Goal: Task Accomplishment & Management: Complete application form

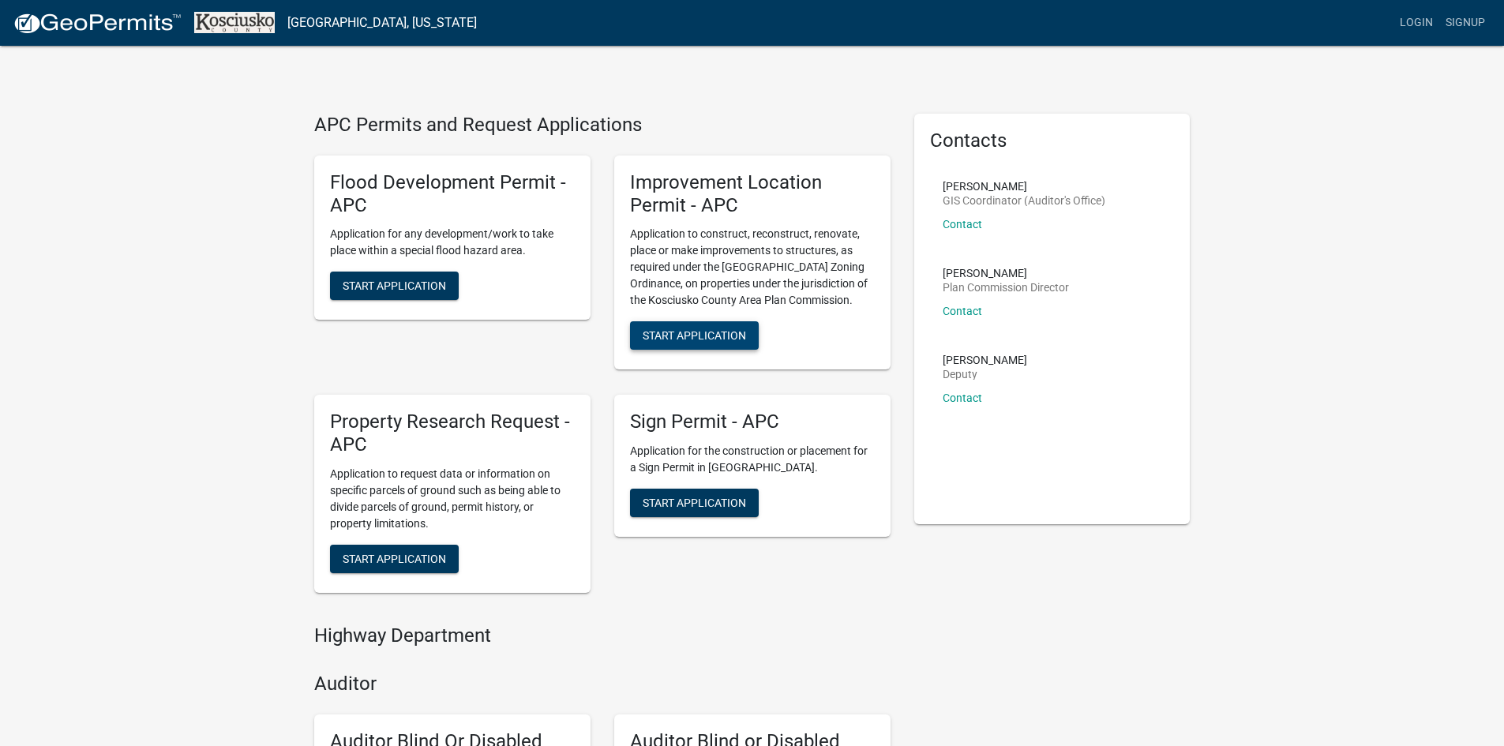
click at [665, 324] on button "Start Application" at bounding box center [694, 335] width 129 height 28
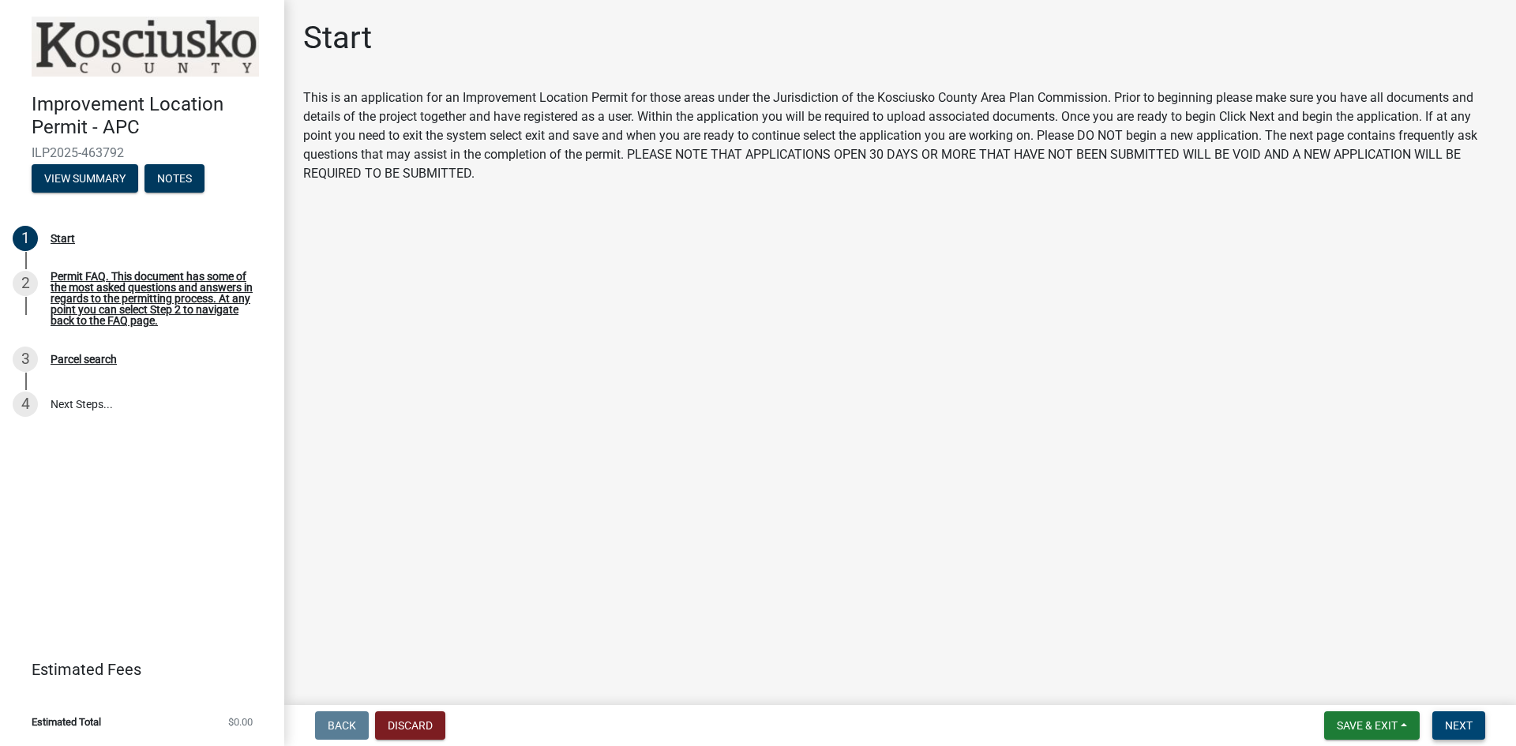
click at [1451, 729] on span "Next" at bounding box center [1459, 725] width 28 height 13
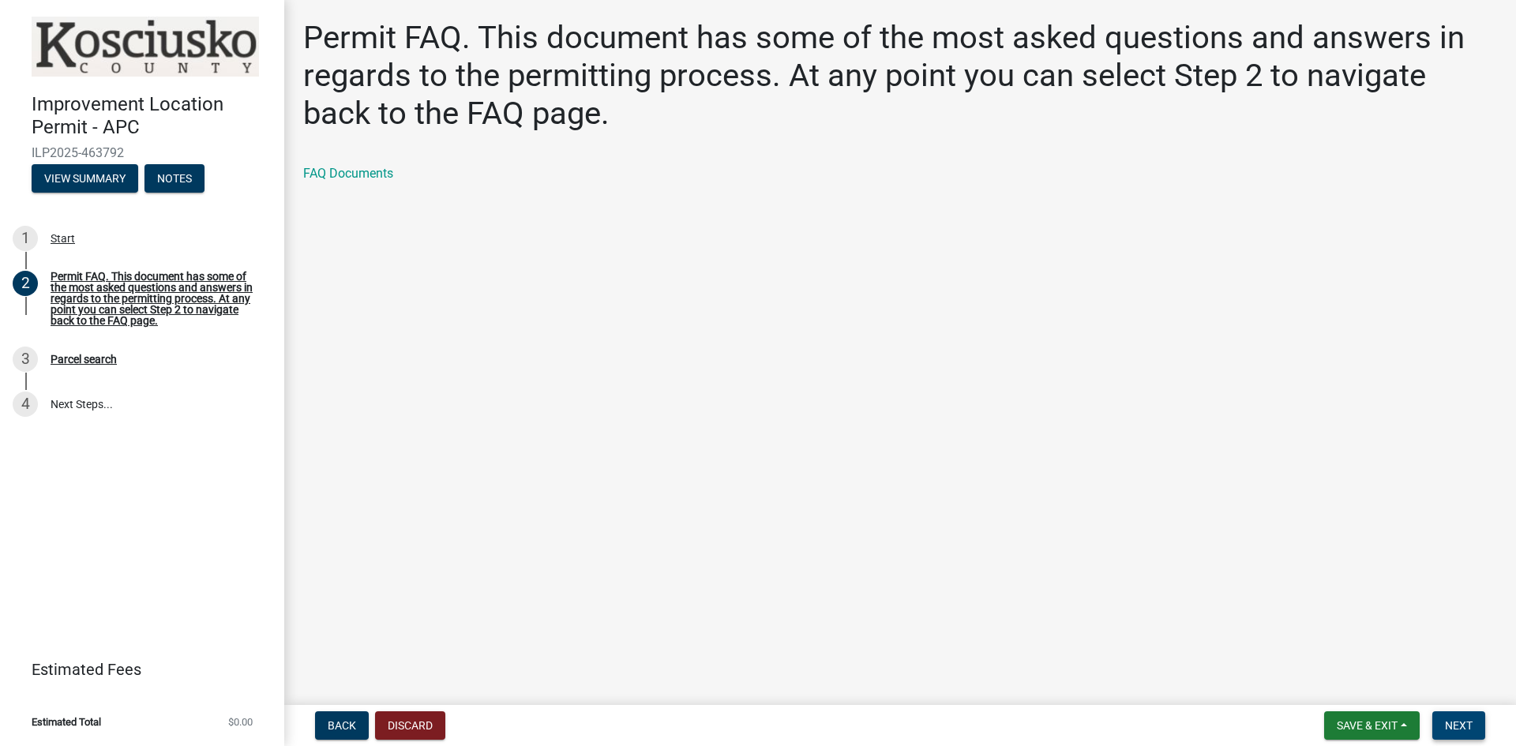
click at [1475, 726] on button "Next" at bounding box center [1458, 725] width 53 height 28
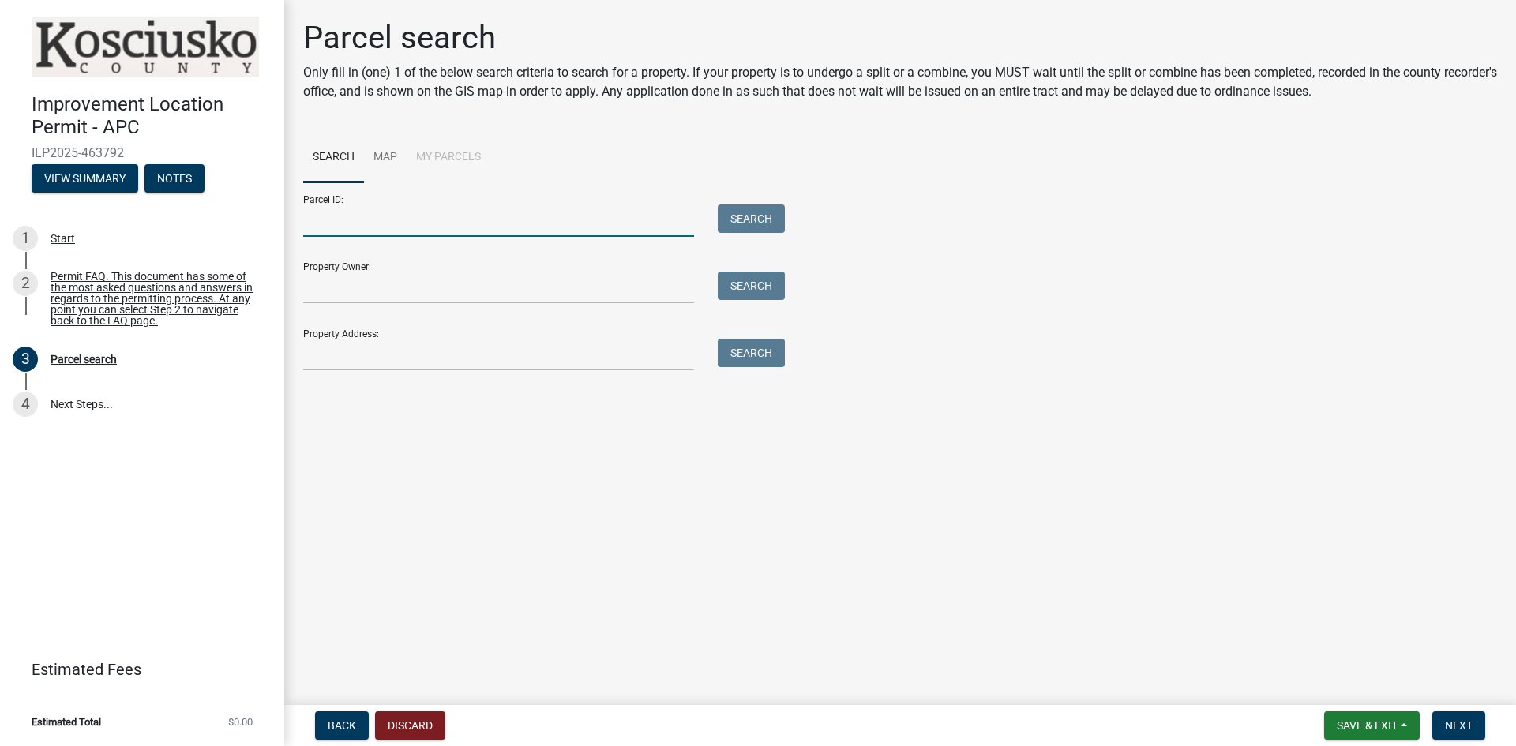
click at [486, 223] on input "Parcel ID:" at bounding box center [498, 220] width 391 height 32
click at [767, 216] on button "Search" at bounding box center [751, 218] width 67 height 28
click at [376, 219] on input "Day" at bounding box center [498, 220] width 391 height 32
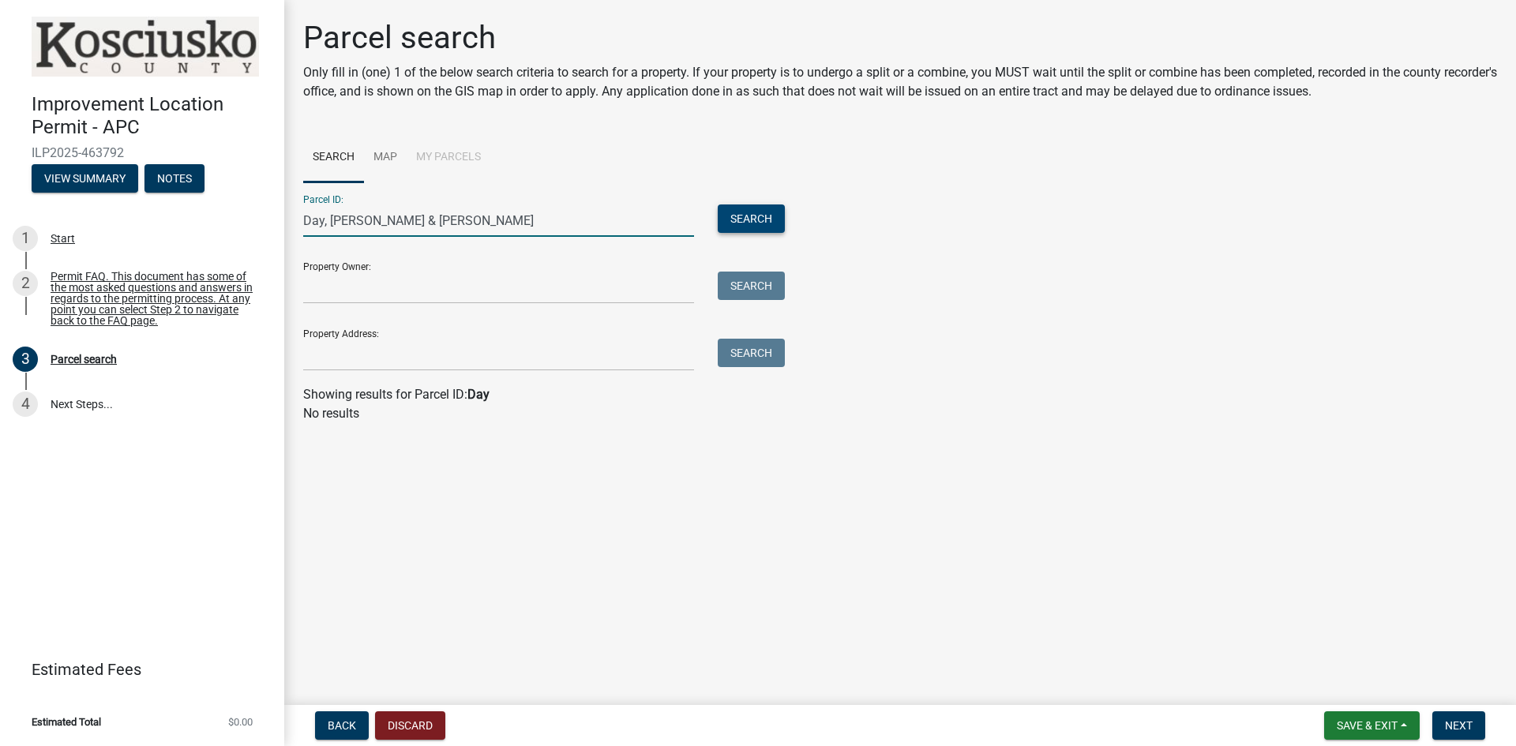
type input "Day, [PERSON_NAME] & [PERSON_NAME]"
click at [739, 227] on button "Search" at bounding box center [751, 218] width 67 height 28
click at [532, 393] on strong "Day, [PERSON_NAME] & [PERSON_NAME]" at bounding box center [582, 394] width 231 height 15
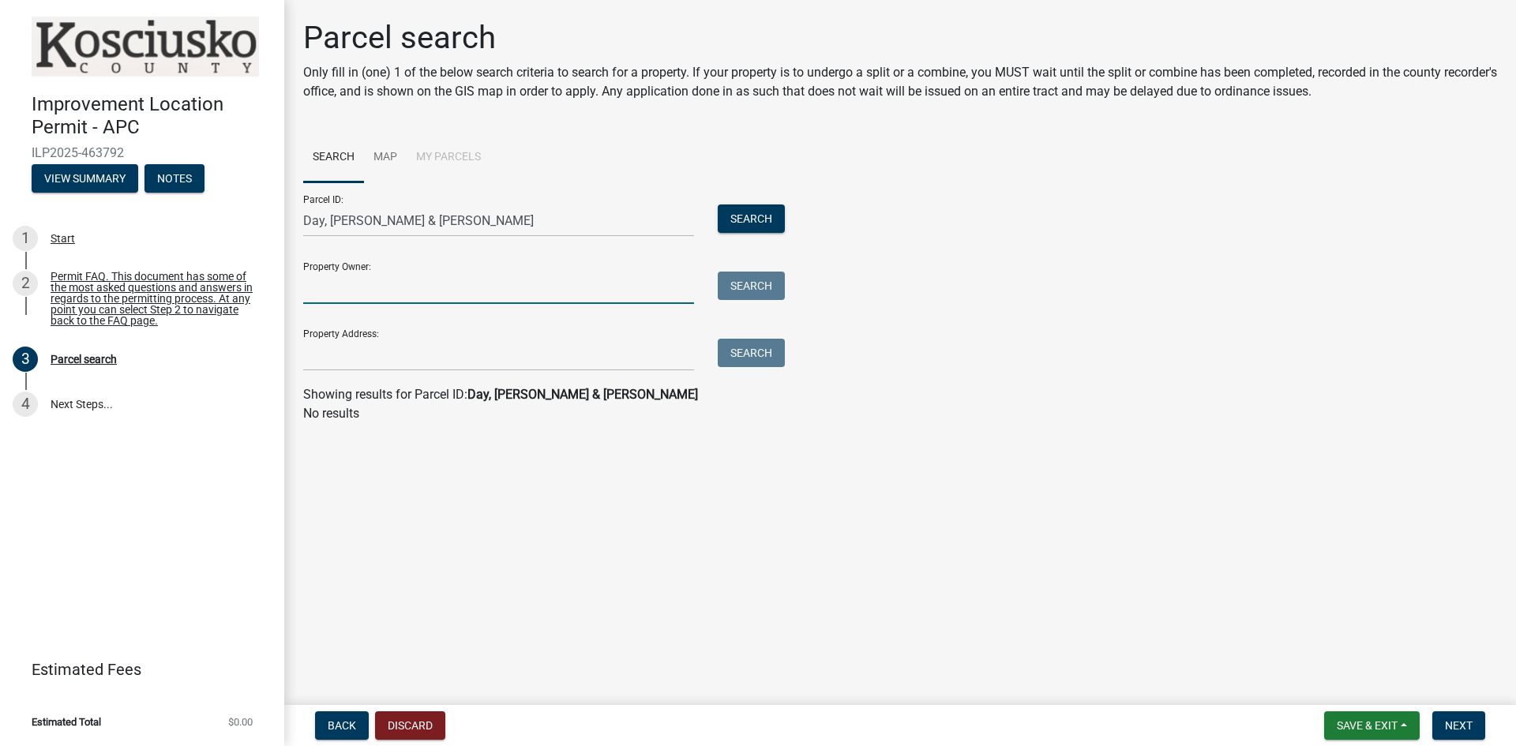
click at [392, 283] on input "Property Owner:" at bounding box center [498, 288] width 391 height 32
click at [485, 233] on input "Day, [PERSON_NAME] & [PERSON_NAME]" at bounding box center [498, 220] width 391 height 32
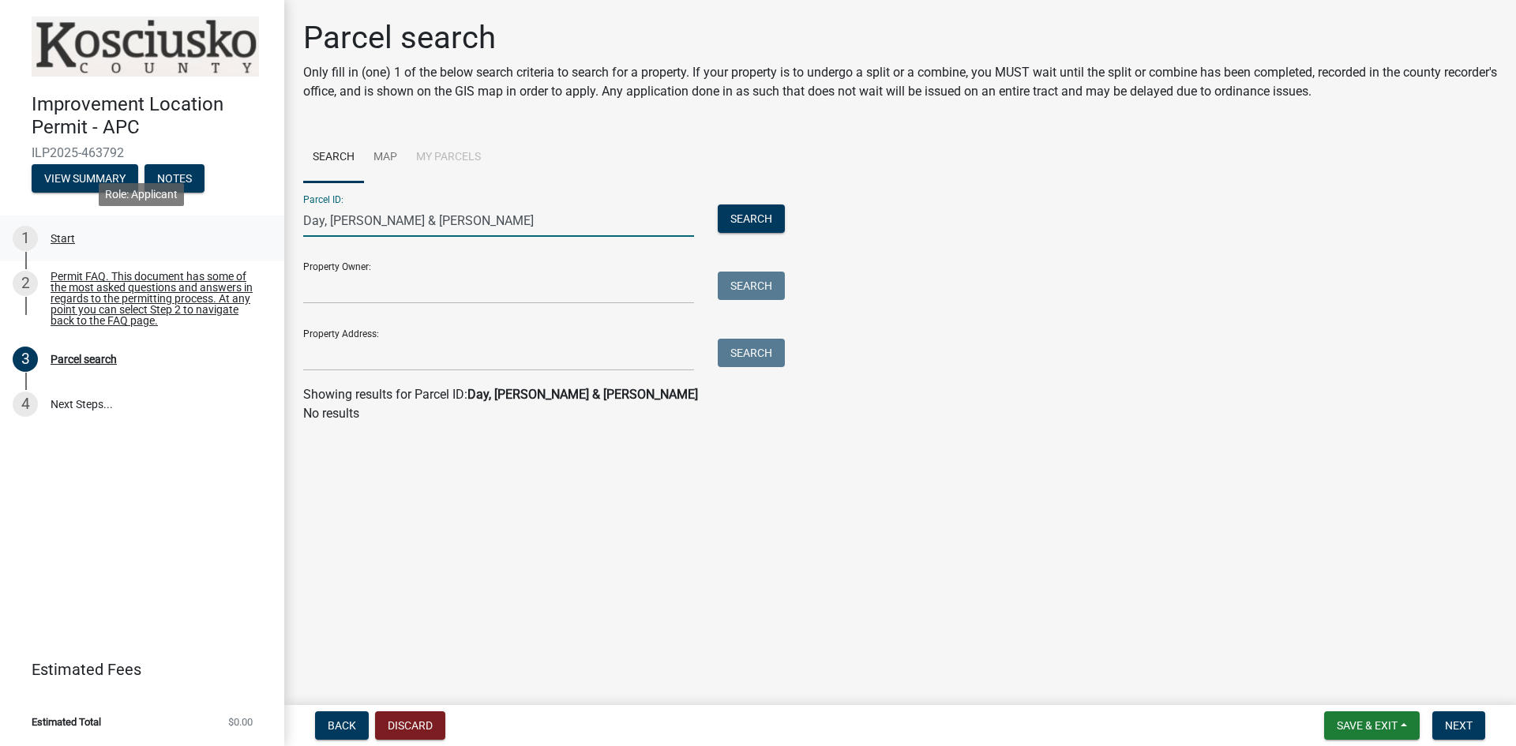
drag, startPoint x: 282, startPoint y: 229, endPoint x: 232, endPoint y: 229, distance: 49.7
click at [232, 229] on div "Improvement Location Permit - APC ILP2025-463792 View Summary Notes 1 Start 2 P…" at bounding box center [758, 373] width 1516 height 746
click at [332, 288] on input "Property Owner:" at bounding box center [498, 288] width 391 height 32
drag, startPoint x: 478, startPoint y: 211, endPoint x: 227, endPoint y: 230, distance: 251.0
click at [248, 230] on div "Improvement Location Permit - APC ILP2025-463792 View Summary Notes 1 Start 2 P…" at bounding box center [758, 373] width 1516 height 746
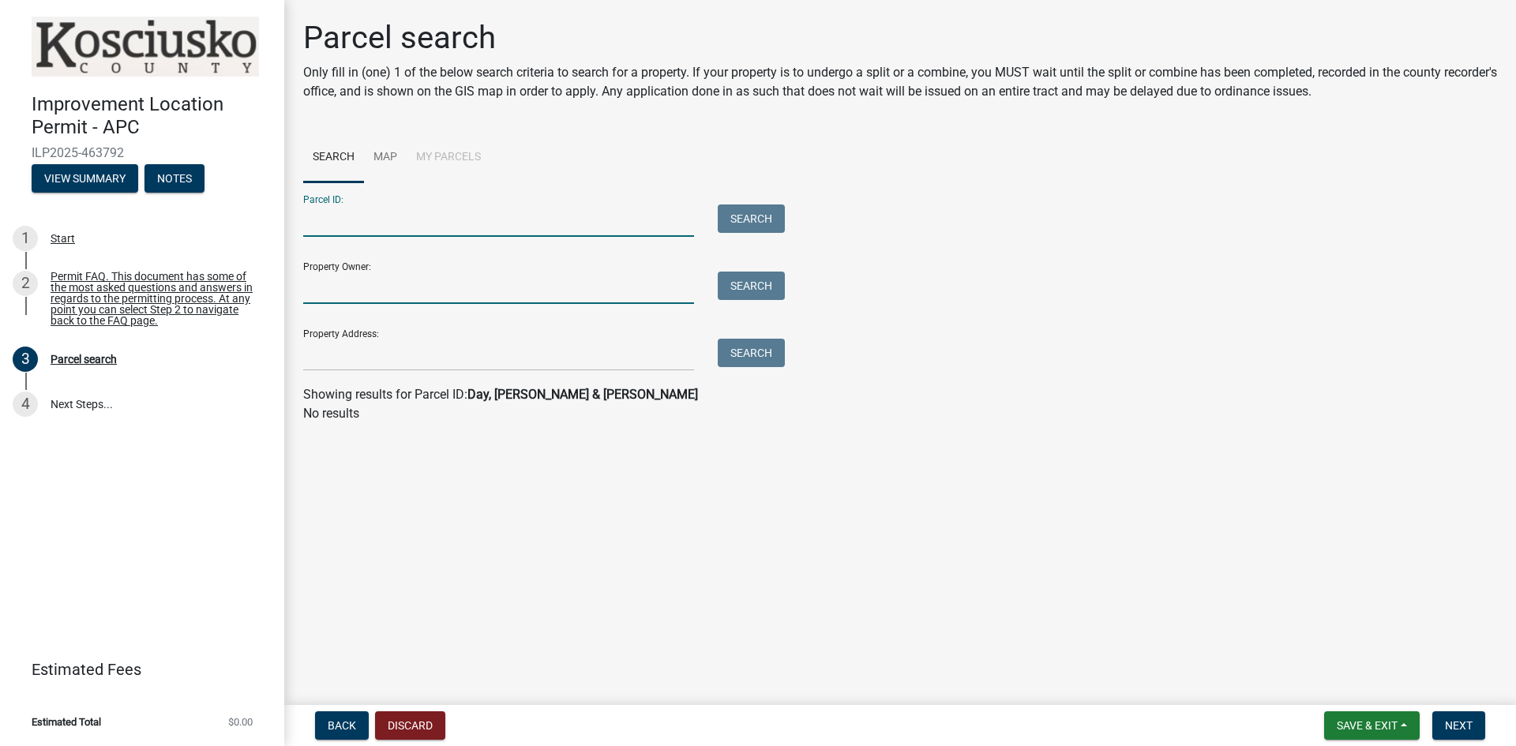
click at [364, 290] on input "Property Owner:" at bounding box center [498, 288] width 391 height 32
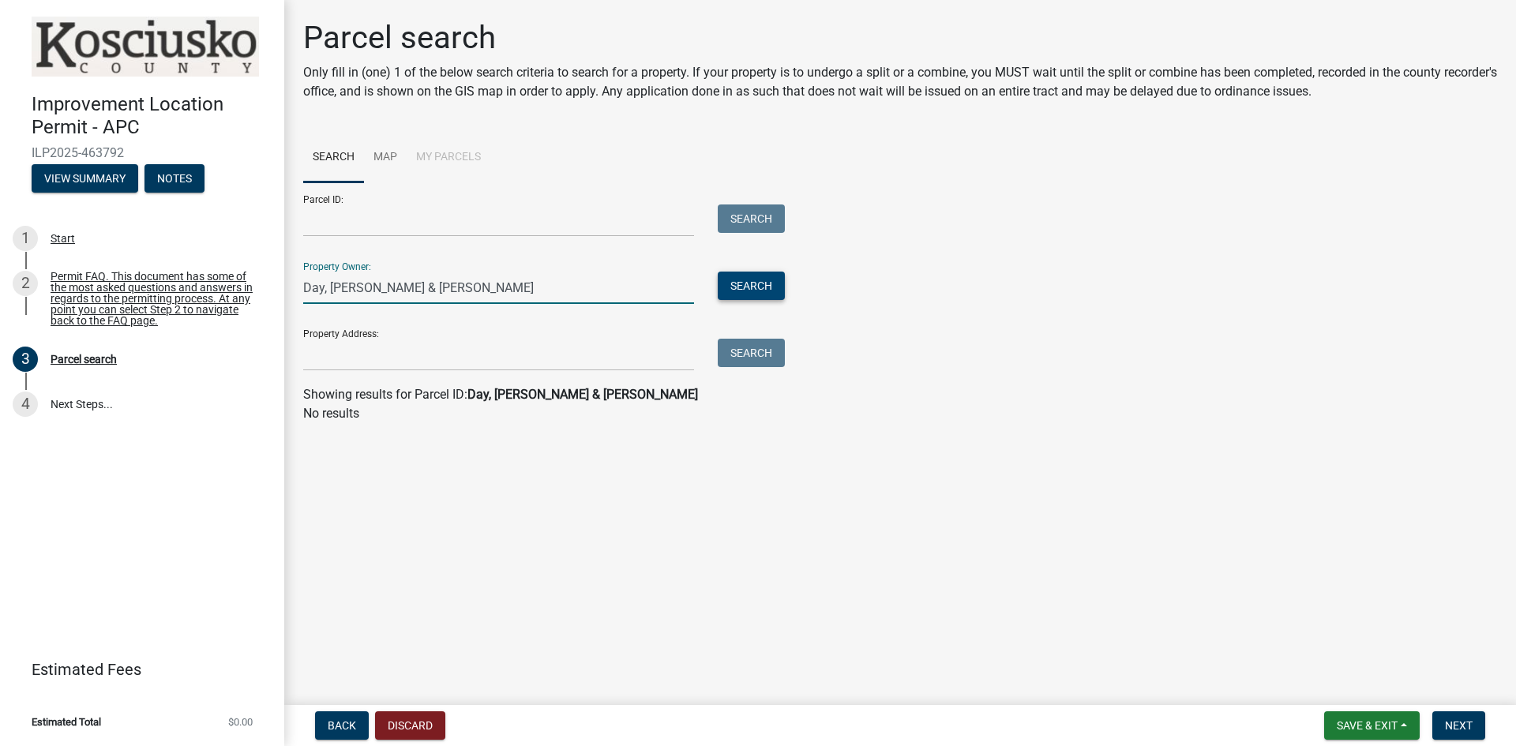
type input "Day, [PERSON_NAME] & [PERSON_NAME]"
click at [752, 286] on button "Search" at bounding box center [751, 286] width 67 height 28
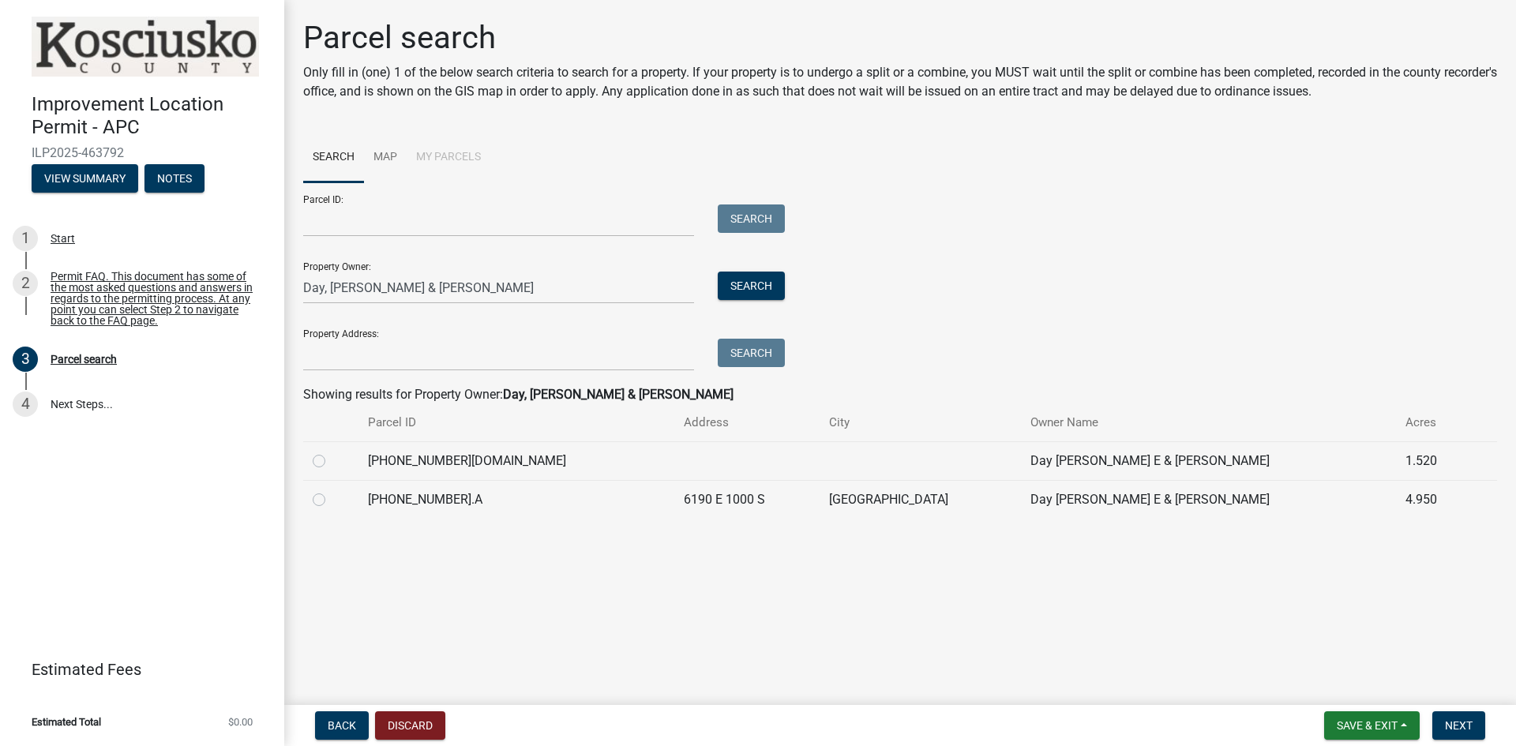
click at [332, 490] on label at bounding box center [332, 490] width 0 height 0
click at [332, 501] on input "radio" at bounding box center [337, 495] width 10 height 10
radio input "true"
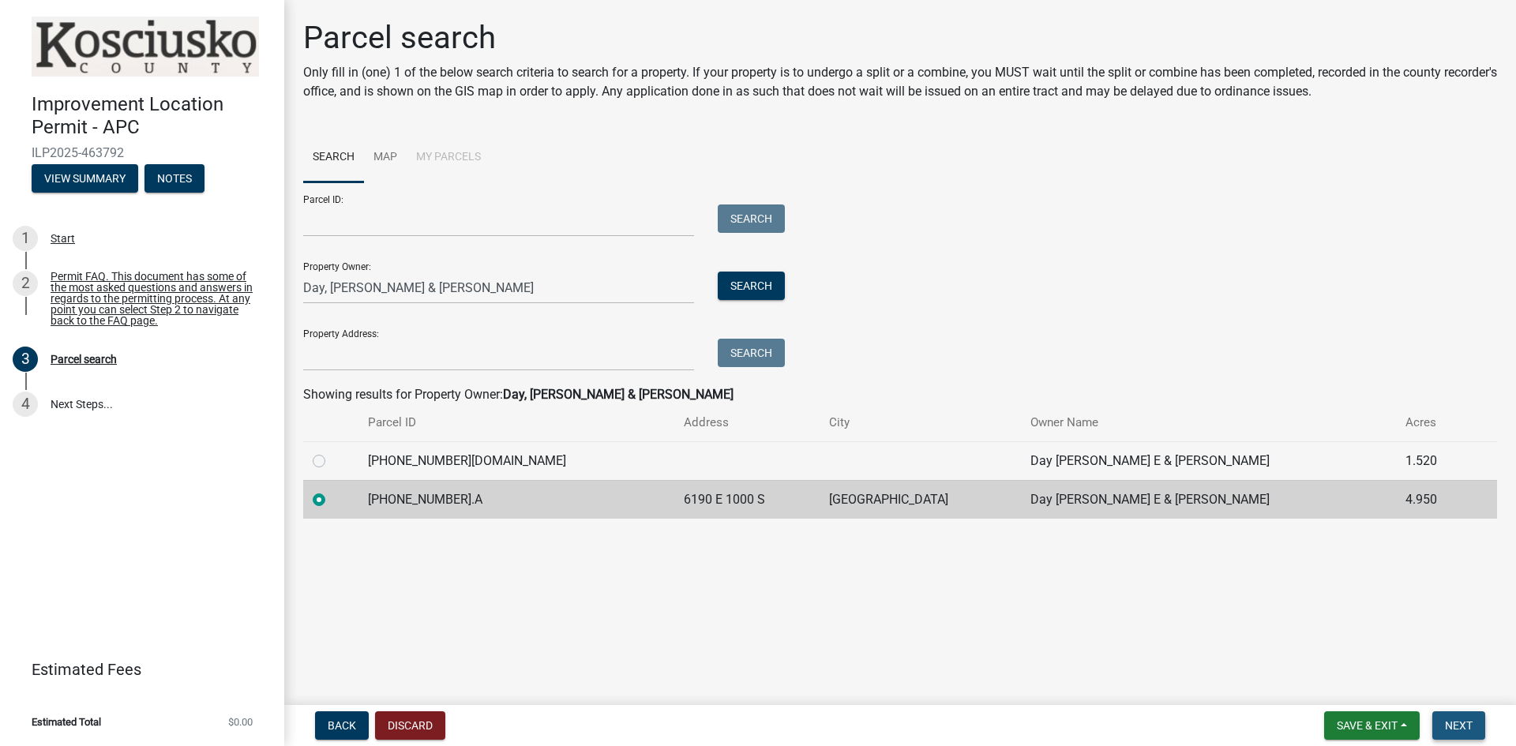
click at [1465, 724] on span "Next" at bounding box center [1459, 725] width 28 height 13
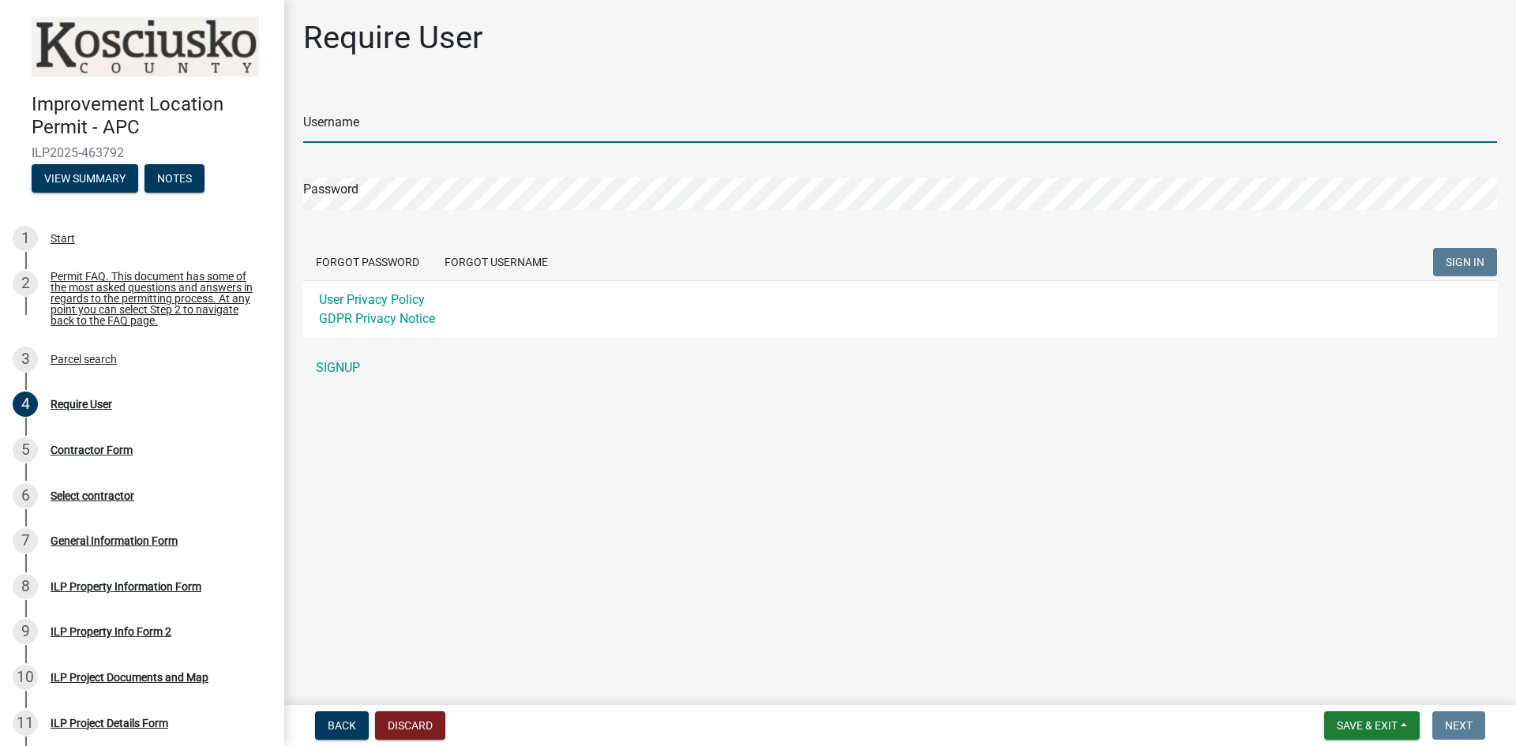
click at [367, 132] on input "Username" at bounding box center [900, 127] width 1194 height 32
type input "DDays2023"
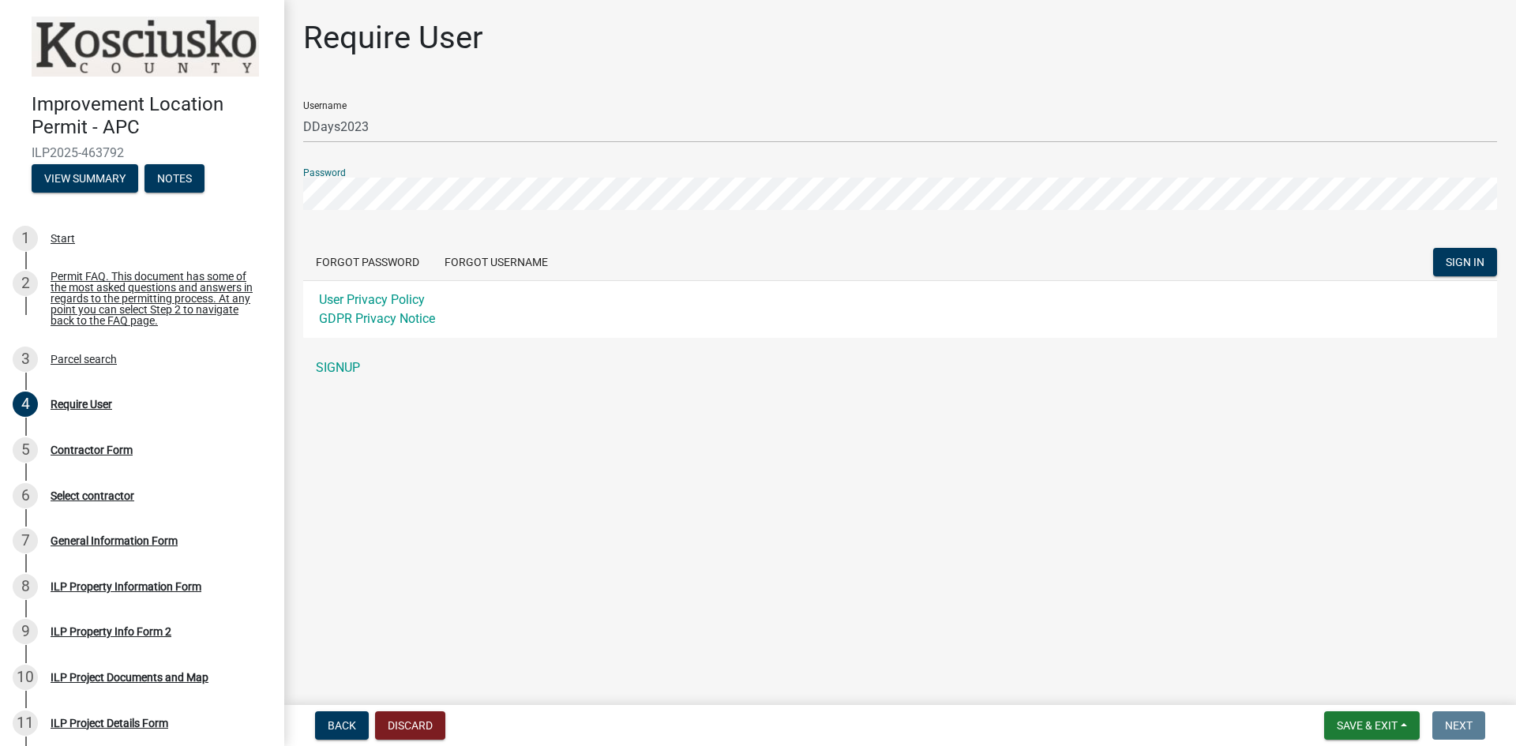
click at [1433, 248] on button "SIGN IN" at bounding box center [1465, 262] width 64 height 28
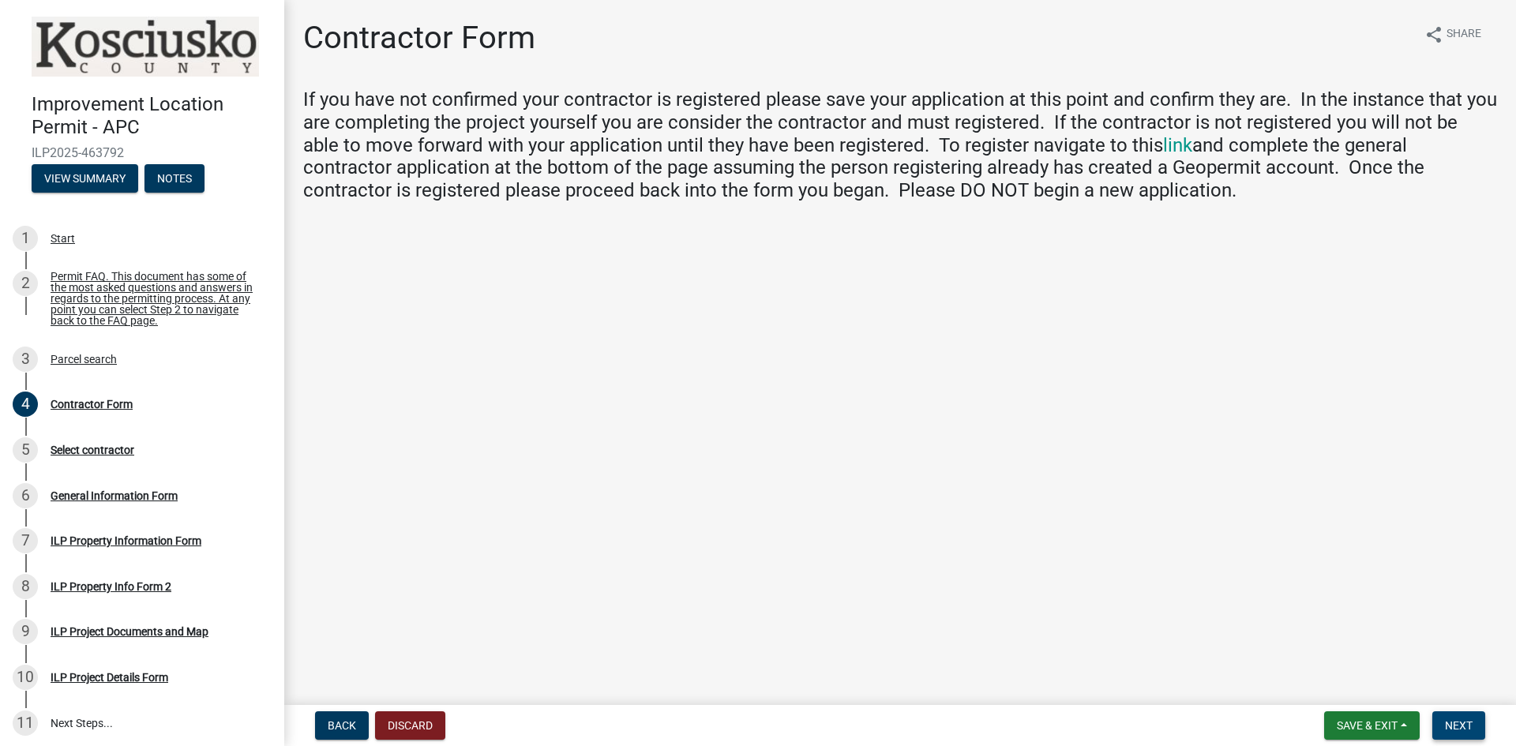
click at [1455, 718] on button "Next" at bounding box center [1458, 725] width 53 height 28
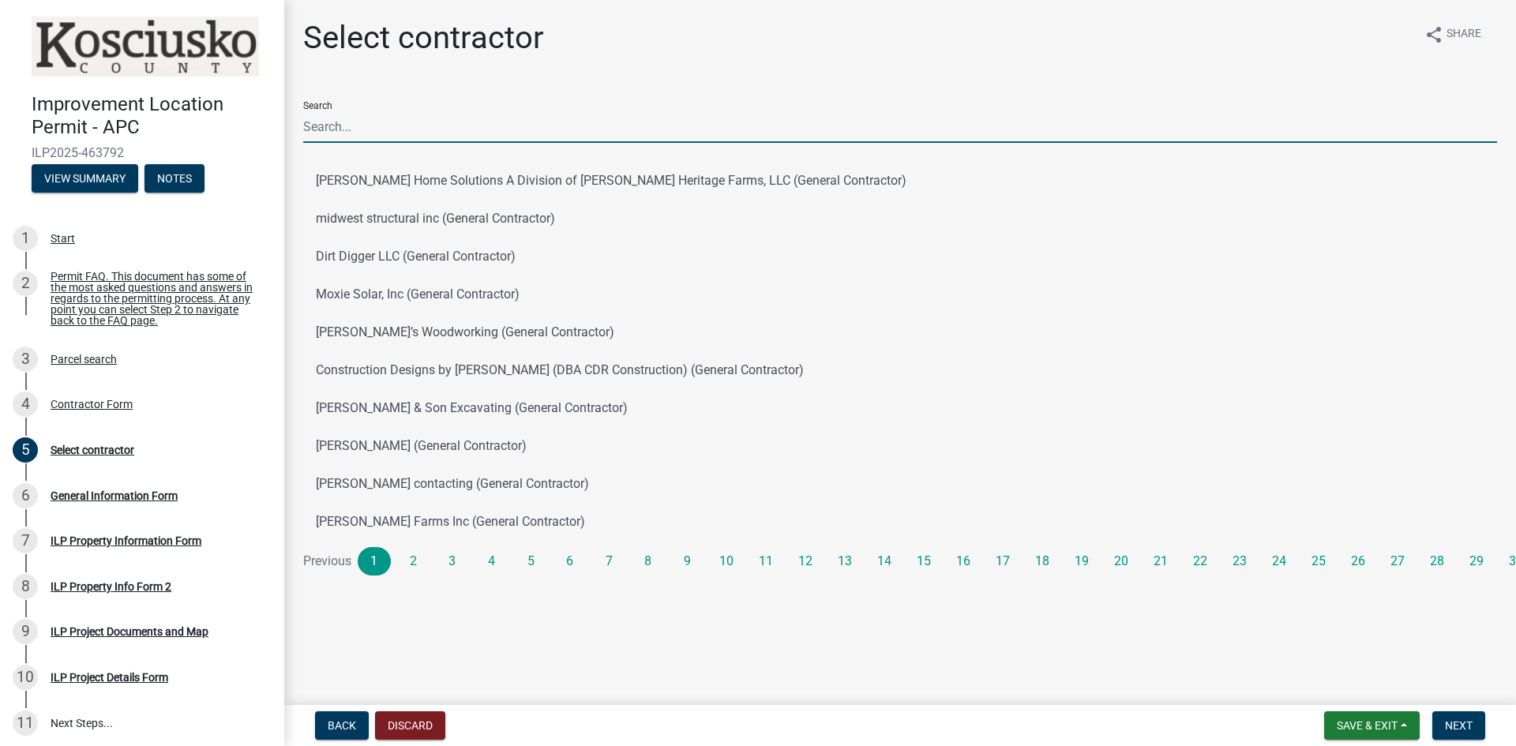
click at [342, 136] on input "Search" at bounding box center [900, 127] width 1194 height 32
click at [1474, 732] on button "Next" at bounding box center [1458, 725] width 53 height 28
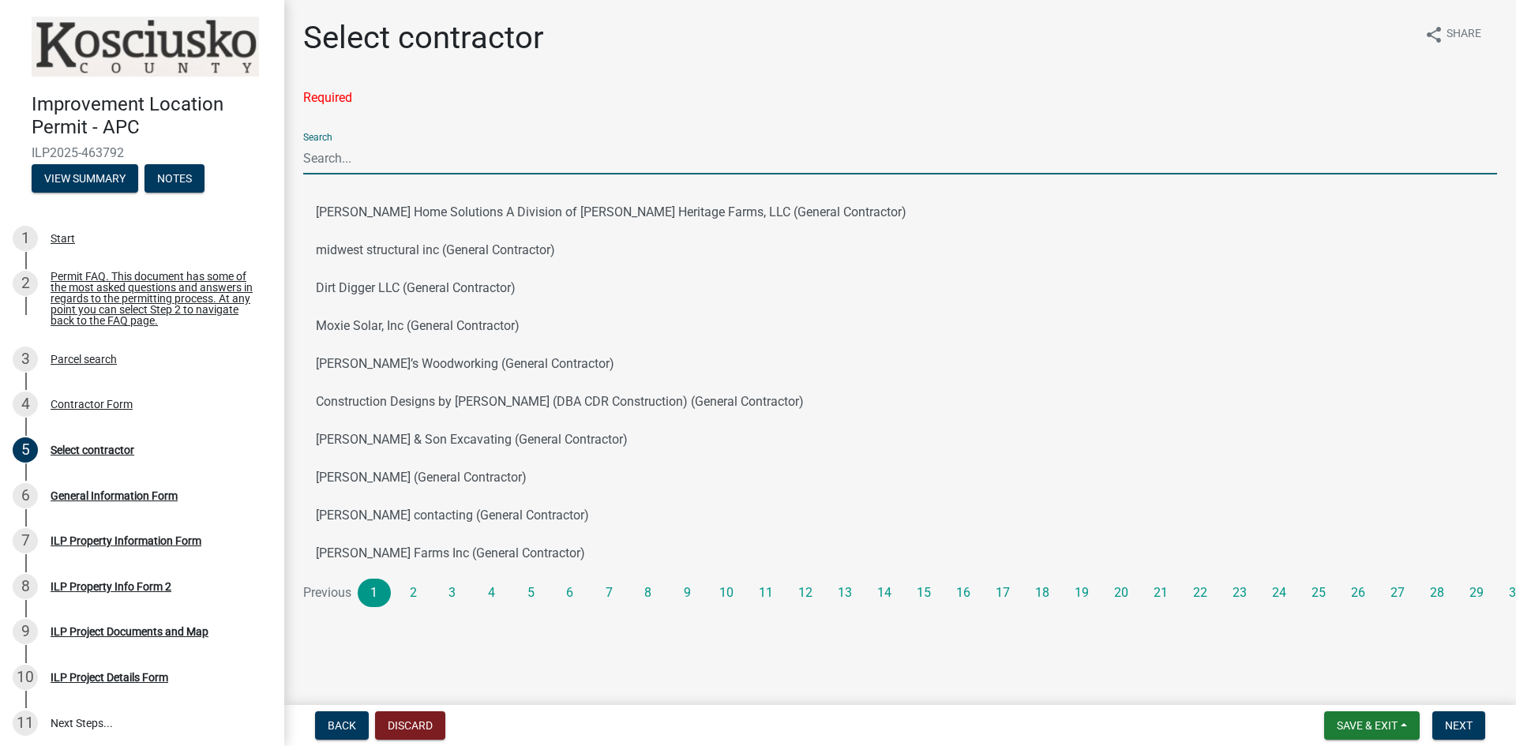
click at [376, 154] on input "Search" at bounding box center [900, 158] width 1194 height 32
type input "Self"
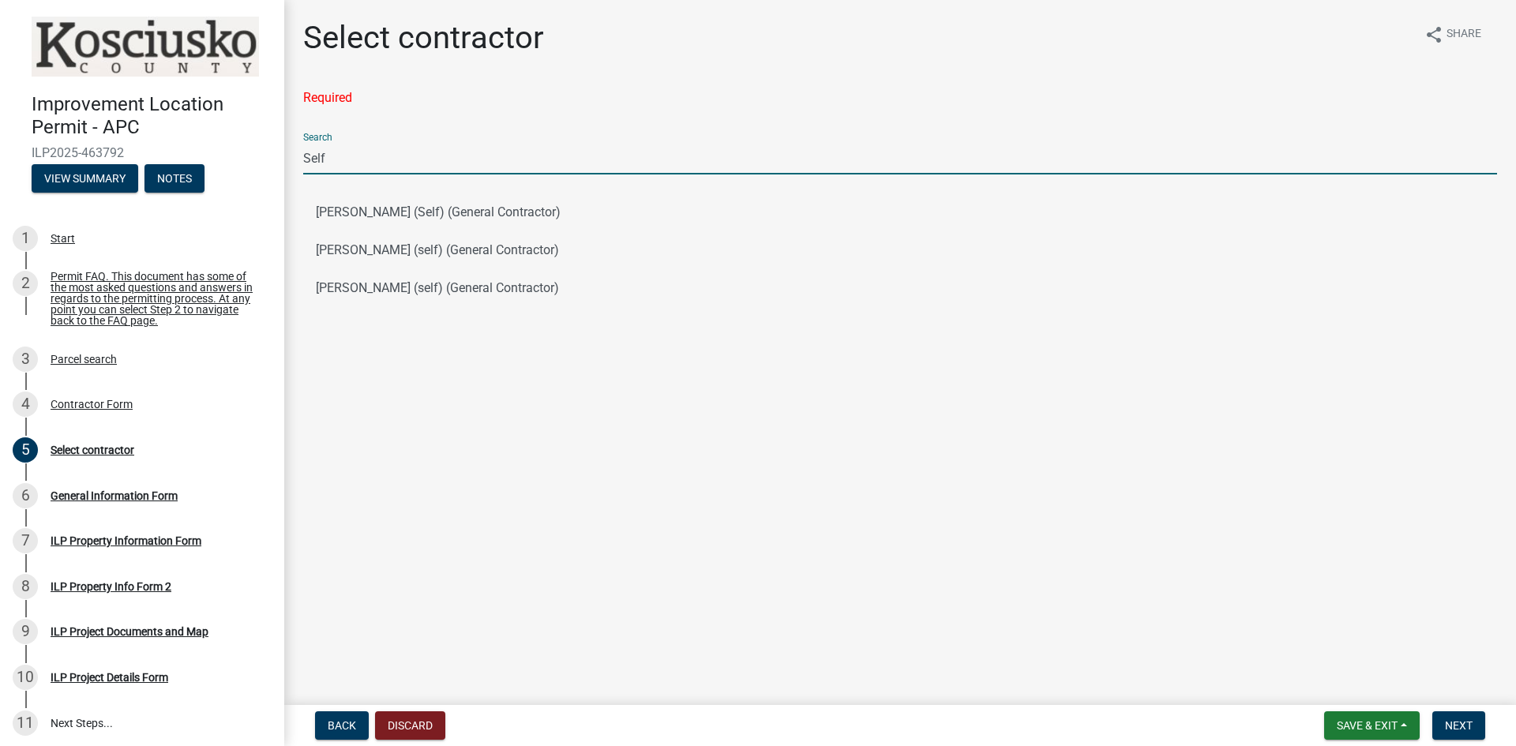
drag, startPoint x: 376, startPoint y: 154, endPoint x: 131, endPoint y: 154, distance: 244.7
click at [131, 154] on div "Improvement Location Permit - APC ILP2025-463792 View Summary Notes 1 Start 2 P…" at bounding box center [758, 373] width 1516 height 746
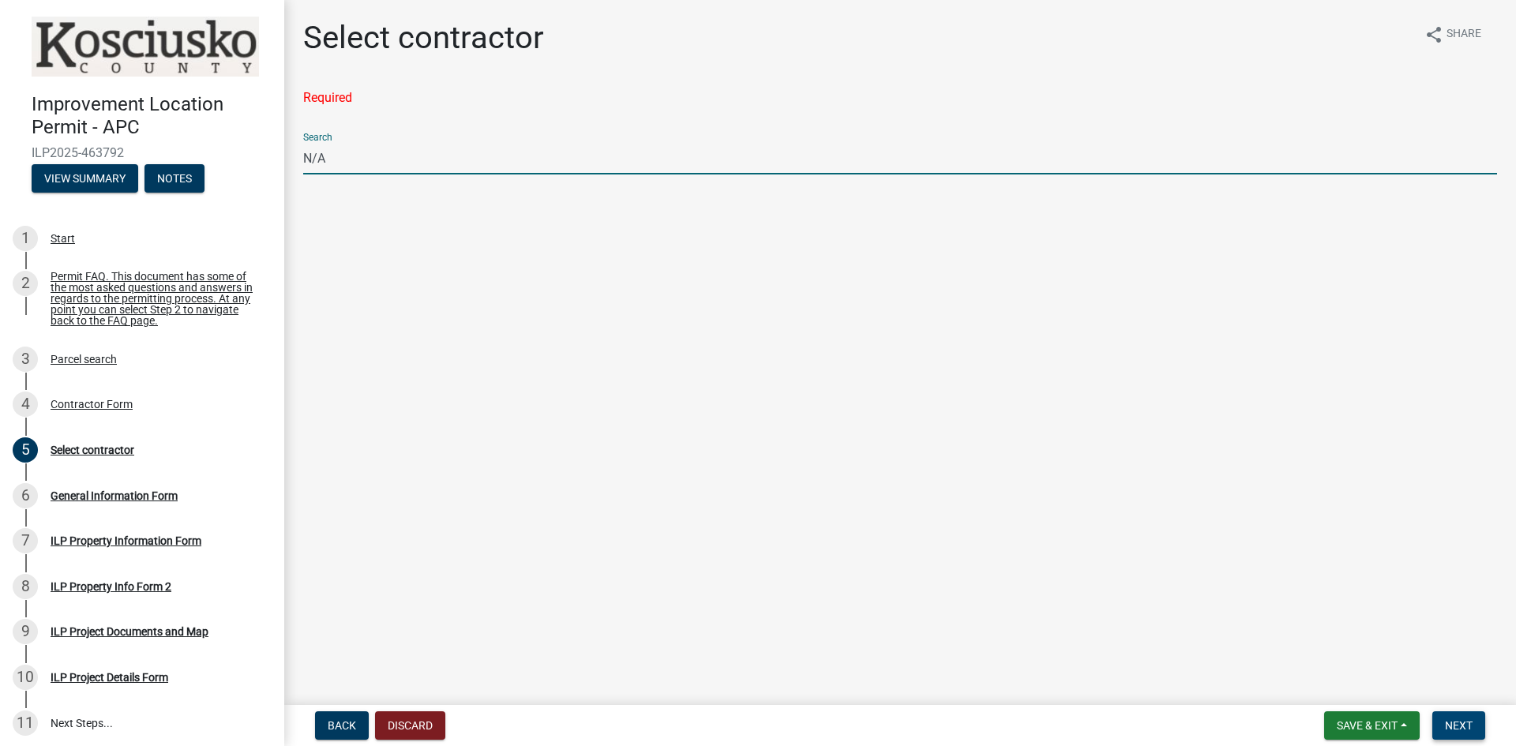
click at [1457, 720] on span "Next" at bounding box center [1459, 725] width 28 height 13
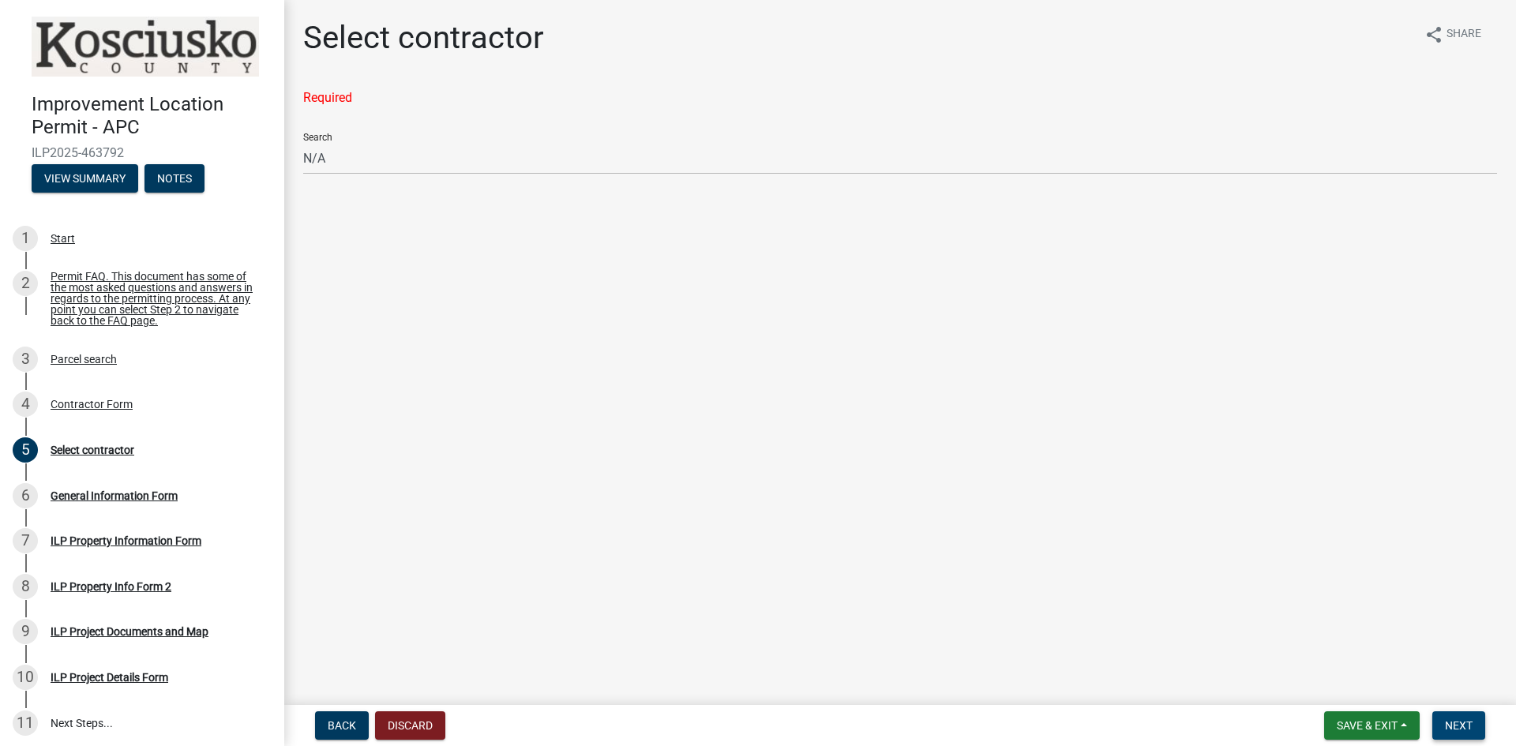
click at [1463, 729] on span "Next" at bounding box center [1459, 725] width 28 height 13
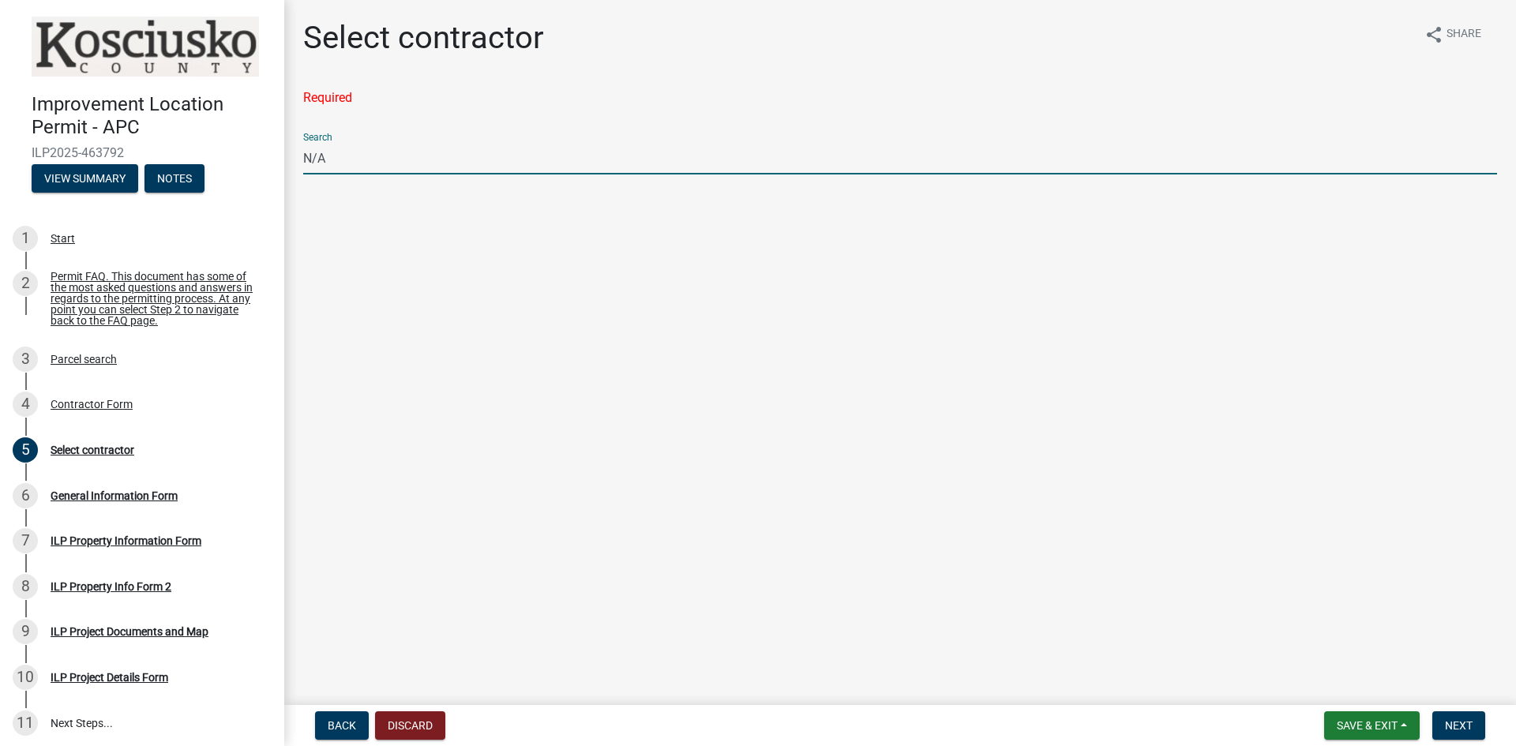
click at [354, 144] on input "N/A" at bounding box center [900, 158] width 1194 height 32
drag, startPoint x: 349, startPoint y: 158, endPoint x: 287, endPoint y: 159, distance: 61.6
click at [287, 159] on div "Select contractor share Share Required Search N/A" at bounding box center [900, 116] width 1232 height 195
type input "D"
type input "General Contractor"
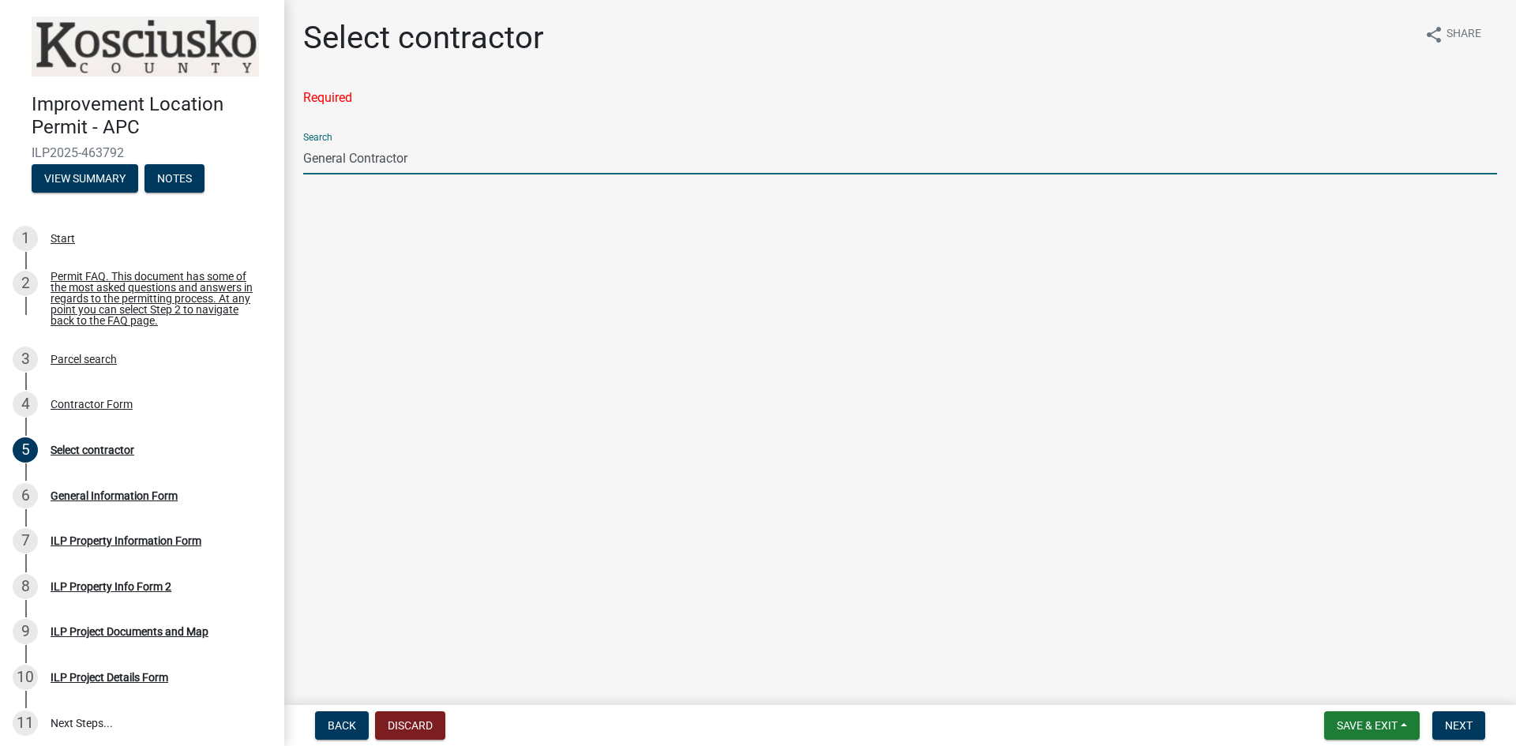
click at [665, 117] on div "Required Search General Contractor" at bounding box center [900, 143] width 1194 height 111
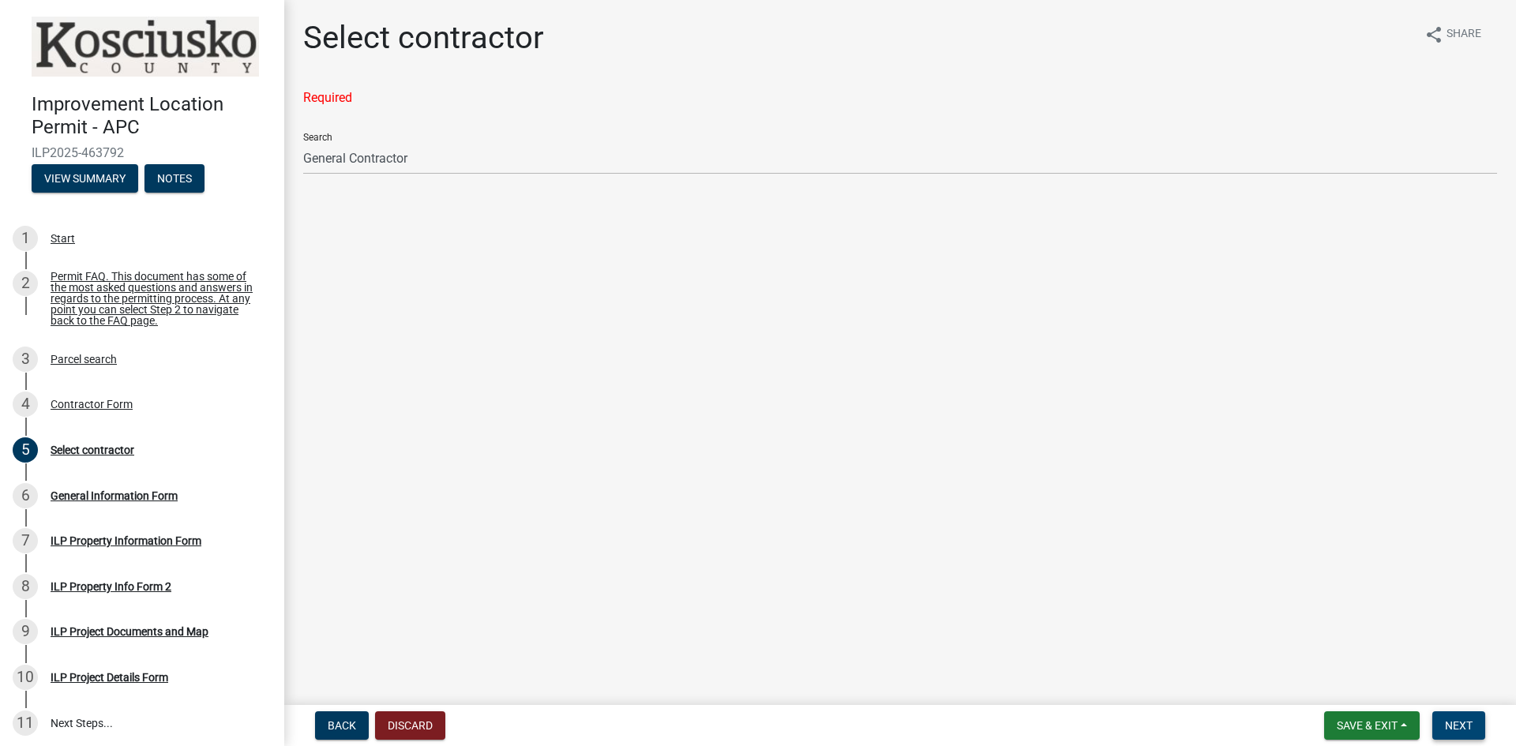
click at [1476, 732] on button "Next" at bounding box center [1458, 725] width 53 height 28
click at [436, 178] on div "Required Search General Contractor" at bounding box center [900, 143] width 1194 height 111
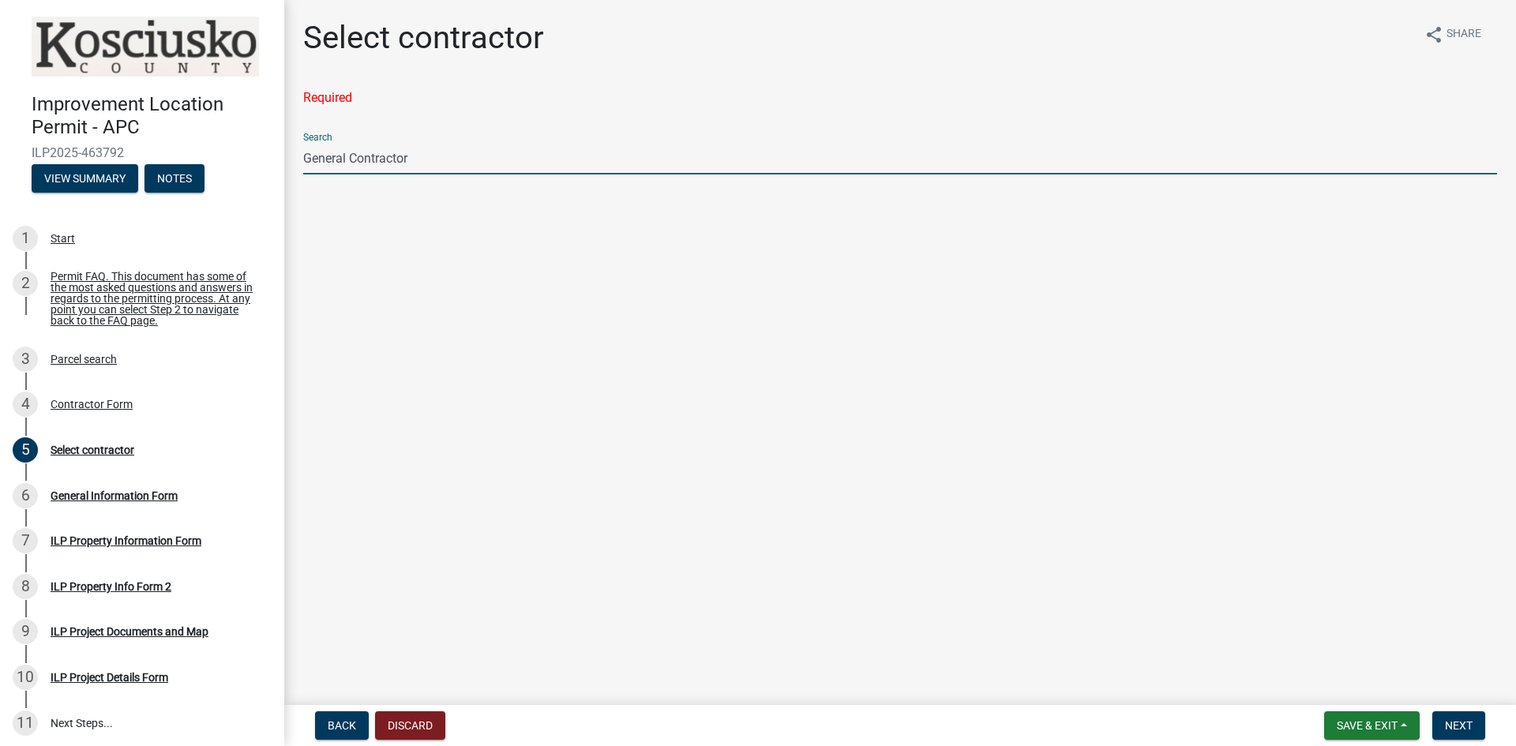
click at [448, 160] on input "General Contractor" at bounding box center [900, 158] width 1194 height 32
drag, startPoint x: 469, startPoint y: 157, endPoint x: 209, endPoint y: 157, distance: 259.7
click at [210, 157] on div "Improvement Location Permit - APC ILP2025-463792 View Summary Notes 1 Start 2 P…" at bounding box center [758, 373] width 1516 height 746
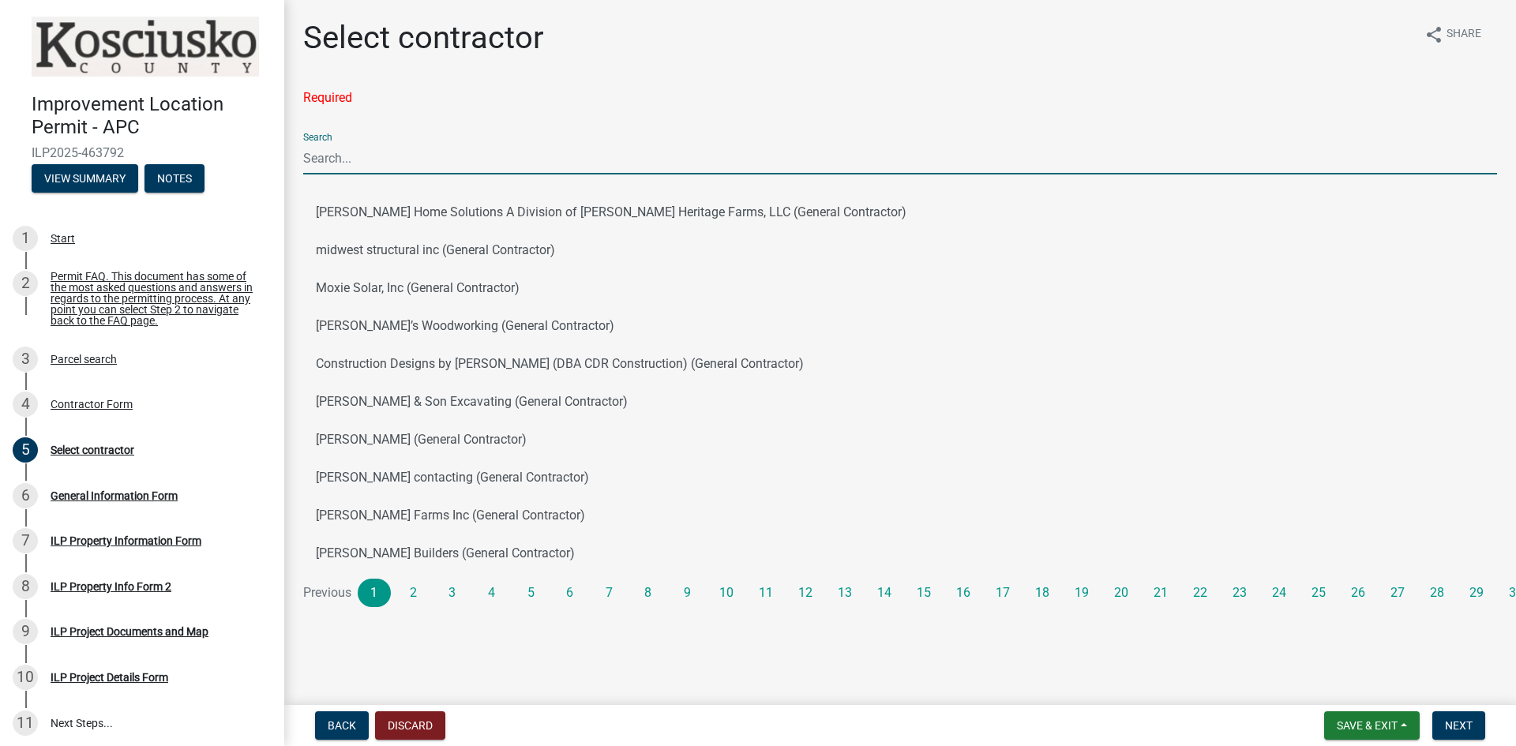
click at [319, 156] on input "Search" at bounding box center [900, 158] width 1194 height 32
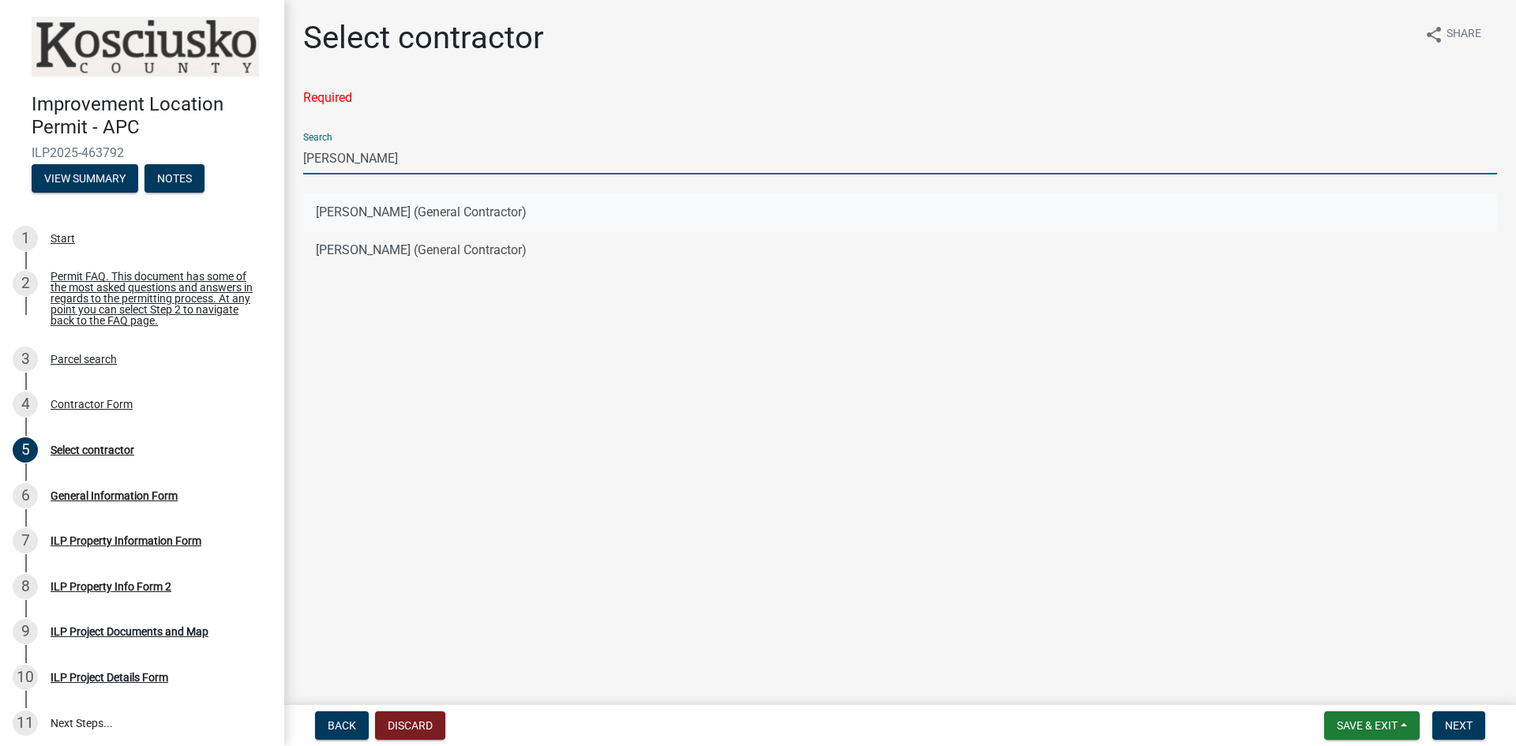
type input "[PERSON_NAME]"
click at [410, 209] on button "[PERSON_NAME] (General Contractor)" at bounding box center [900, 212] width 1194 height 38
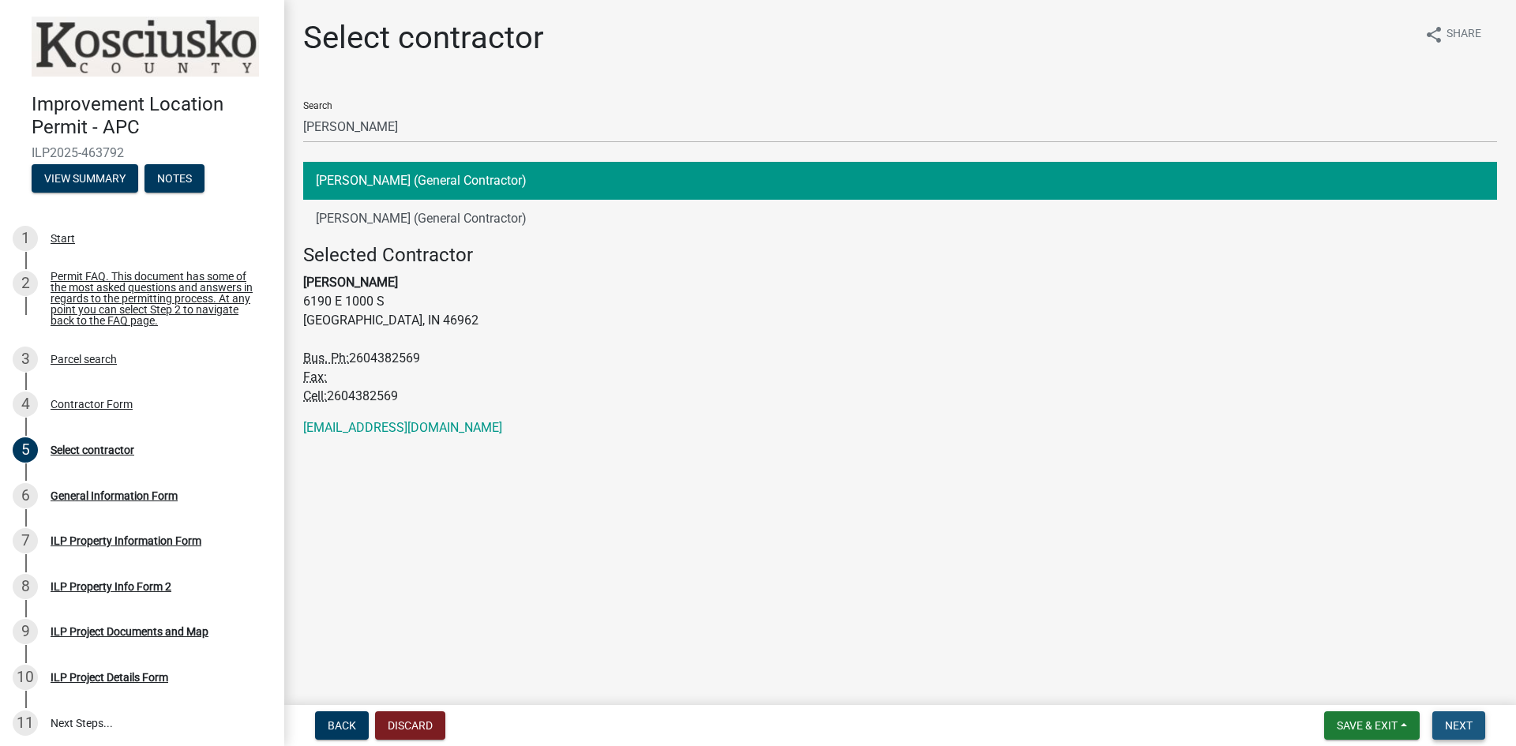
click at [1460, 730] on span "Next" at bounding box center [1459, 725] width 28 height 13
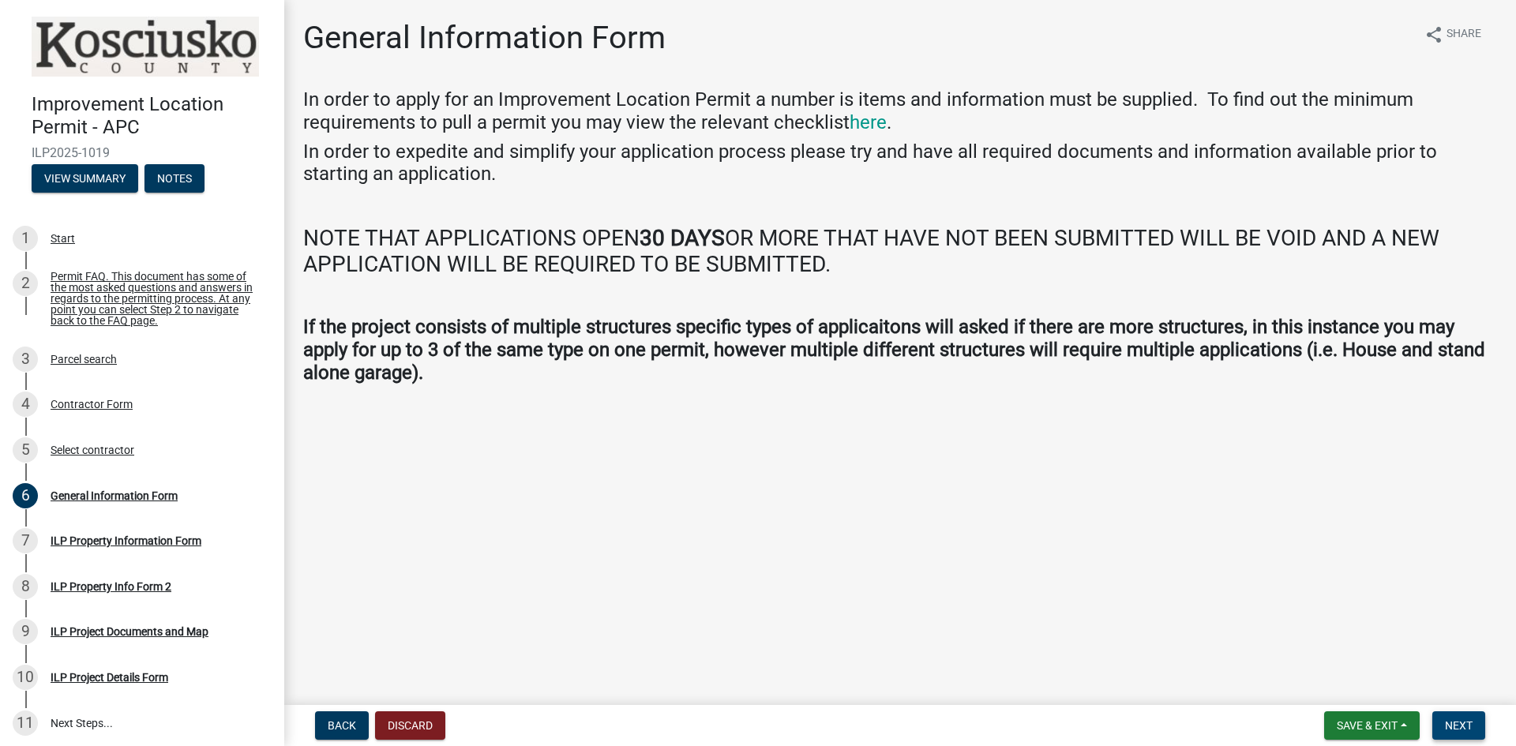
click at [1463, 731] on span "Next" at bounding box center [1459, 725] width 28 height 13
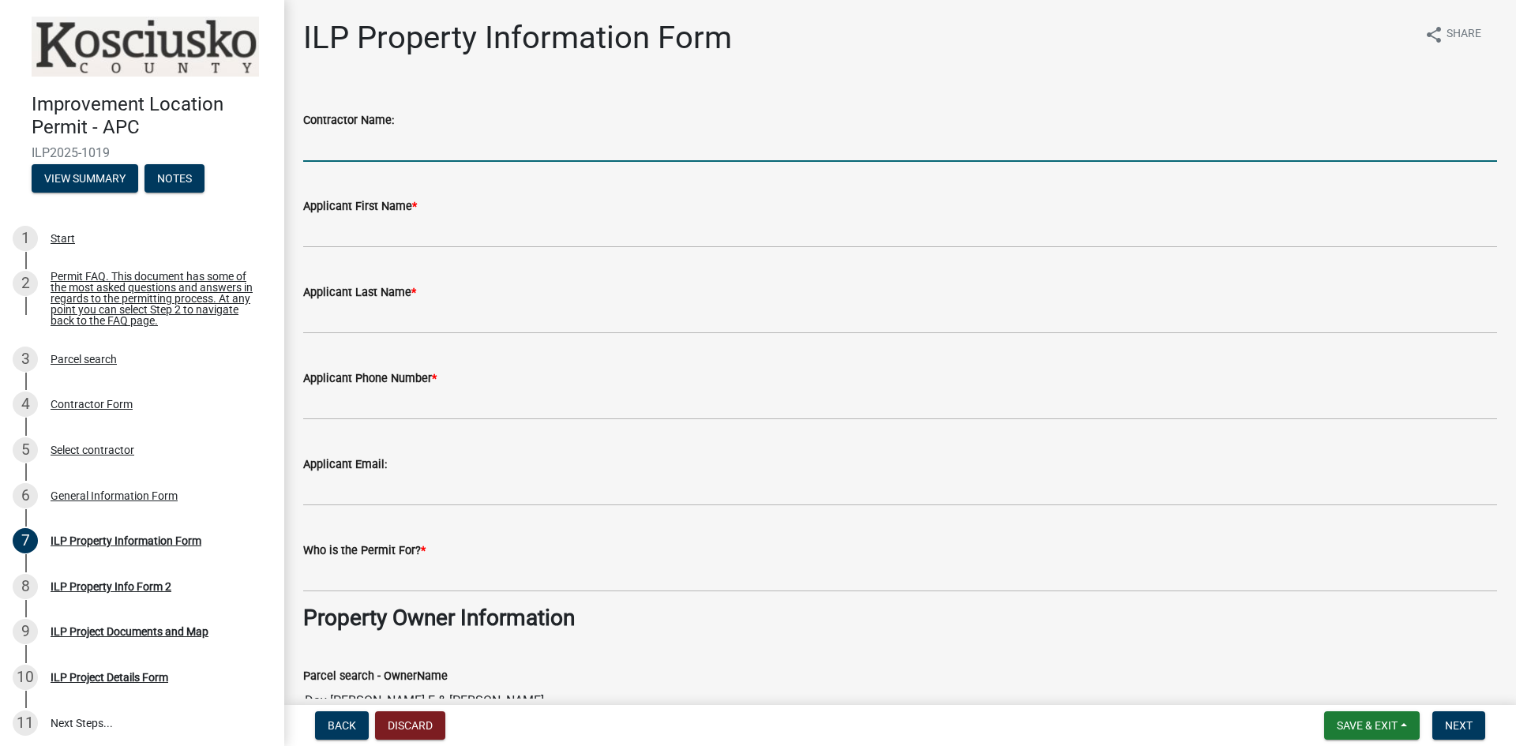
click at [503, 148] on input "Contractor Name:" at bounding box center [900, 145] width 1194 height 32
type input "Self Build"
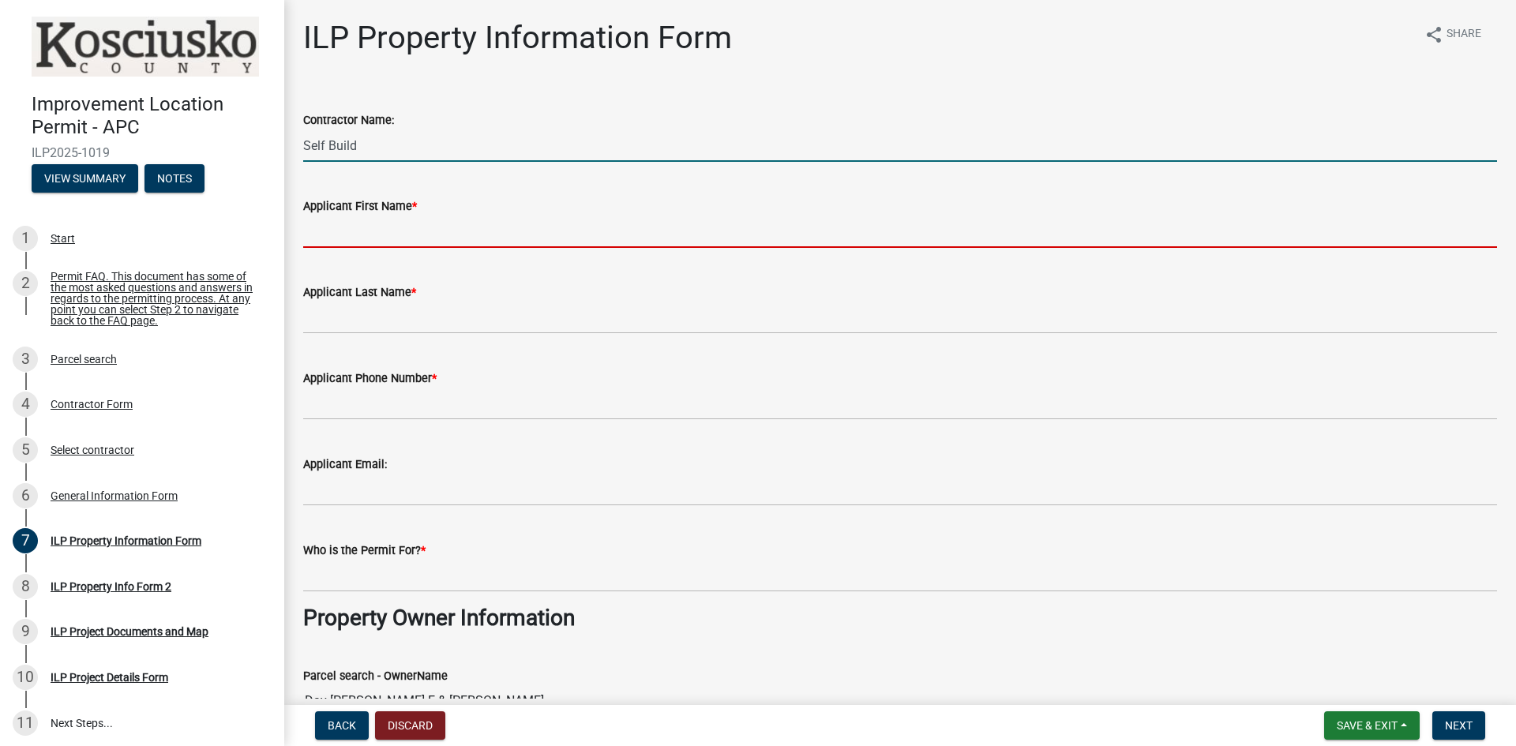
click at [477, 223] on input "Applicant First Name *" at bounding box center [900, 232] width 1194 height 32
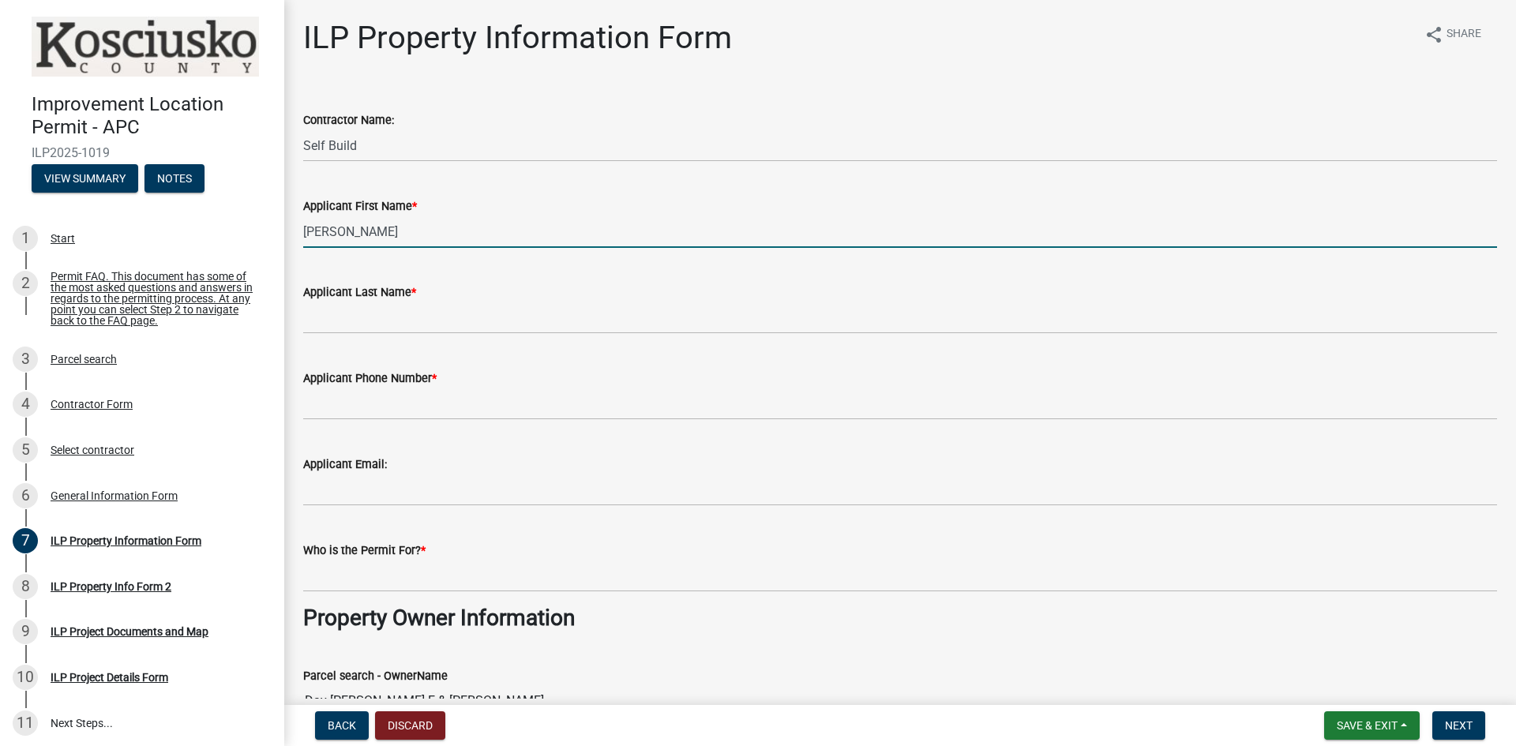
type input "[PERSON_NAME]"
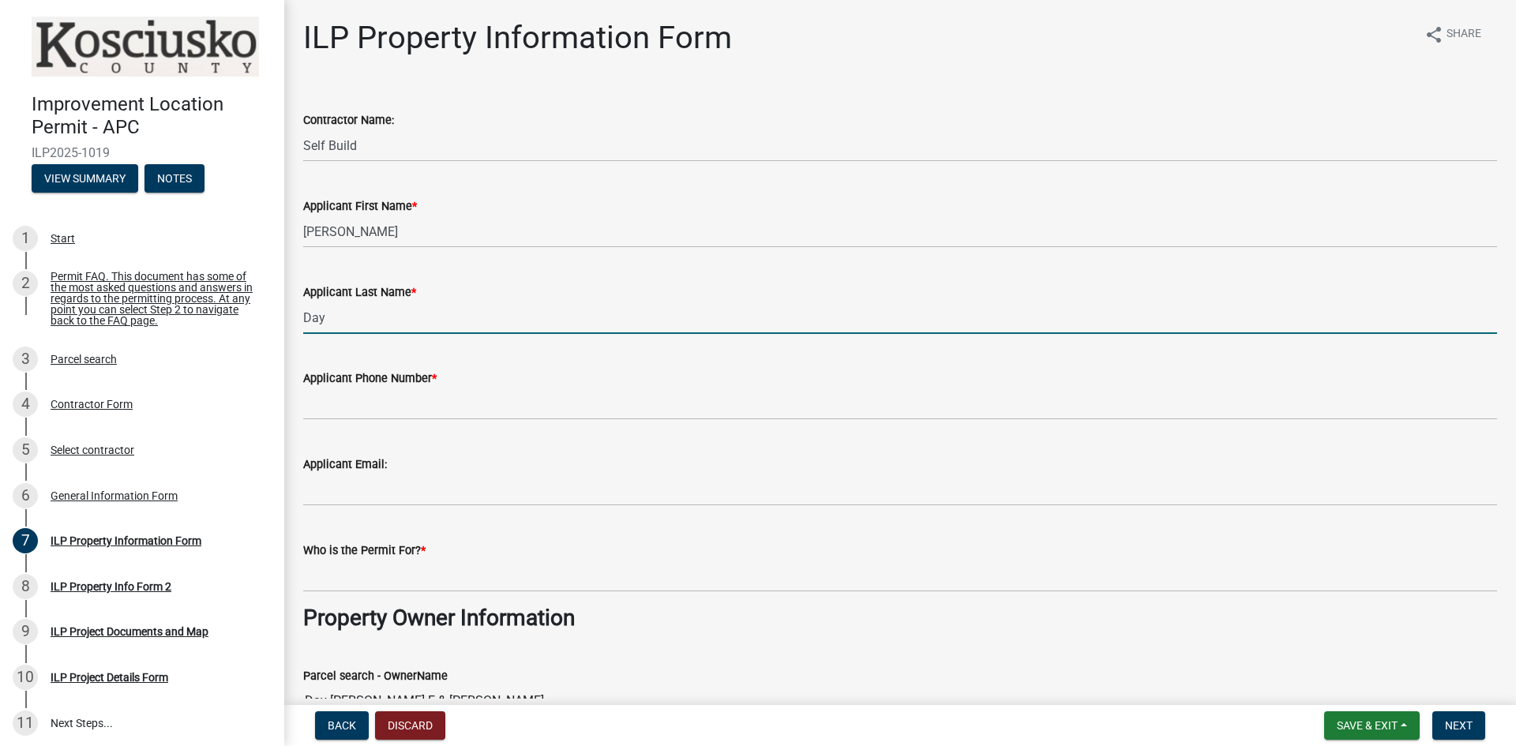
type input "Day"
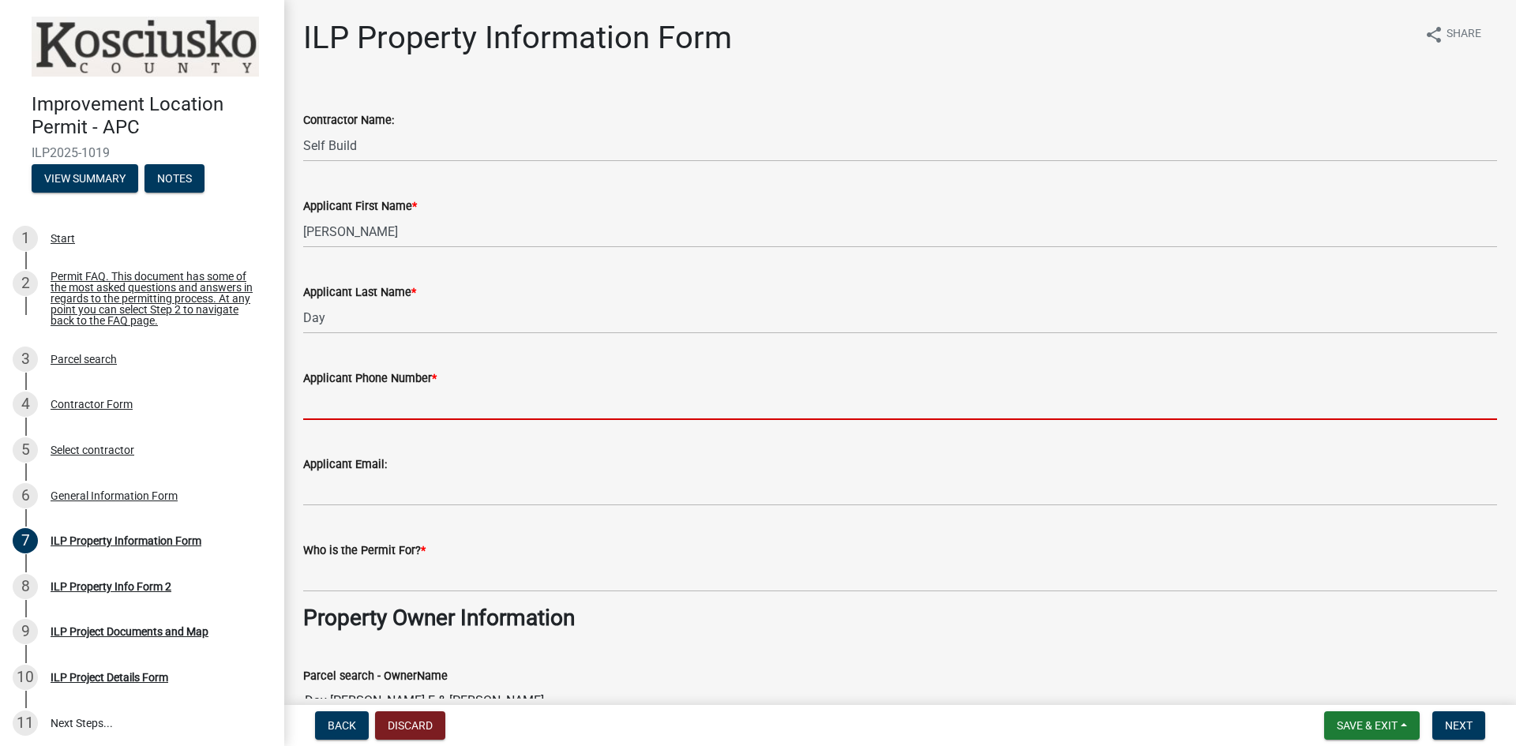
type input "5"
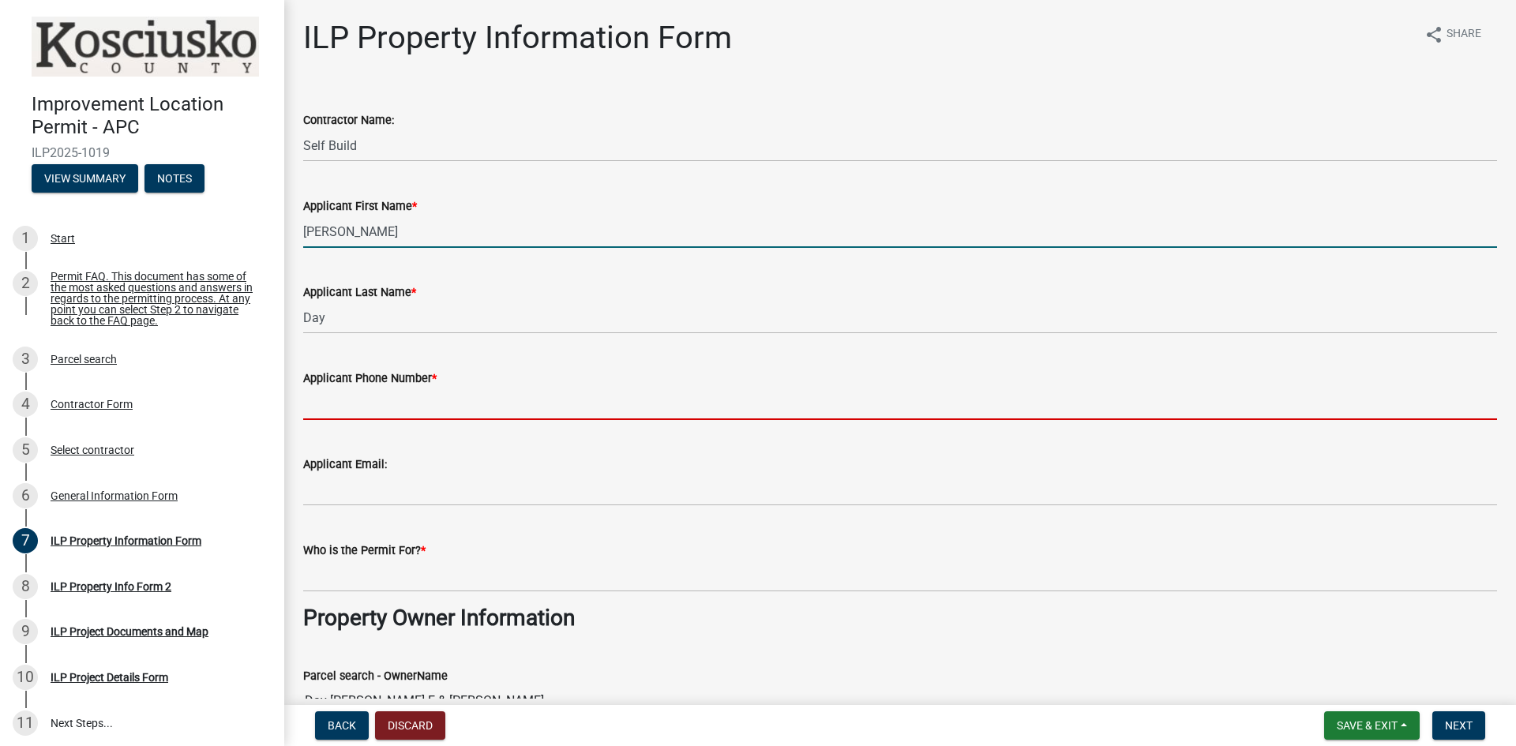
click at [458, 231] on input "[PERSON_NAME]" at bounding box center [900, 232] width 1194 height 32
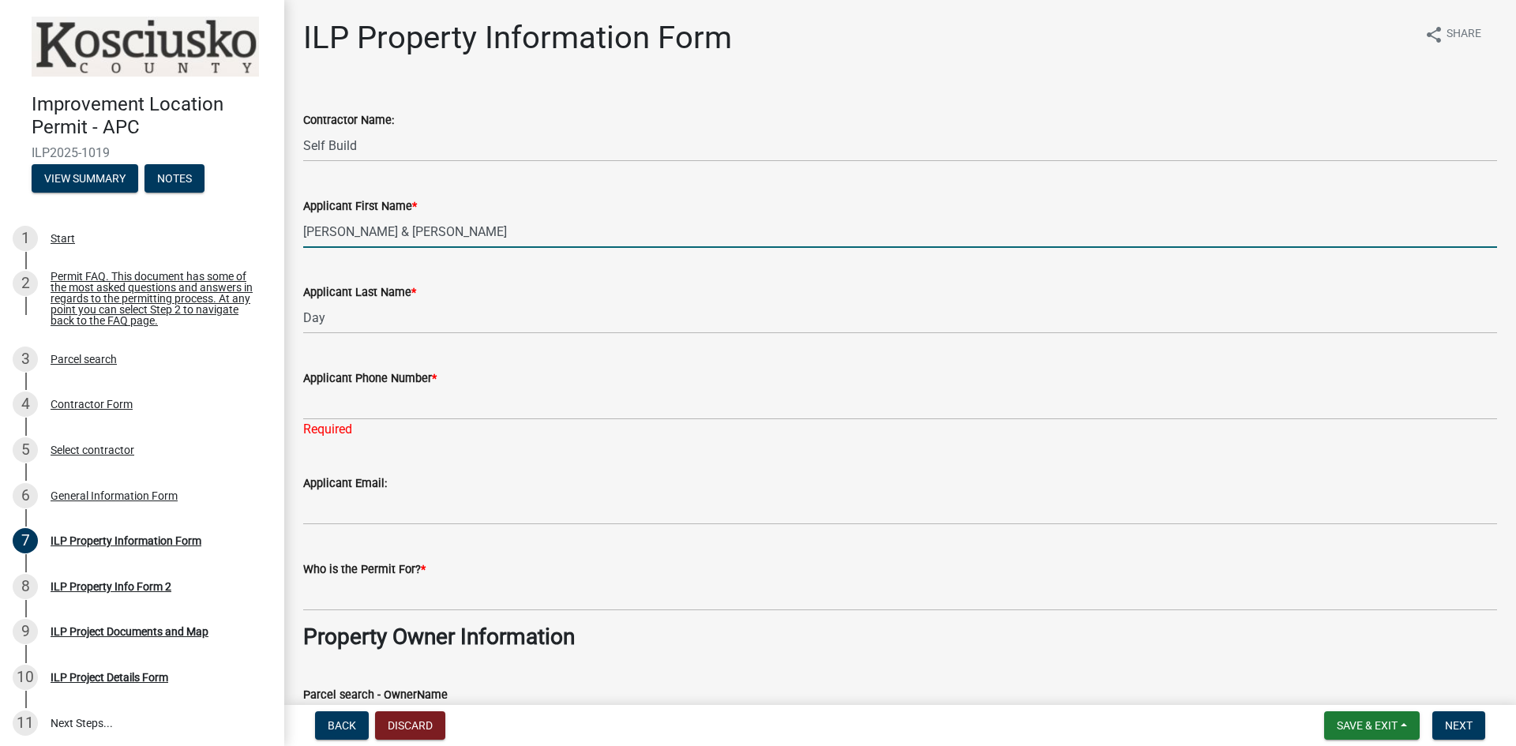
type input "[PERSON_NAME] & [PERSON_NAME]"
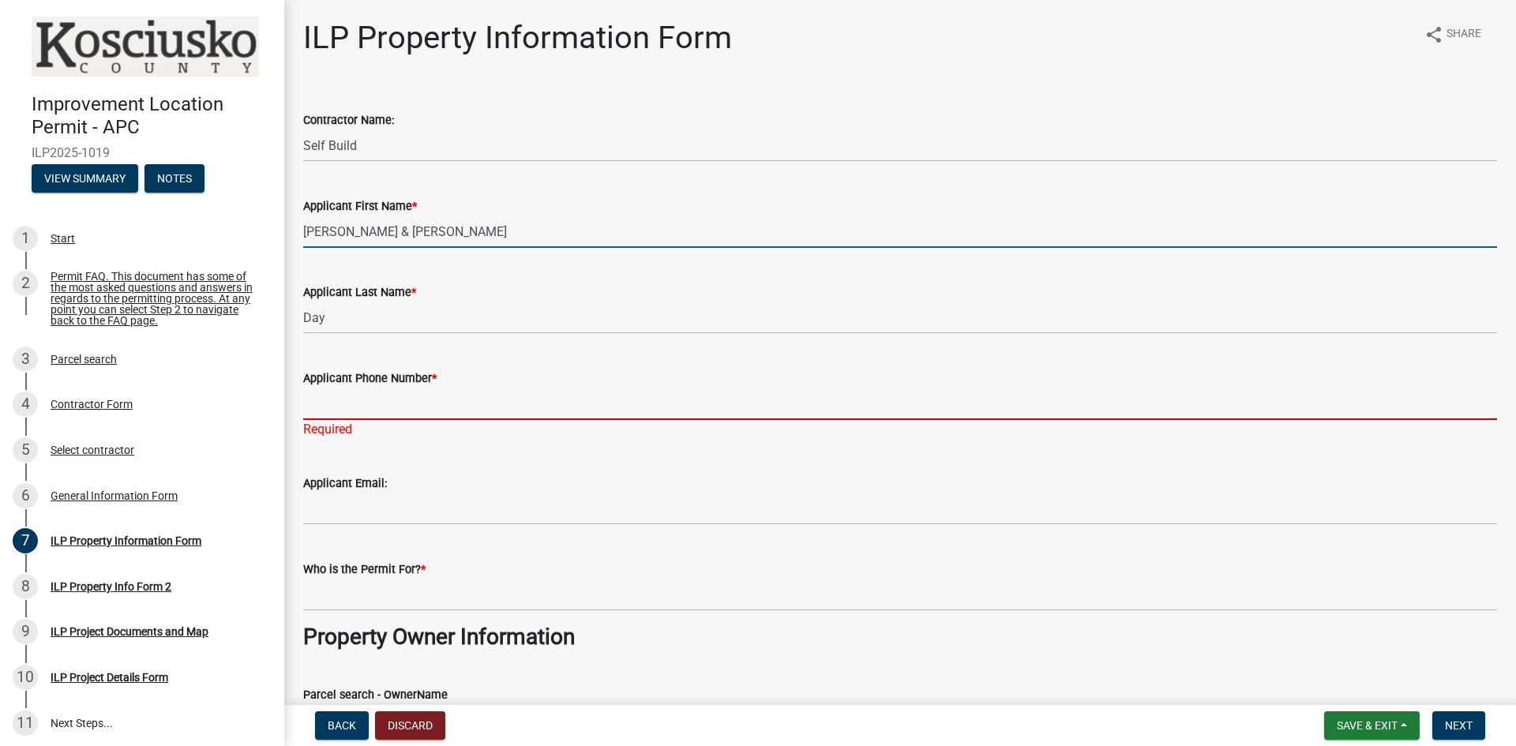
click at [366, 408] on input "Applicant Phone Number *" at bounding box center [900, 404] width 1194 height 32
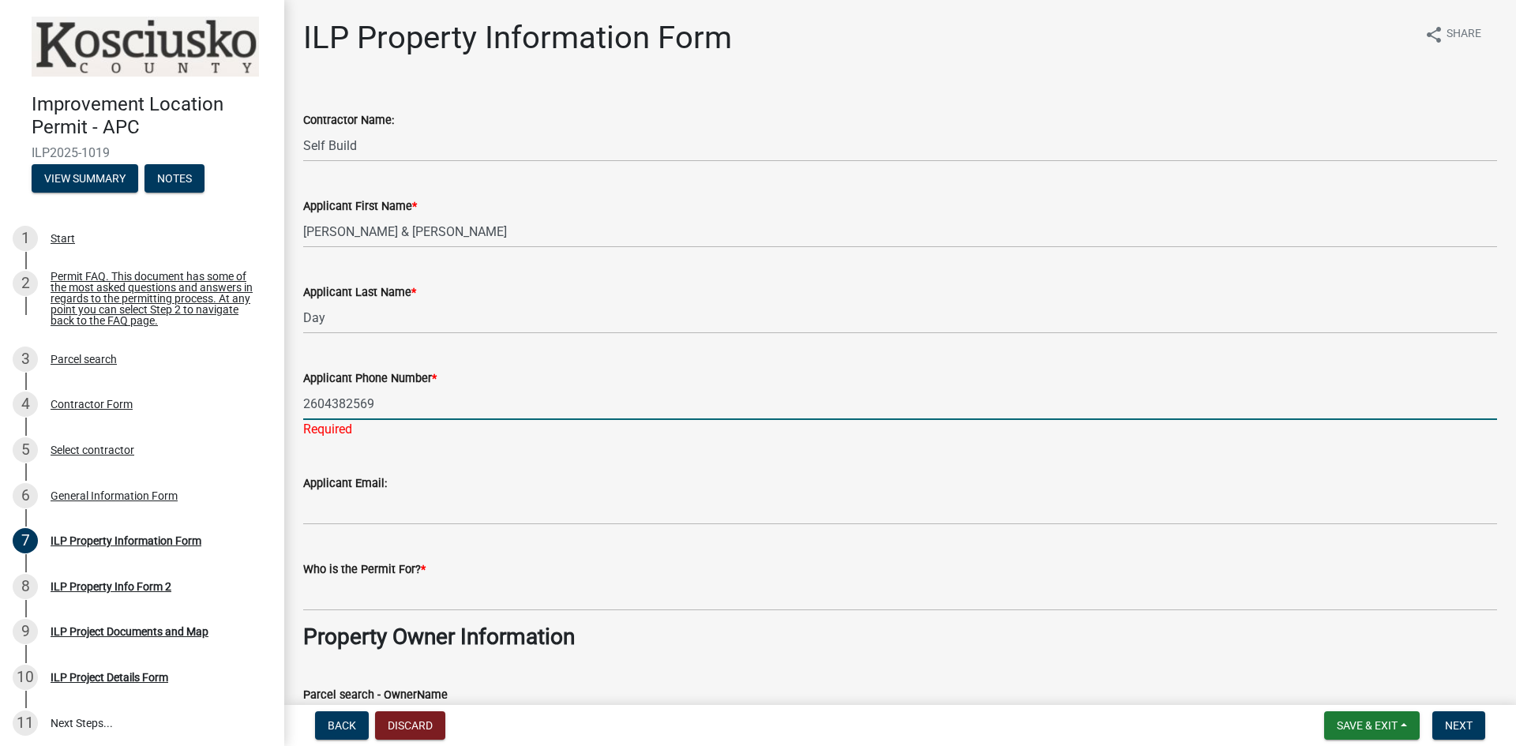
type input "2604382569"
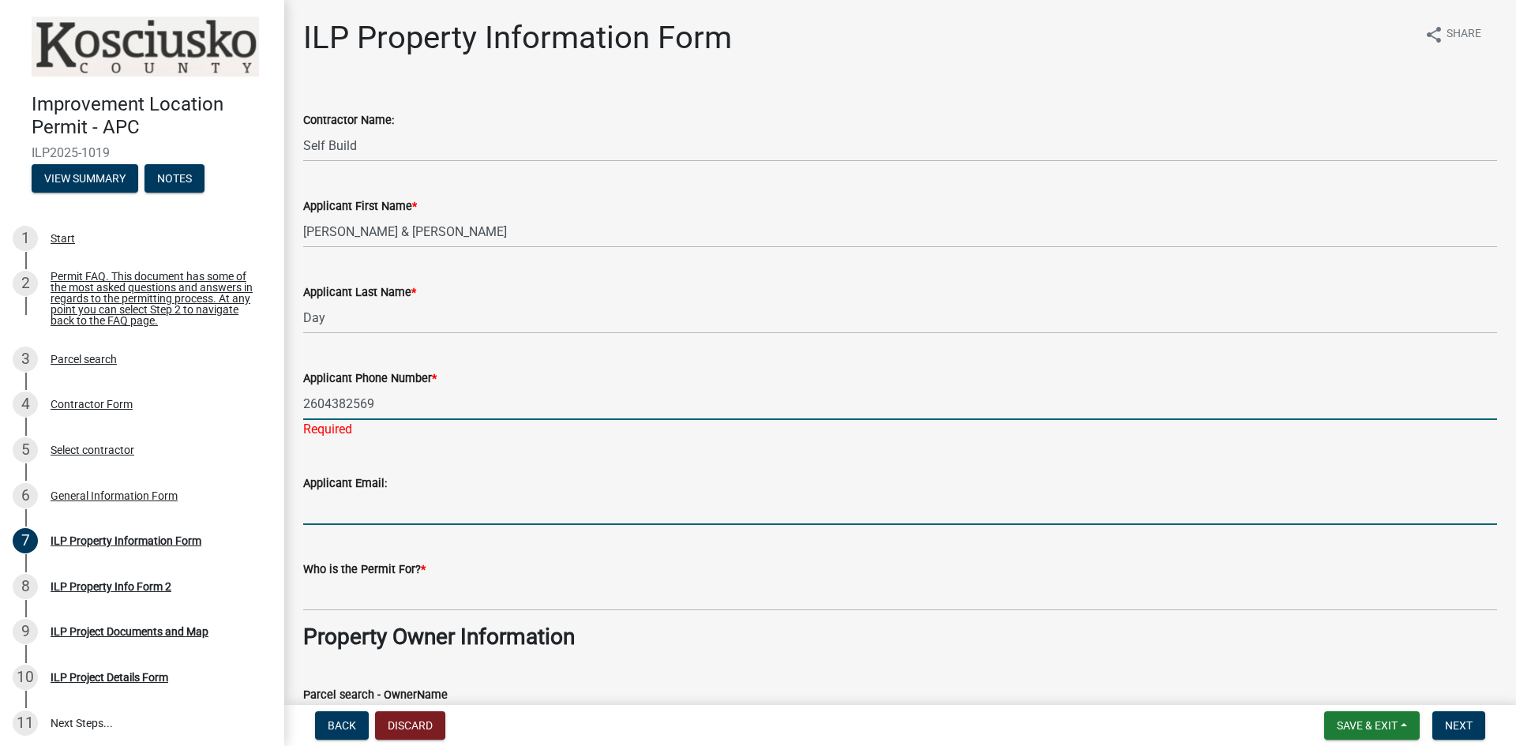
click at [343, 515] on wm-data-entity-input "Applicant Email:" at bounding box center [900, 495] width 1194 height 86
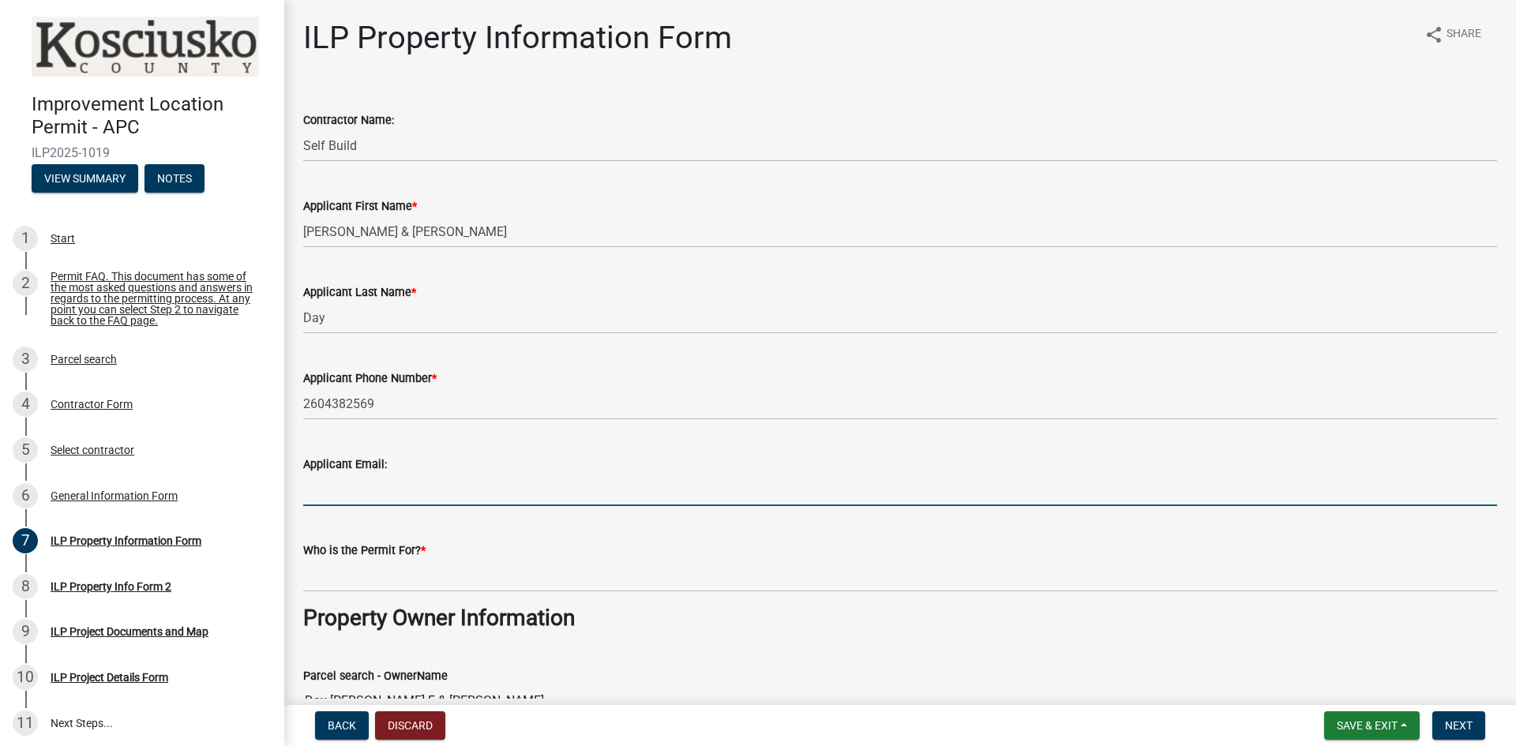
type input "[EMAIL_ADDRESS][DOMAIN_NAME]"
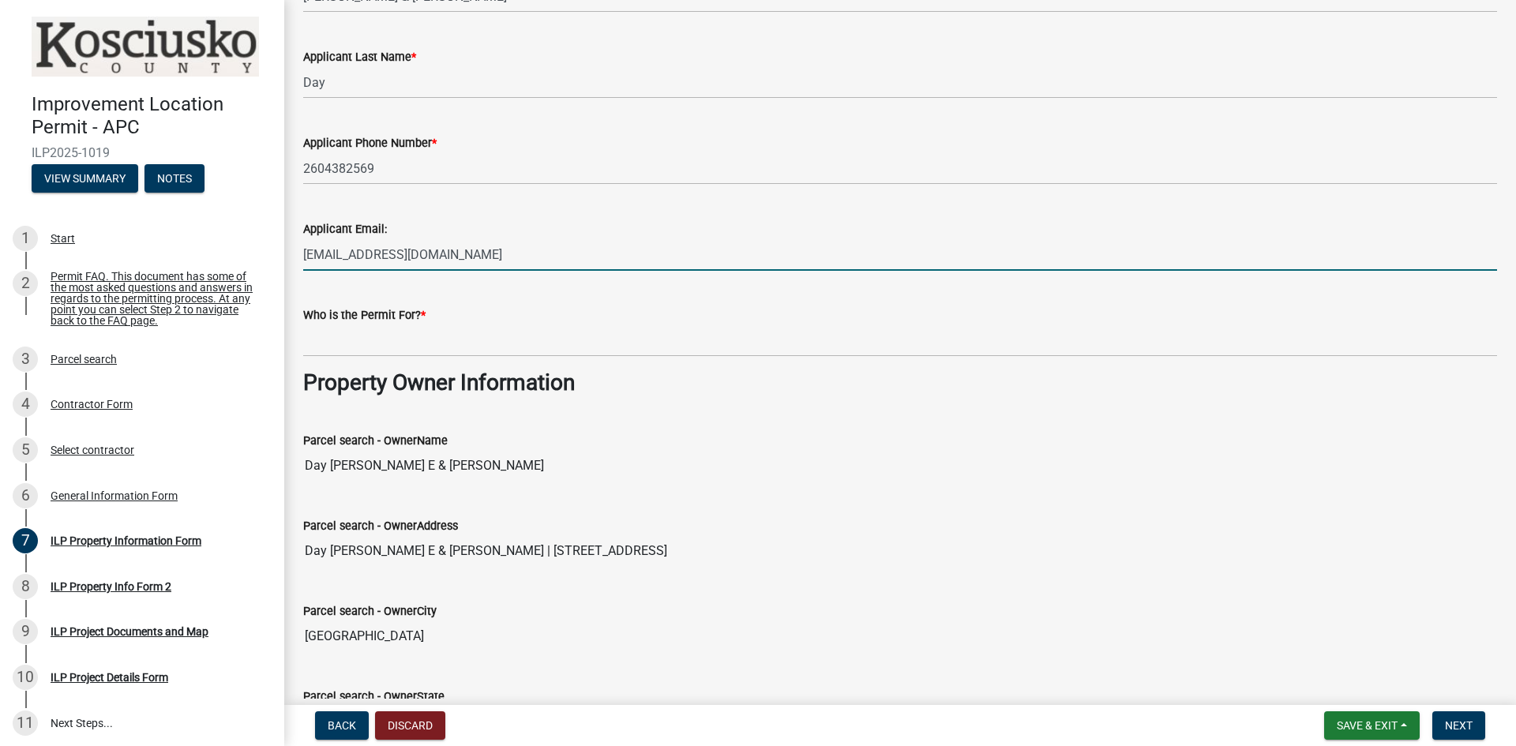
scroll to position [237, 0]
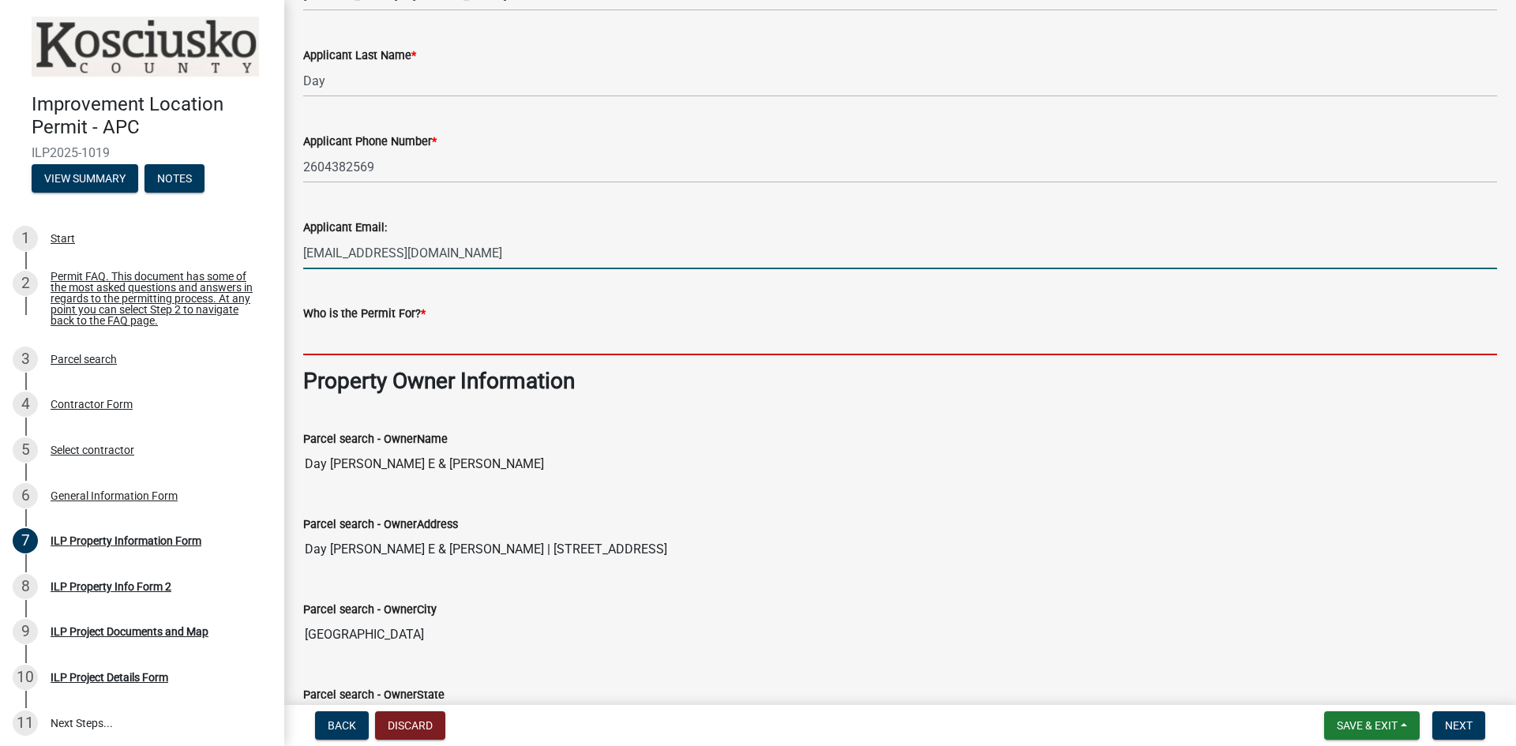
click at [382, 334] on input "Who is the Permit For? *" at bounding box center [900, 339] width 1194 height 32
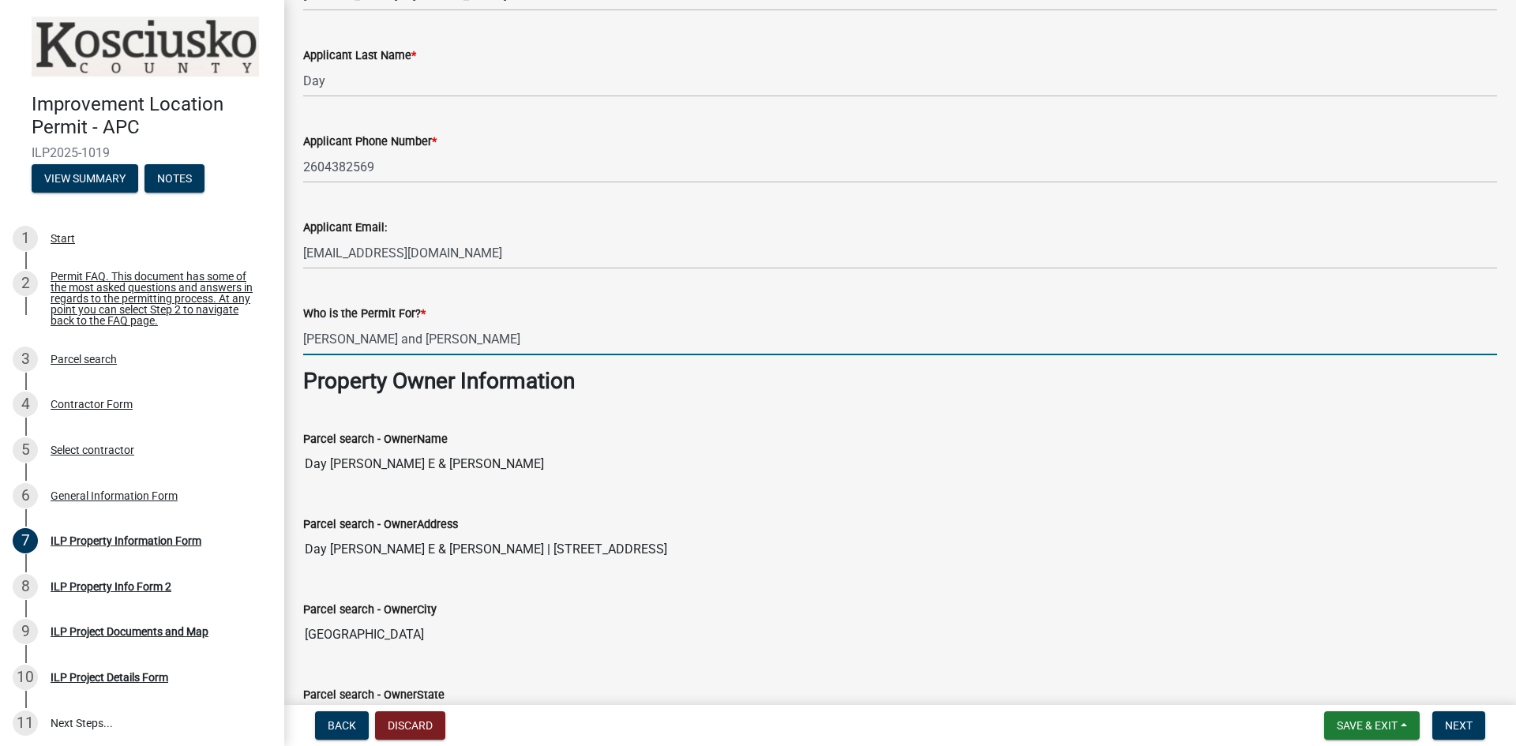
type input "[PERSON_NAME] and [PERSON_NAME]"
click at [1002, 493] on div "Parcel search - OwnerAddress Day [PERSON_NAME] E & [PERSON_NAME] L | [STREET_AD…" at bounding box center [900, 529] width 1194 height 73
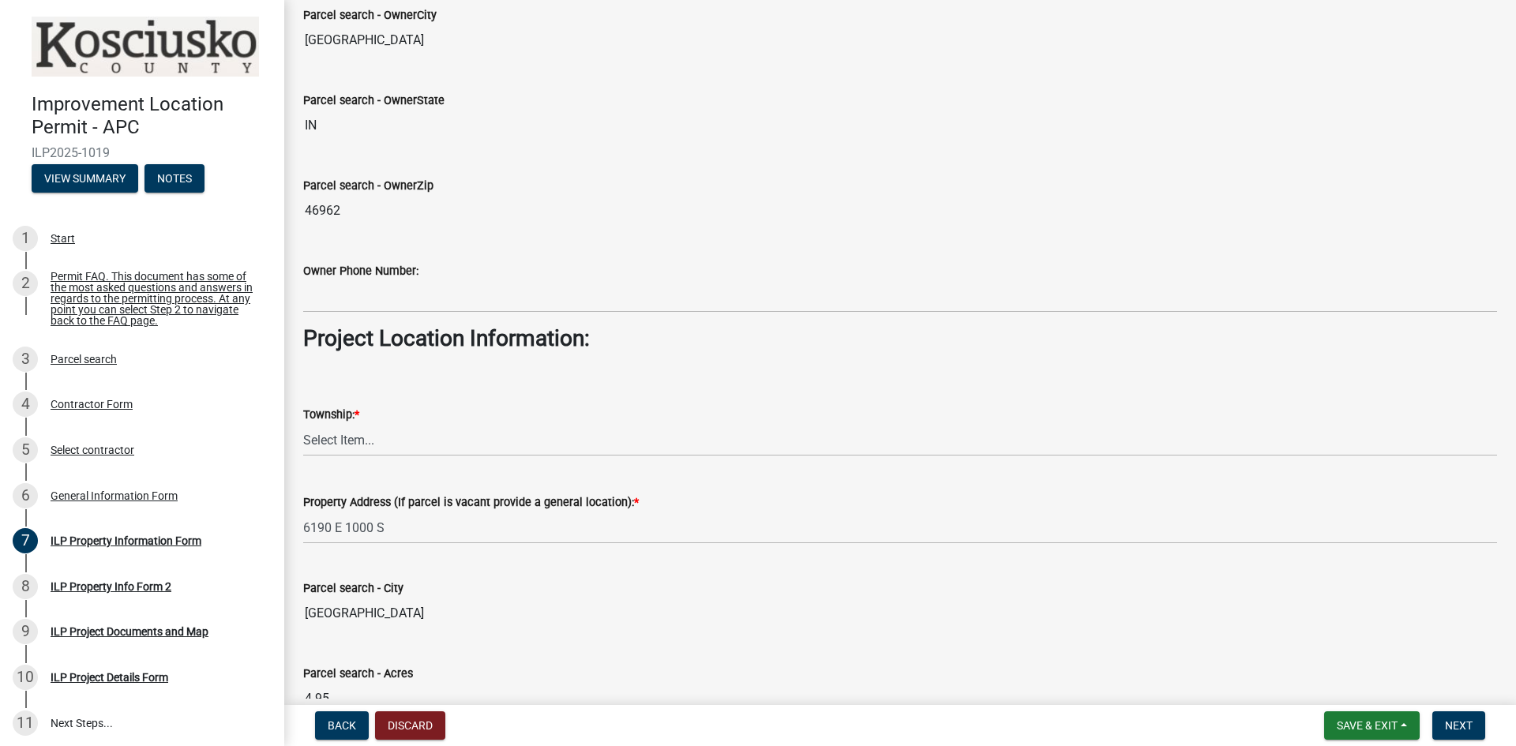
scroll to position [868, 0]
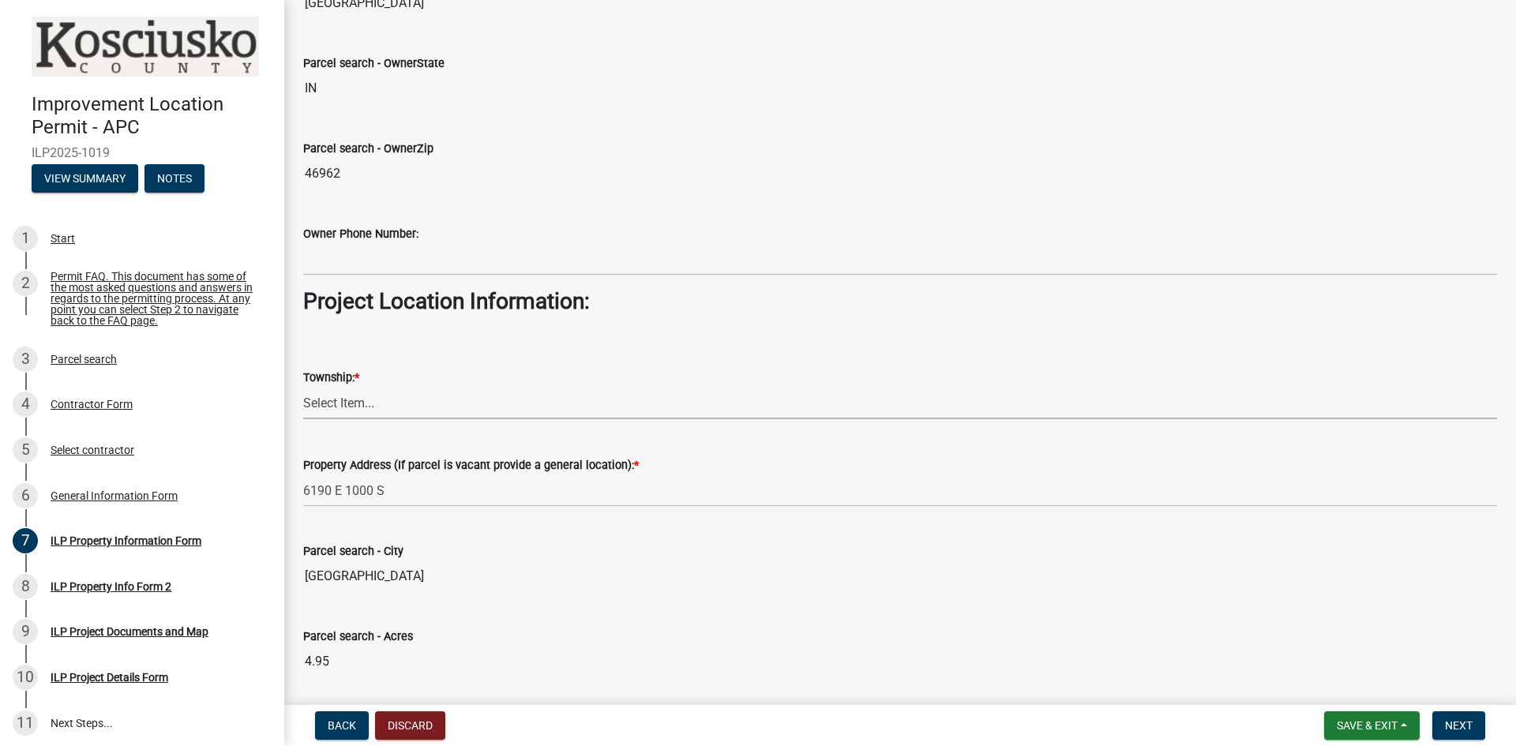
click at [481, 405] on select "Select Item... [PERSON_NAME] - Elkhart Co Clay Etna [GEOGRAPHIC_DATA][PERSON_NA…" at bounding box center [900, 403] width 1194 height 32
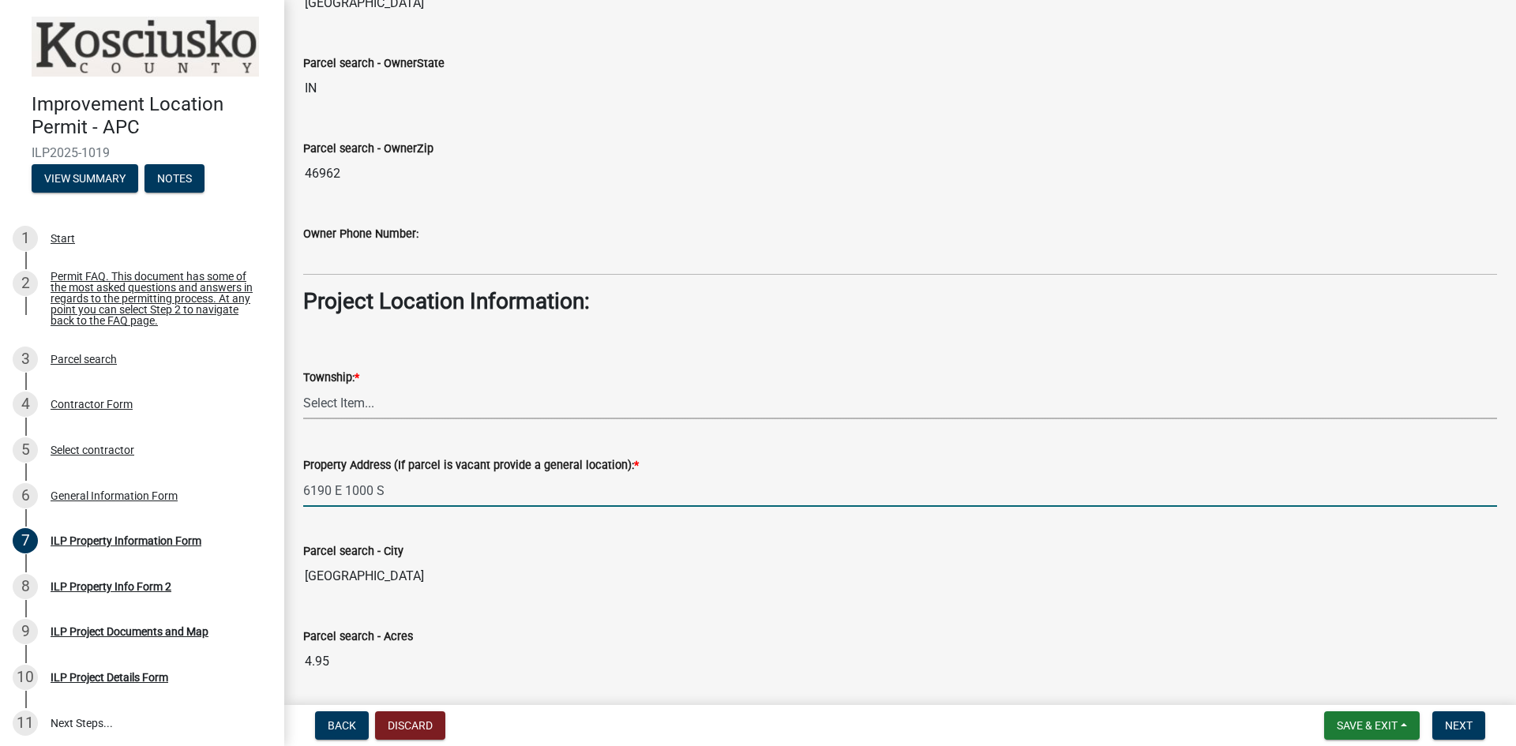
click at [448, 526] on wm-data-entity-input-list "Contractor Name: Self Build Applicant First Name * [PERSON_NAME] & [PERSON_NAME…" at bounding box center [900, 83] width 1194 height 1727
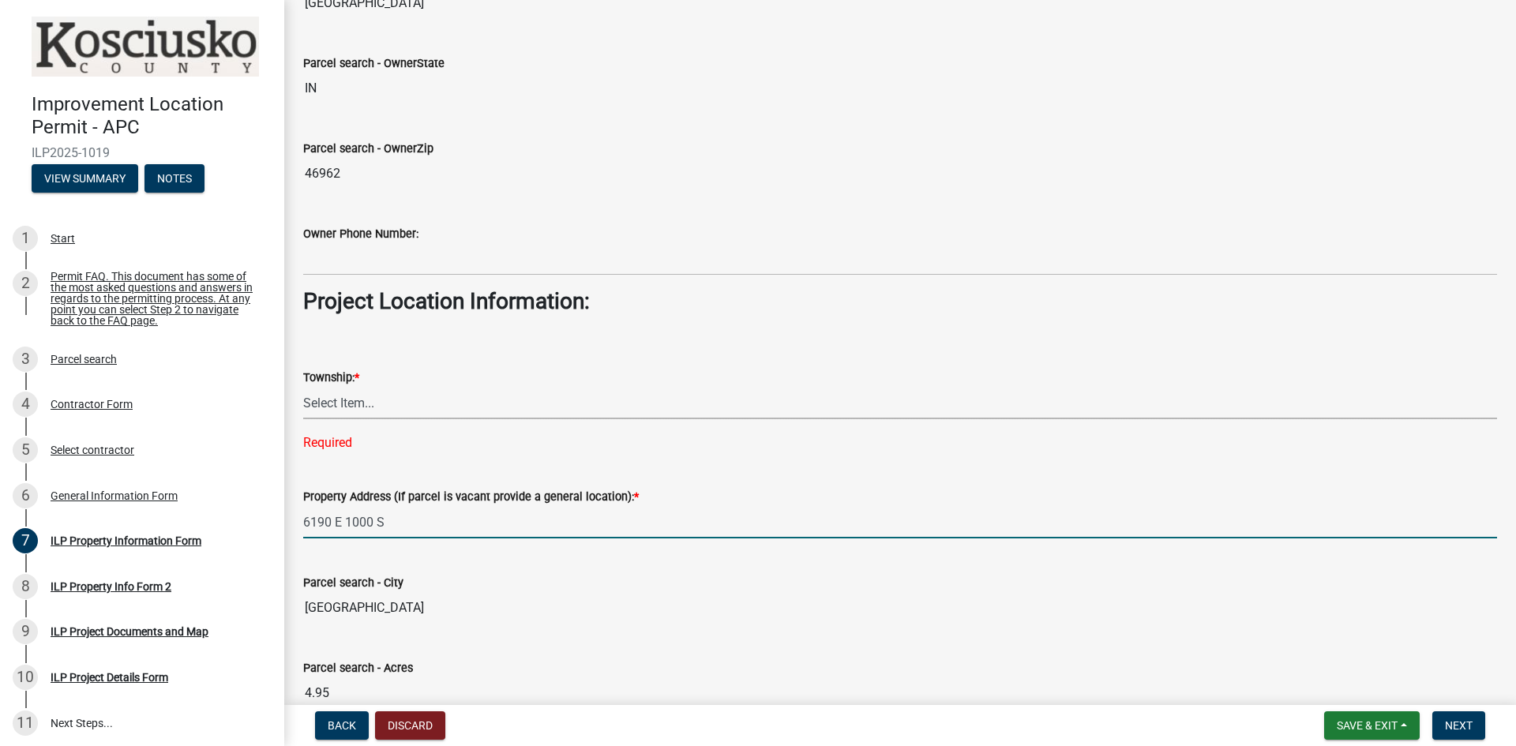
click at [390, 407] on select "Select Item... [PERSON_NAME] - Elkhart Co Clay Etna [GEOGRAPHIC_DATA][PERSON_NA…" at bounding box center [900, 403] width 1194 height 32
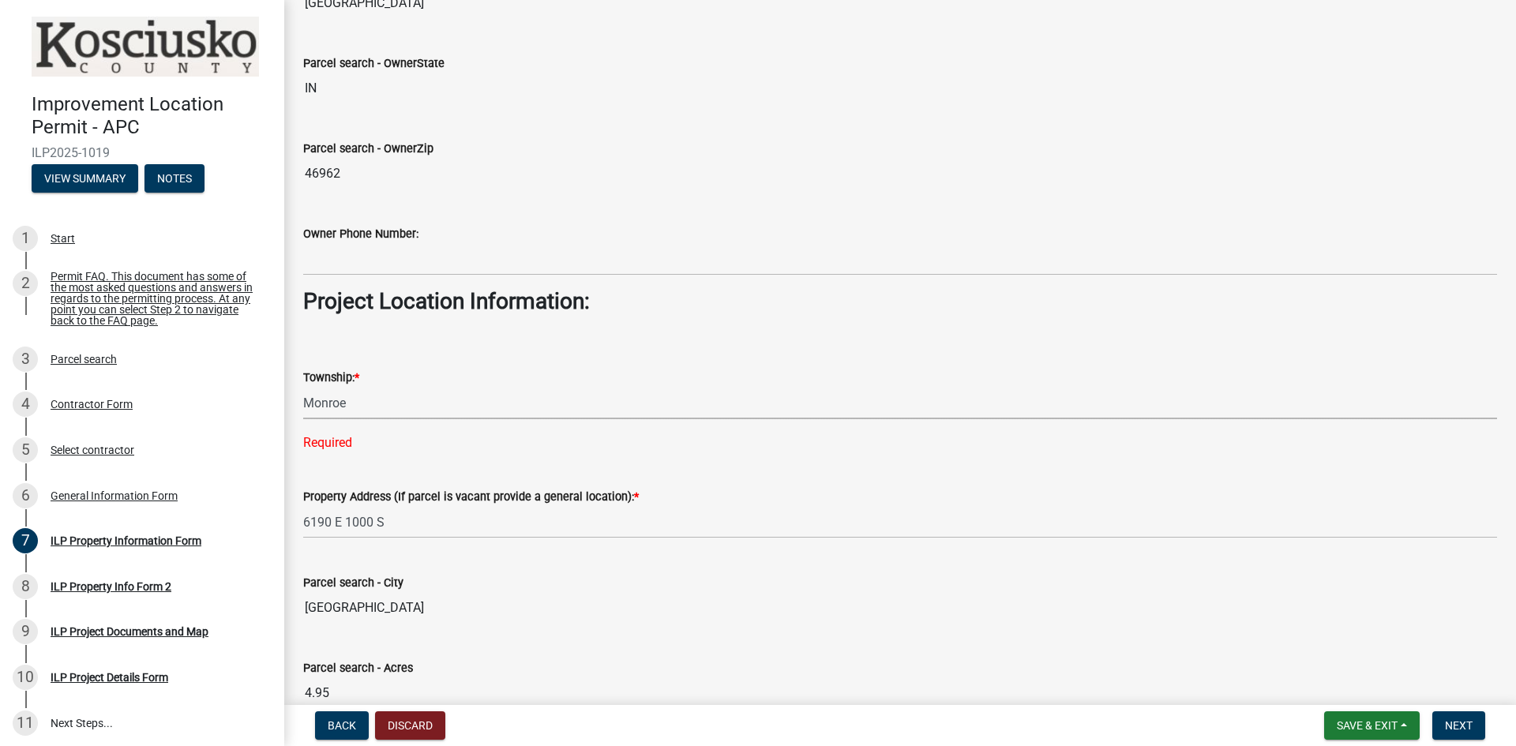
click at [303, 387] on select "Select Item... [PERSON_NAME] - Elkhart Co Clay Etna [GEOGRAPHIC_DATA][PERSON_NA…" at bounding box center [900, 403] width 1194 height 32
select select "ef3fb7ca-e19f-4eb5-bfeb-f79fea49208d"
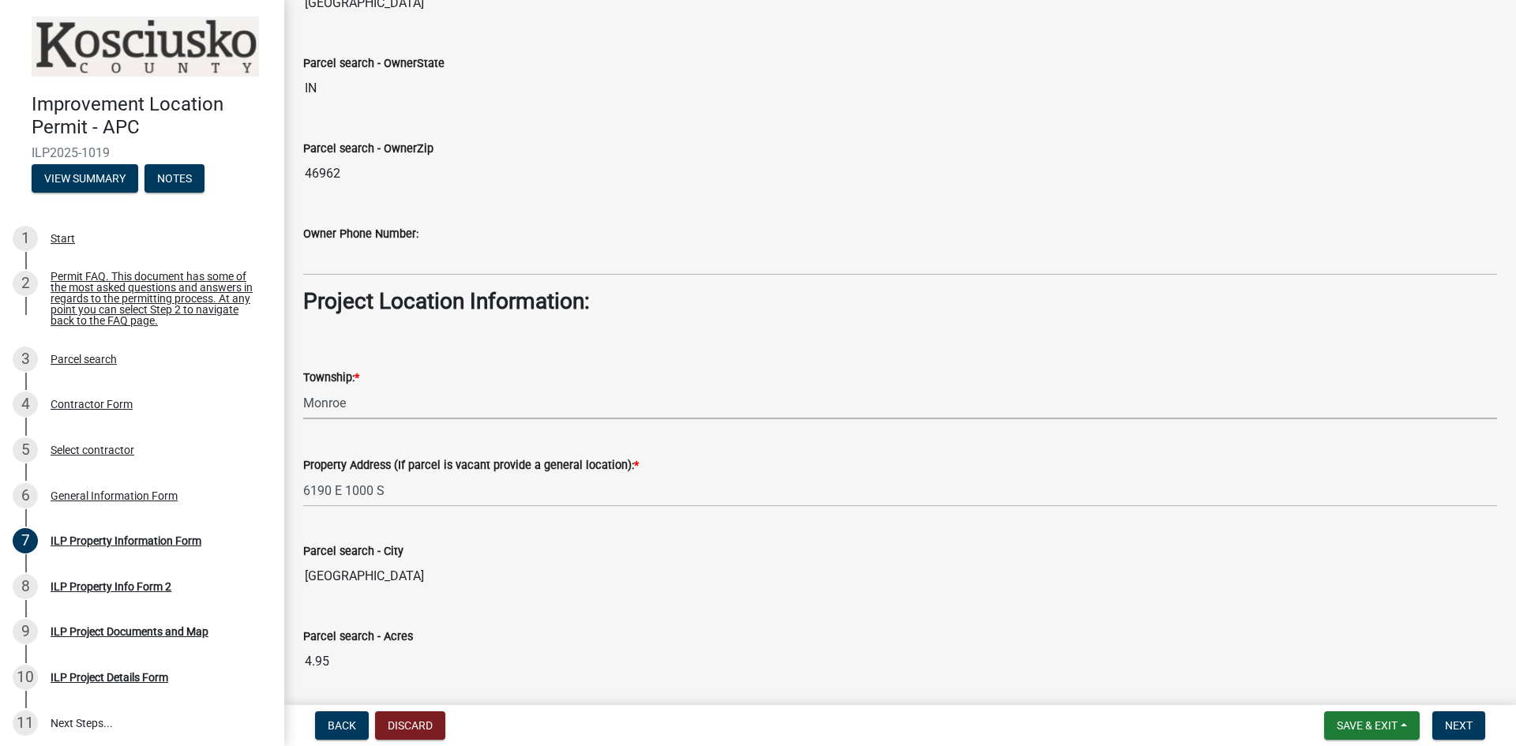
click at [533, 408] on select "Select Item... [PERSON_NAME] - Elkhart Co Clay Etna [GEOGRAPHIC_DATA][PERSON_NA…" at bounding box center [900, 403] width 1194 height 32
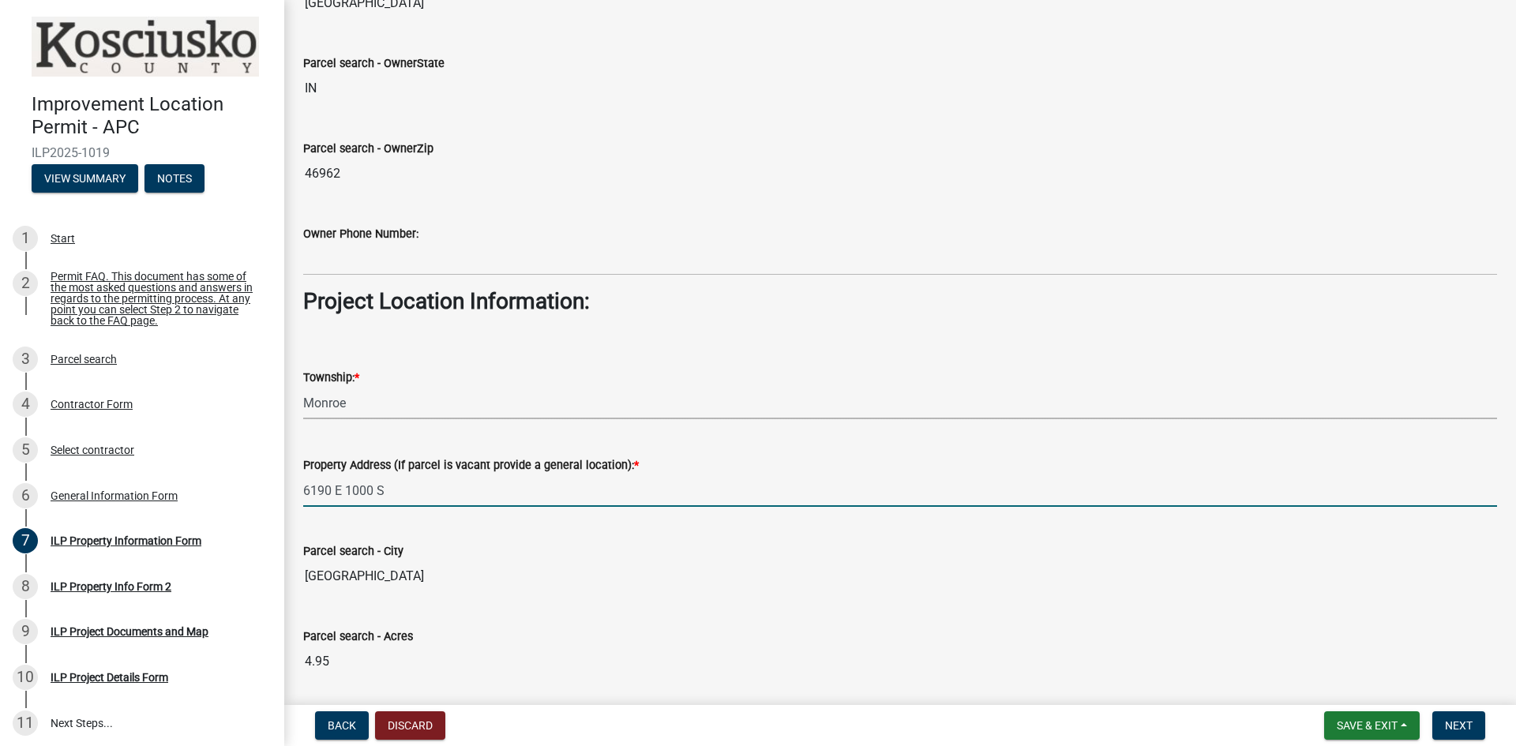
click at [895, 507] on input "6190 E 1000 S" at bounding box center [900, 490] width 1194 height 32
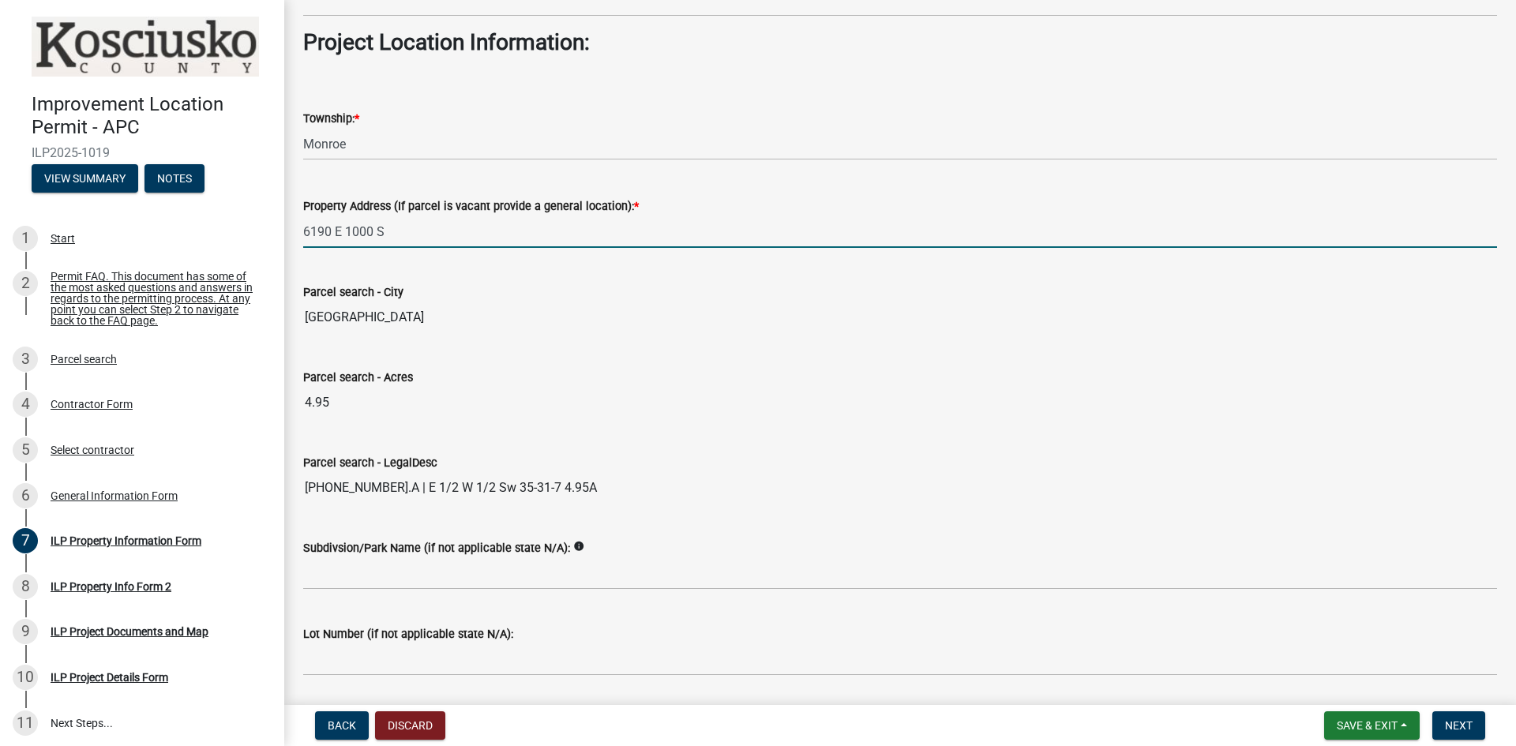
scroll to position [1100, 0]
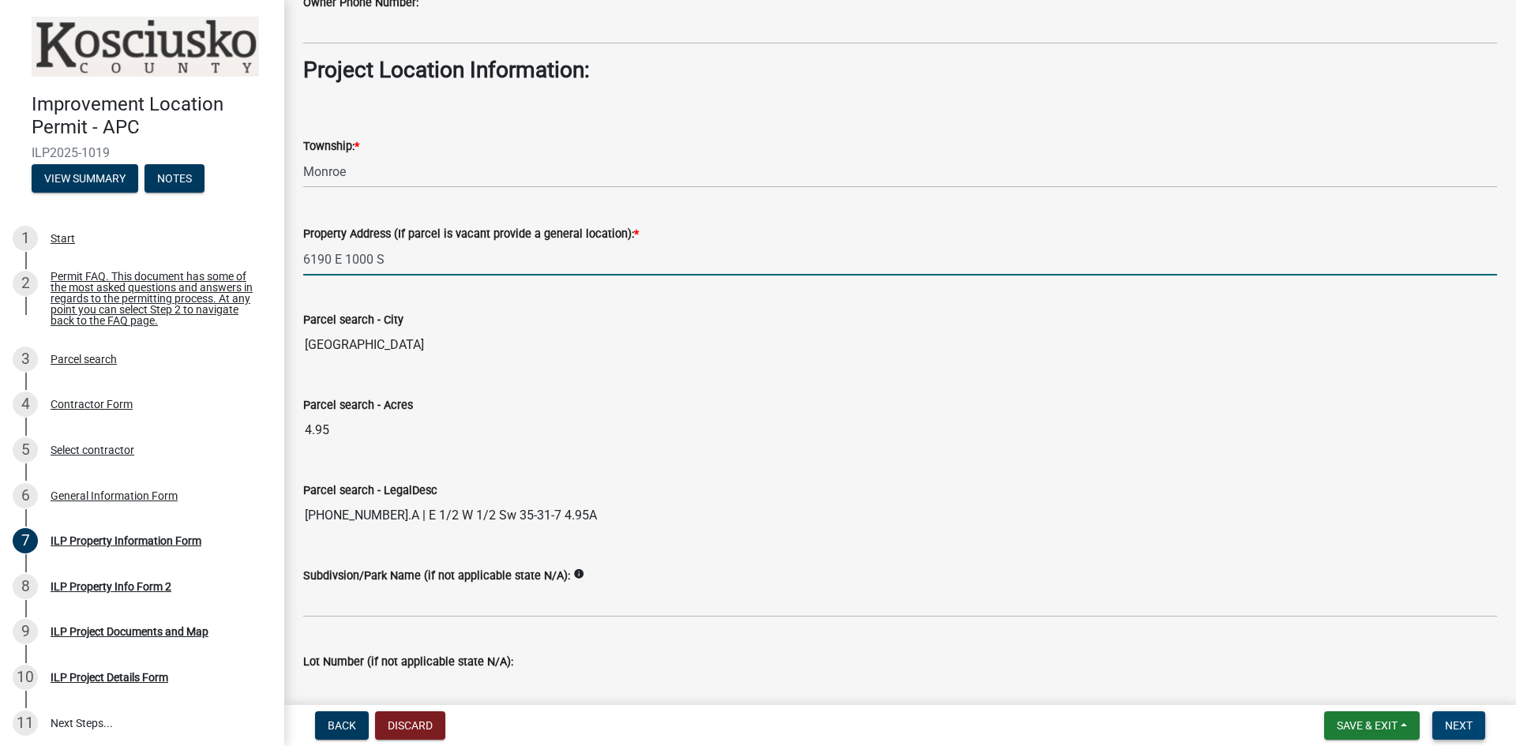
click at [1452, 726] on span "Next" at bounding box center [1459, 725] width 28 height 13
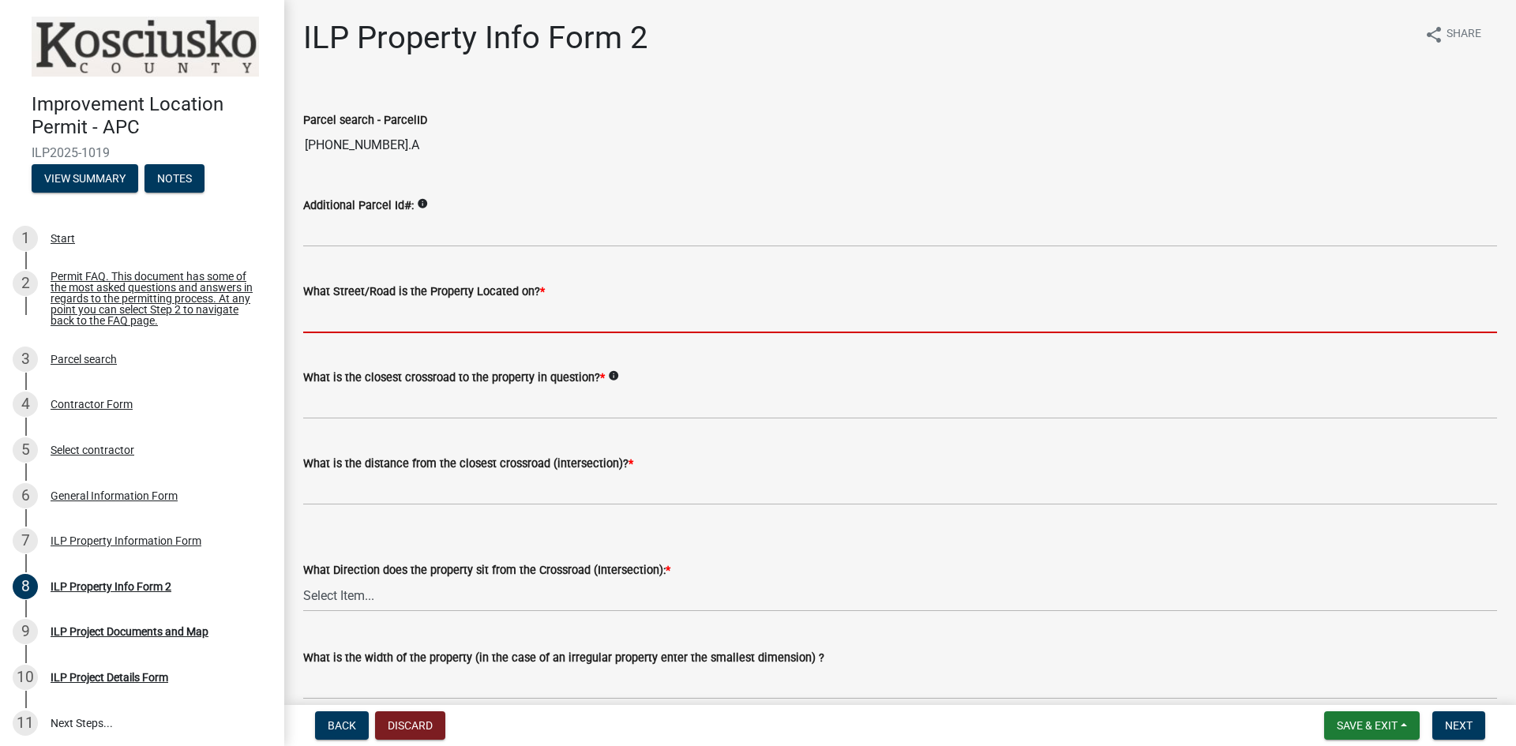
click at [486, 318] on input "What Street/Road is the Property Located on? *" at bounding box center [900, 317] width 1194 height 32
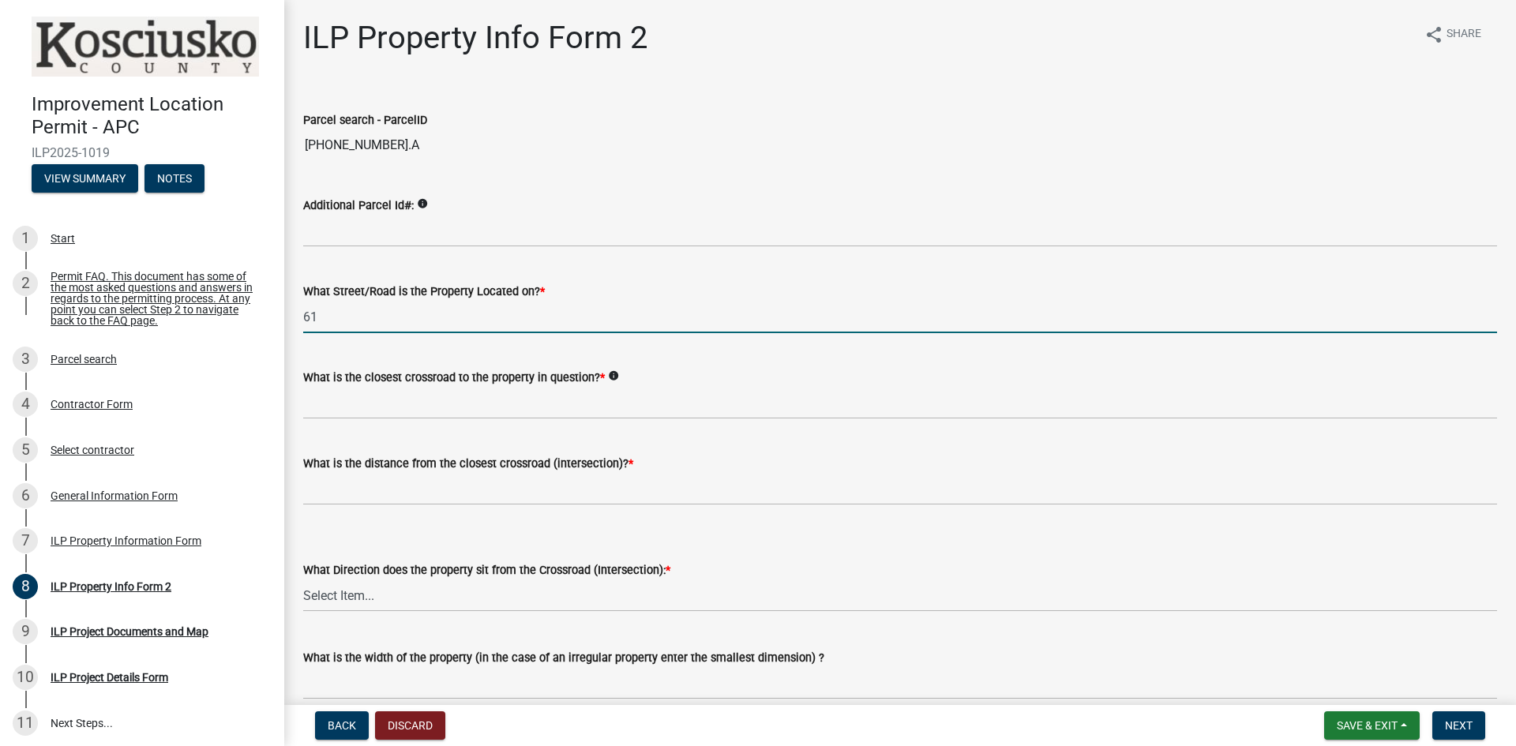
type input "6"
type input "1000 S"
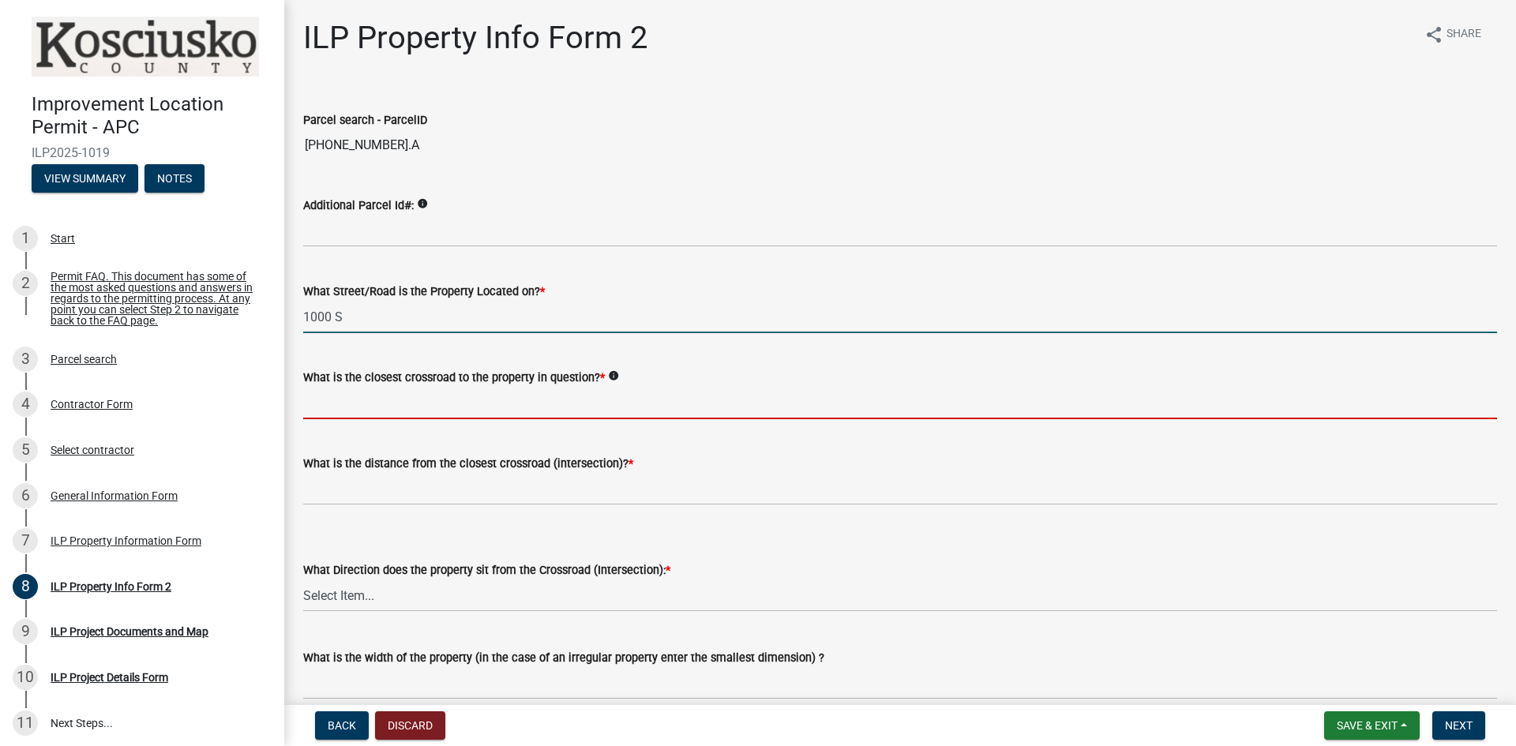
click at [458, 402] on input "What is the closest crossroad to the property in question? *" at bounding box center [900, 403] width 1194 height 32
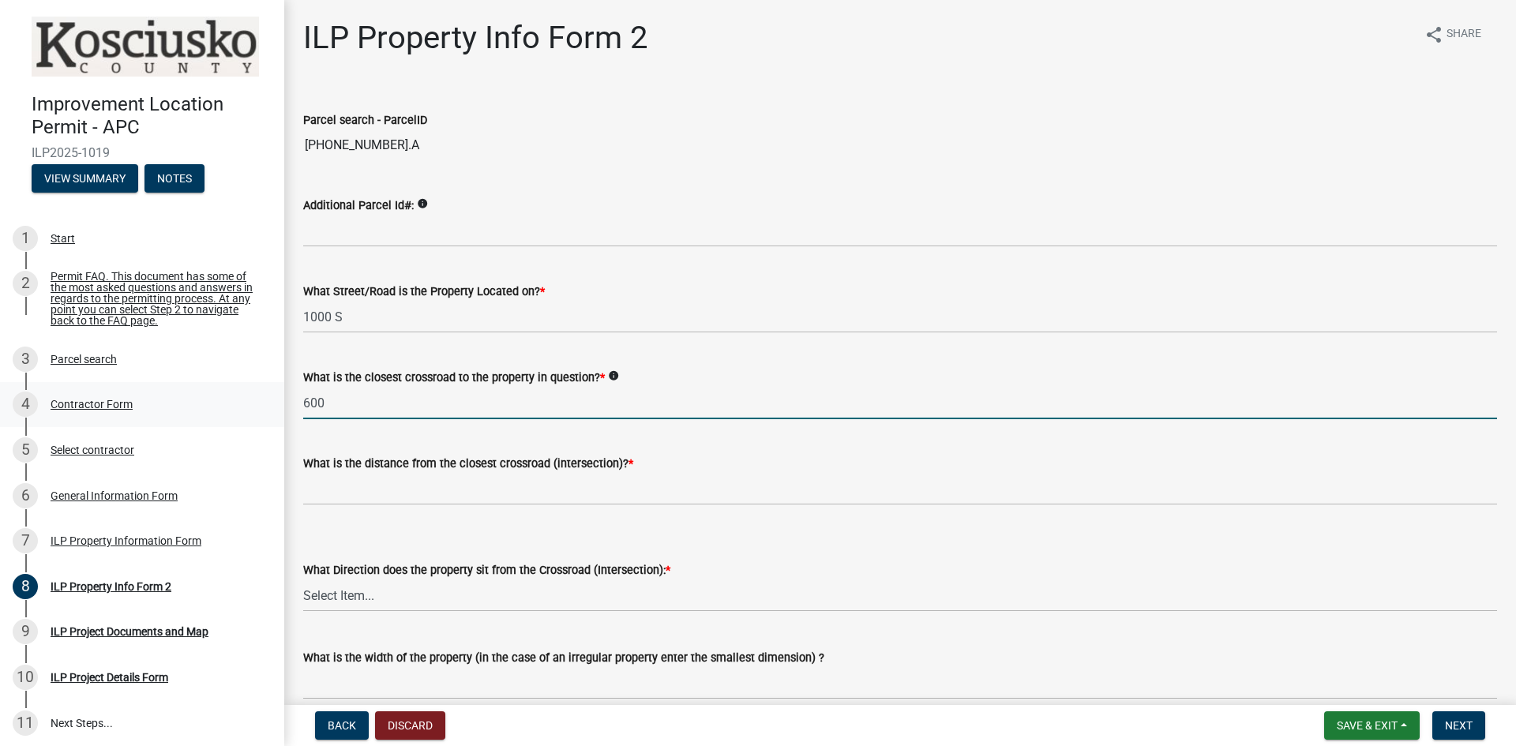
drag, startPoint x: 458, startPoint y: 403, endPoint x: 219, endPoint y: 406, distance: 238.4
click at [219, 406] on div "Improvement Location Permit - APC ILP2025-1019 View Summary Notes 1 Start 2 Per…" at bounding box center [758, 373] width 1516 height 746
type input "700"
click at [342, 467] on label "What is the distance from the closest crossroad (intersection)? *" at bounding box center [468, 464] width 330 height 11
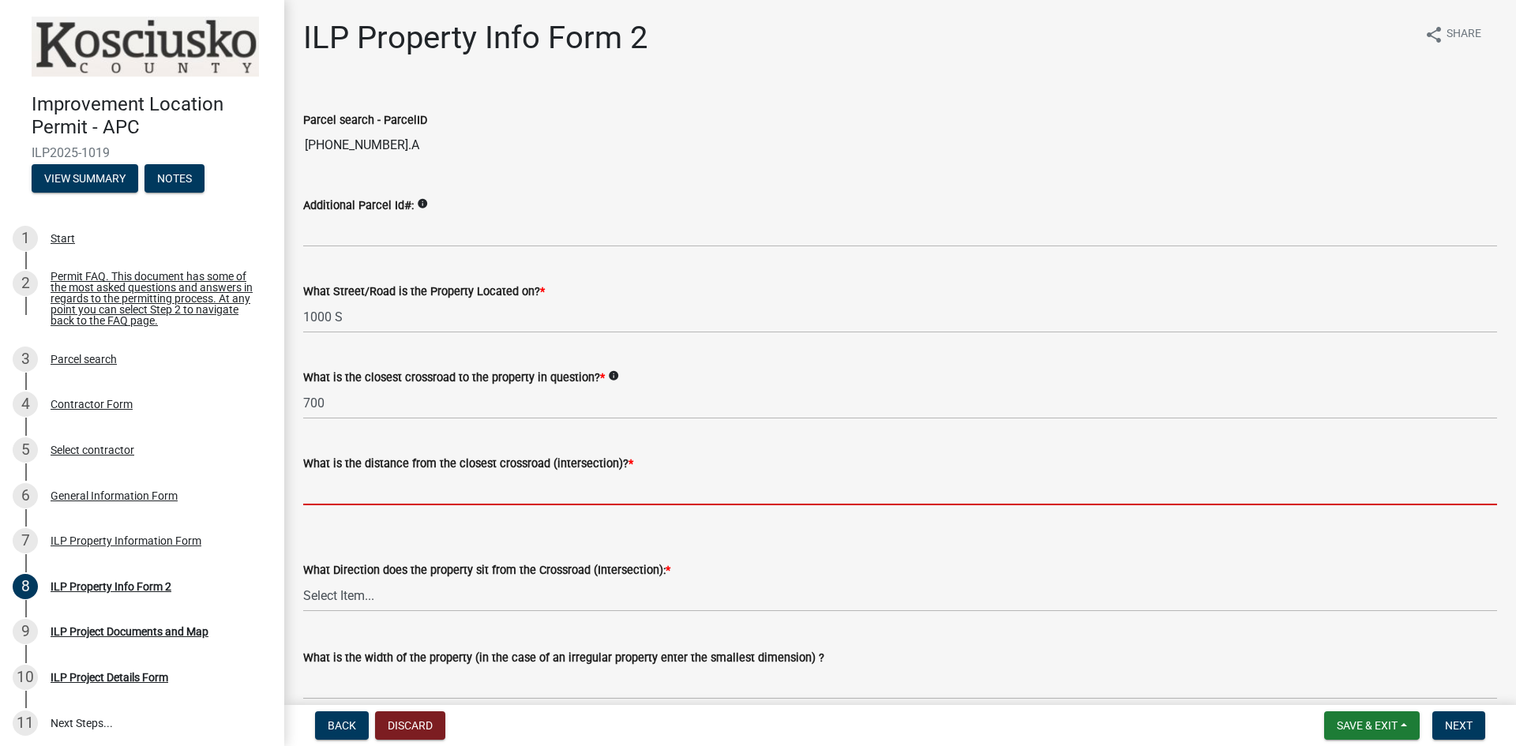
click at [343, 476] on input "text" at bounding box center [900, 489] width 1194 height 32
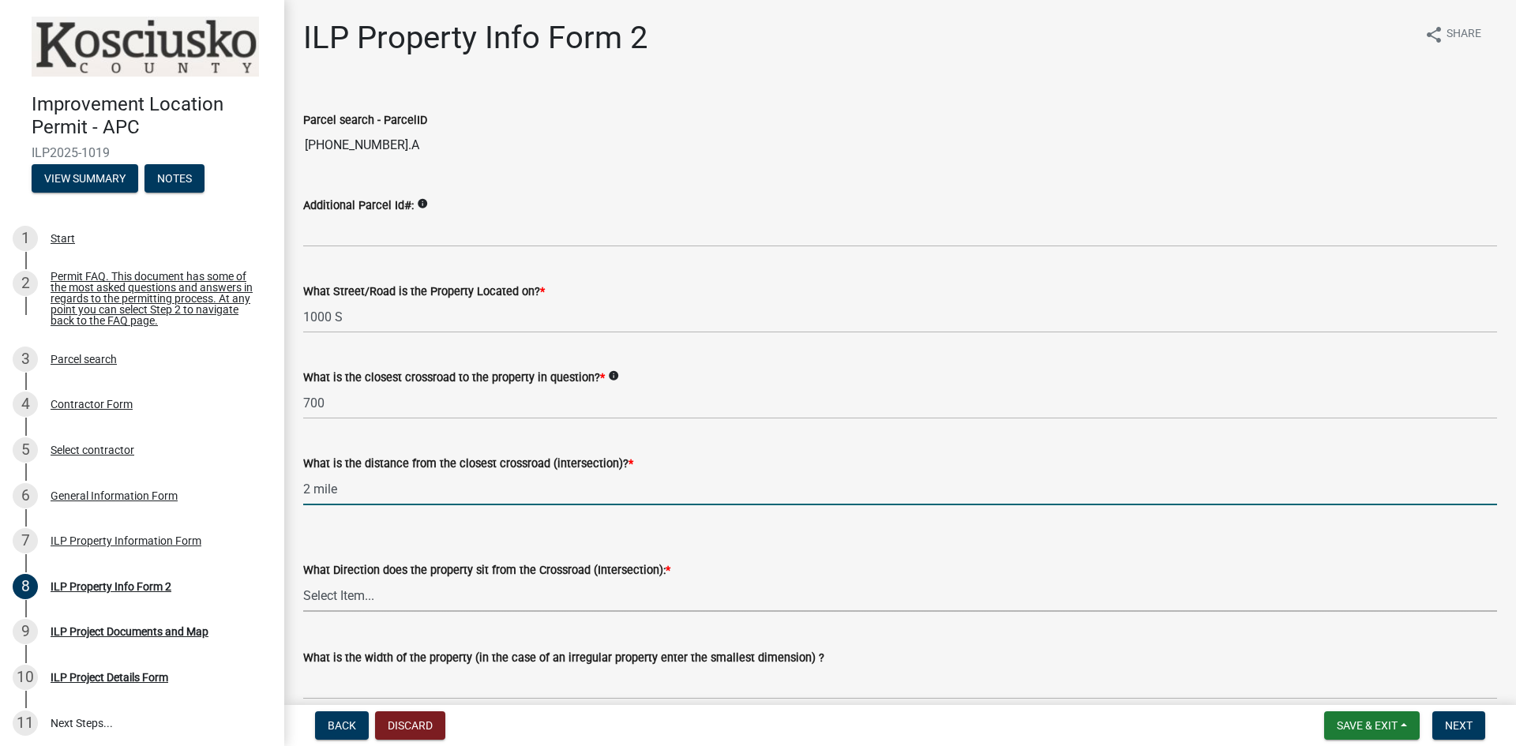
type input "2"
click at [373, 597] on select "Select Item... N NE NW S SE SW E W" at bounding box center [900, 595] width 1194 height 32
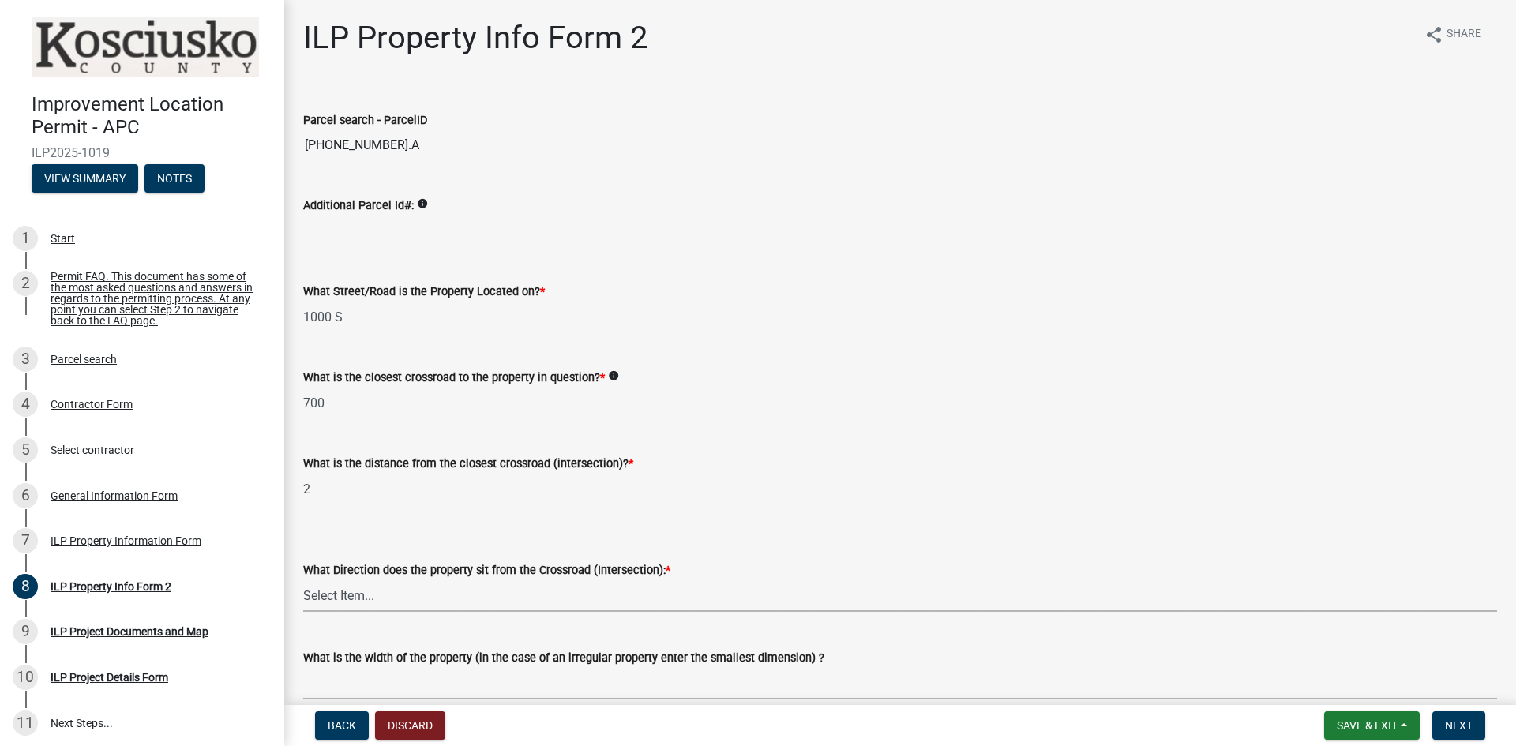
click at [709, 366] on div "What is the closest crossroad to the property in question? * info 700" at bounding box center [900, 382] width 1194 height 73
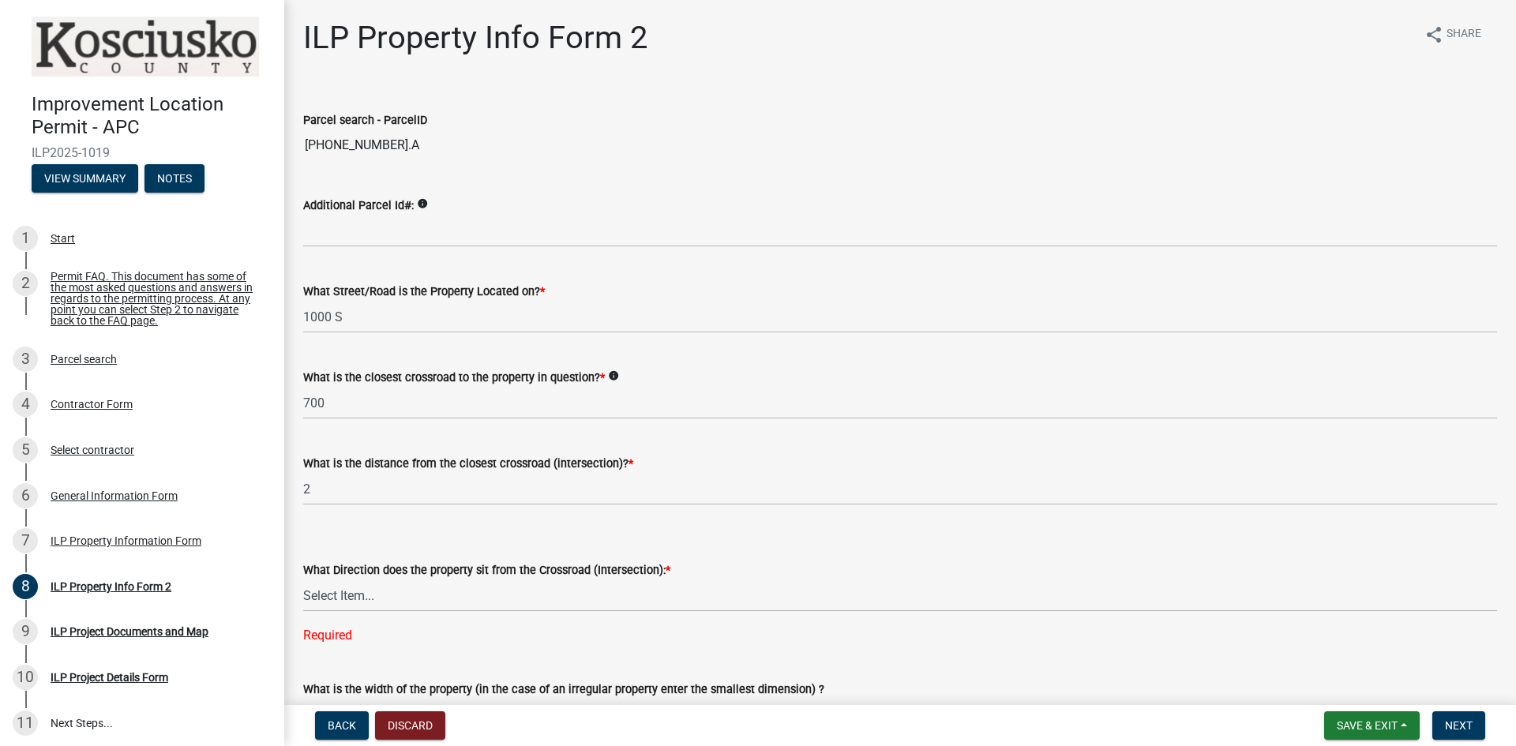
scroll to position [79, 0]
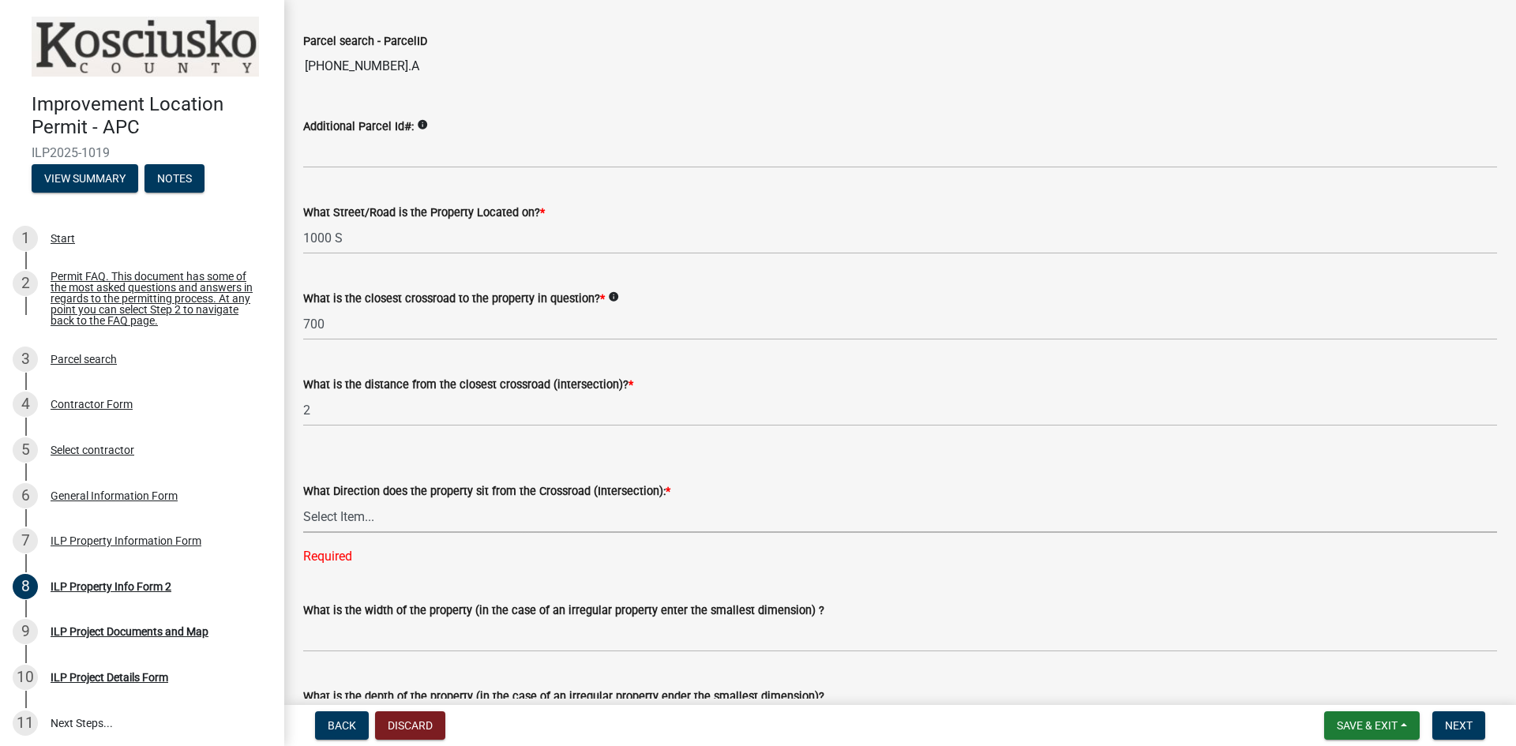
click at [371, 517] on select "Select Item... N NE NW S SE SW E W" at bounding box center [900, 517] width 1194 height 32
click at [303, 501] on select "Select Item... N NE NW S SE SW E W" at bounding box center [900, 517] width 1194 height 32
select select "7b11be74-d7bb-4878-8b50-4ecdc0000cbf"
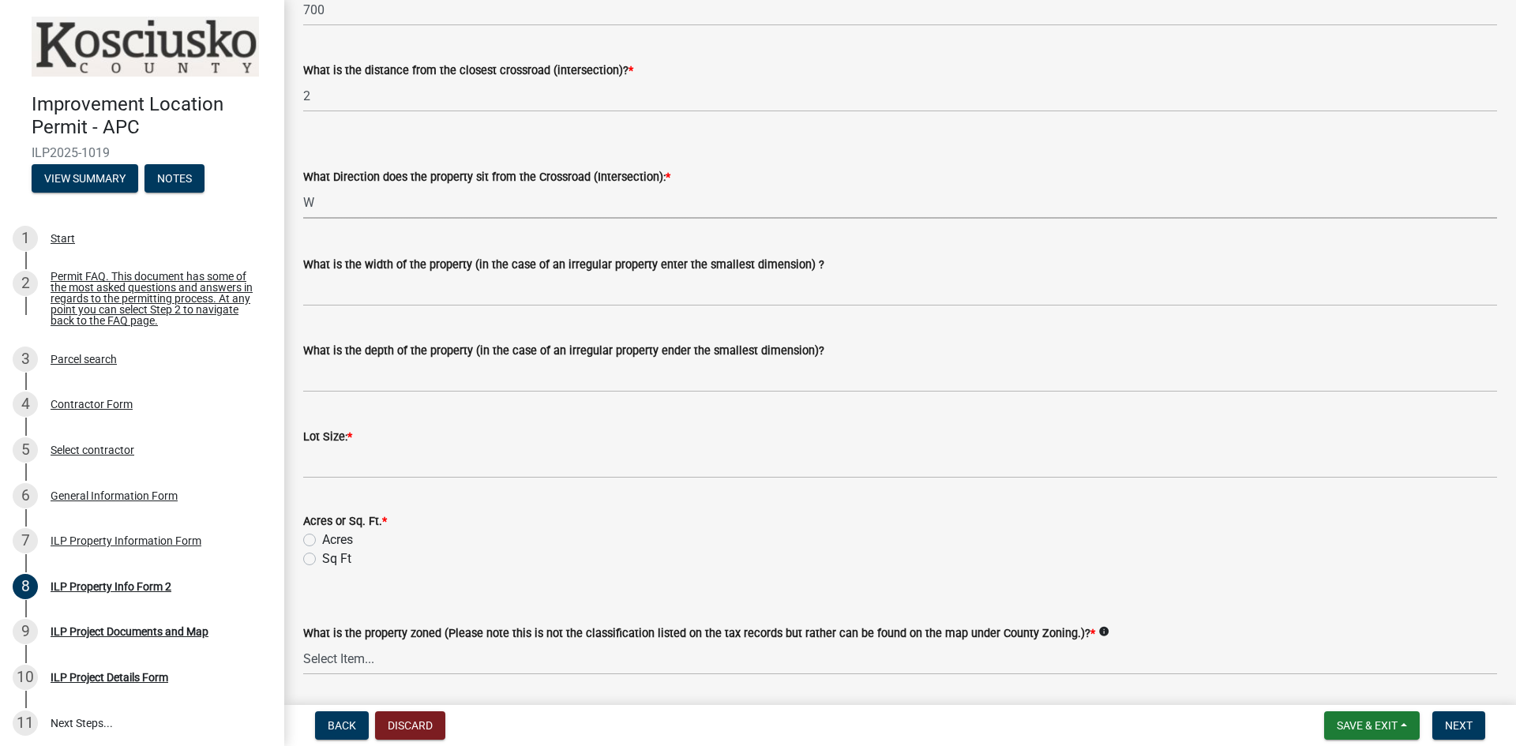
scroll to position [395, 0]
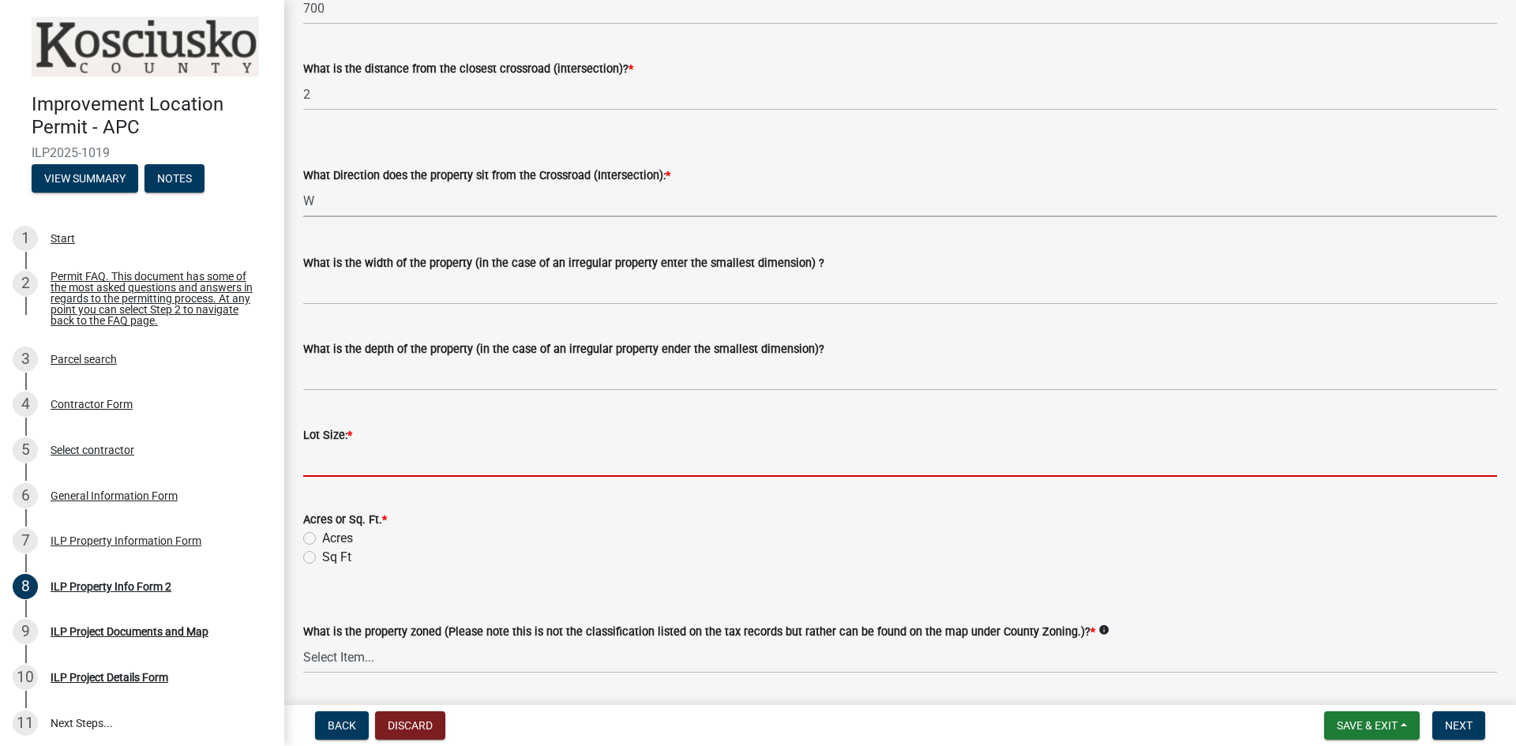
click at [369, 450] on input "text" at bounding box center [900, 460] width 1194 height 32
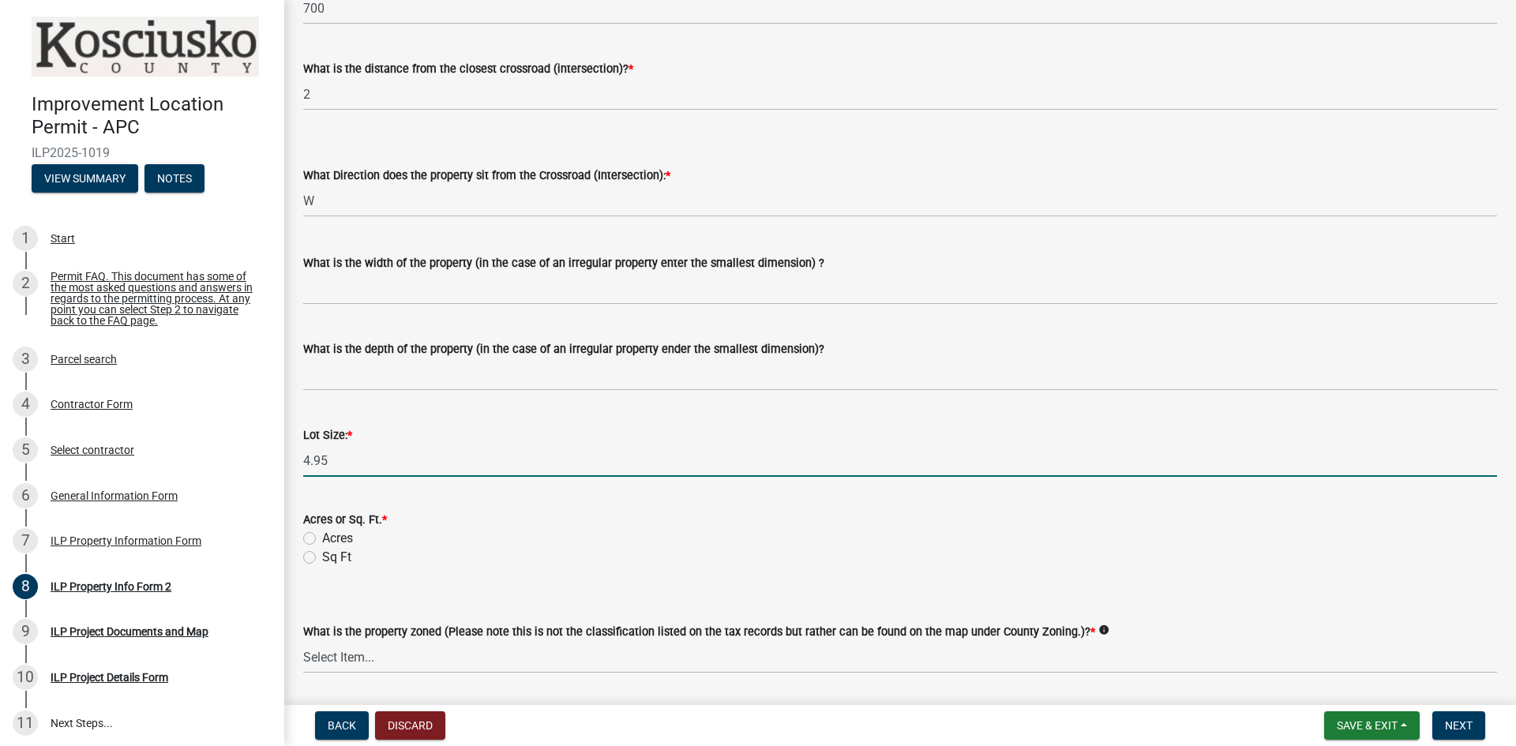
type input "4.95"
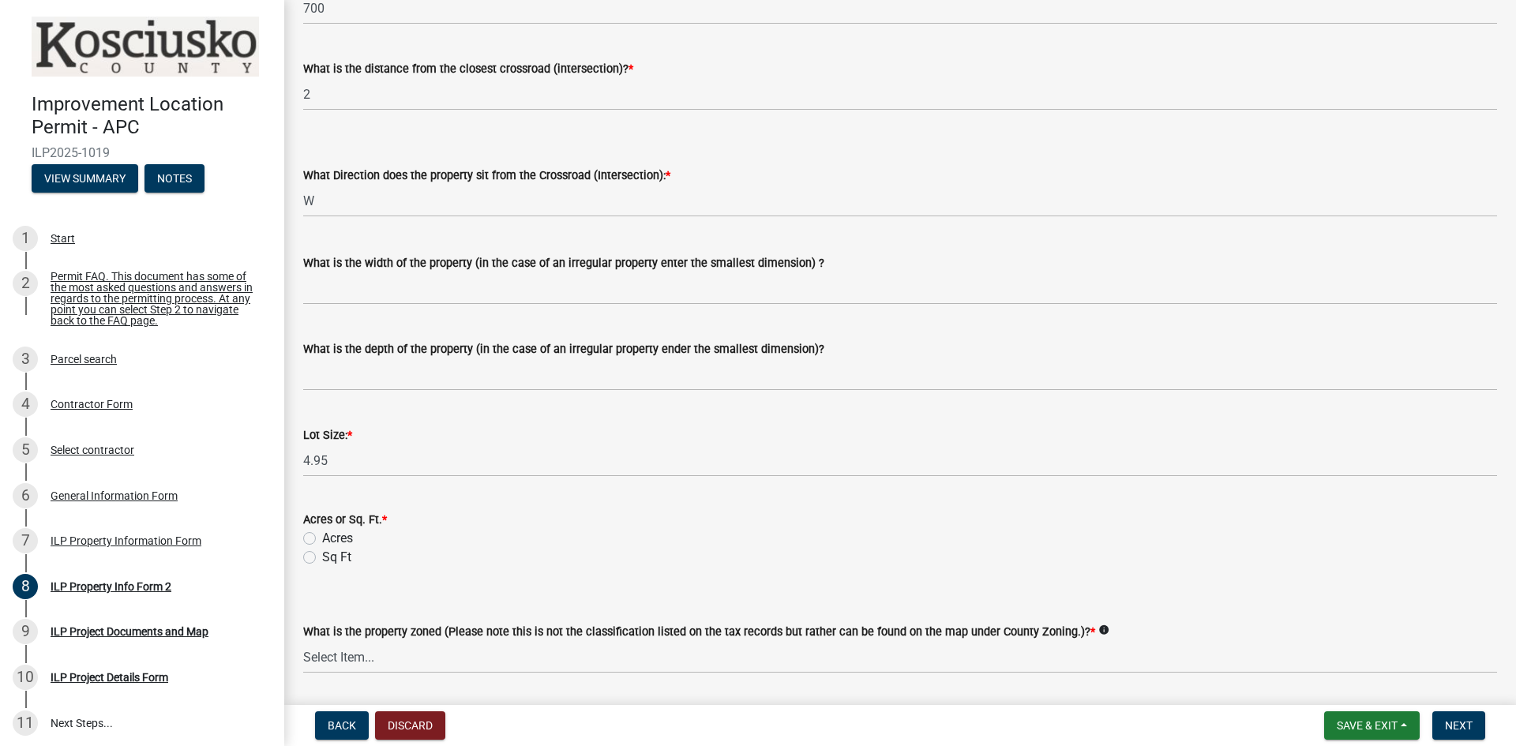
click at [299, 540] on div "Acres or Sq. Ft. * Acres Sq Ft" at bounding box center [899, 529] width 1217 height 76
click at [322, 544] on label "Acres" at bounding box center [337, 538] width 31 height 19
click at [322, 539] on input "Acres" at bounding box center [327, 534] width 10 height 10
radio input "true"
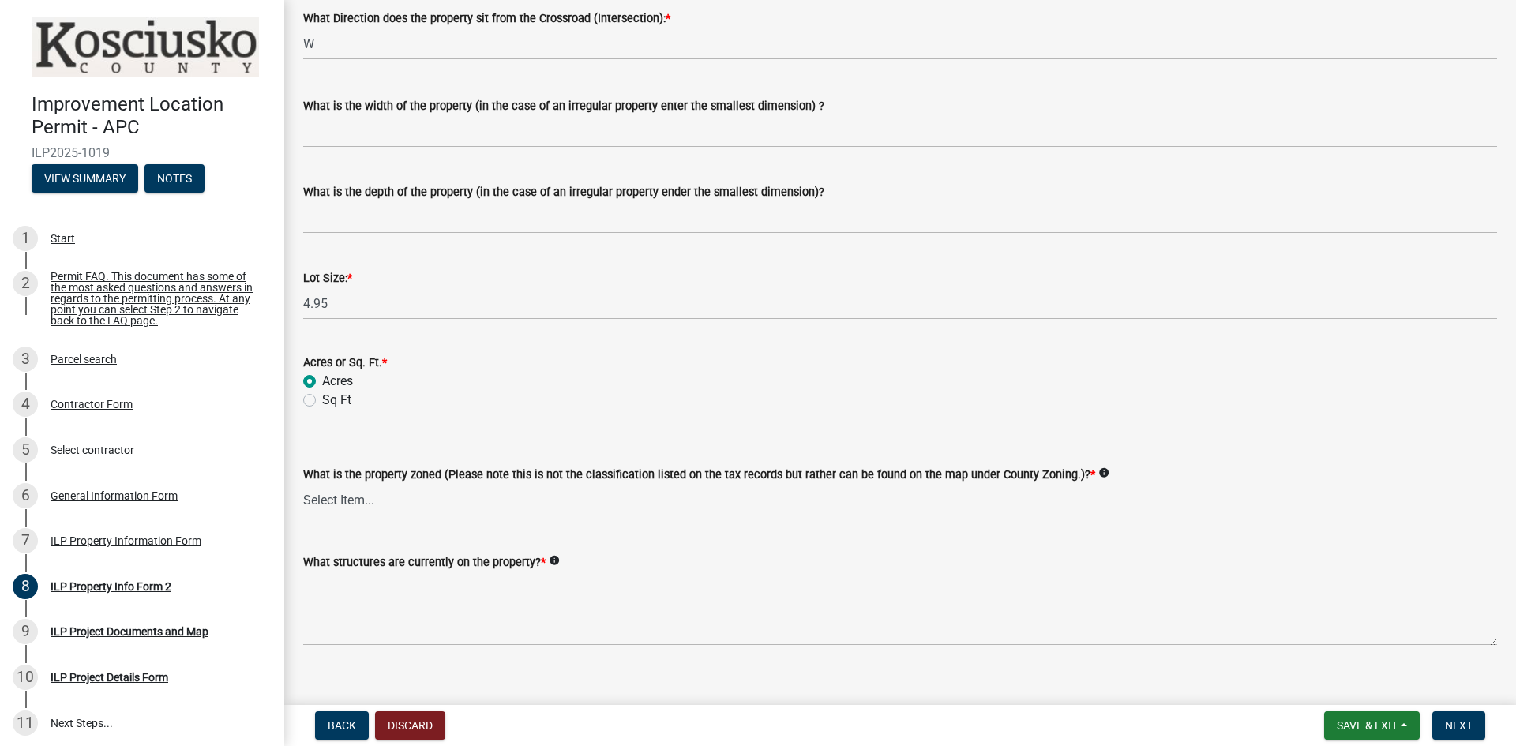
scroll to position [553, 0]
click at [485, 507] on select "Select Item... Agricultural Agricultural 2 Commercial Environmental Industrial …" at bounding box center [900, 499] width 1194 height 32
click at [303, 483] on select "Select Item... Agricultural Agricultural 2 Commercial Environmental Industrial …" at bounding box center [900, 499] width 1194 height 32
select select "1146270b-2111-4e23-bf7f-74ce85cf7041"
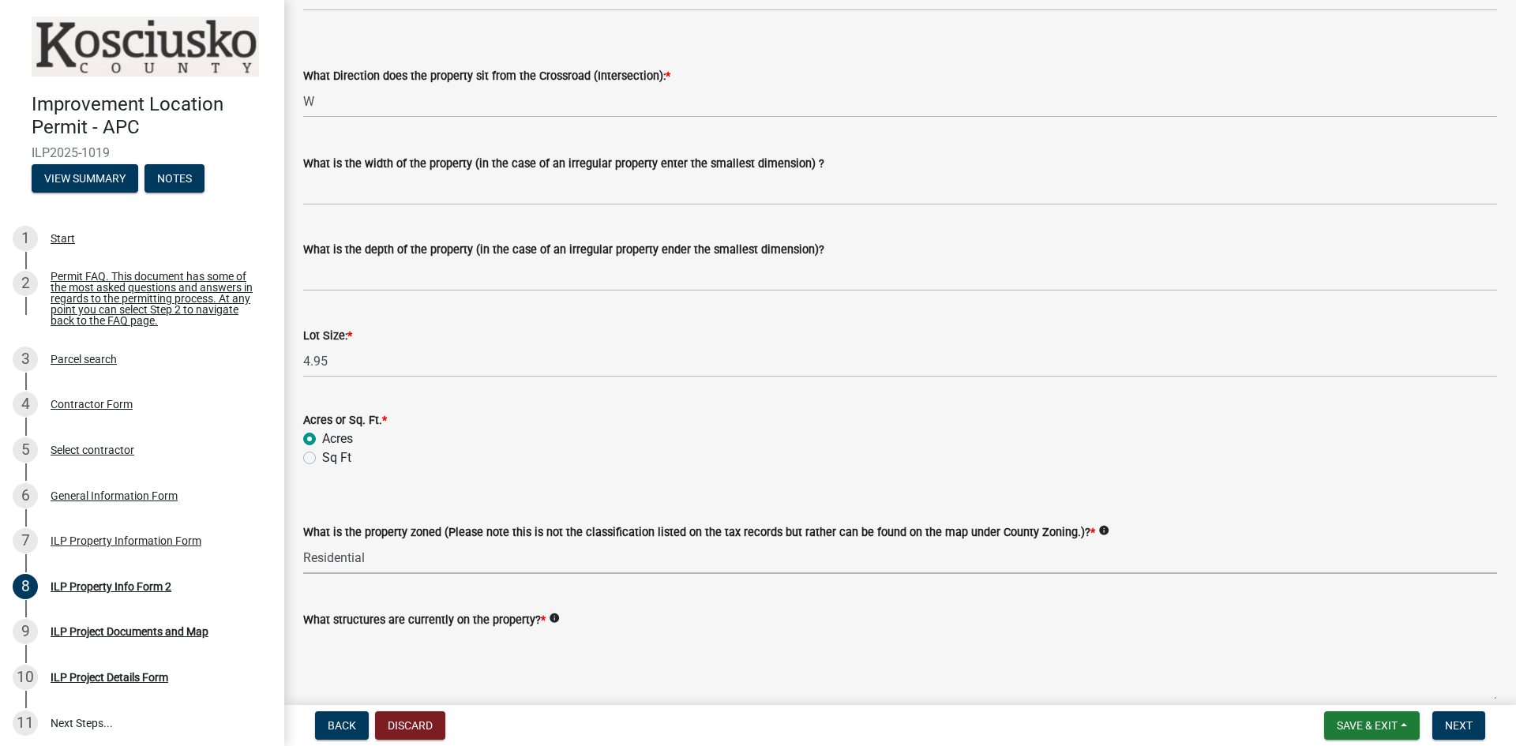
scroll to position [573, 0]
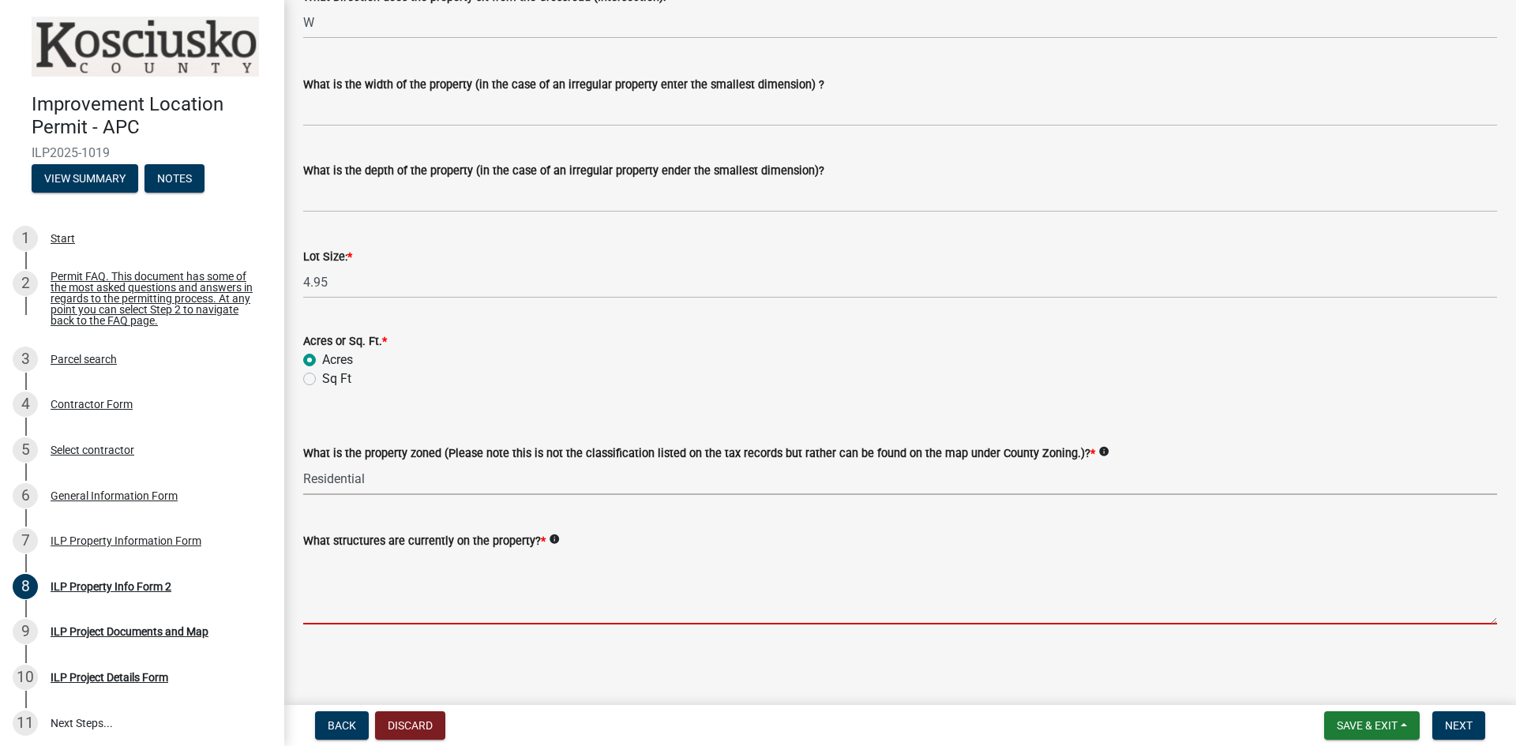
click at [469, 598] on textarea "What structures are currently on the property? *" at bounding box center [900, 587] width 1194 height 74
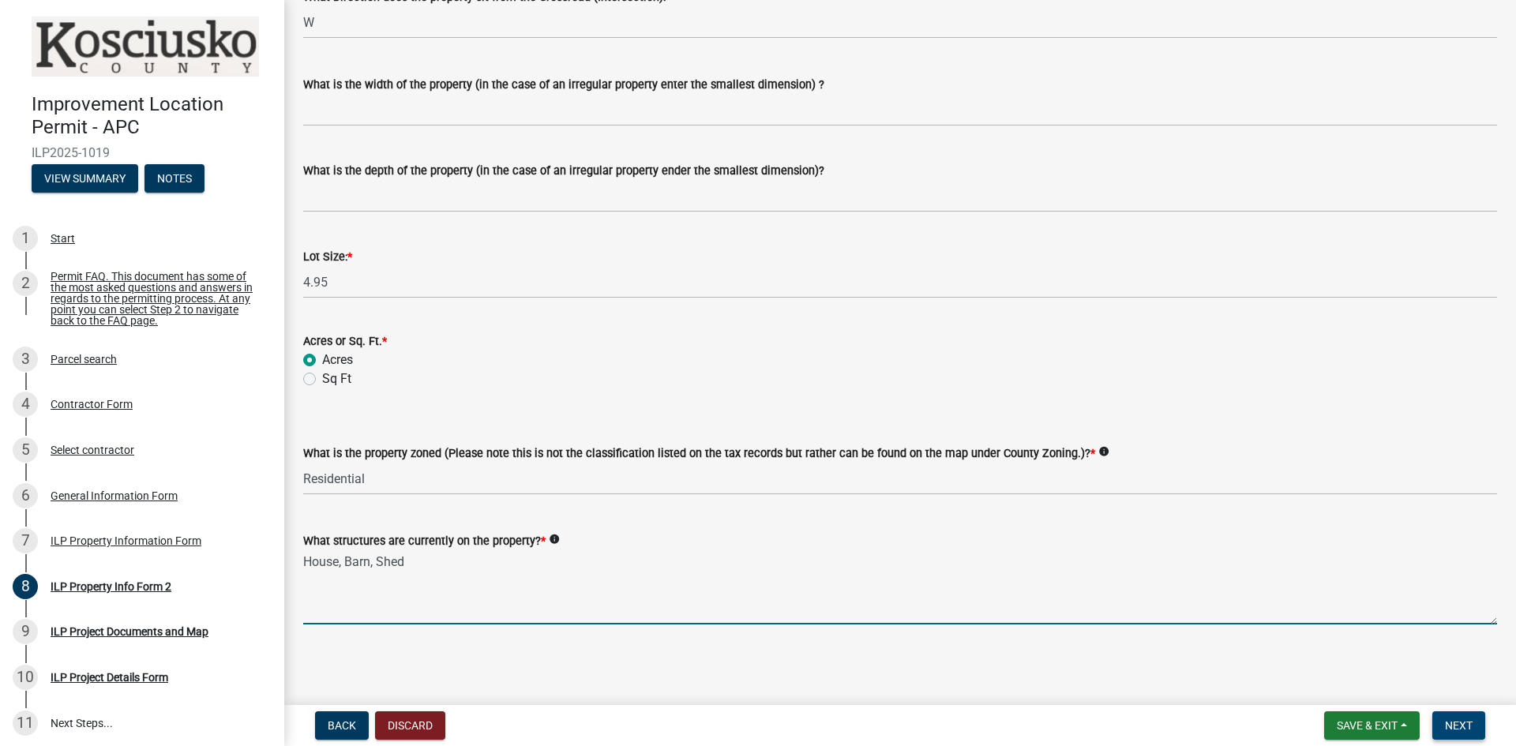
type textarea "House, Barn, Shed"
click at [1457, 717] on button "Next" at bounding box center [1458, 725] width 53 height 28
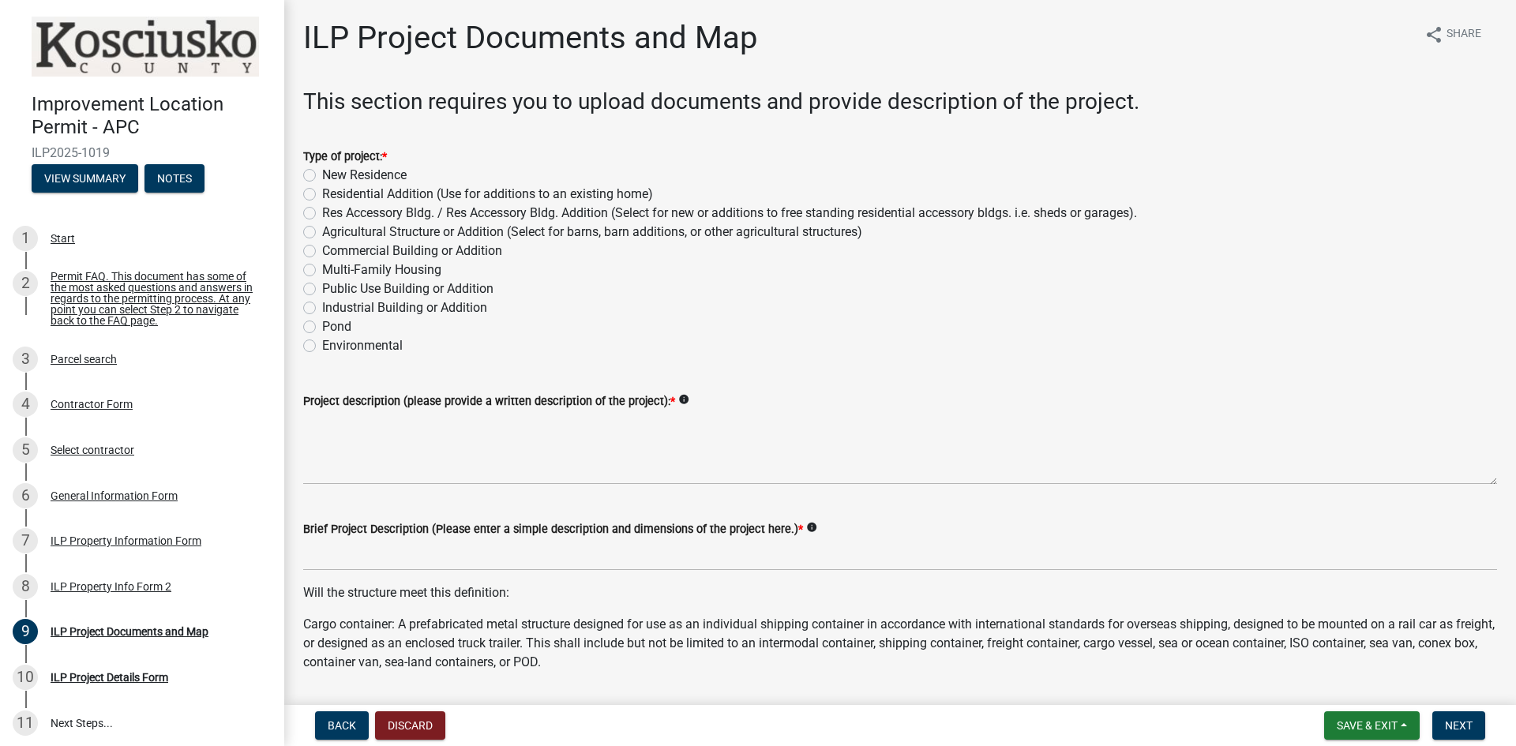
click at [322, 211] on label "Res Accessory Bldg. / Res Accessory Bldg. Addition (Select for new or additions…" at bounding box center [729, 213] width 815 height 19
click at [322, 211] on input "Res Accessory Bldg. / Res Accessory Bldg. Addition (Select for new or additions…" at bounding box center [327, 209] width 10 height 10
radio input "true"
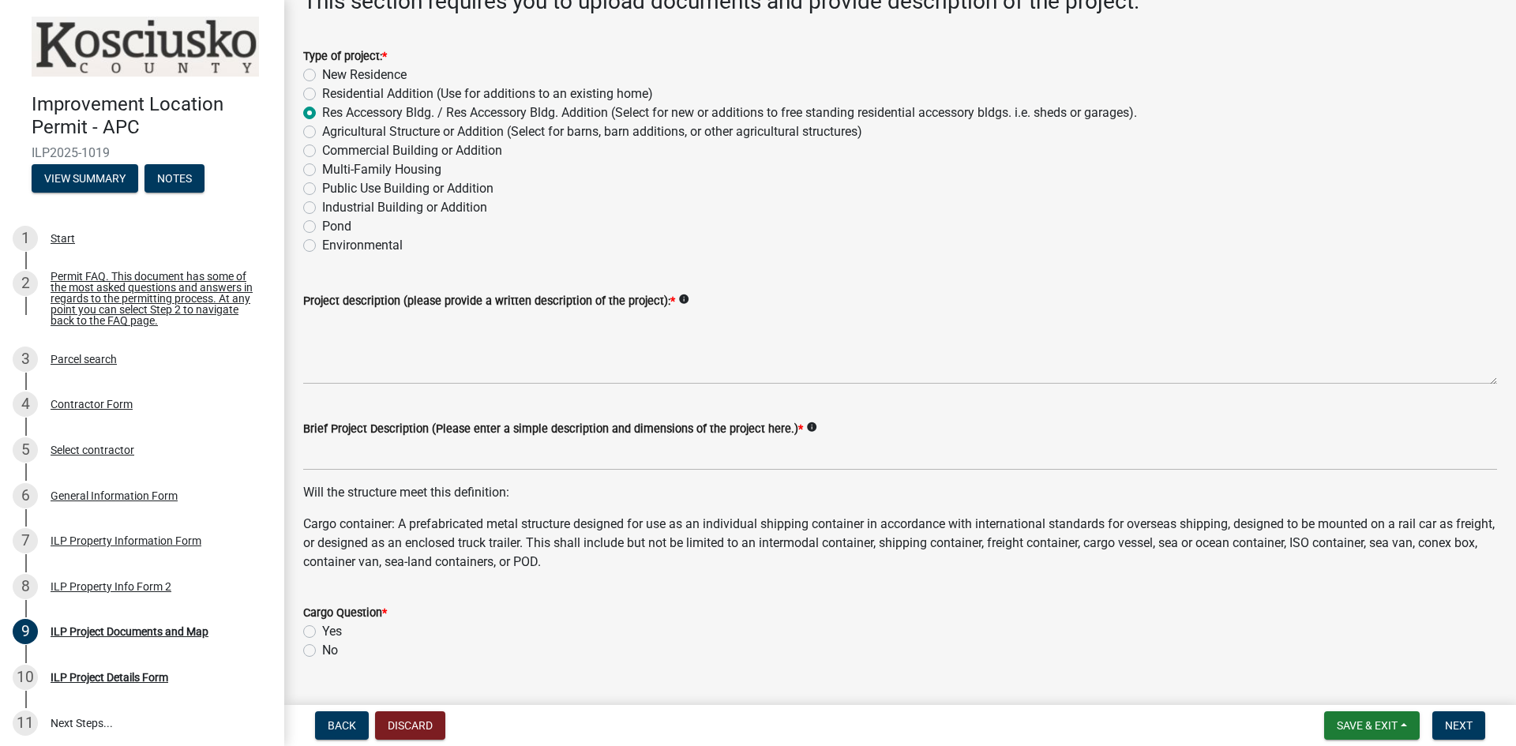
scroll to position [158, 0]
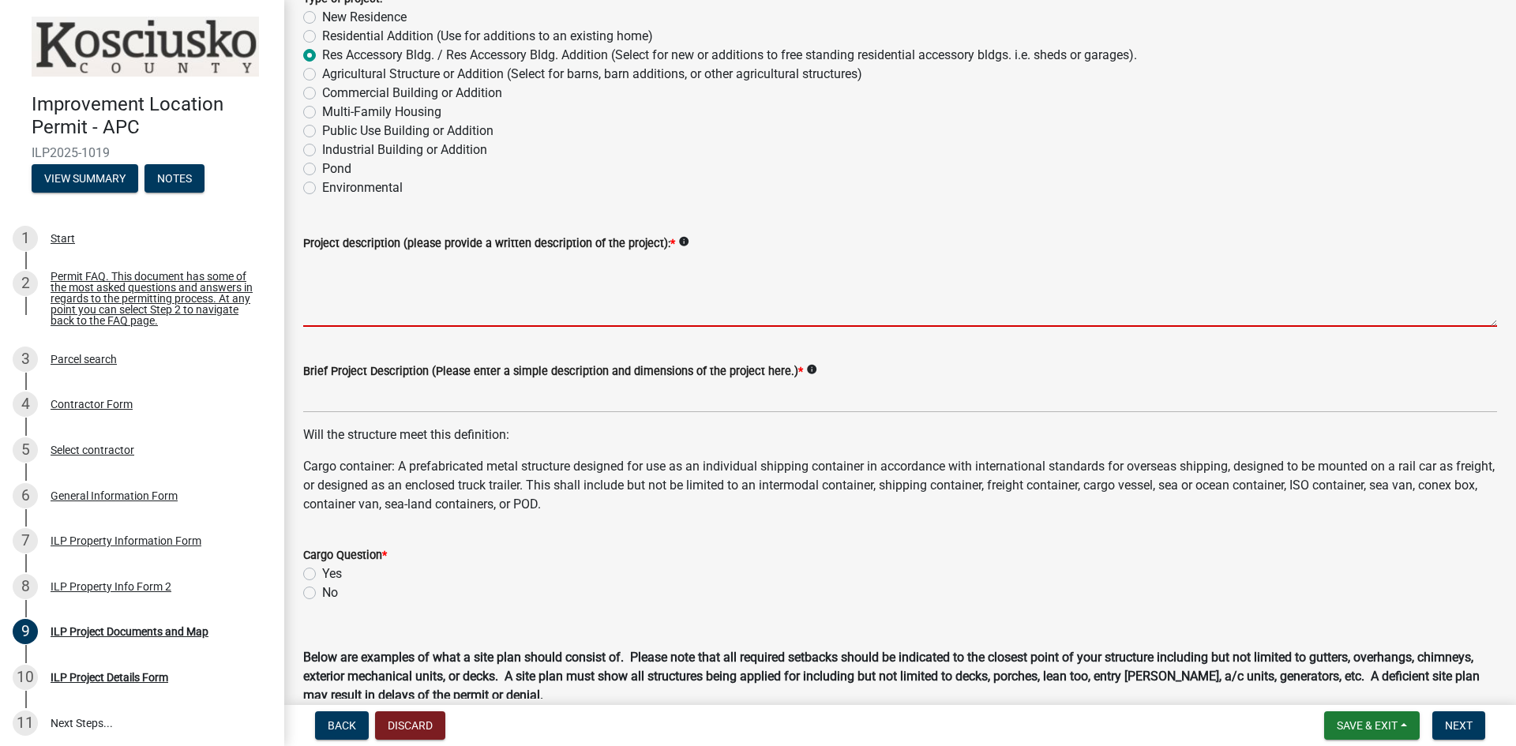
click at [406, 290] on textarea "Project description (please provide a written description of the project): *" at bounding box center [900, 290] width 1194 height 74
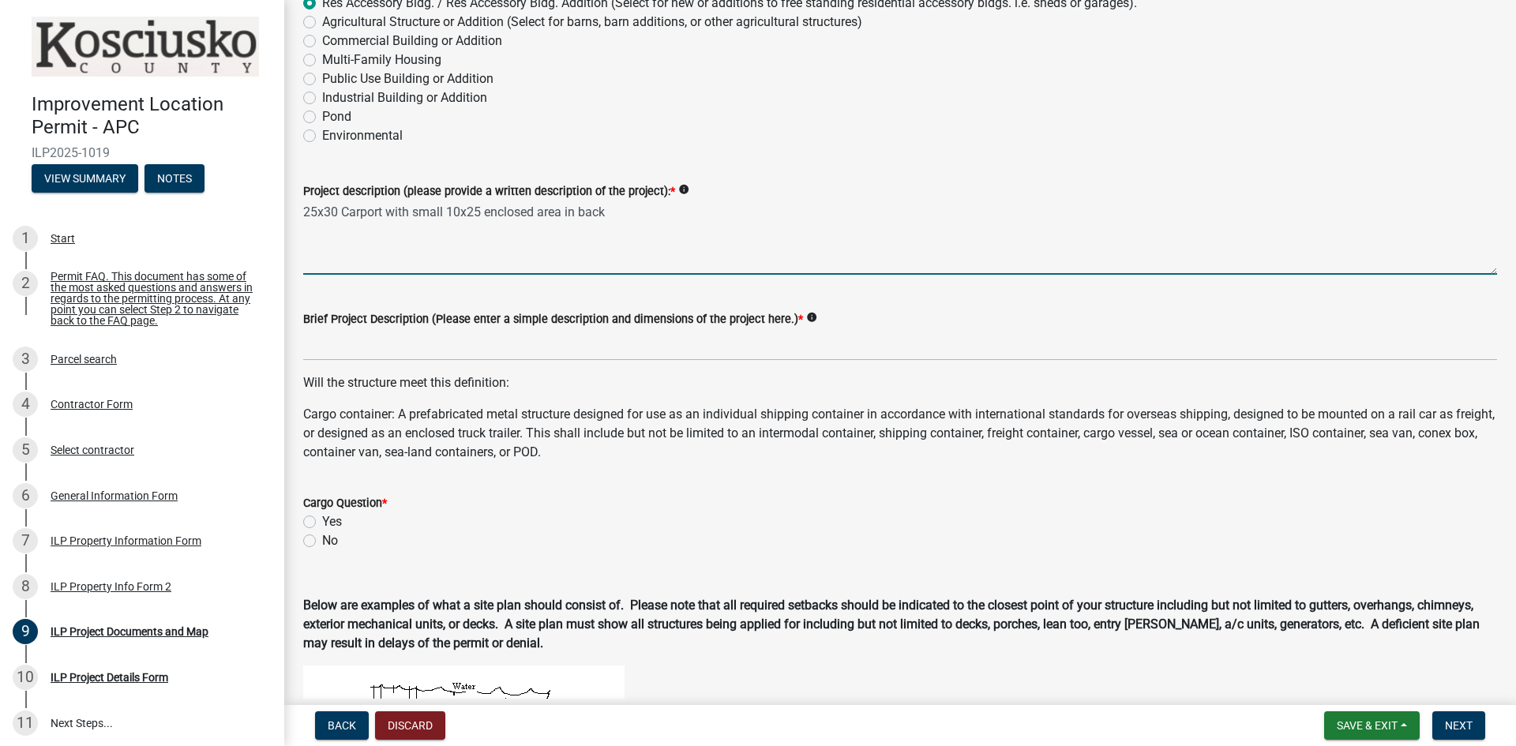
scroll to position [237, 0]
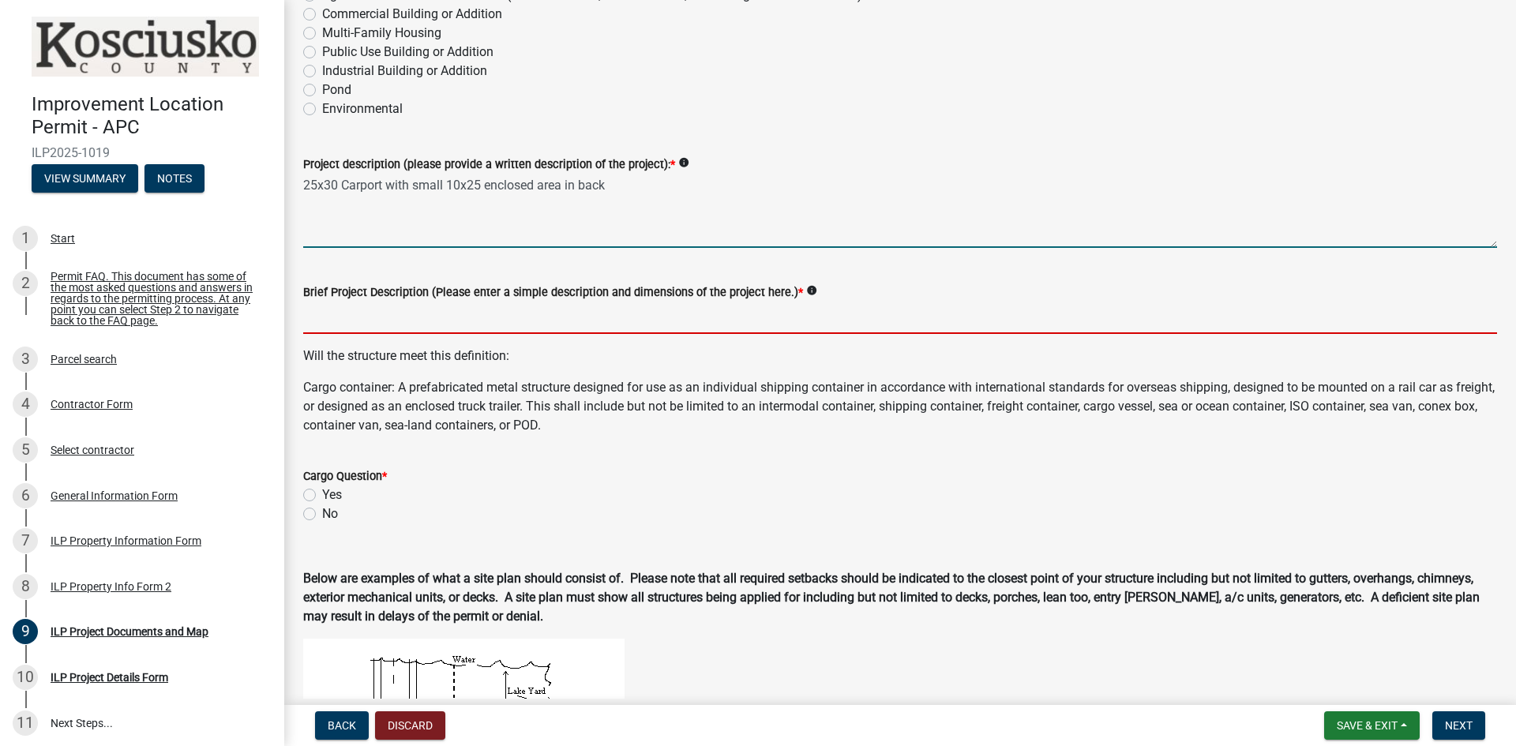
click at [418, 315] on input "Brief Project Description (Please enter a simple description and dimensions of …" at bounding box center [900, 318] width 1194 height 32
click at [643, 182] on textarea "25x30 Carport with small 10x25 enclosed area in back" at bounding box center [900, 211] width 1194 height 74
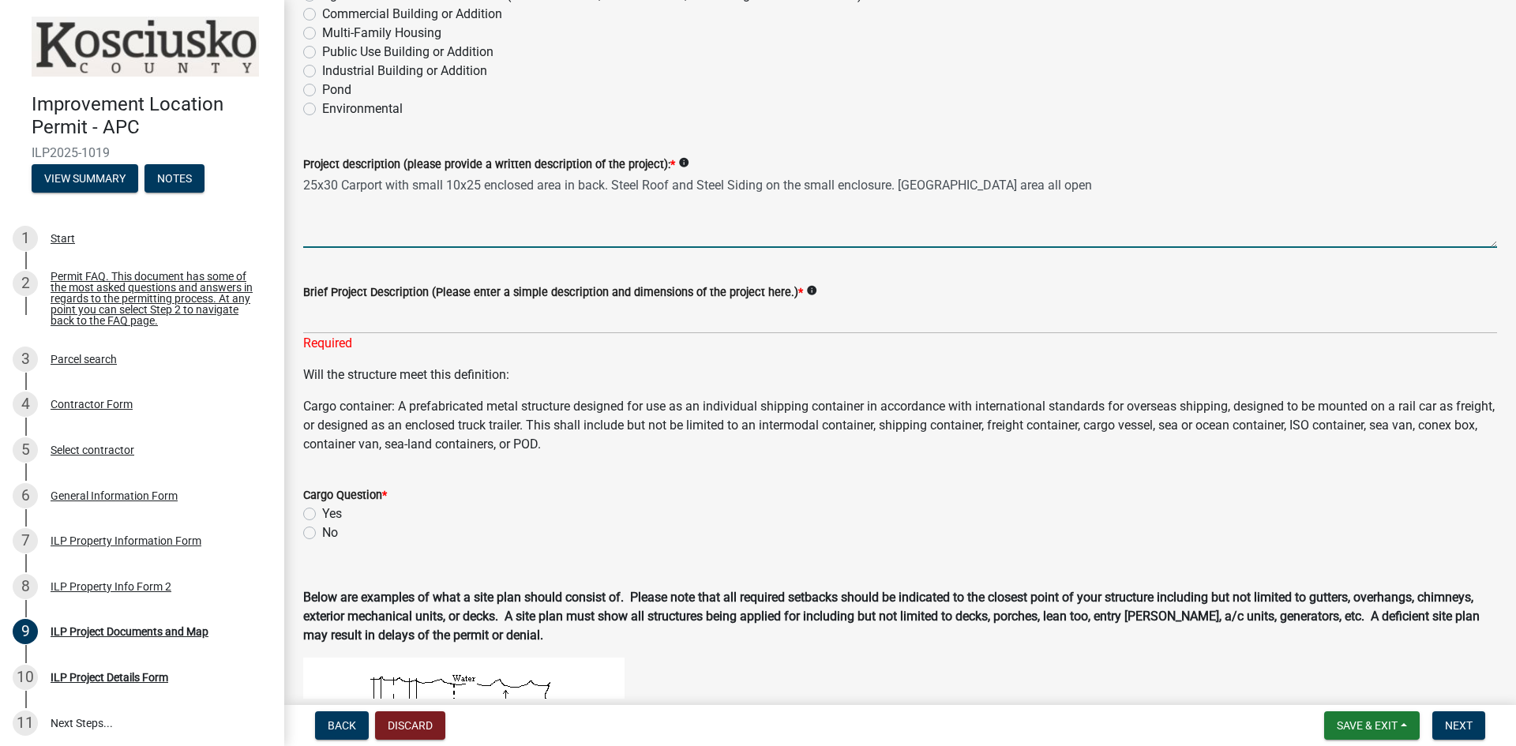
type textarea "25x30 Carport with small 10x25 enclosed area in back. Steel Roof and Steel Sidi…"
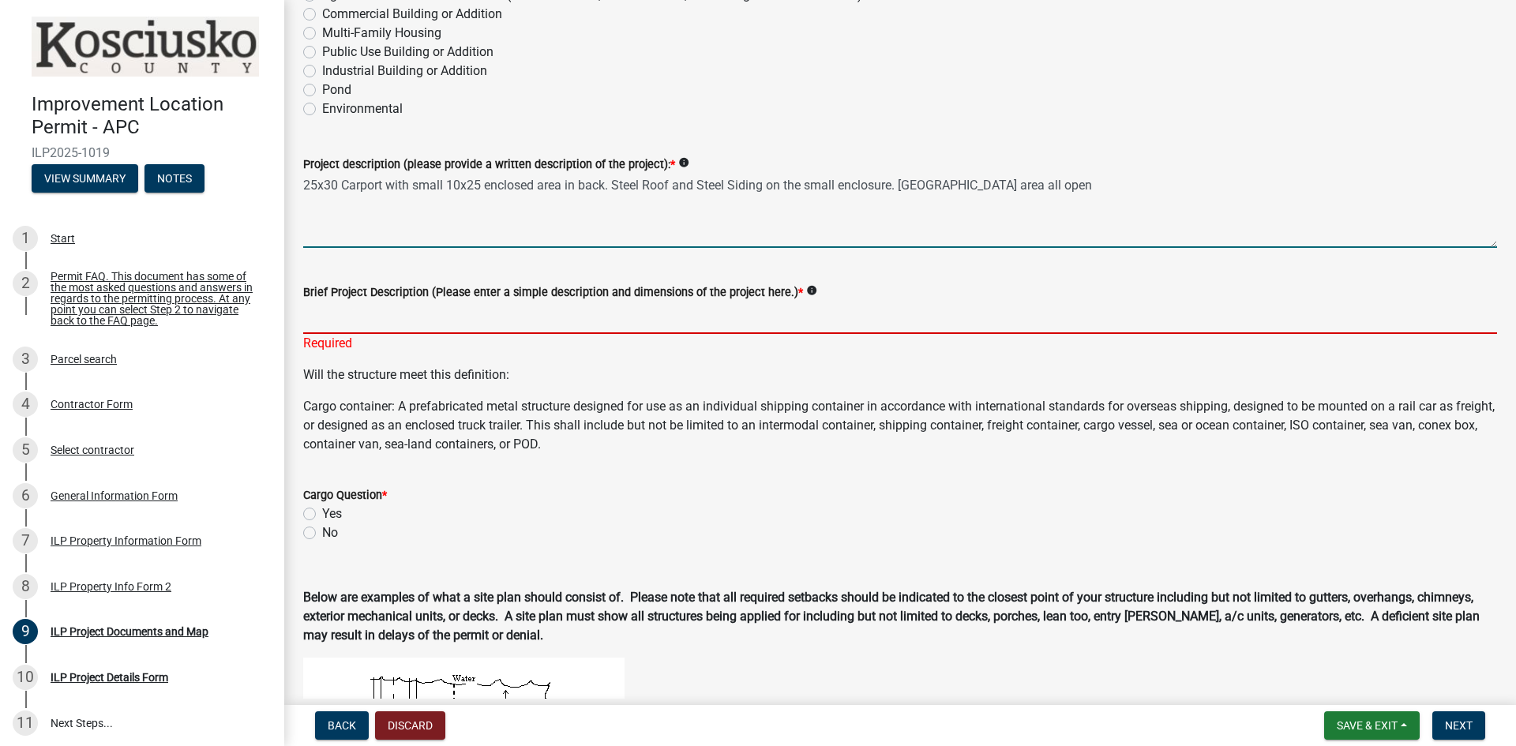
click at [505, 321] on input "Brief Project Description (Please enter a simple description and dimensions of …" at bounding box center [900, 318] width 1194 height 32
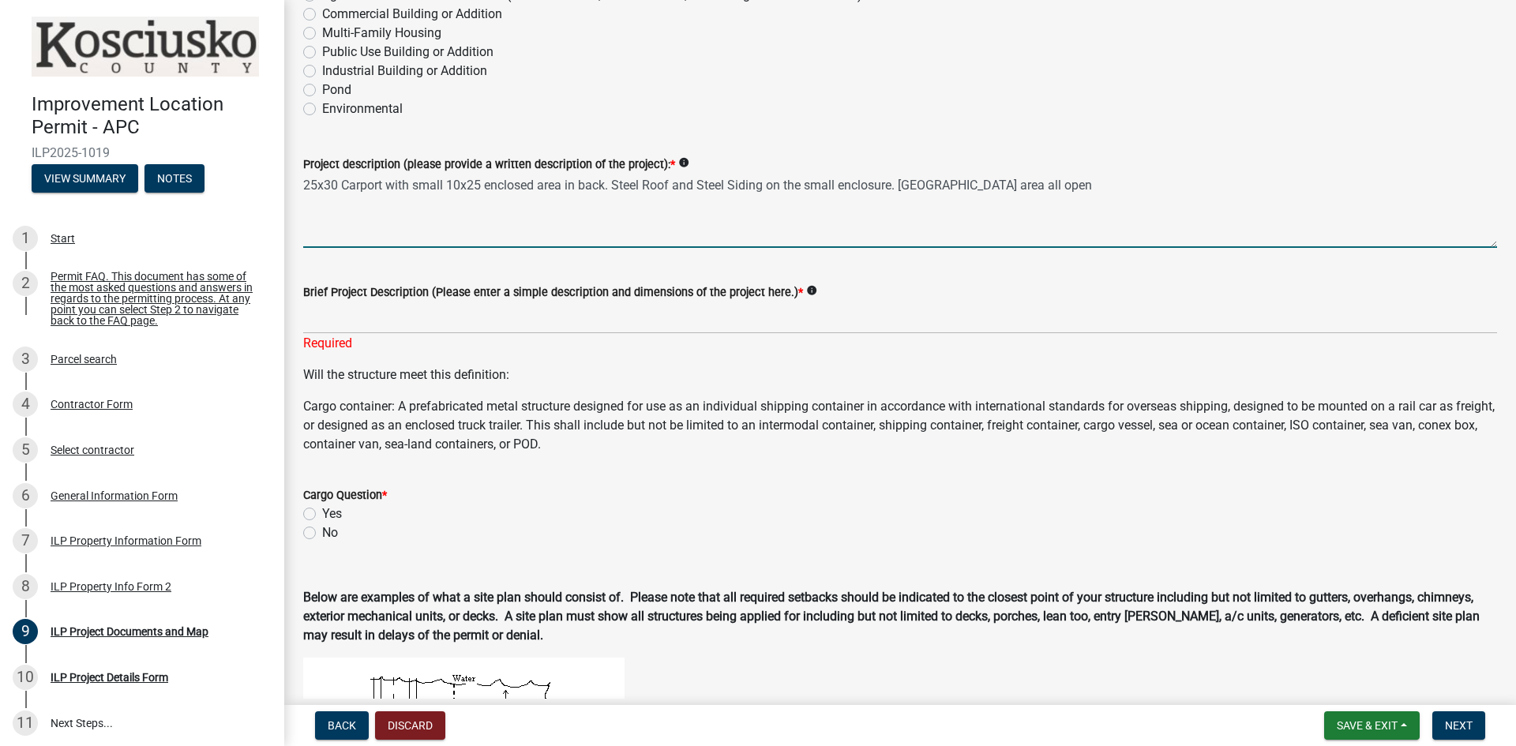
drag, startPoint x: 303, startPoint y: 187, endPoint x: 614, endPoint y: 187, distance: 311.0
click at [614, 187] on textarea "25x30 Carport with small 10x25 enclosed area in back. Steel Roof and Steel Sidi…" at bounding box center [900, 211] width 1194 height 74
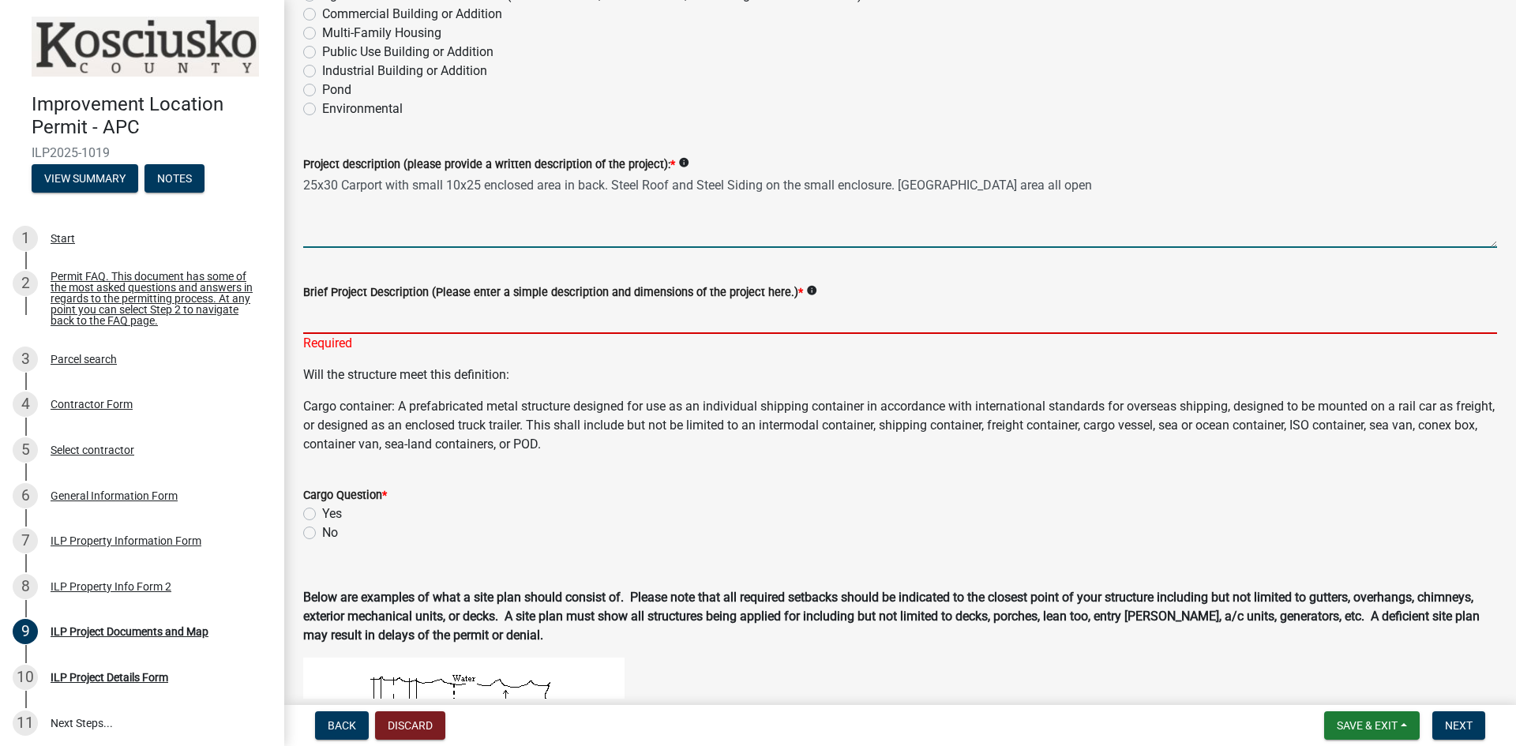
click at [415, 328] on input "Brief Project Description (Please enter a simple description and dimensions of …" at bounding box center [900, 318] width 1194 height 32
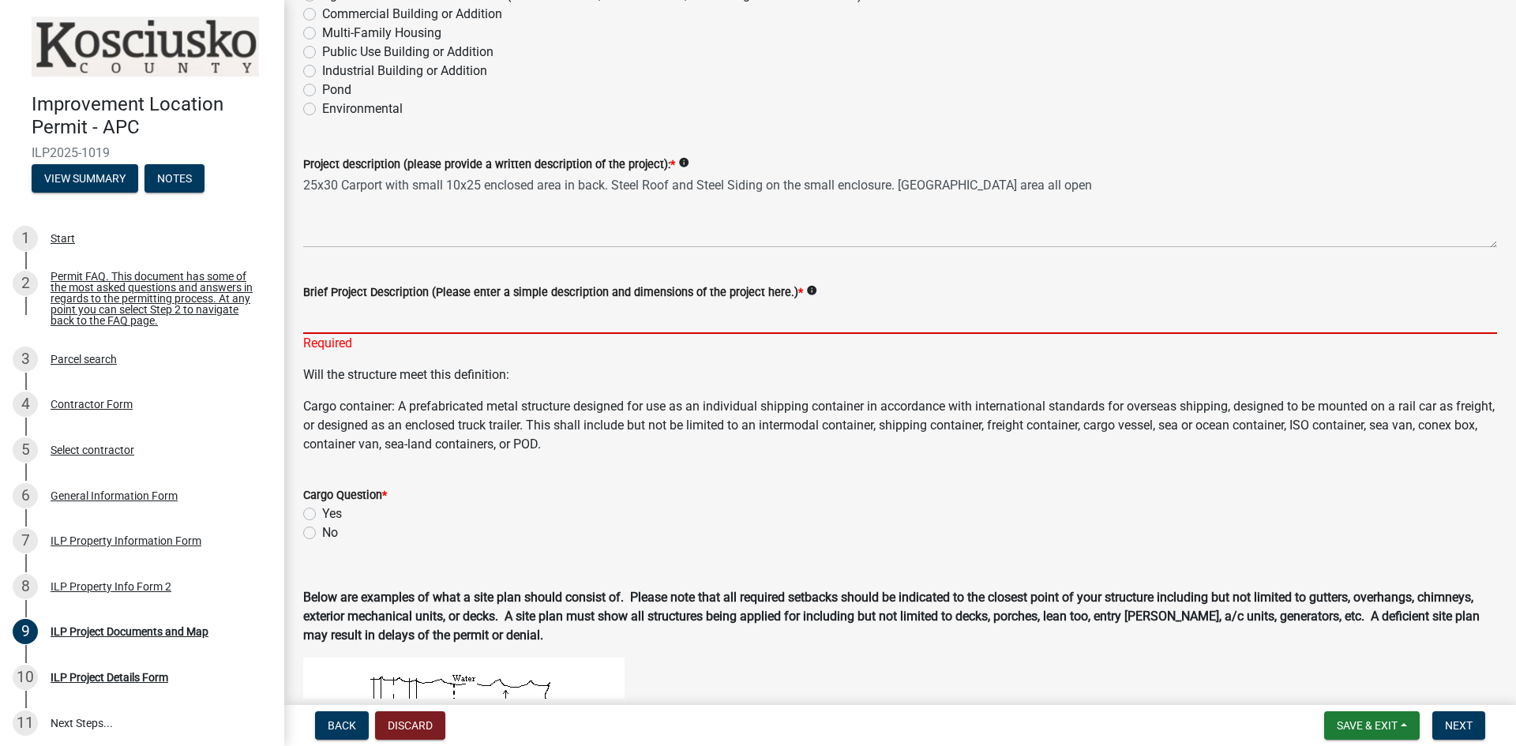
paste input "25x30 Carport with small 10x25 enclosed area in back."
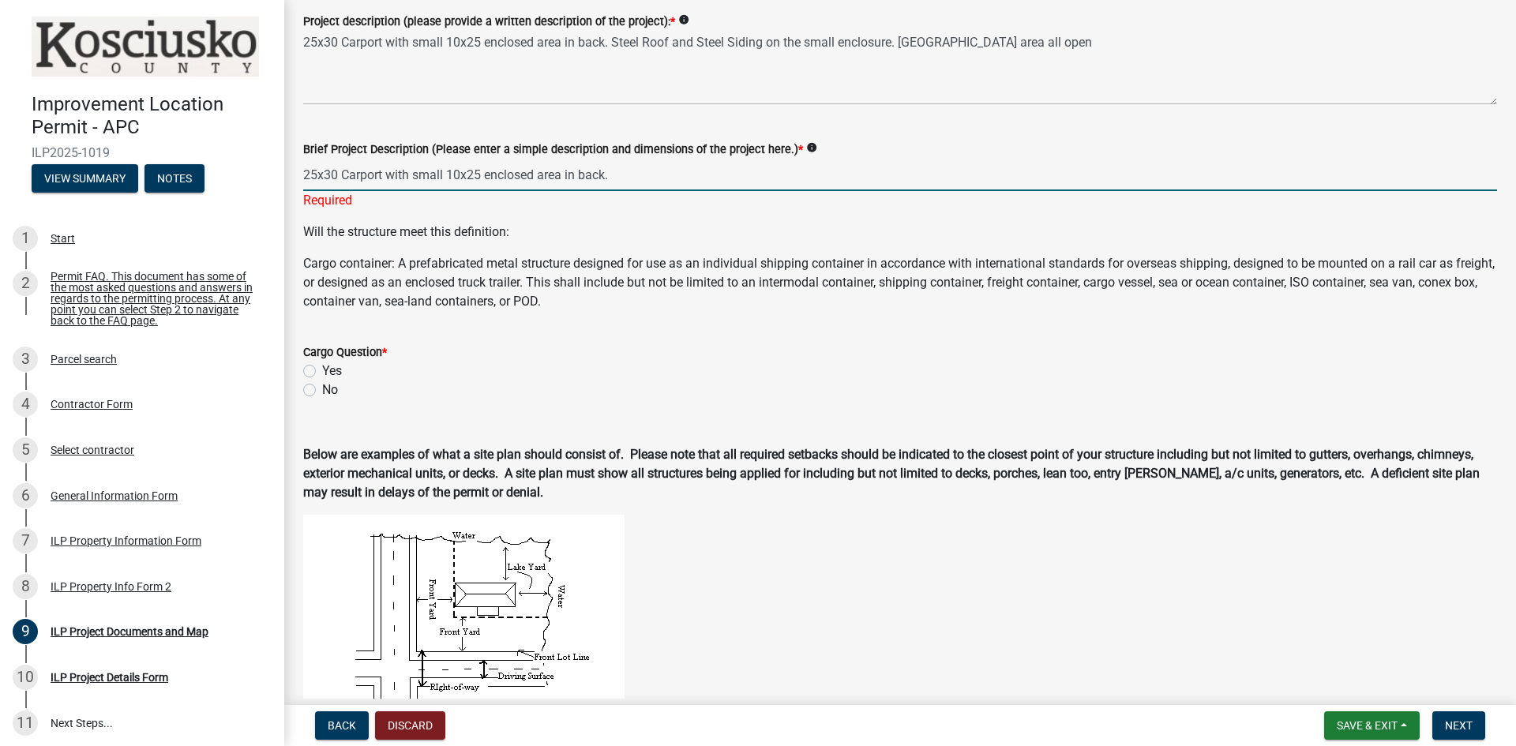
scroll to position [395, 0]
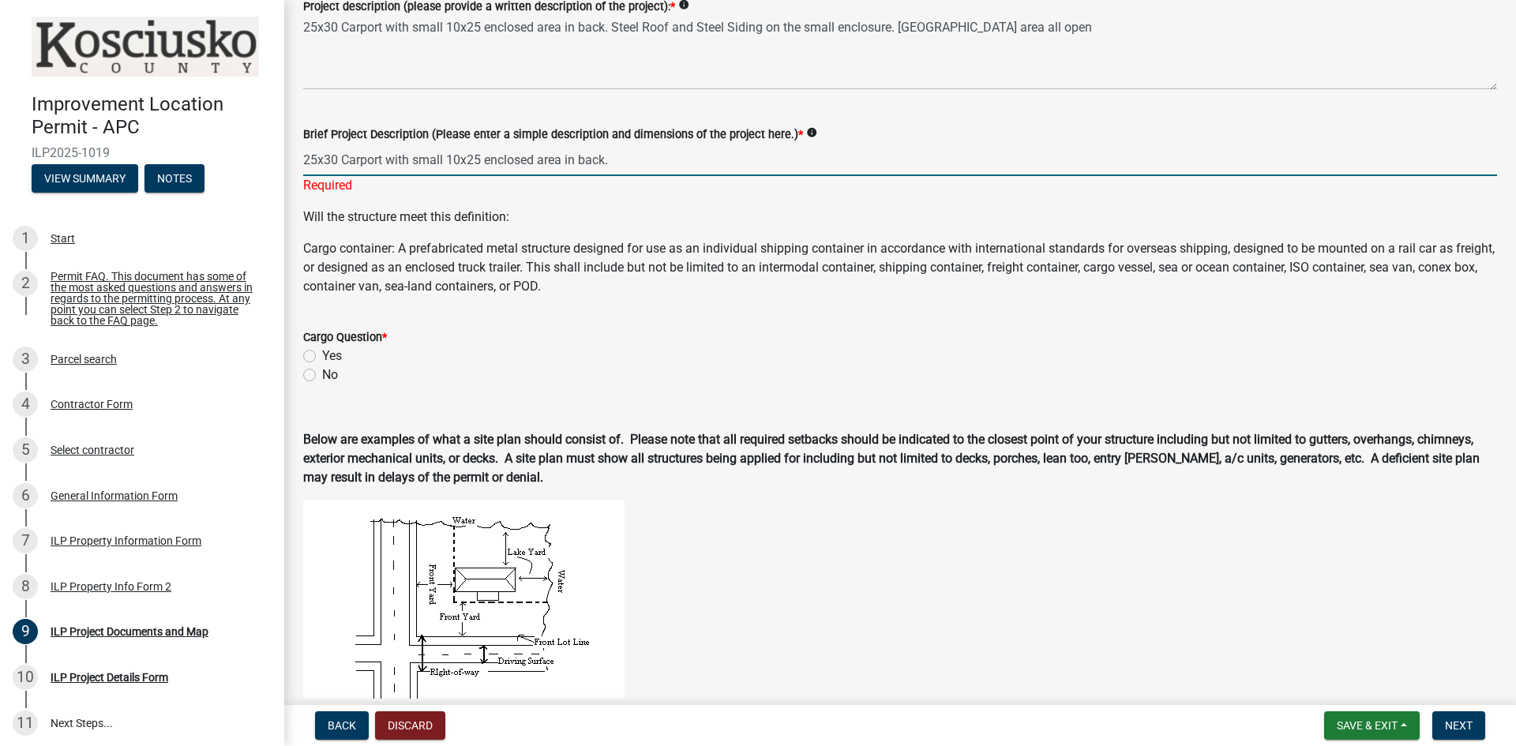
type input "25x30 Carport with small 10x25 enclosed area in back."
click at [322, 373] on label "No" at bounding box center [330, 375] width 16 height 19
click at [322, 373] on input "No" at bounding box center [327, 371] width 10 height 10
radio input "true"
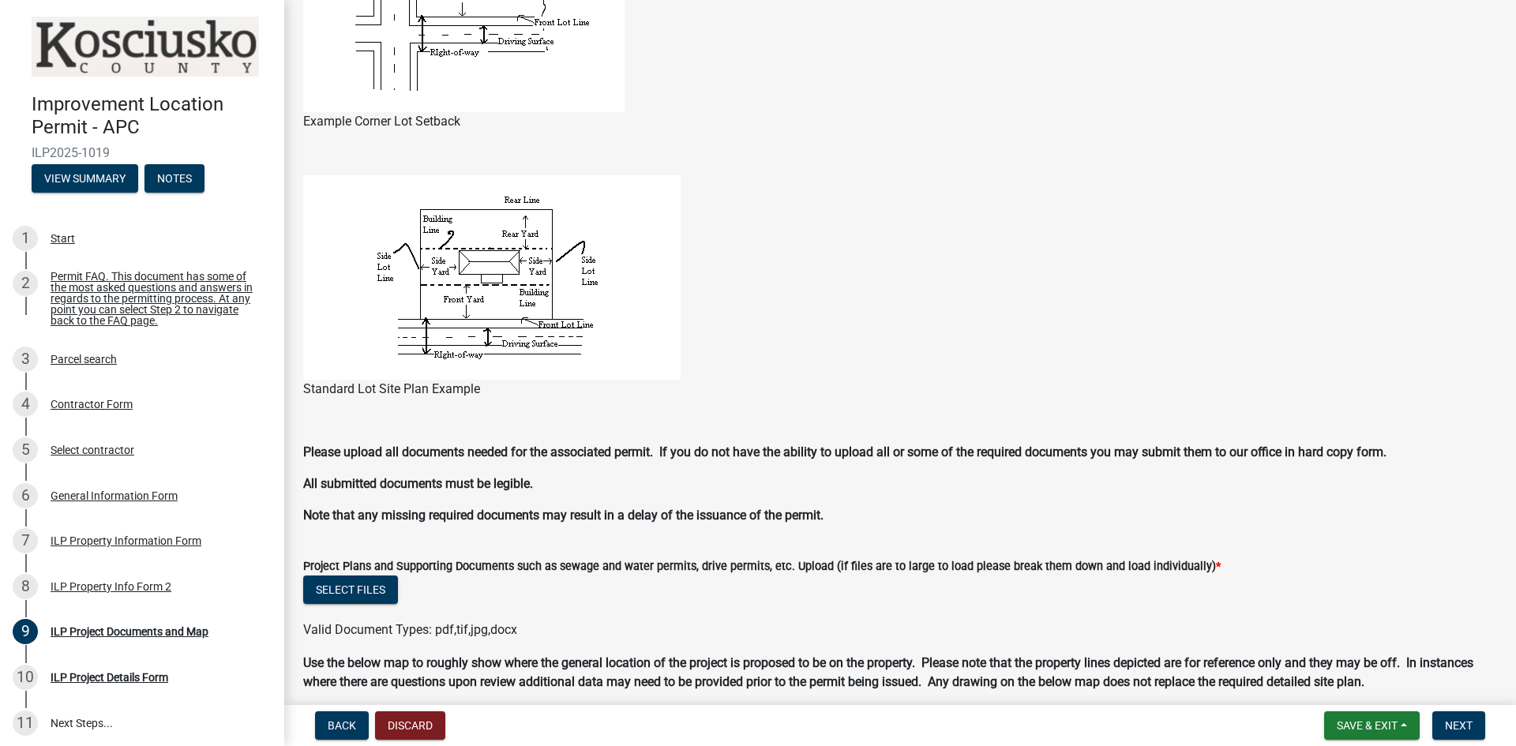
scroll to position [1105, 0]
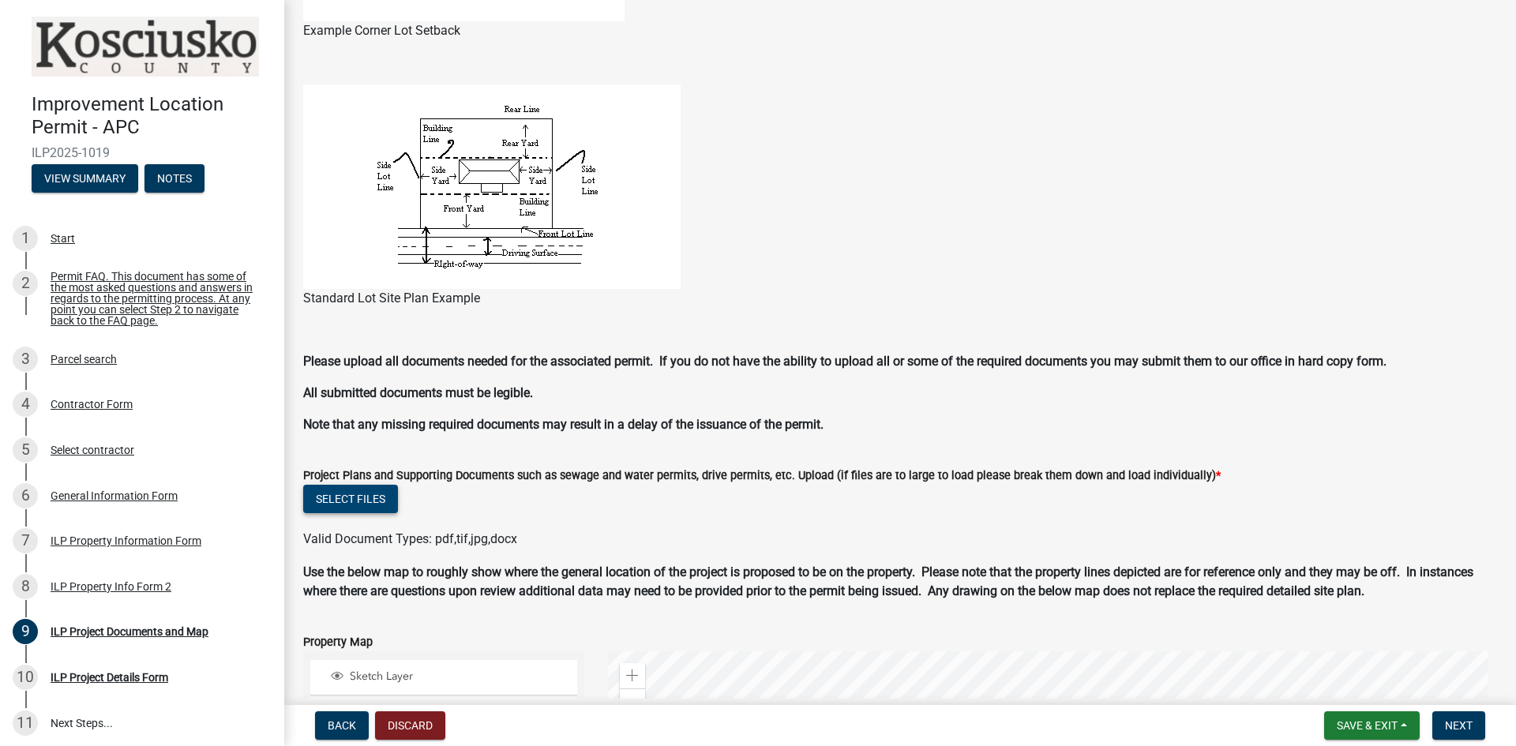
click at [349, 500] on button "Select files" at bounding box center [350, 499] width 95 height 28
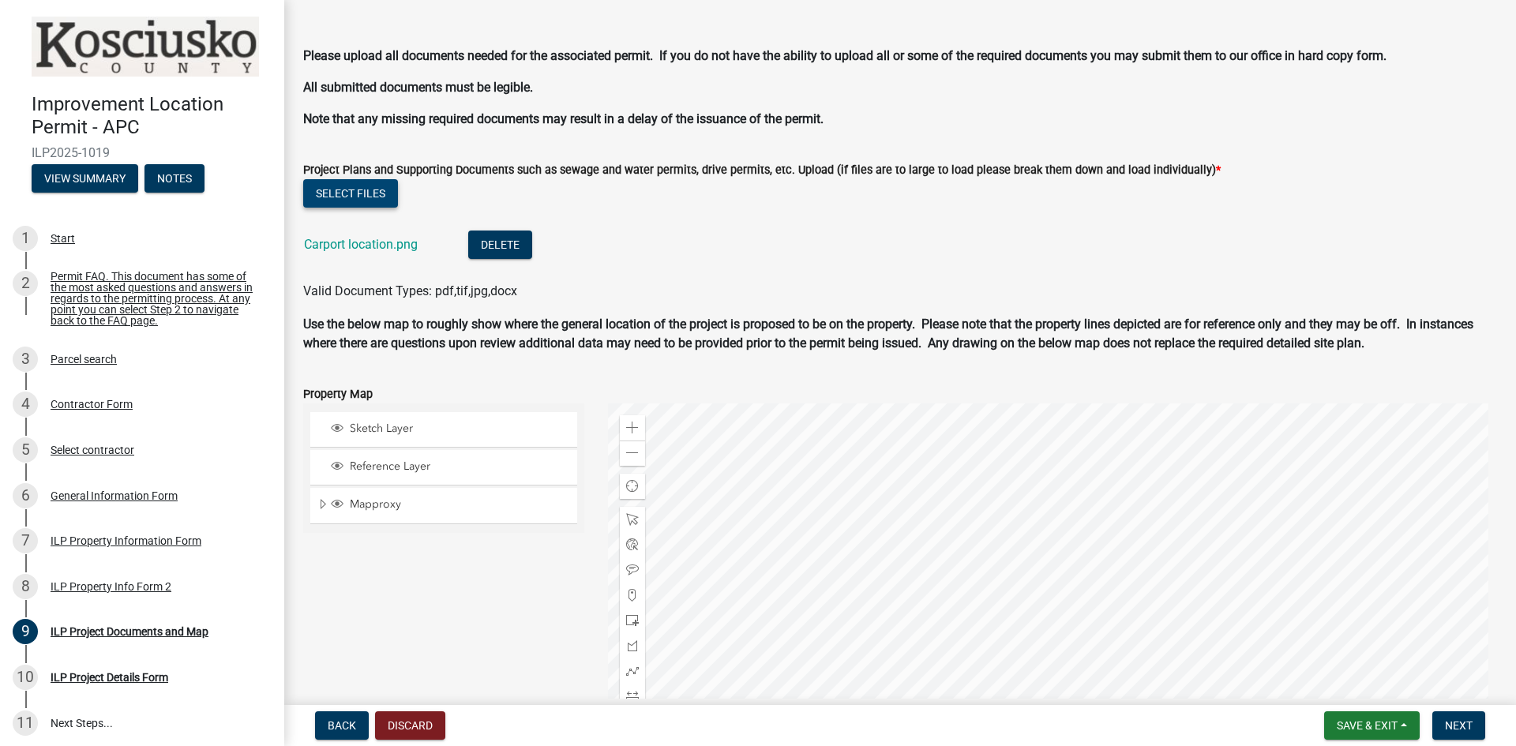
scroll to position [1500, 0]
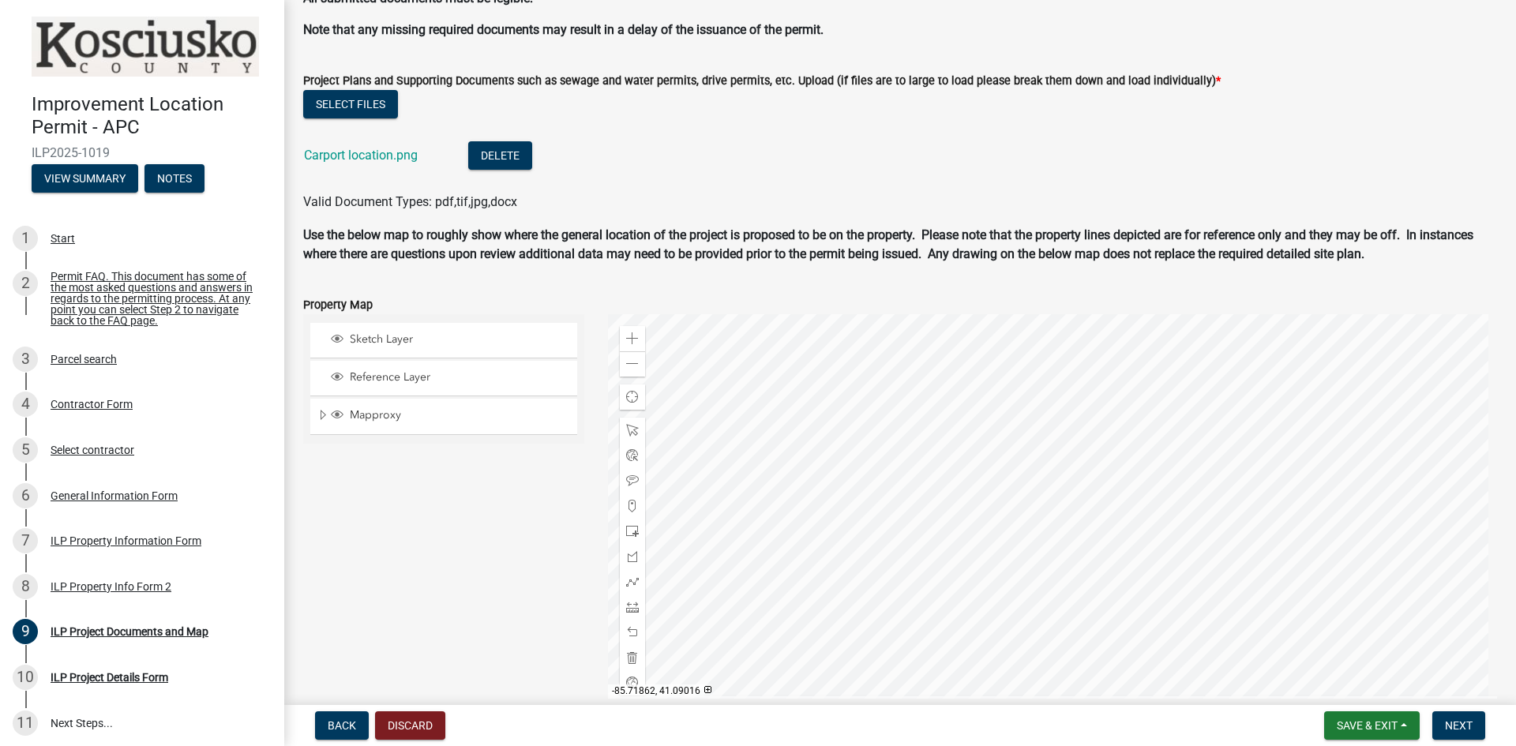
click at [1366, 129] on li "Carport location.png Delete" at bounding box center [900, 158] width 1194 height 58
click at [340, 99] on button "Select files" at bounding box center [350, 104] width 95 height 28
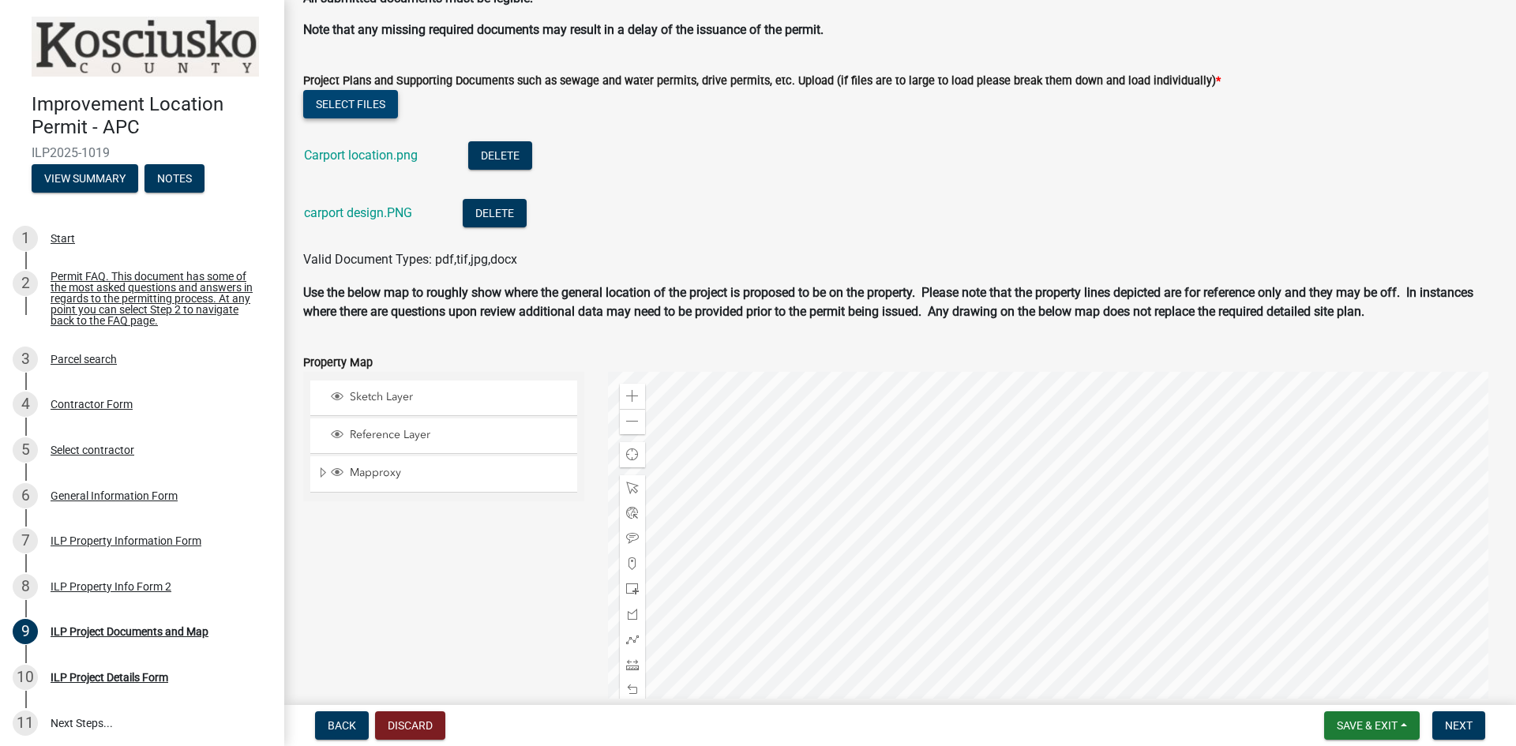
scroll to position [1579, 0]
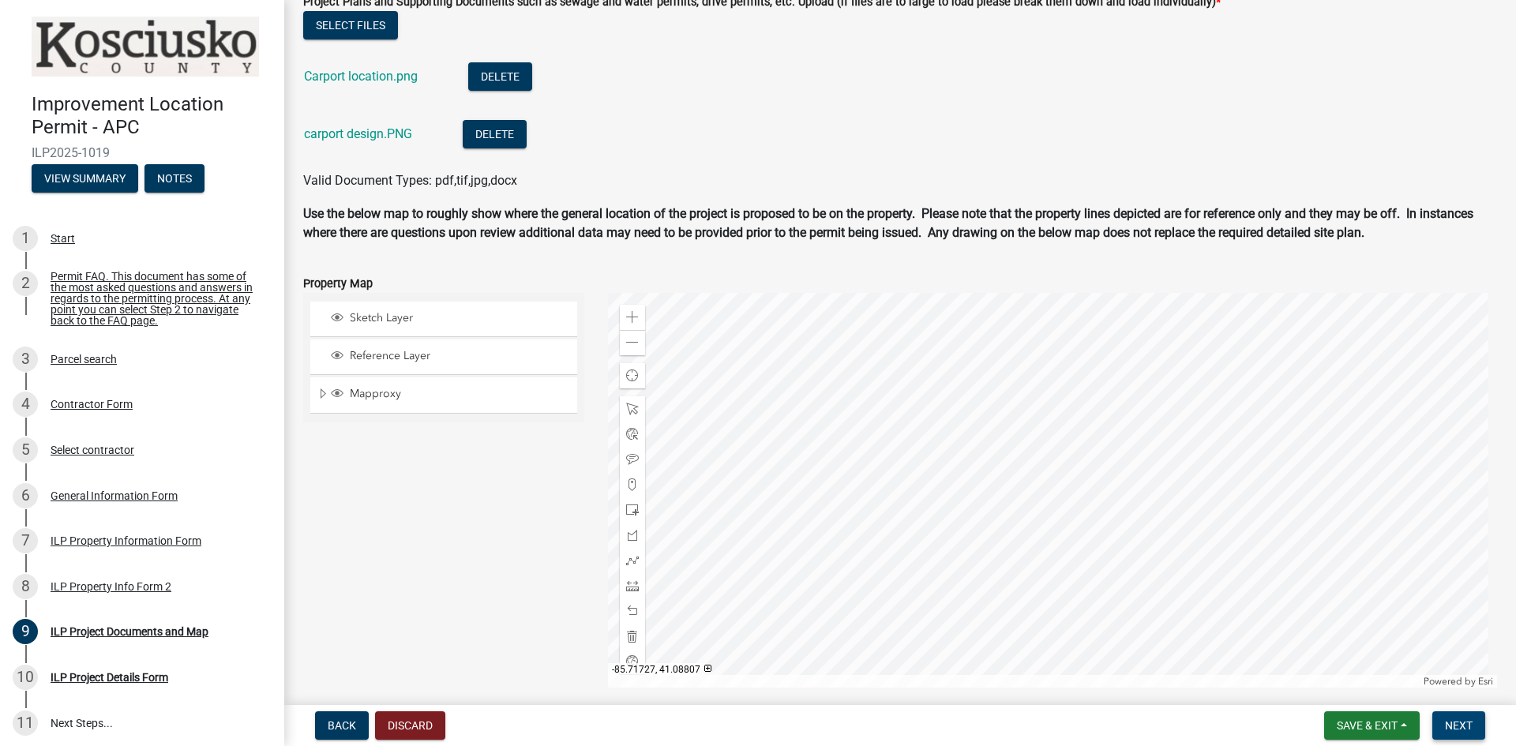
click at [1451, 734] on button "Next" at bounding box center [1458, 725] width 53 height 28
click at [1453, 726] on span "Next" at bounding box center [1459, 725] width 28 height 13
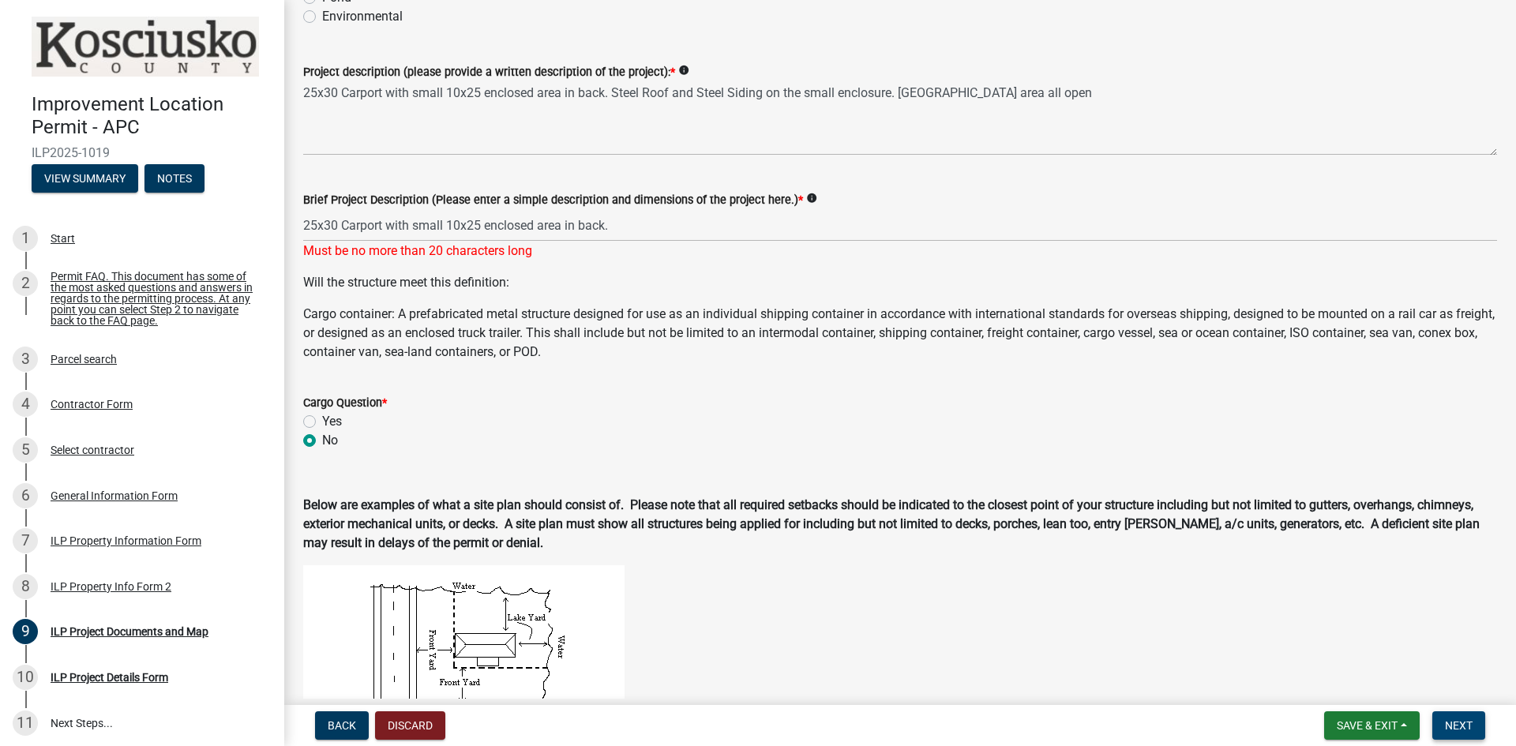
scroll to position [302, 0]
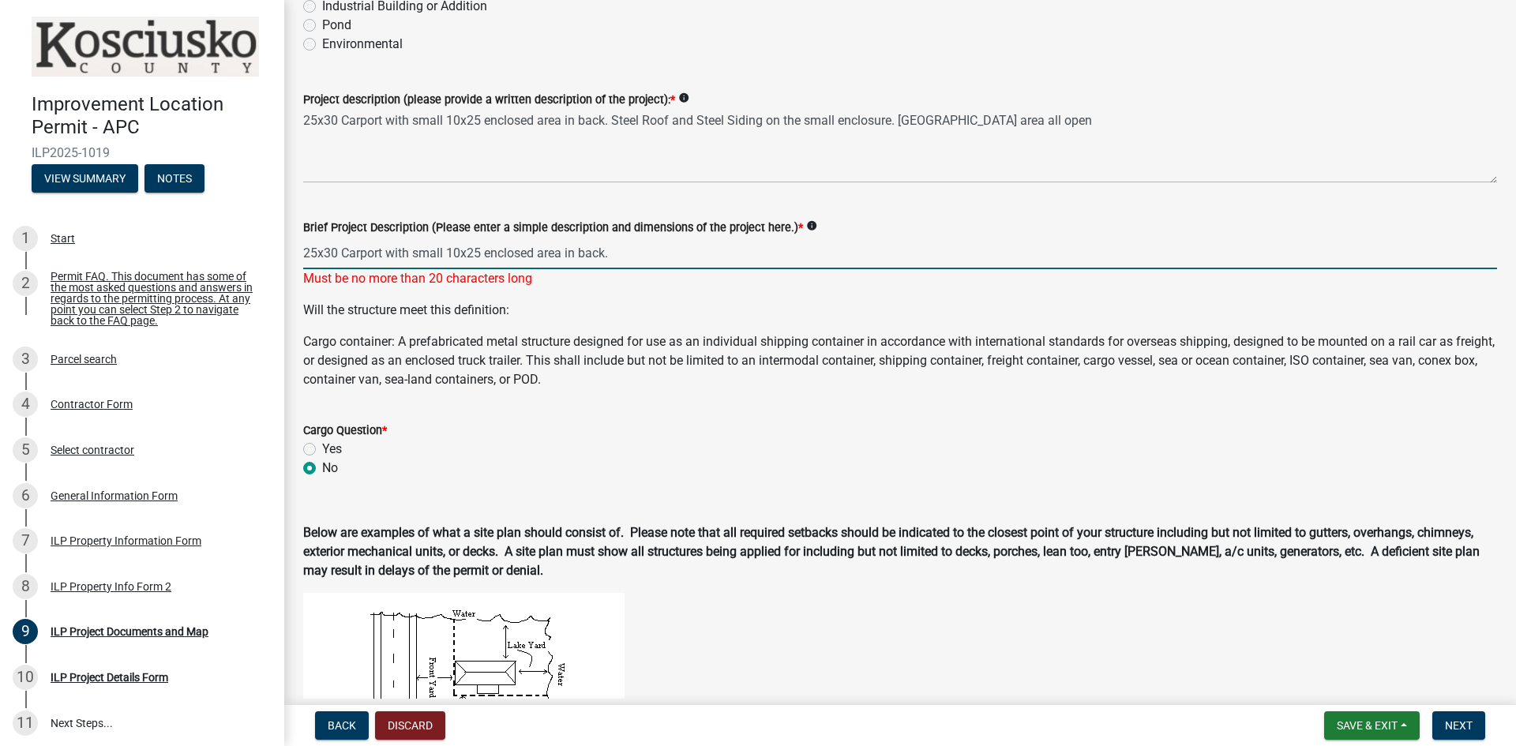
drag, startPoint x: 621, startPoint y: 257, endPoint x: 579, endPoint y: 253, distance: 42.7
click at [579, 253] on input "25x30 Carport with small 10x25 enclosed area in back." at bounding box center [900, 253] width 1194 height 32
click at [1456, 722] on span "Next" at bounding box center [1459, 725] width 28 height 13
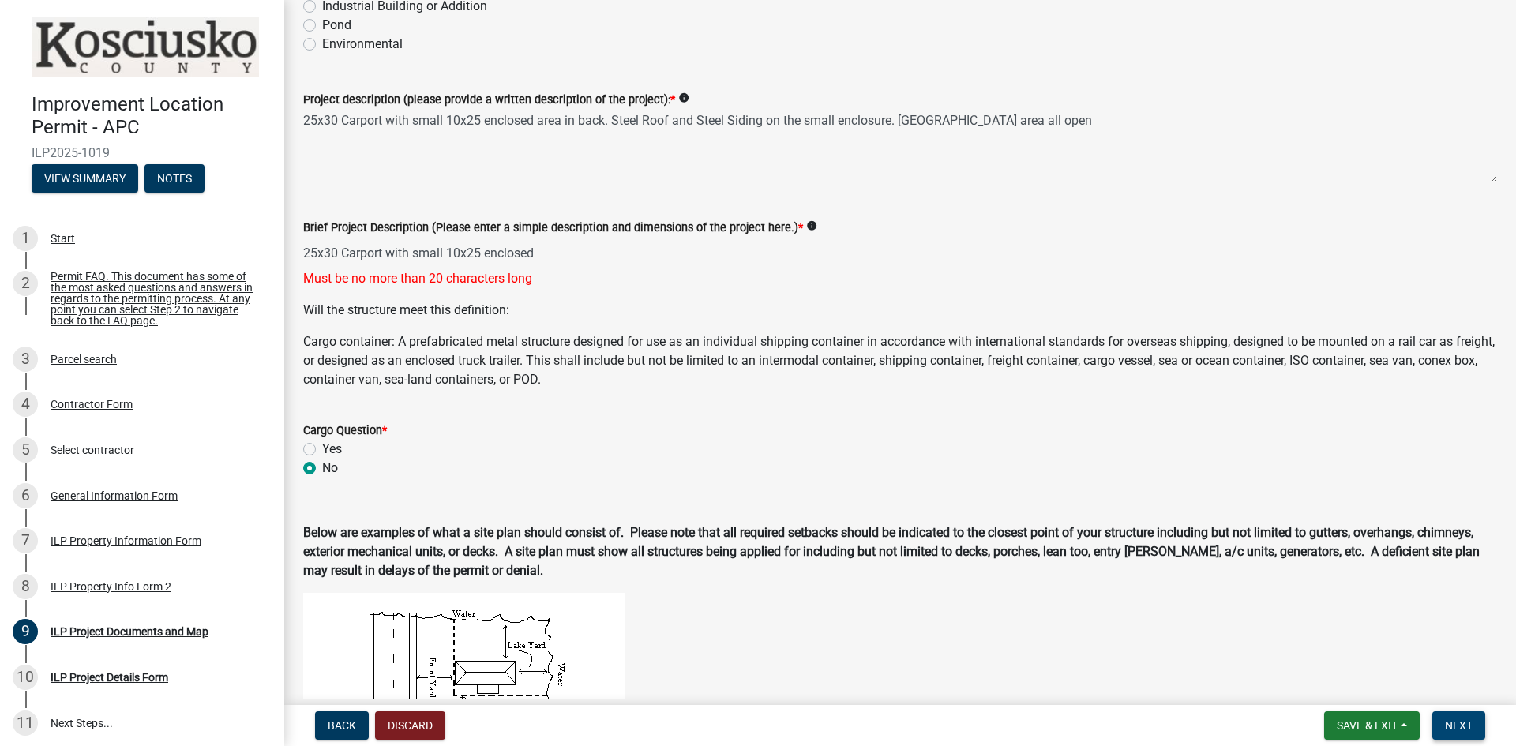
click at [1452, 730] on span "Next" at bounding box center [1459, 725] width 28 height 13
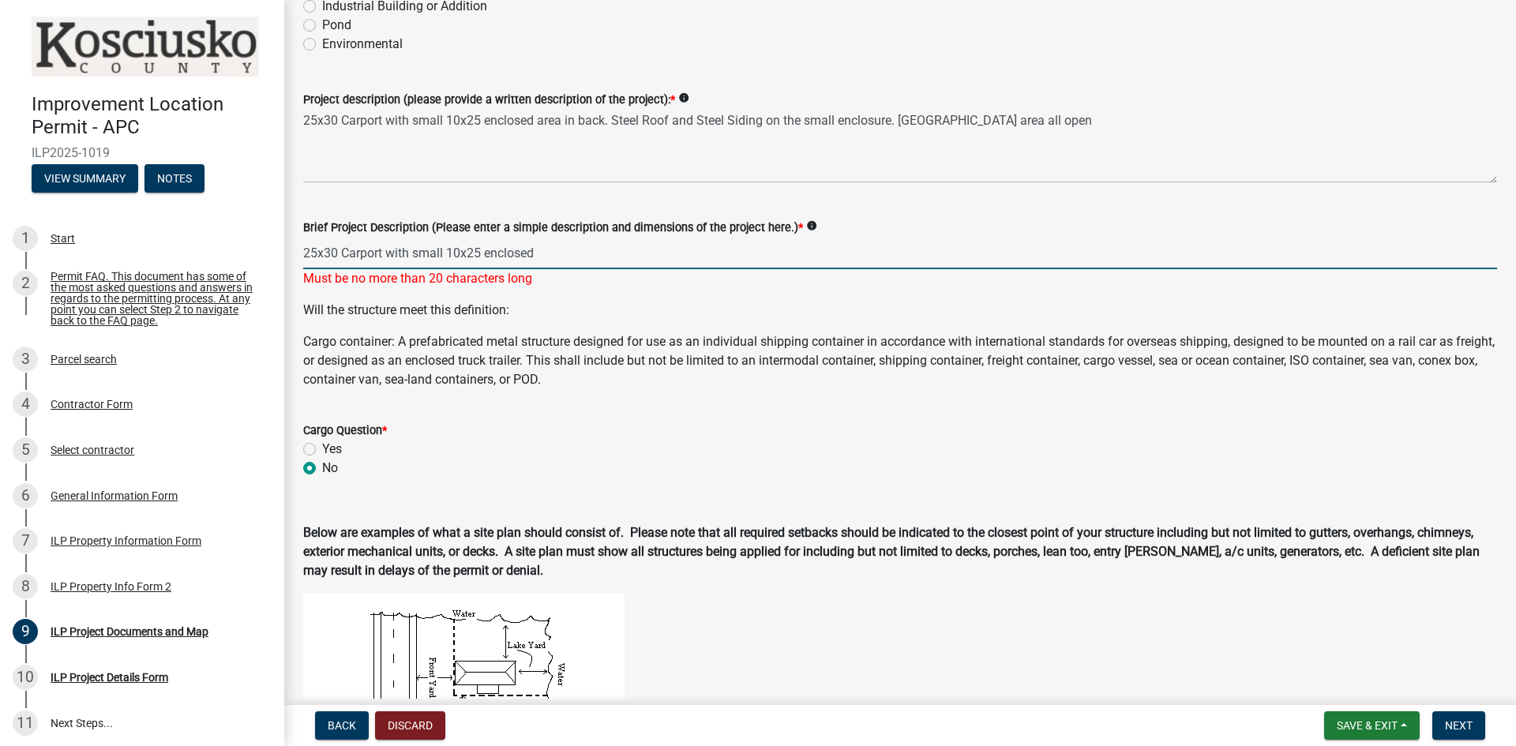
click at [551, 254] on input "25x30 Carport with small 10x25 enclosed" at bounding box center [900, 253] width 1194 height 32
drag, startPoint x: 471, startPoint y: 250, endPoint x: 387, endPoint y: 252, distance: 83.7
click at [387, 252] on input "25x30 Carport with small 10x25 enclosed" at bounding box center [900, 253] width 1194 height 32
type input "25x30 Carport"
click at [1451, 719] on span "Next" at bounding box center [1459, 725] width 28 height 13
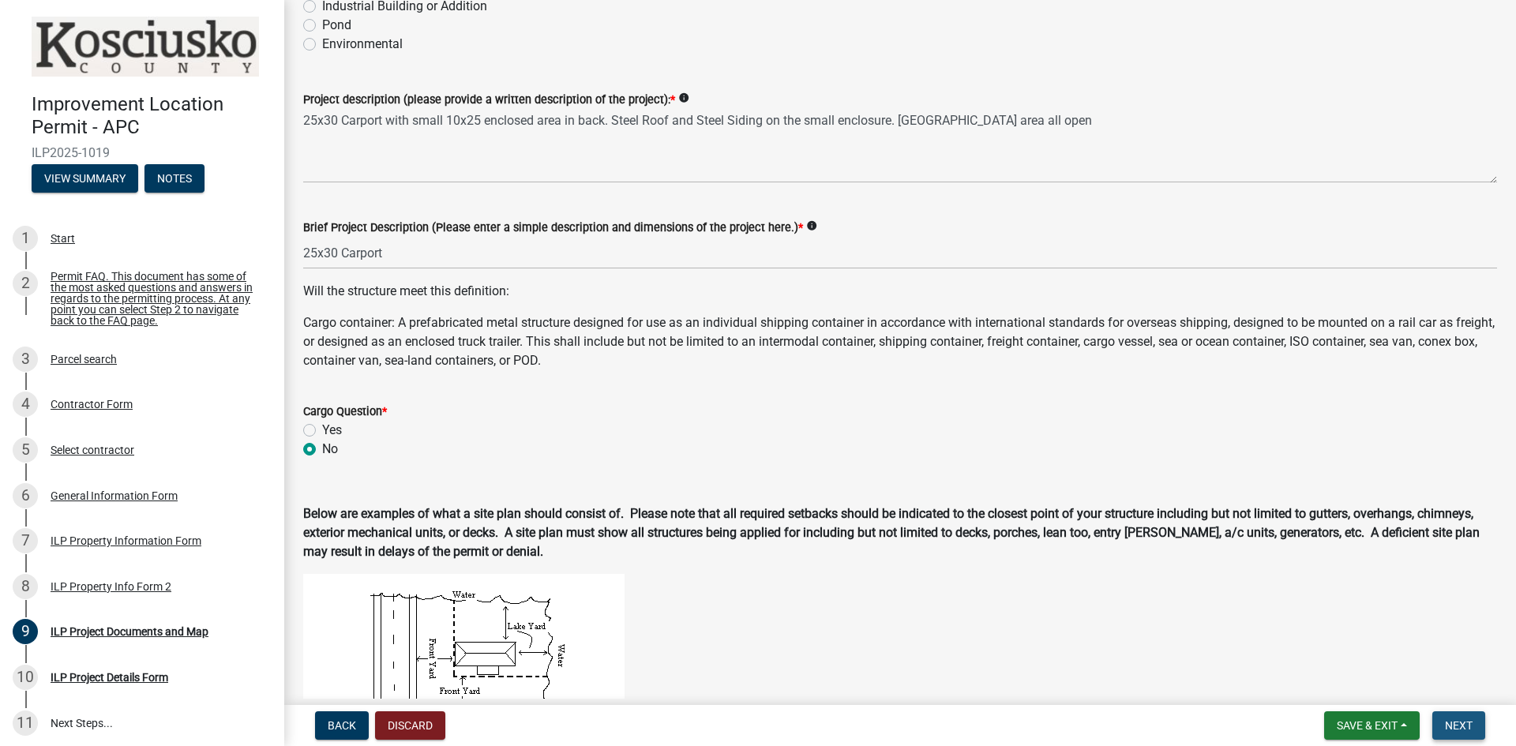
scroll to position [0, 0]
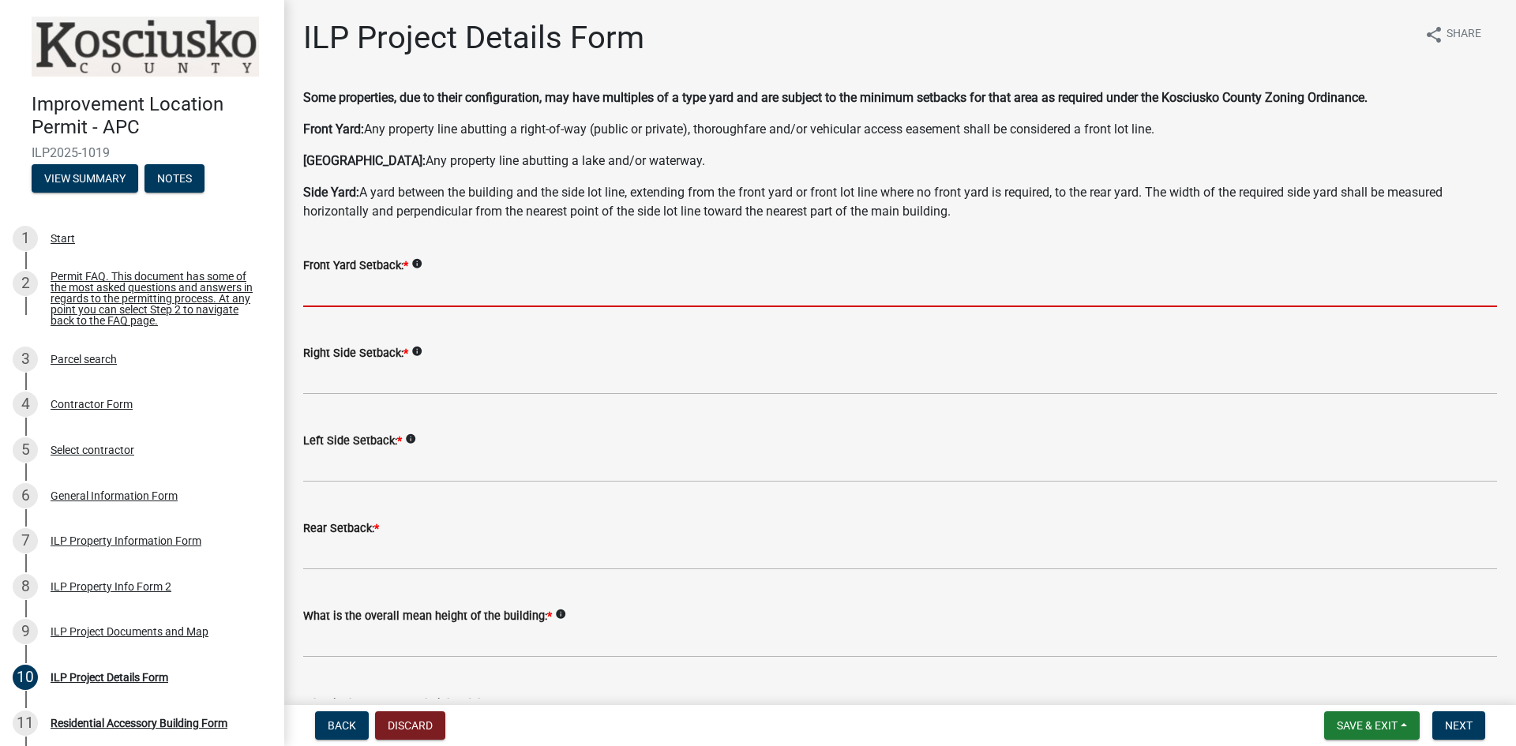
click at [358, 296] on input "text" at bounding box center [900, 291] width 1194 height 32
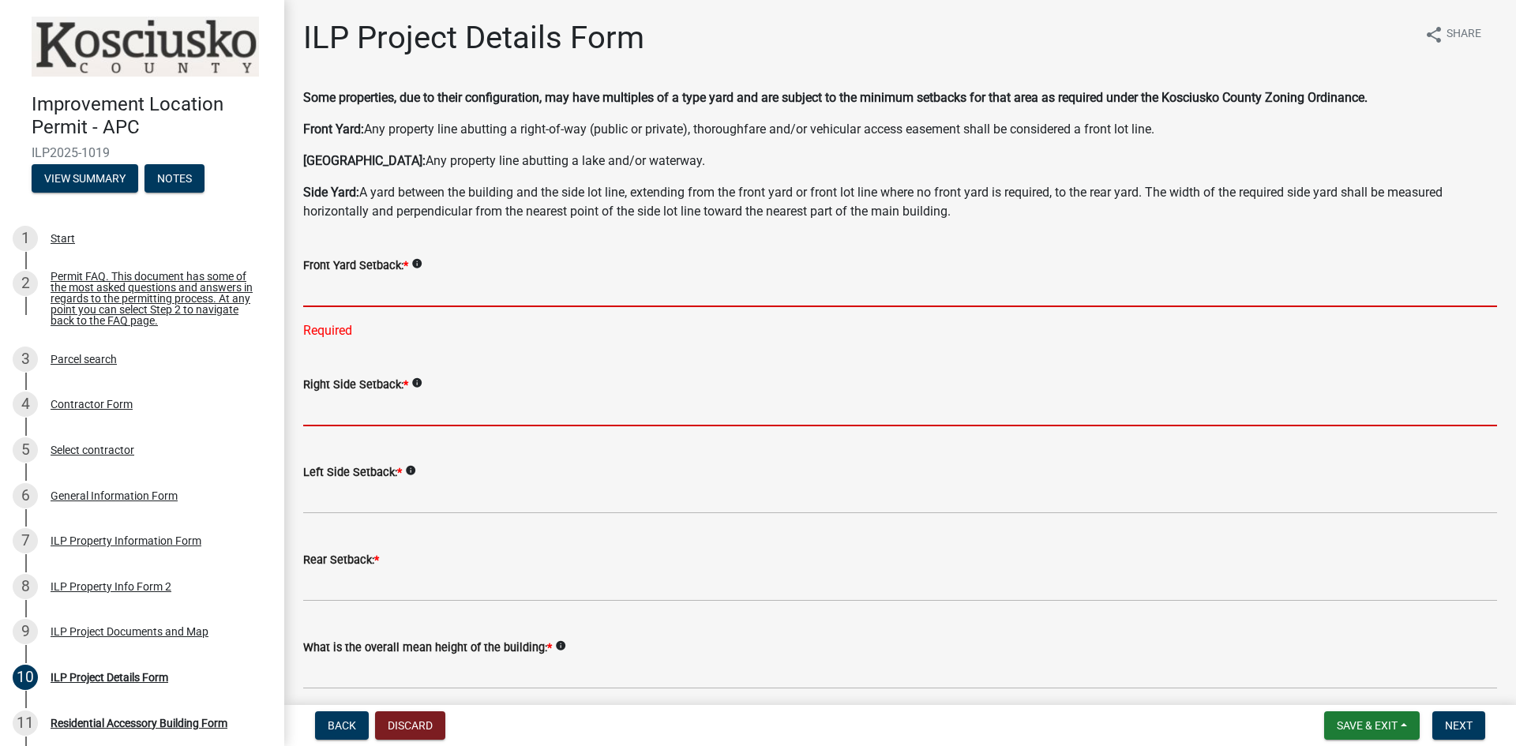
click at [354, 395] on input "text" at bounding box center [900, 410] width 1194 height 32
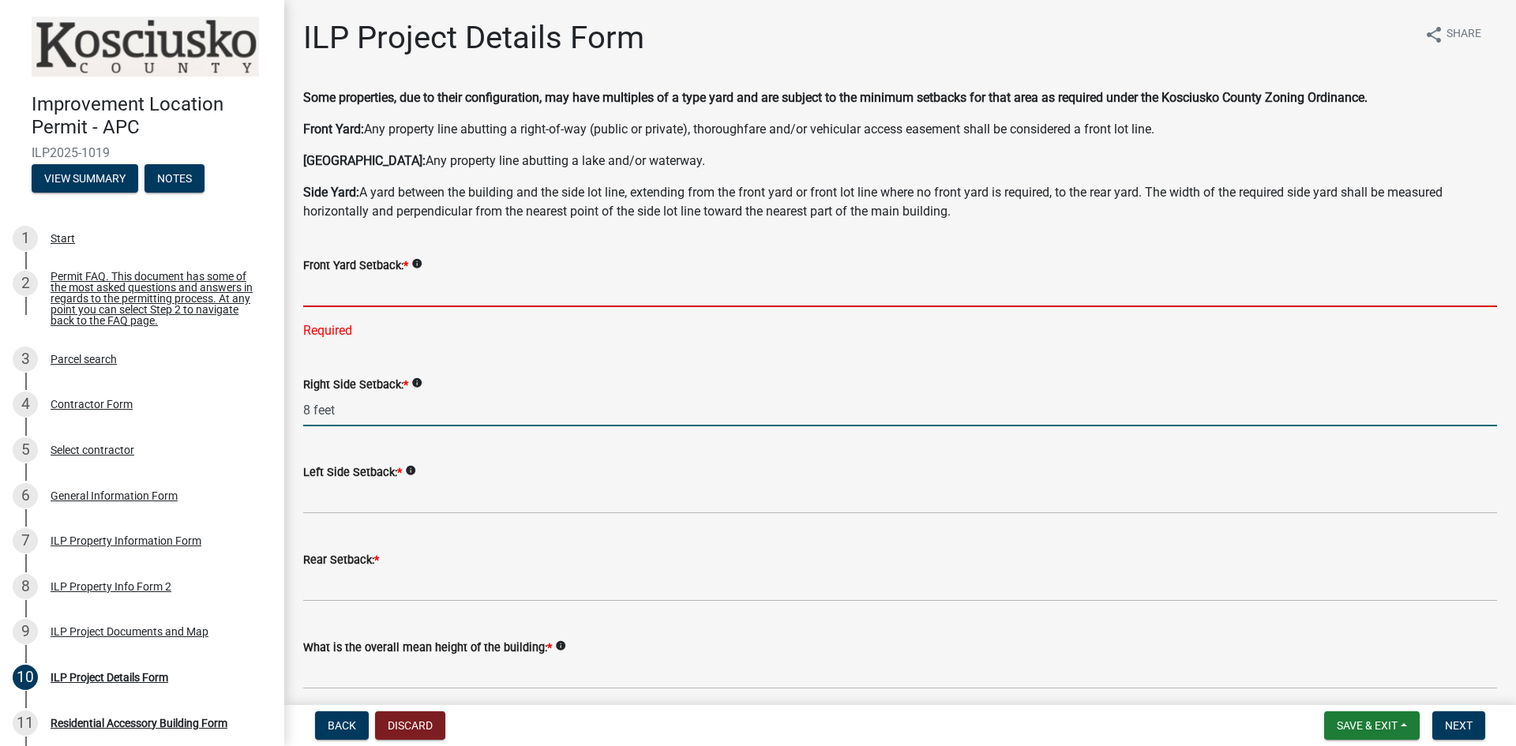
type input "8.0"
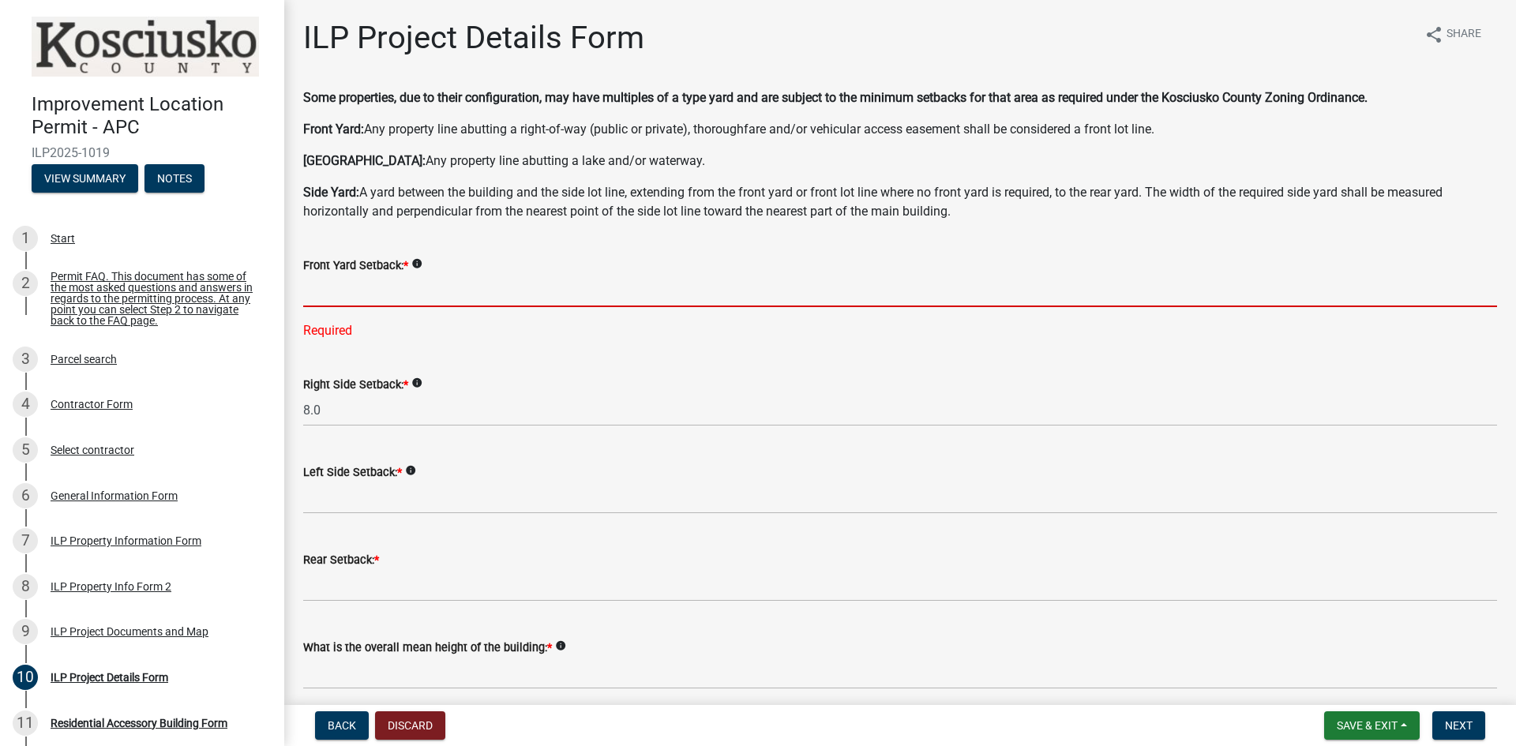
click at [348, 298] on input "text" at bounding box center [900, 291] width 1194 height 32
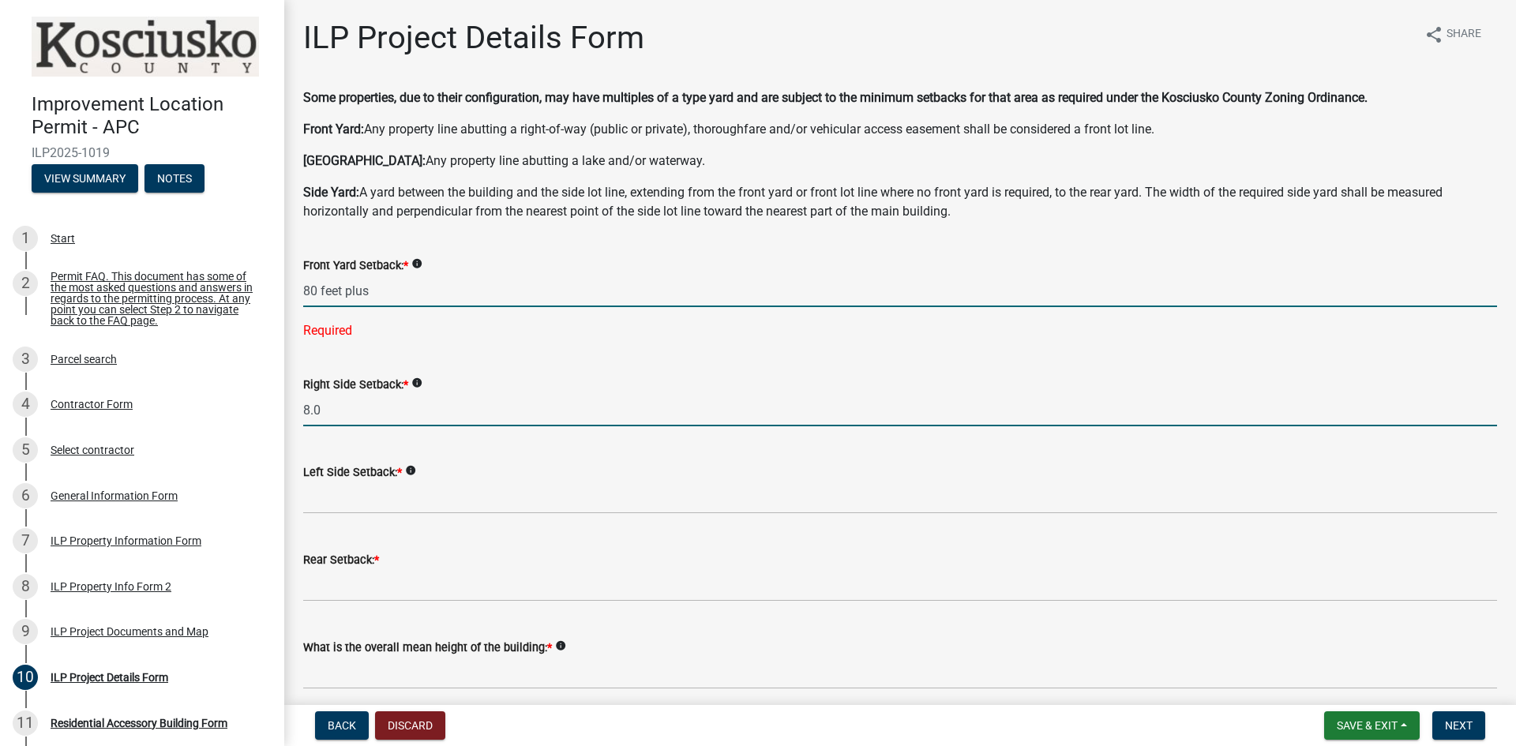
type input "80.0"
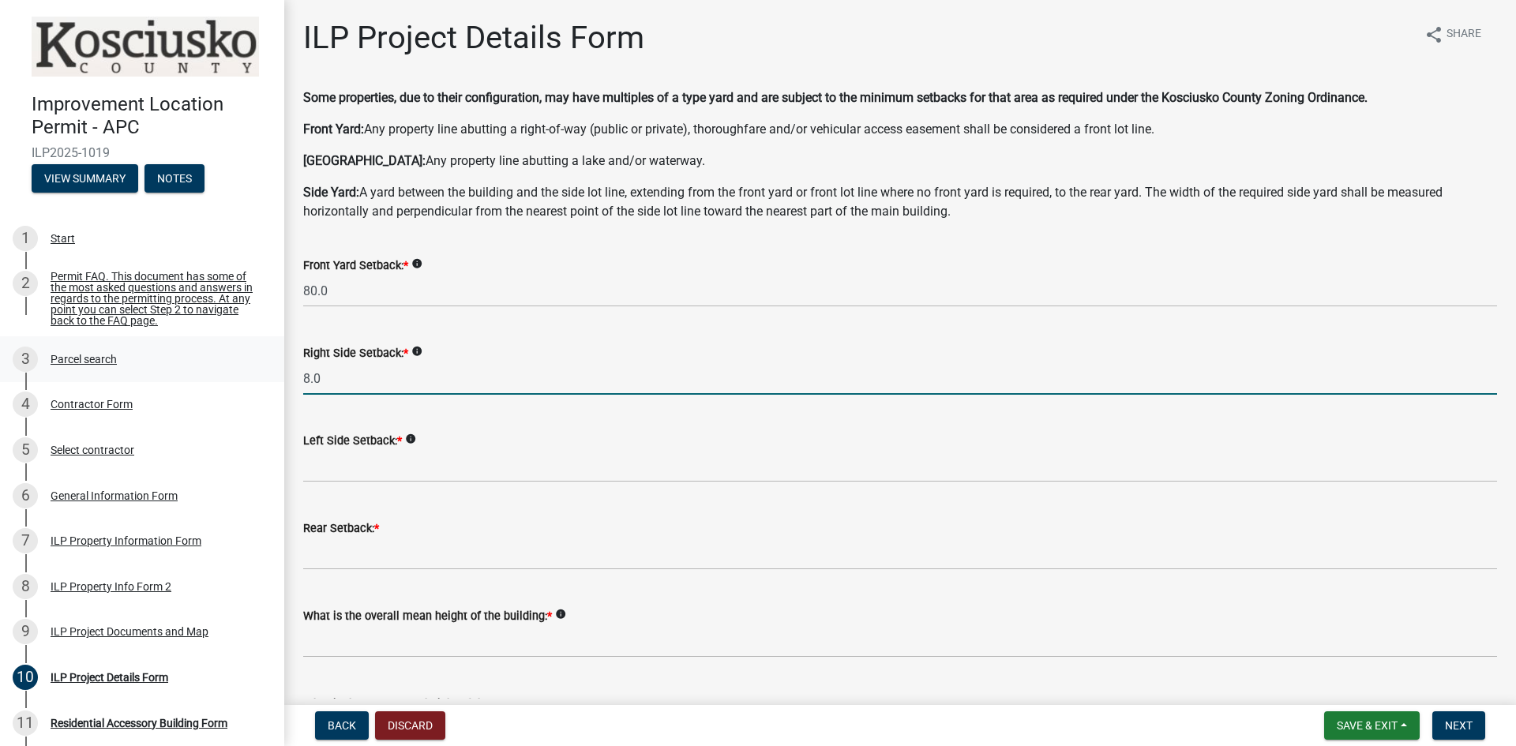
drag, startPoint x: 346, startPoint y: 384, endPoint x: 241, endPoint y: 376, distance: 105.4
click at [255, 376] on div "Improvement Location Permit - APC ILP2025-1019 View Summary Notes 1 Start 2 Per…" at bounding box center [758, 373] width 1516 height 746
type input "8"
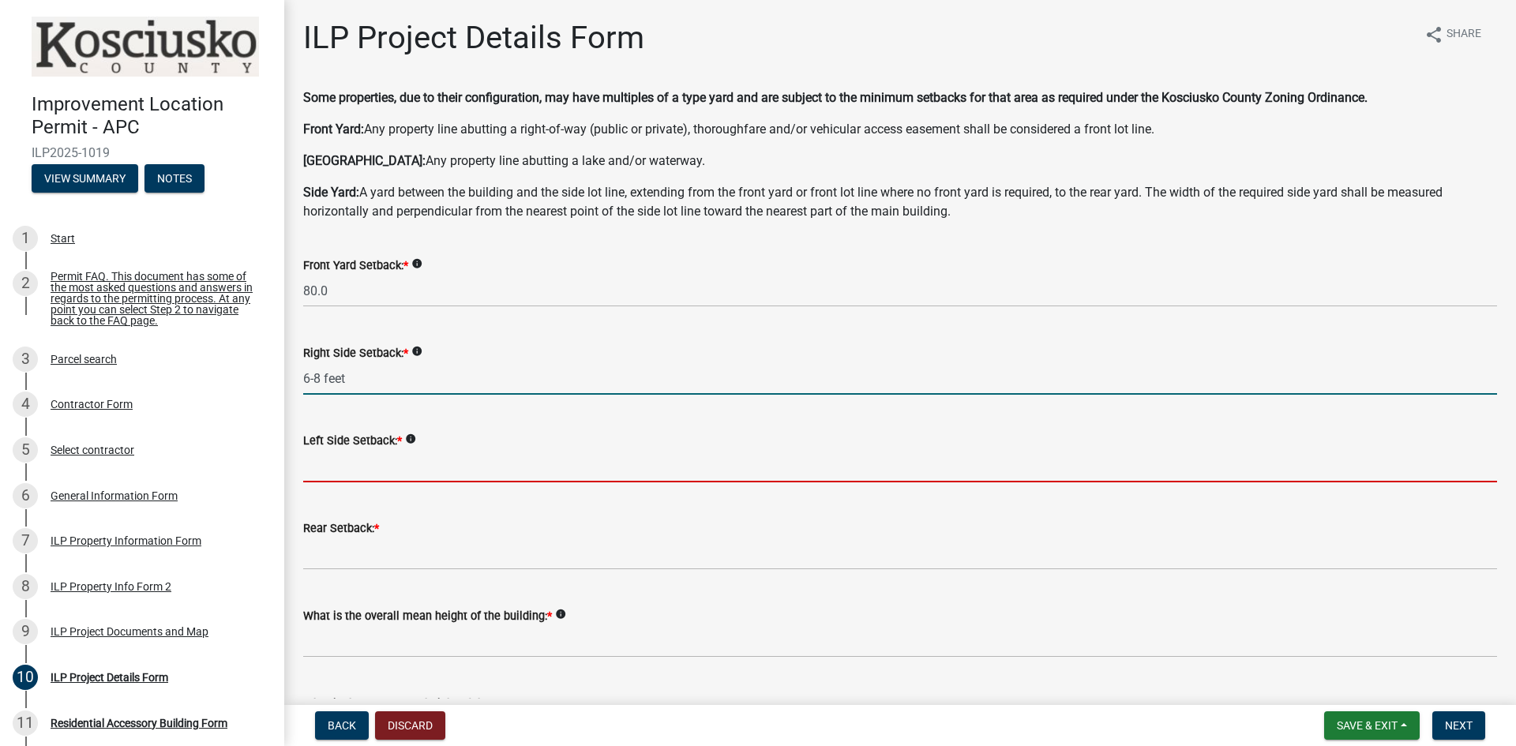
type input "-68.0"
click at [339, 465] on input "text" at bounding box center [900, 466] width 1194 height 32
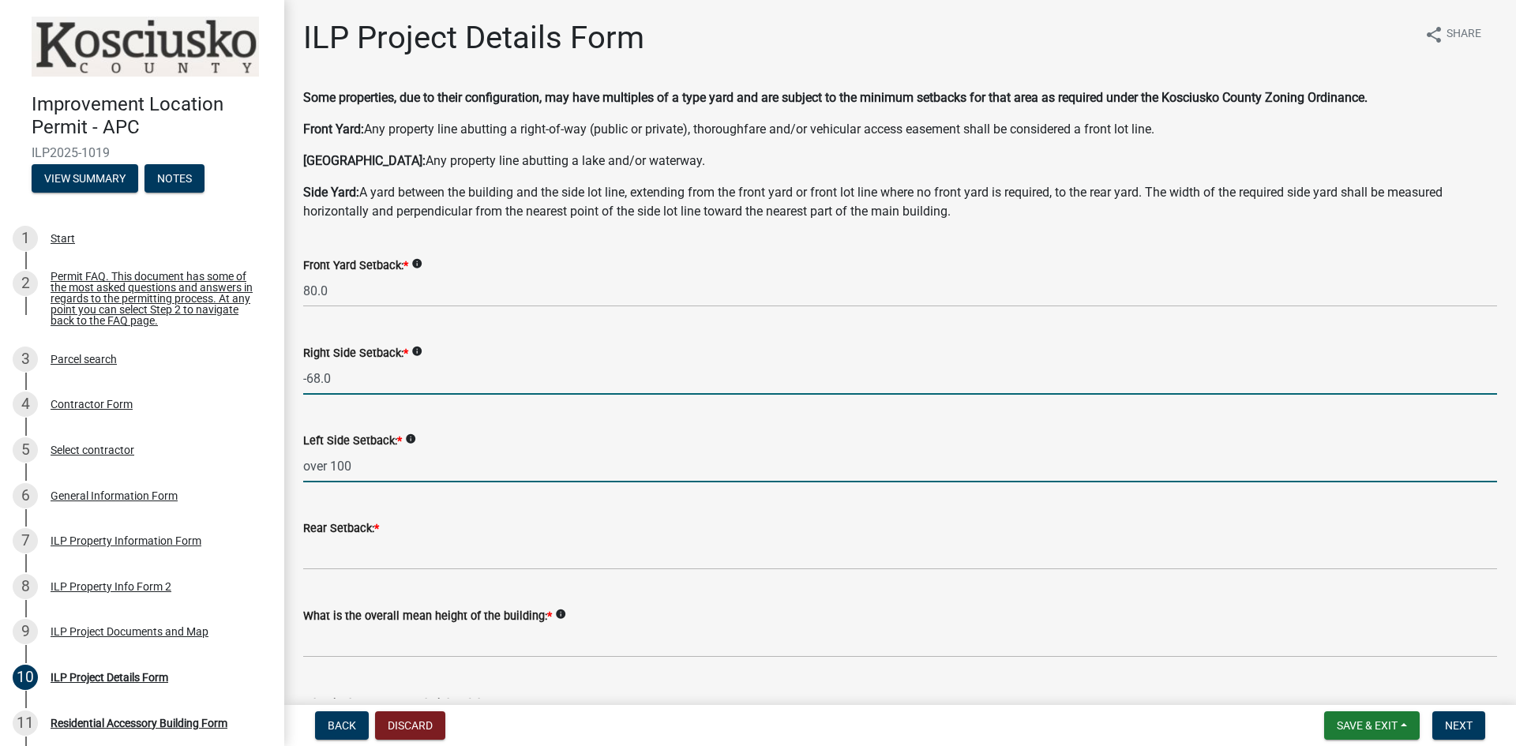
type input "100.0"
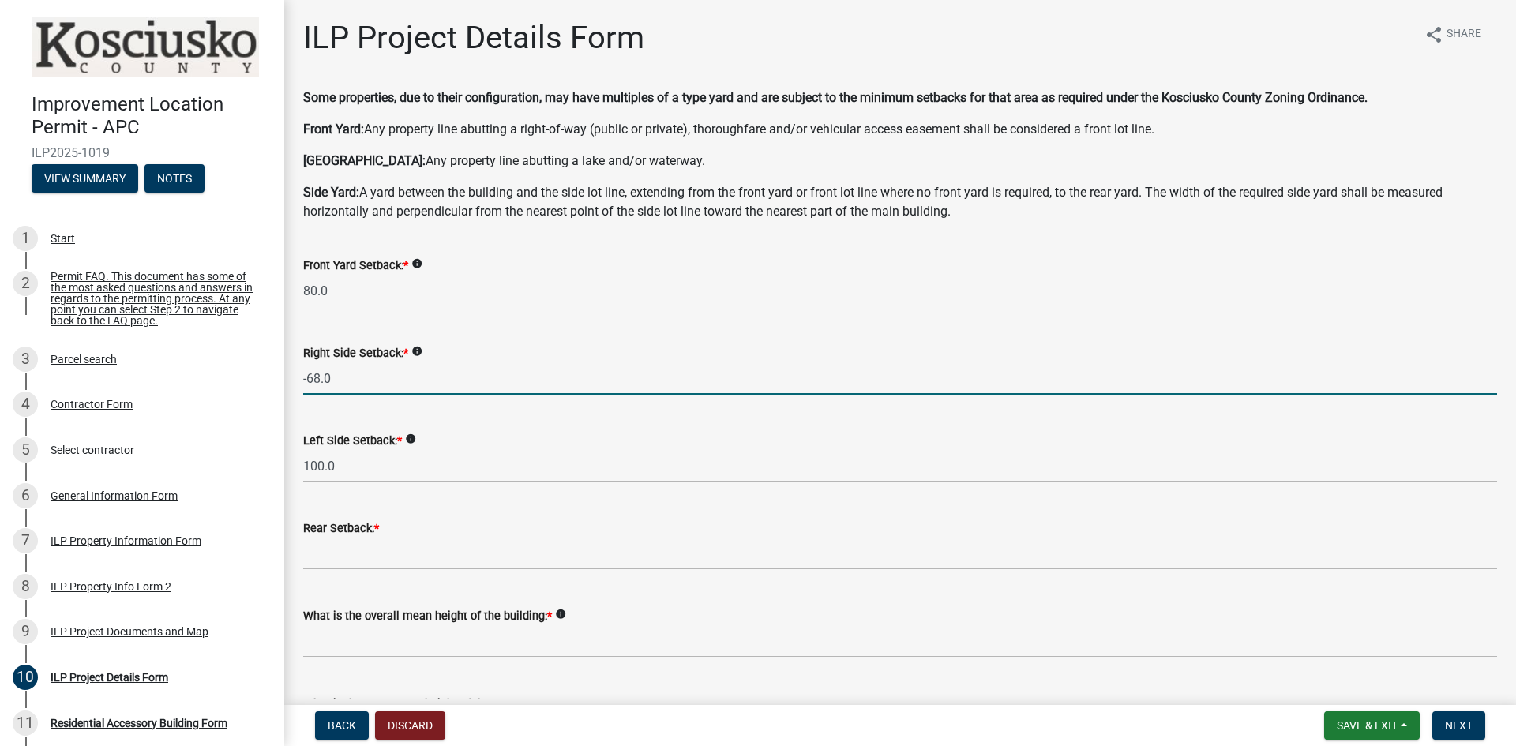
click at [319, 376] on input "-68.0" at bounding box center [900, 378] width 1194 height 32
click at [317, 377] on input "-68.0" at bounding box center [900, 378] width 1194 height 32
type input "8.0"
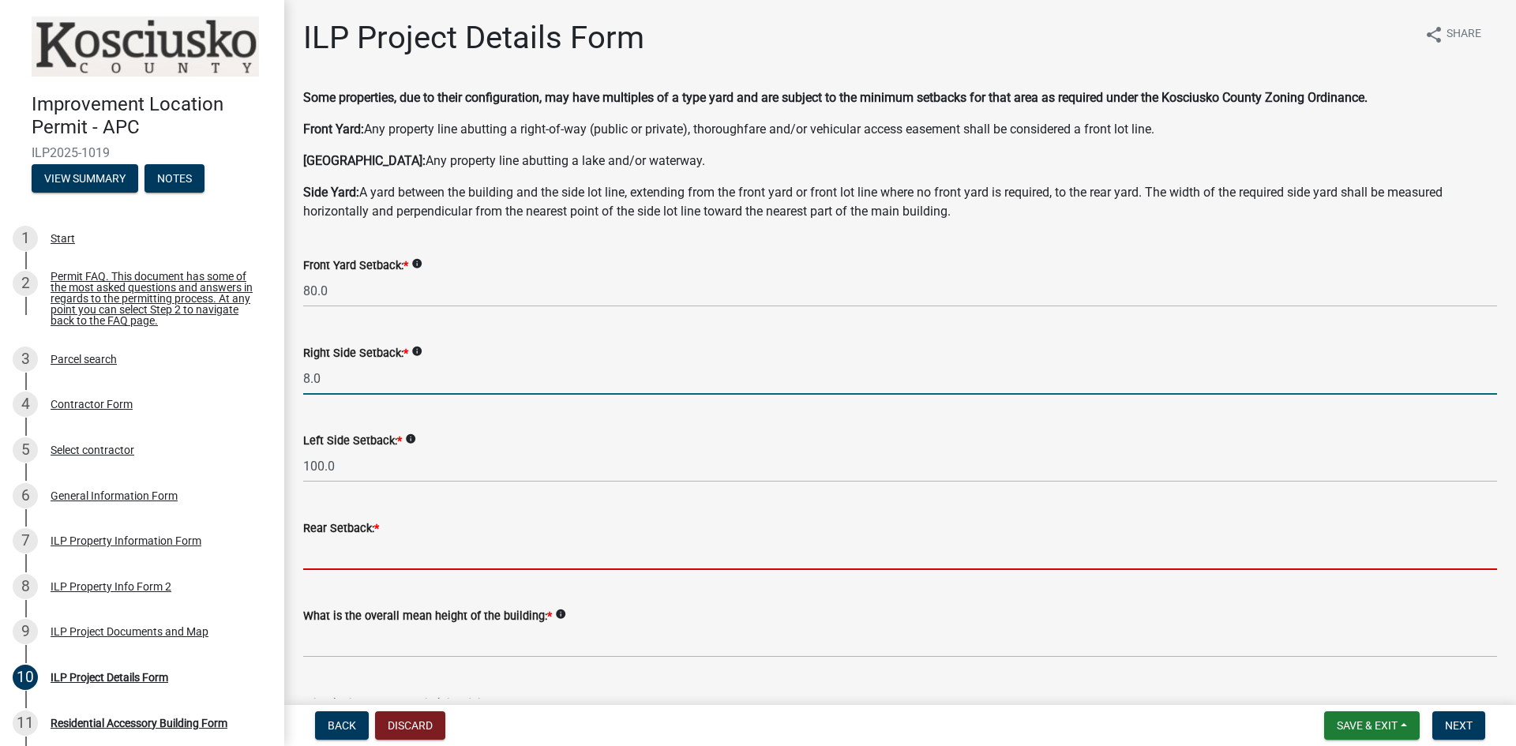
click at [336, 554] on input "text" at bounding box center [900, 554] width 1194 height 32
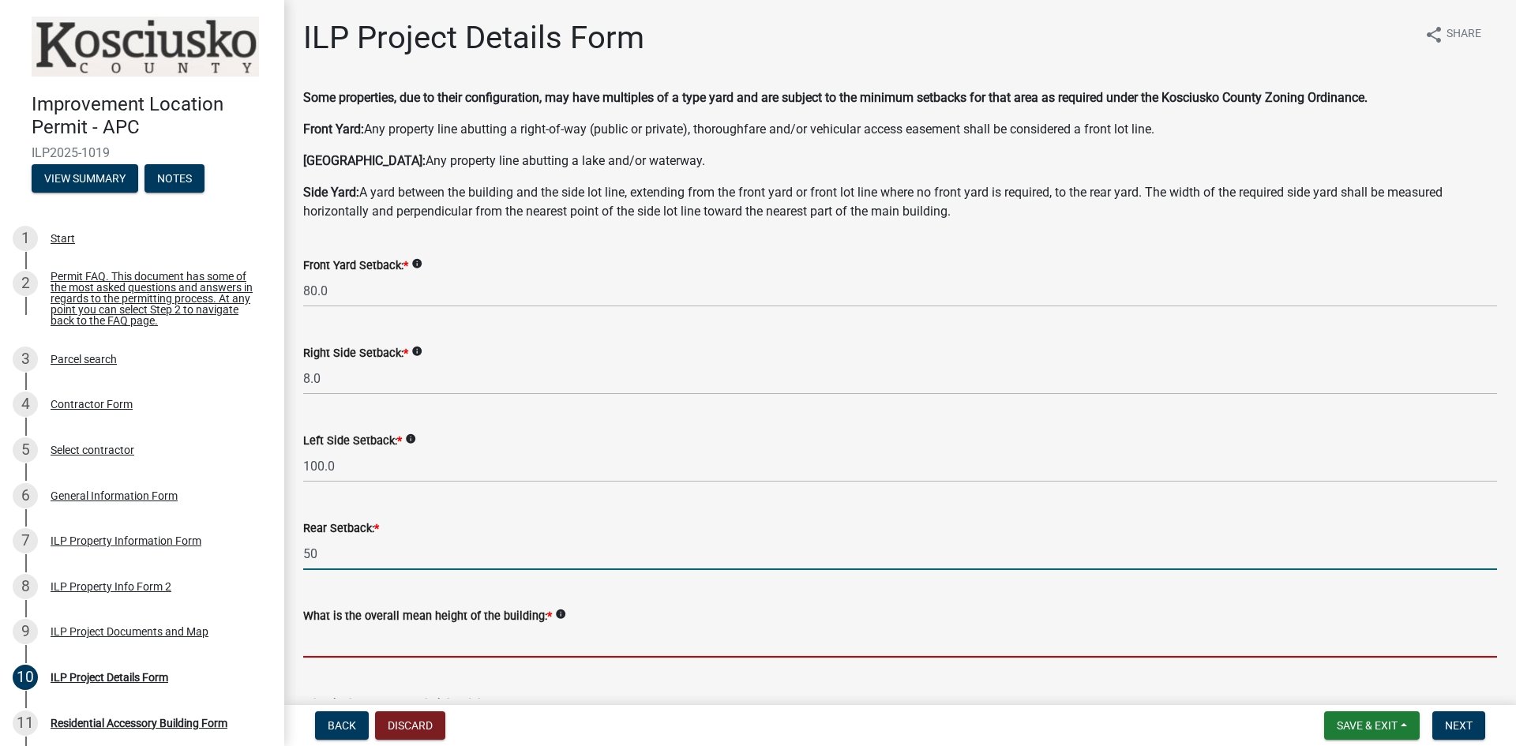
type input "50.0"
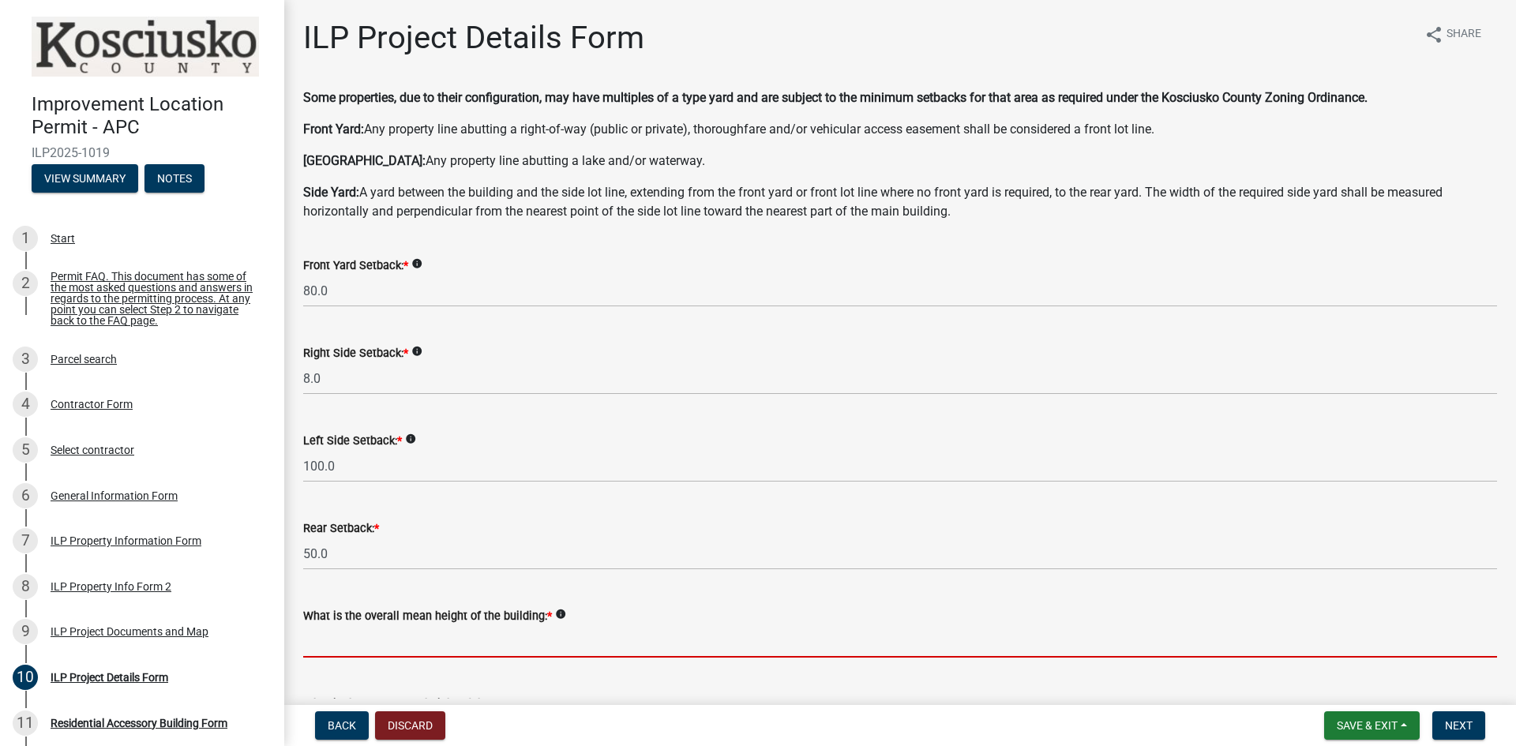
click at [337, 641] on input "text" at bounding box center [900, 641] width 1194 height 32
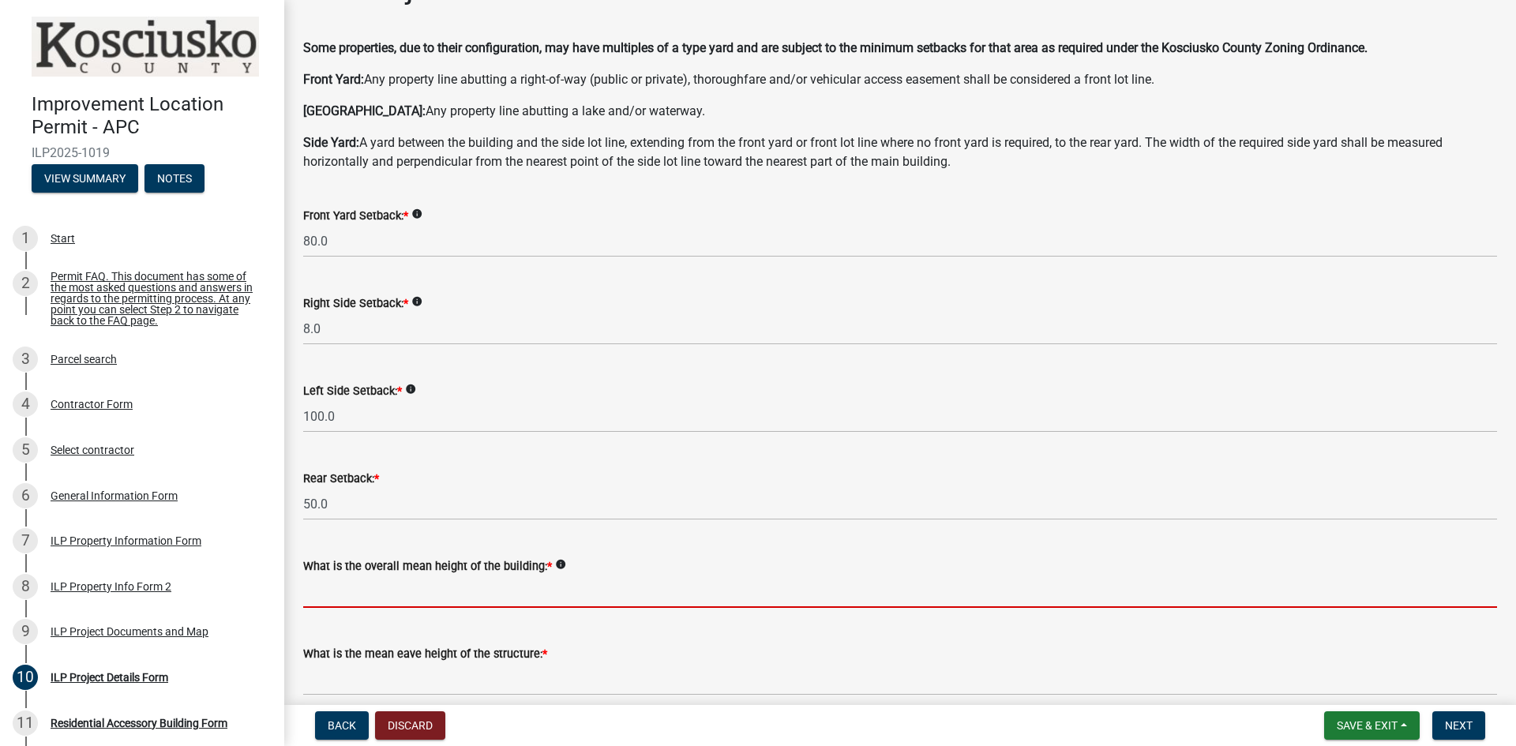
scroll to position [237, 0]
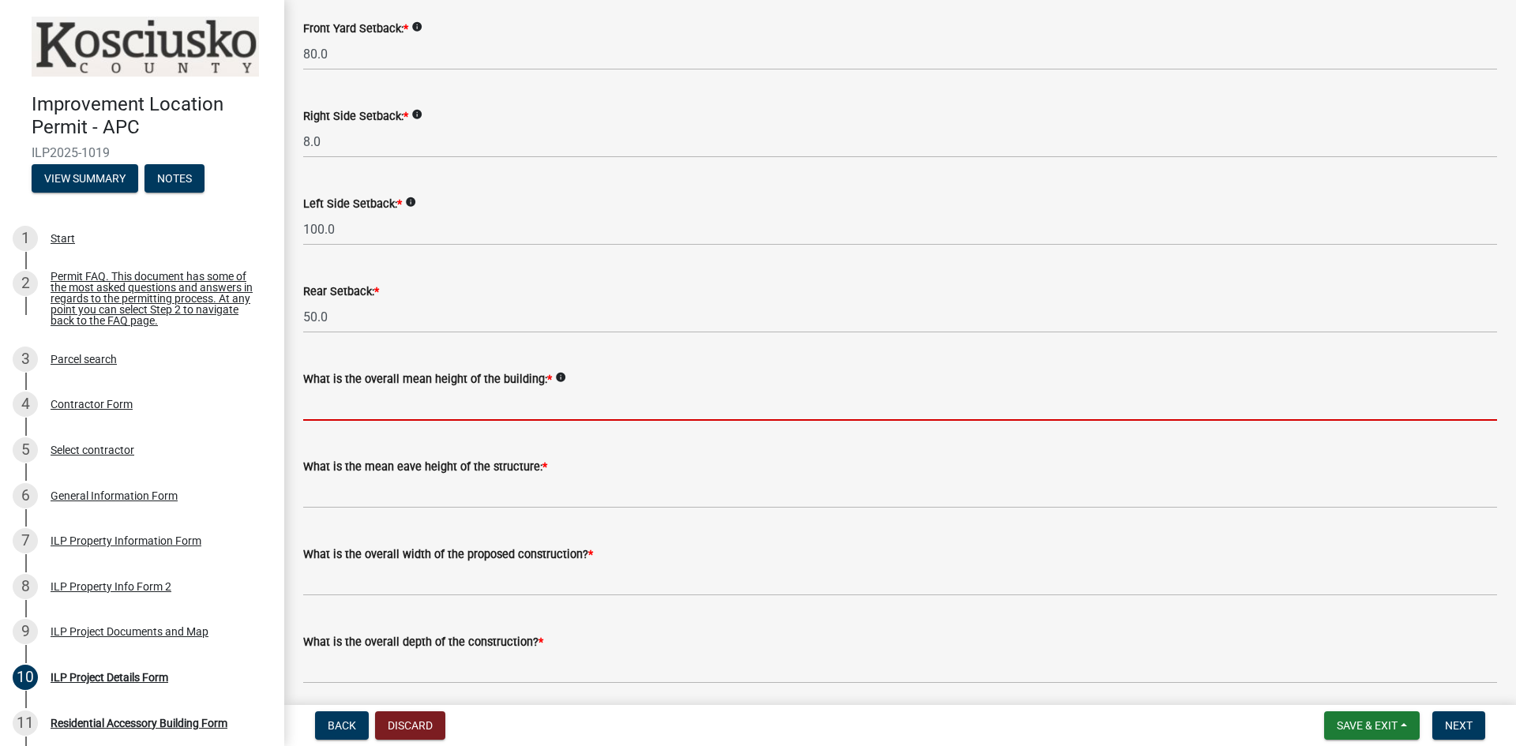
click at [343, 407] on input "text" at bounding box center [900, 404] width 1194 height 32
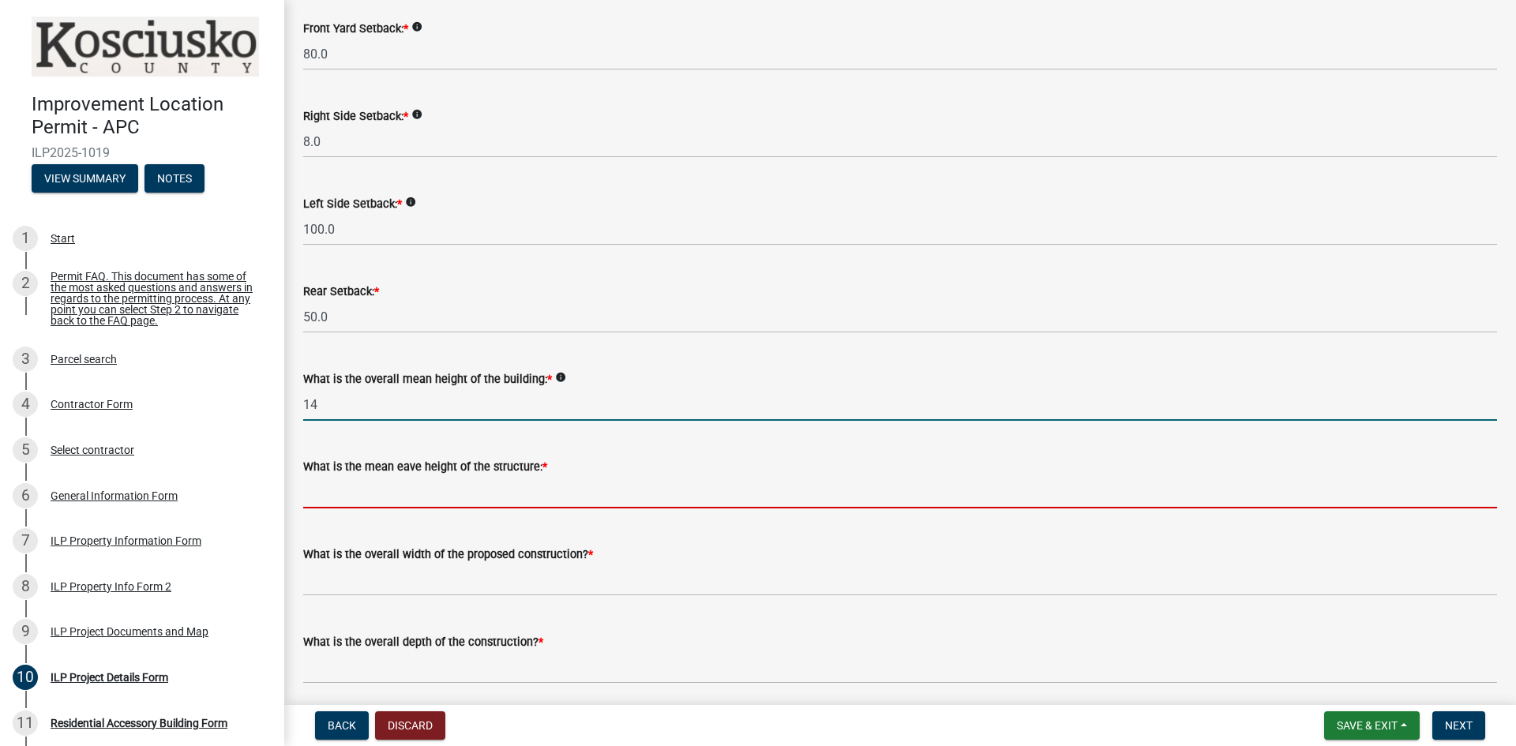
type input "14.0"
click at [353, 489] on input "text" at bounding box center [900, 492] width 1194 height 32
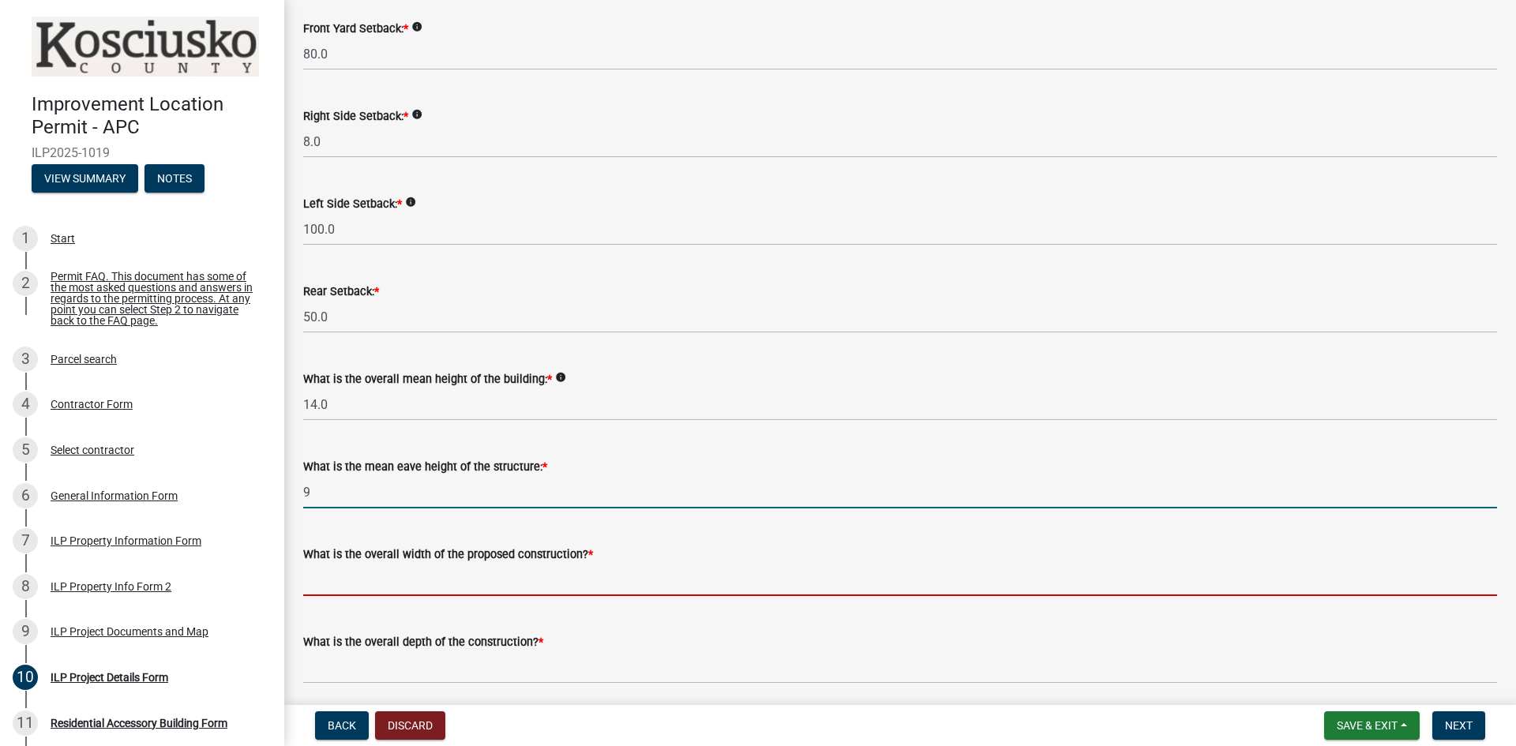
type input "9.0"
click at [346, 585] on input "text" at bounding box center [900, 580] width 1194 height 32
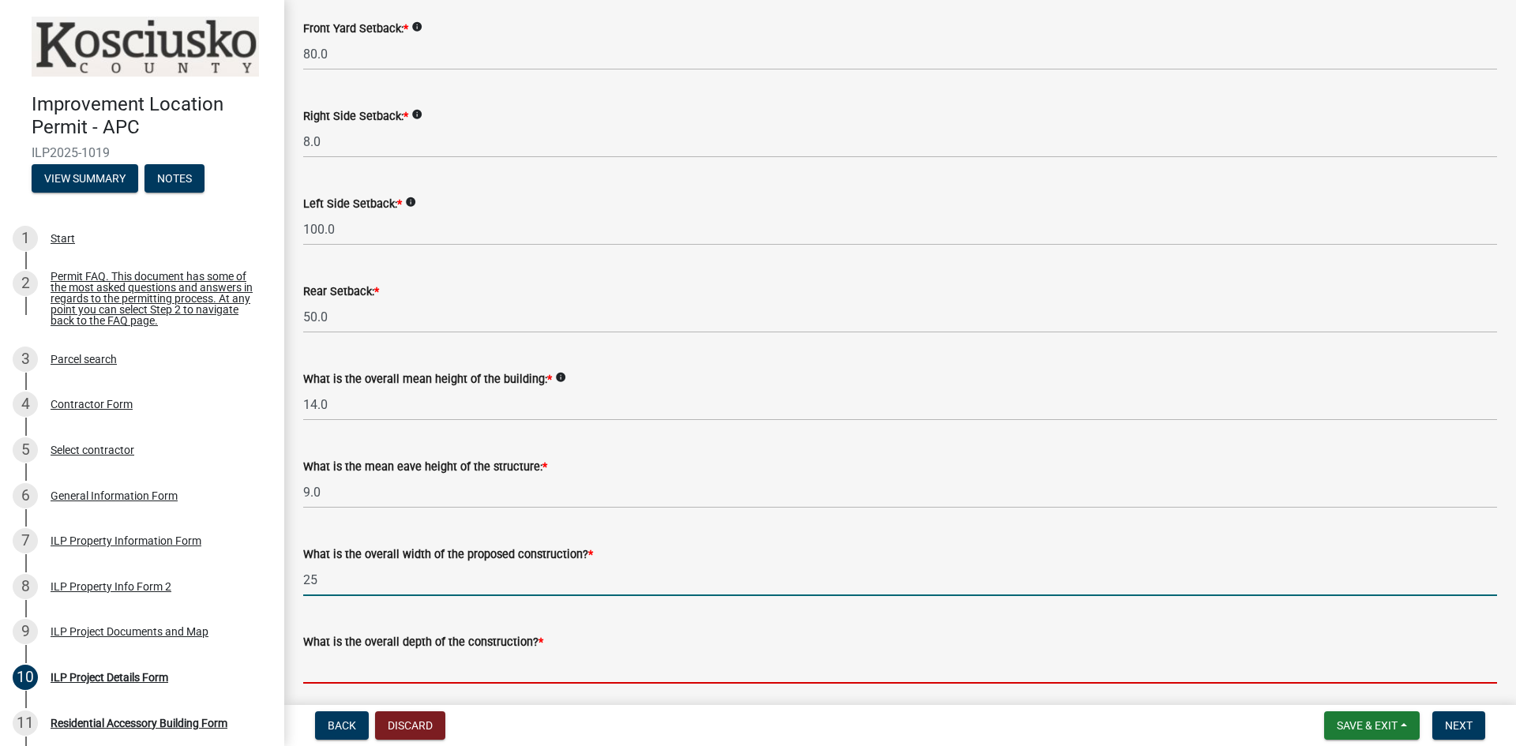
type input "25.00"
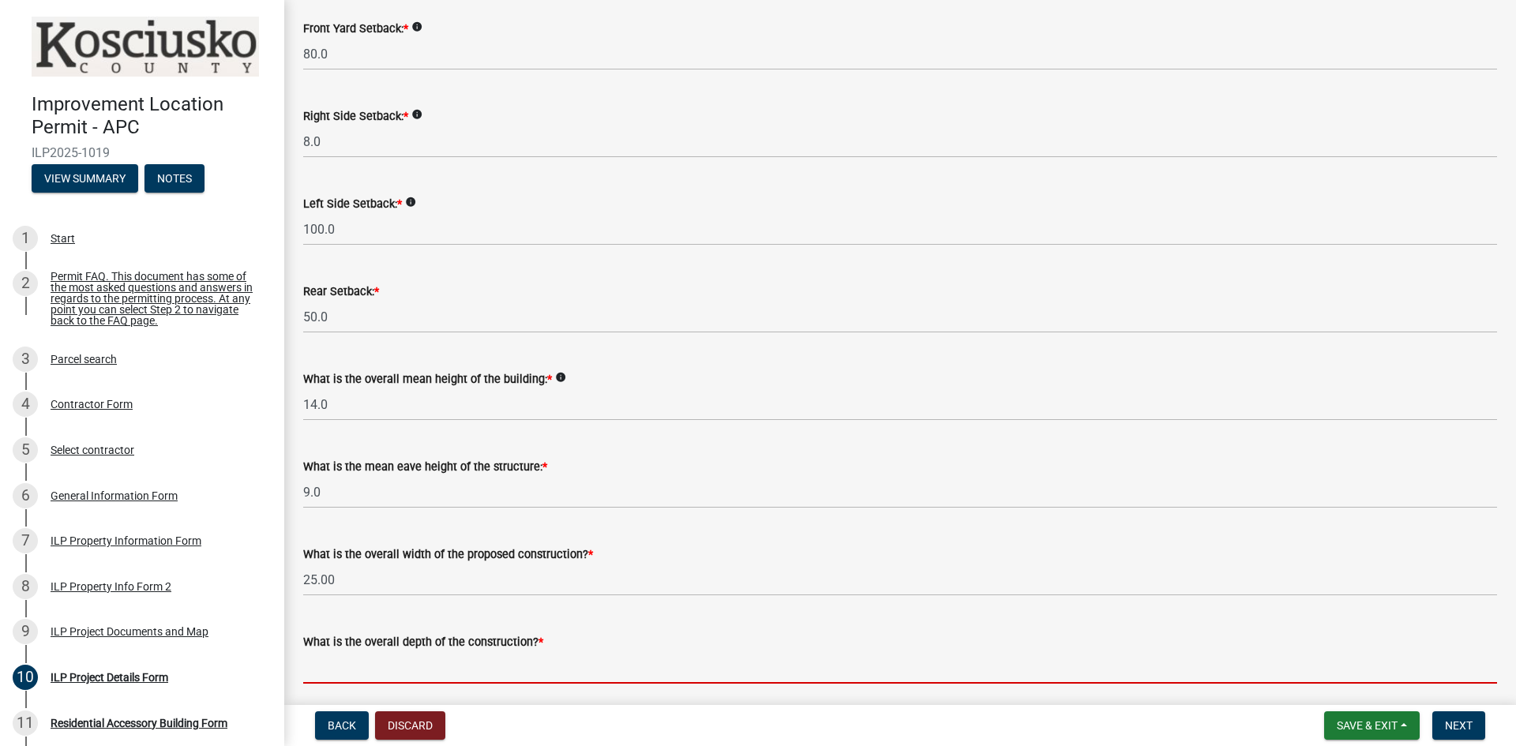
click at [333, 669] on input "text" at bounding box center [900, 667] width 1194 height 32
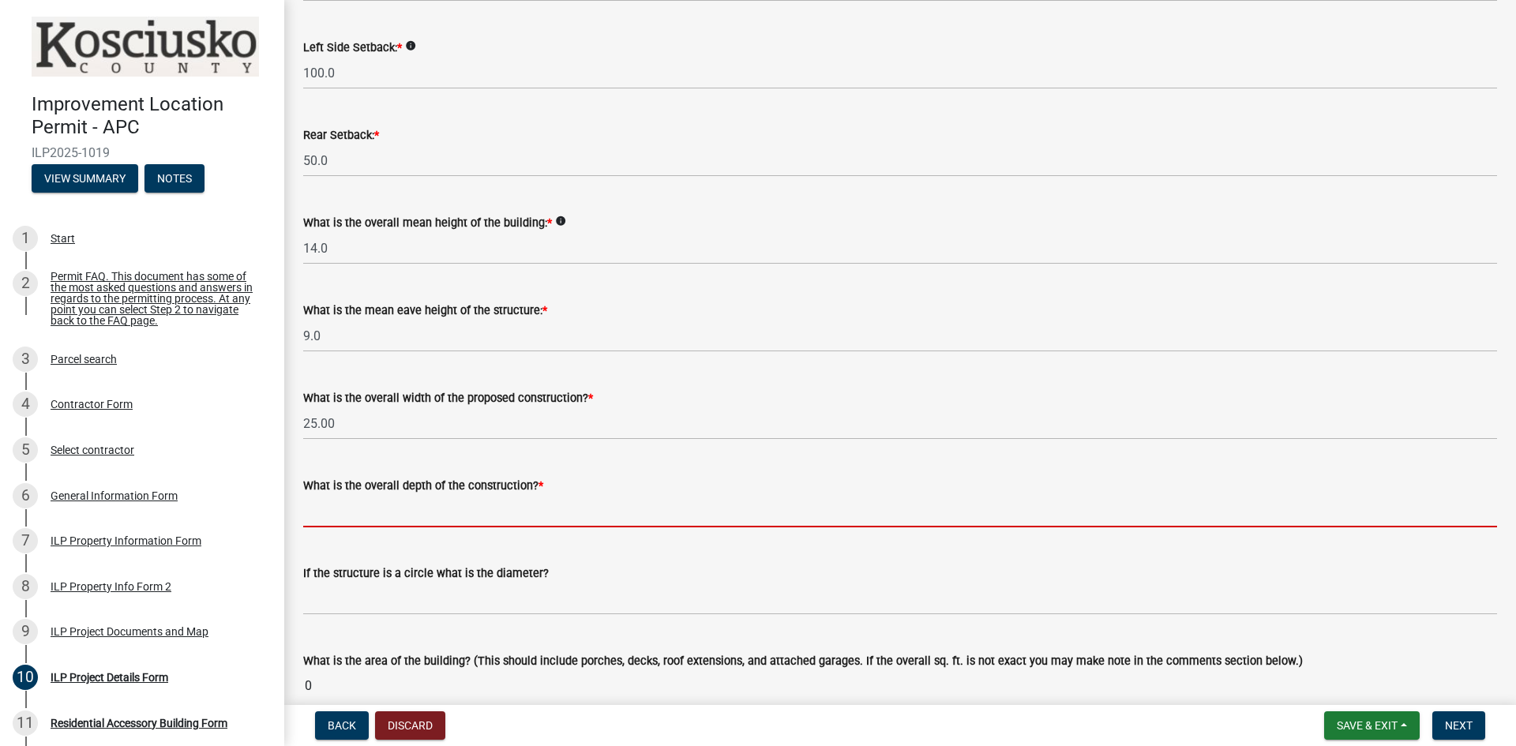
scroll to position [395, 0]
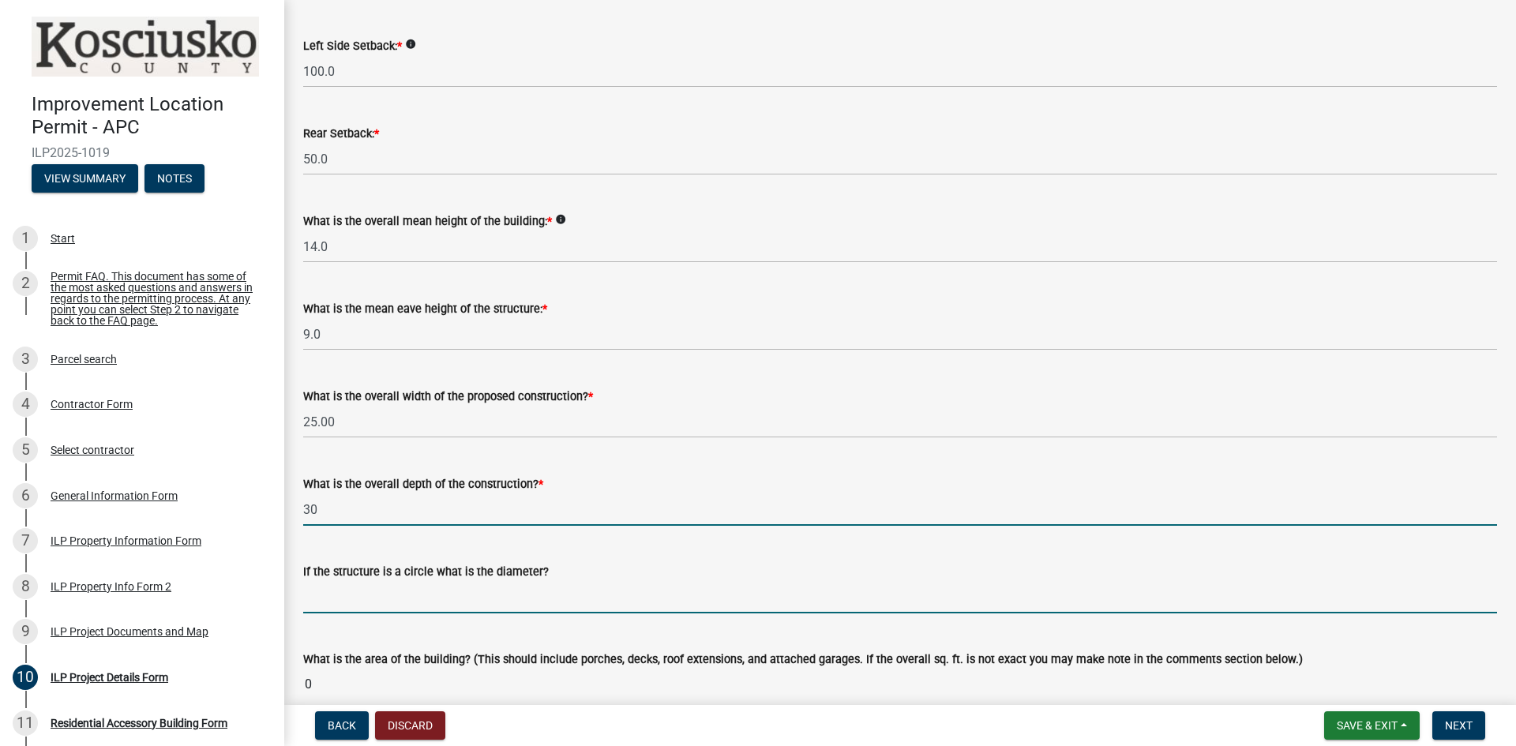
type input "30.00"
click at [366, 603] on input "text" at bounding box center [900, 597] width 1194 height 32
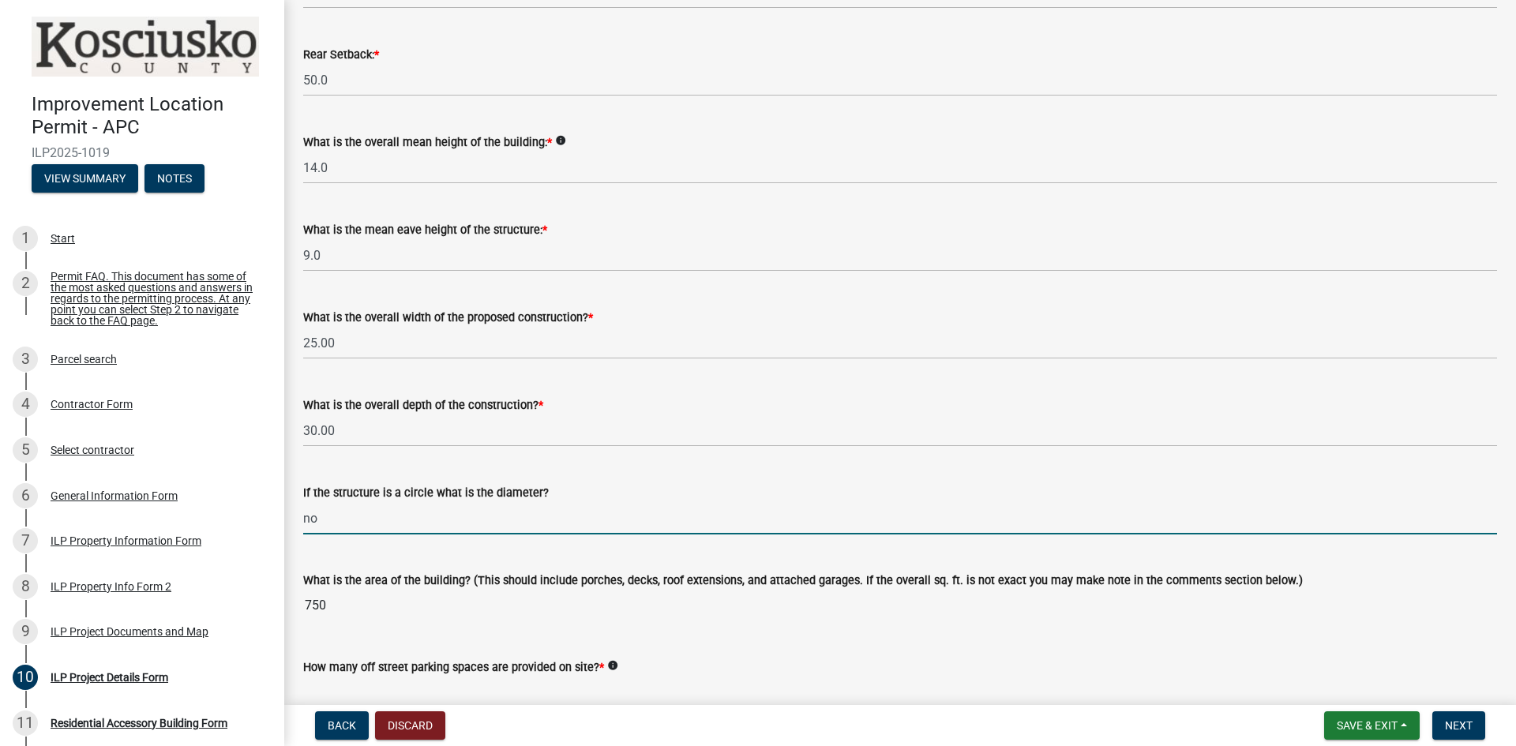
scroll to position [711, 0]
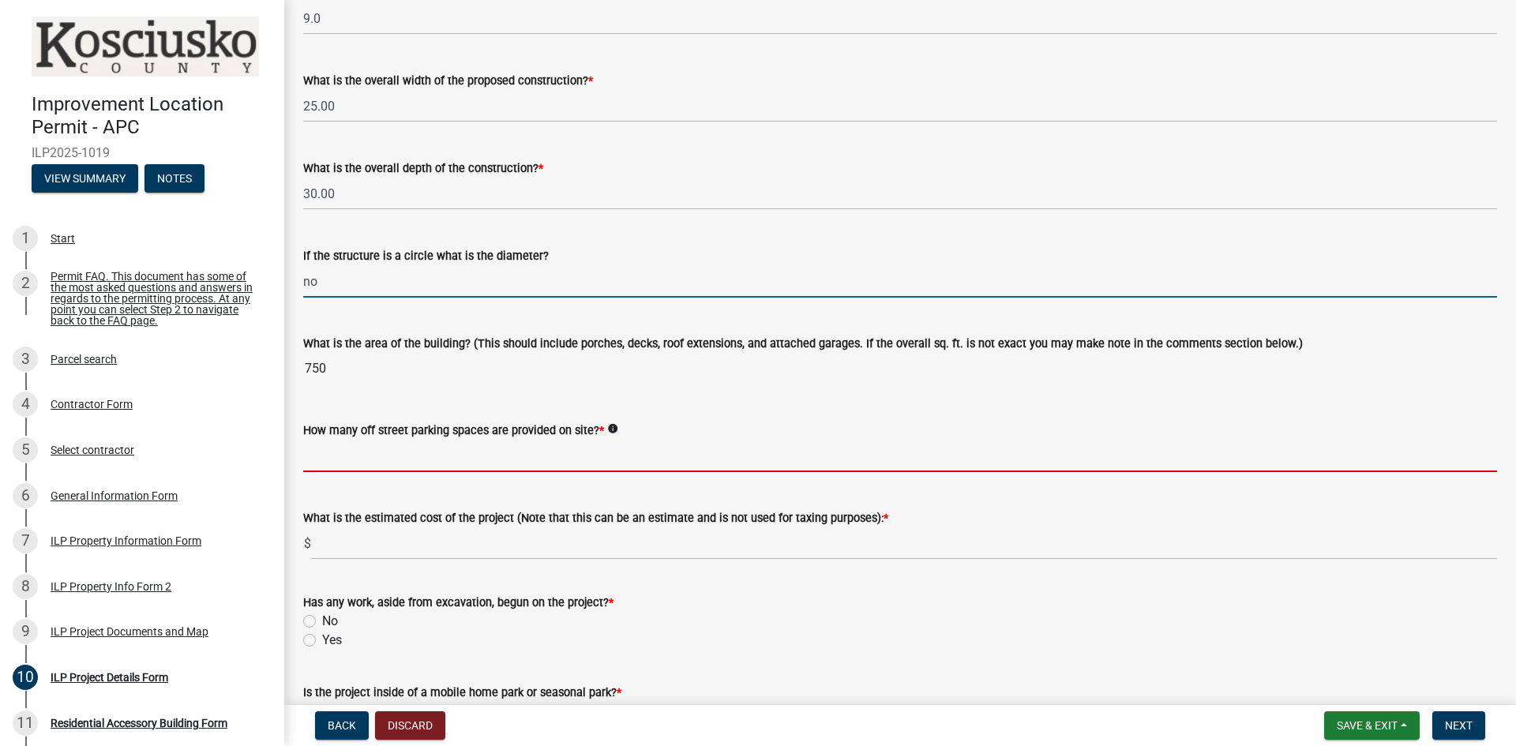
type input "0"
click at [351, 462] on input "text" at bounding box center [900, 456] width 1194 height 32
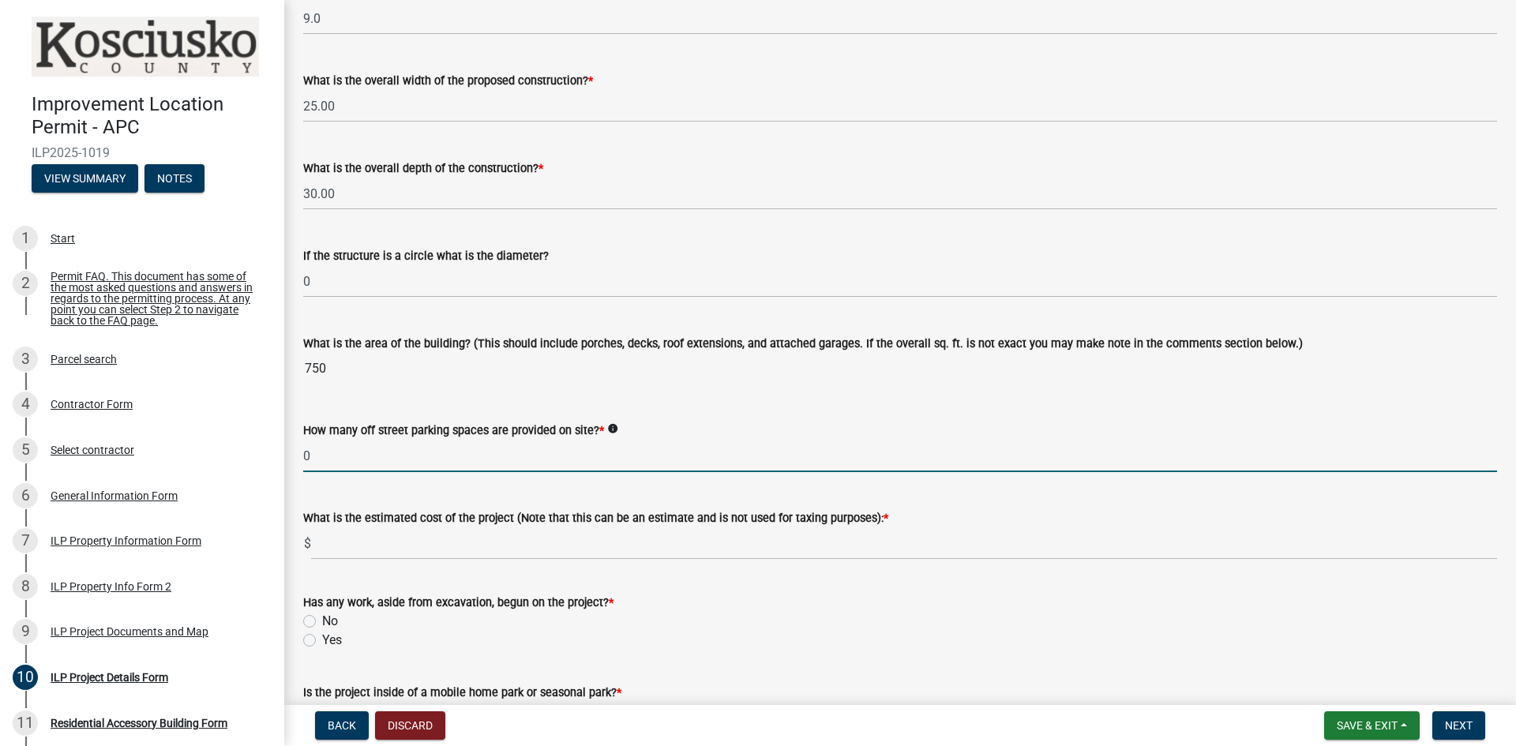
type input "0"
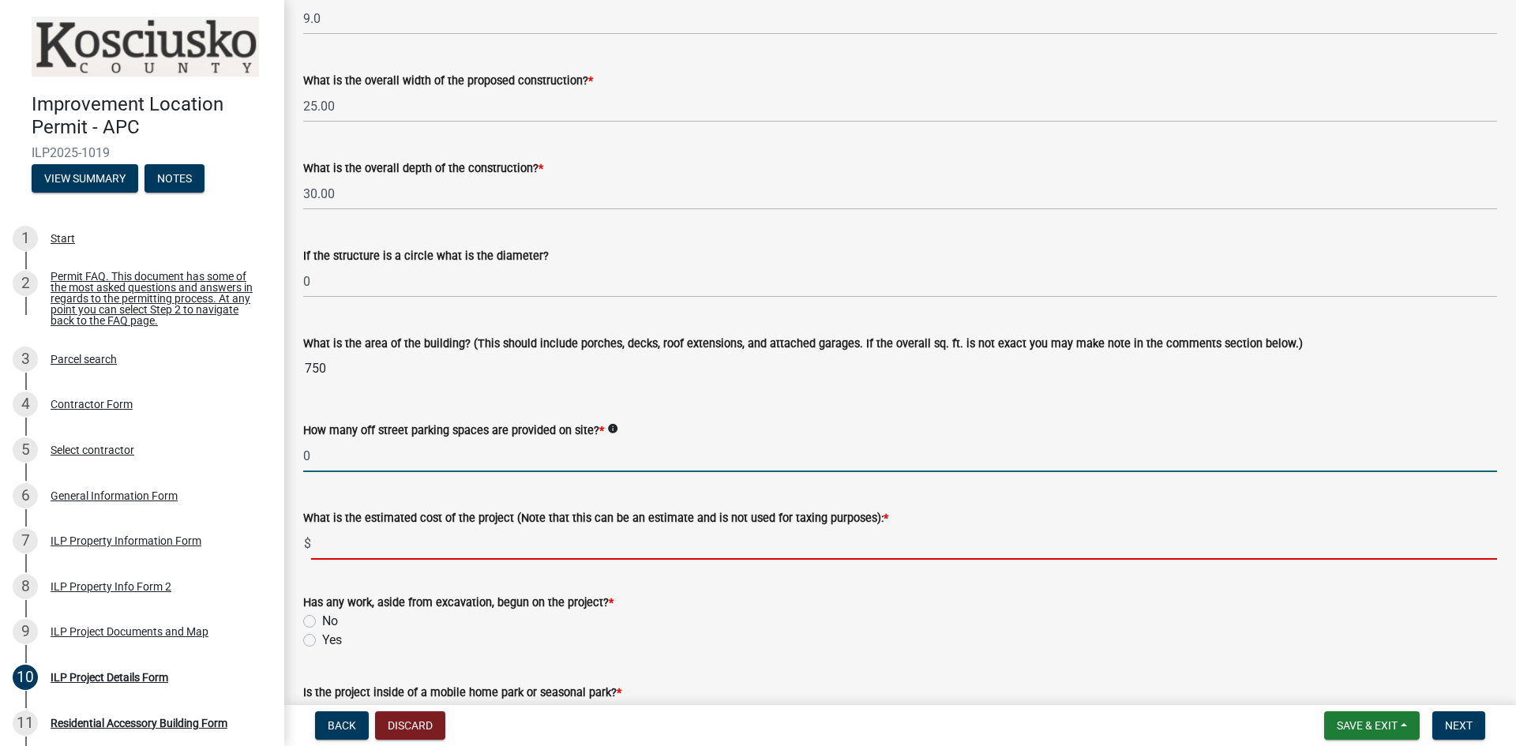
click at [343, 548] on input "text" at bounding box center [904, 543] width 1186 height 32
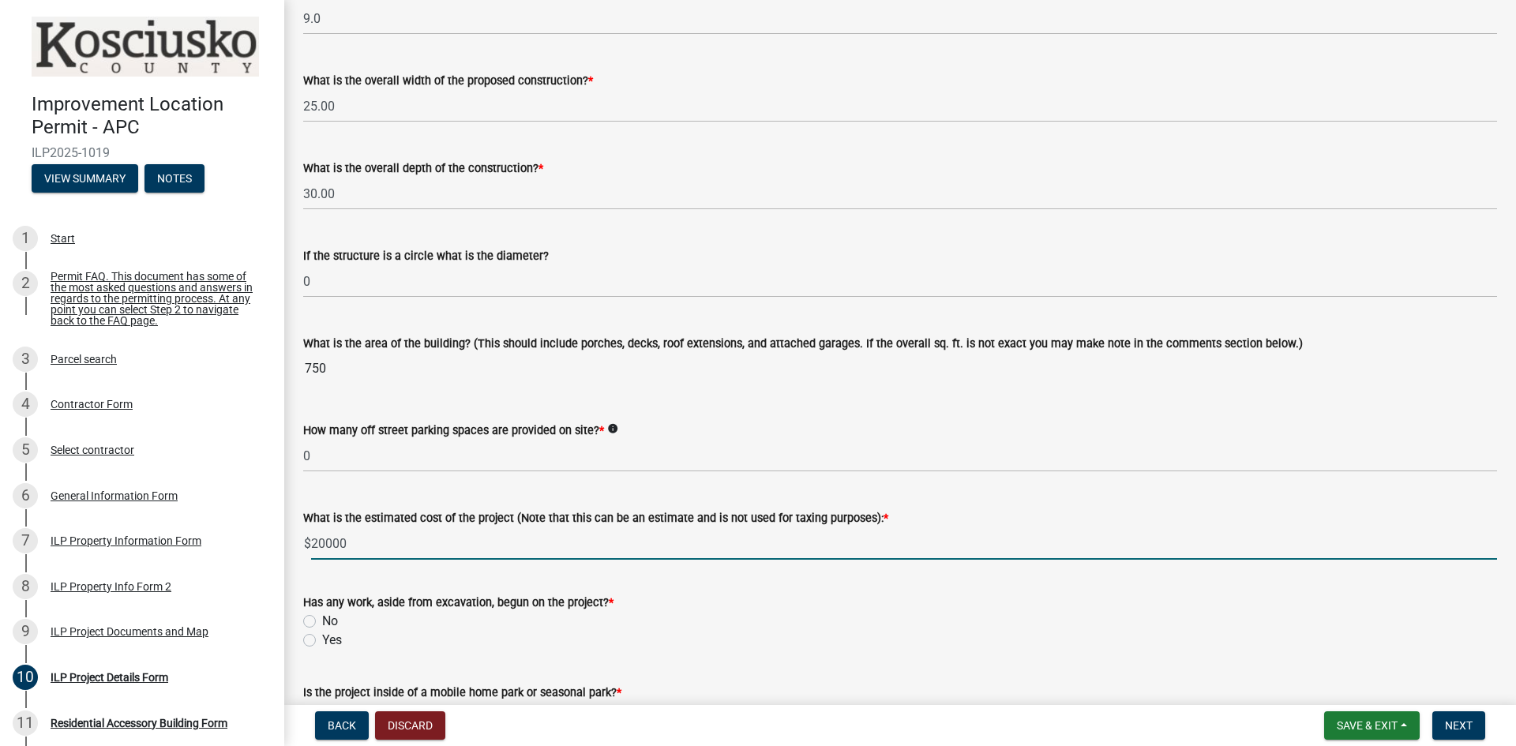
type input "20000"
click at [848, 625] on div "No" at bounding box center [900, 621] width 1194 height 19
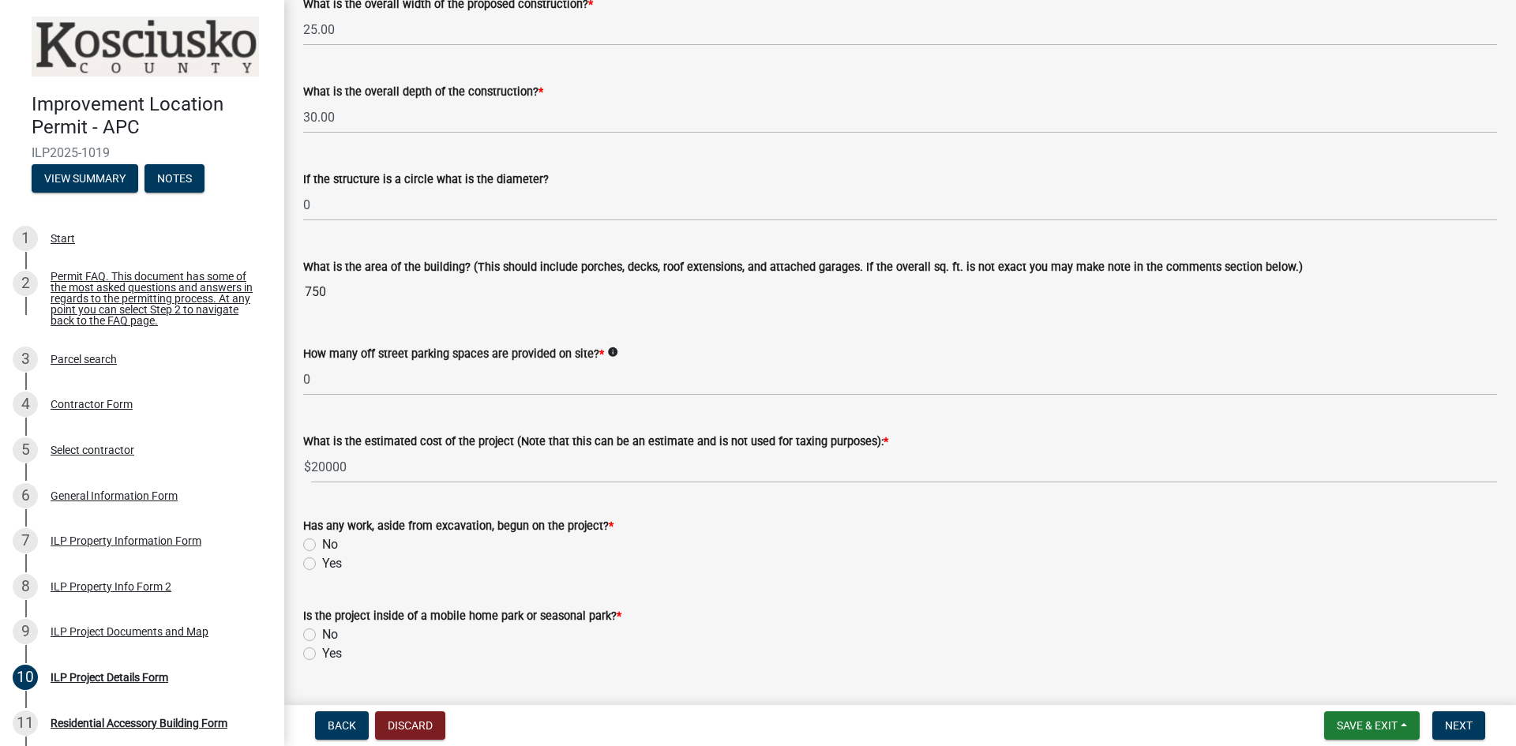
scroll to position [868, 0]
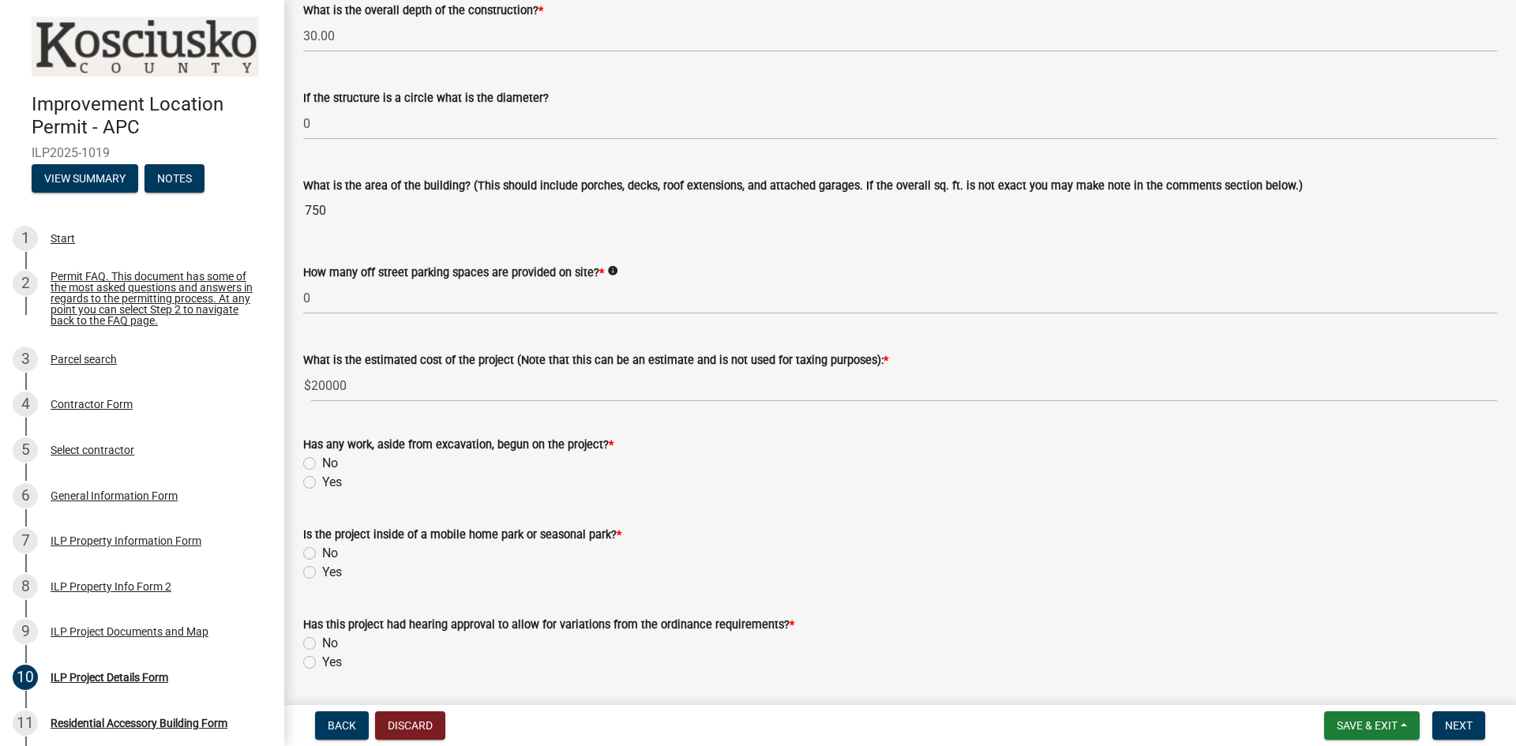
click at [322, 464] on label "No" at bounding box center [330, 463] width 16 height 19
click at [322, 464] on input "No" at bounding box center [327, 459] width 10 height 10
radio input "true"
click at [322, 557] on label "No" at bounding box center [330, 553] width 16 height 19
click at [322, 554] on input "No" at bounding box center [327, 549] width 10 height 10
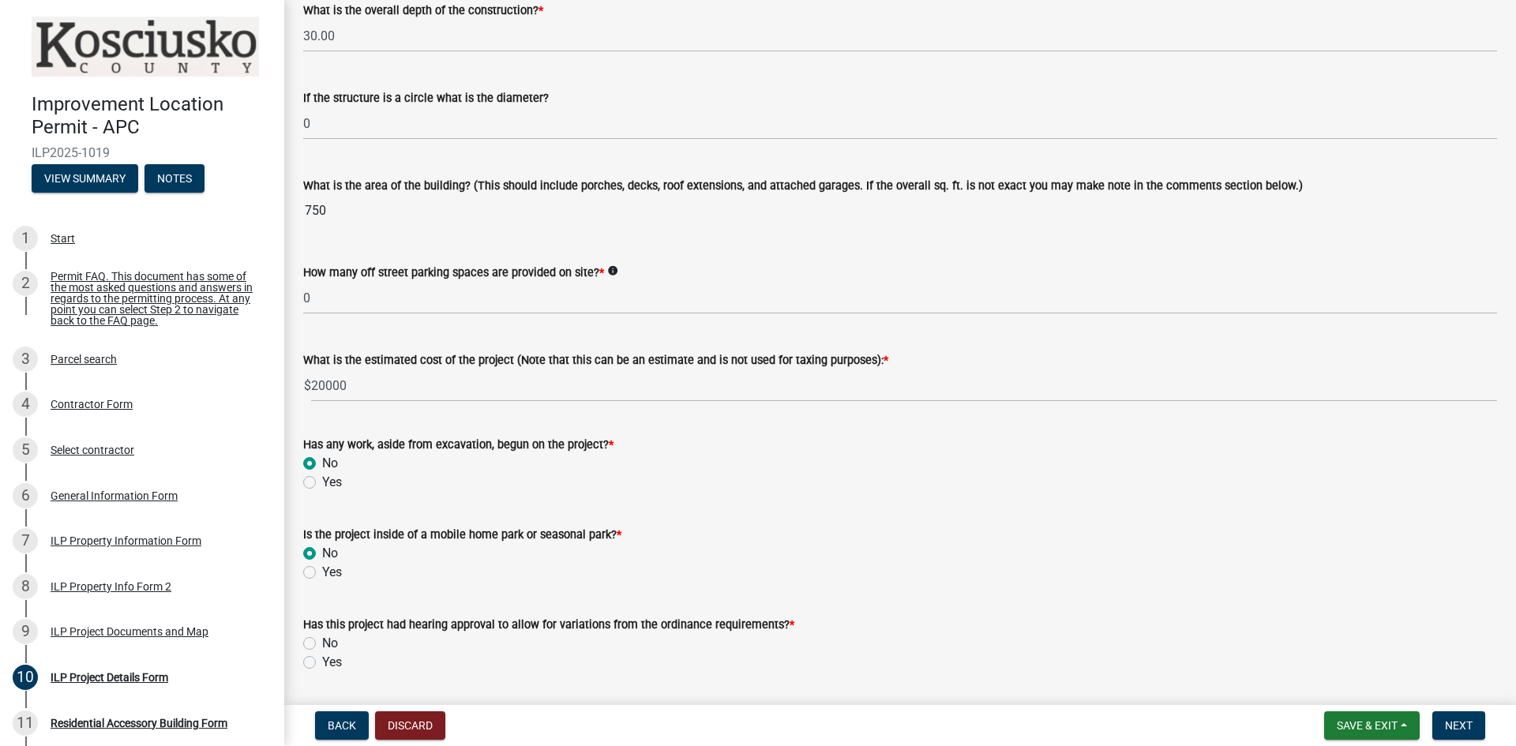
radio input "true"
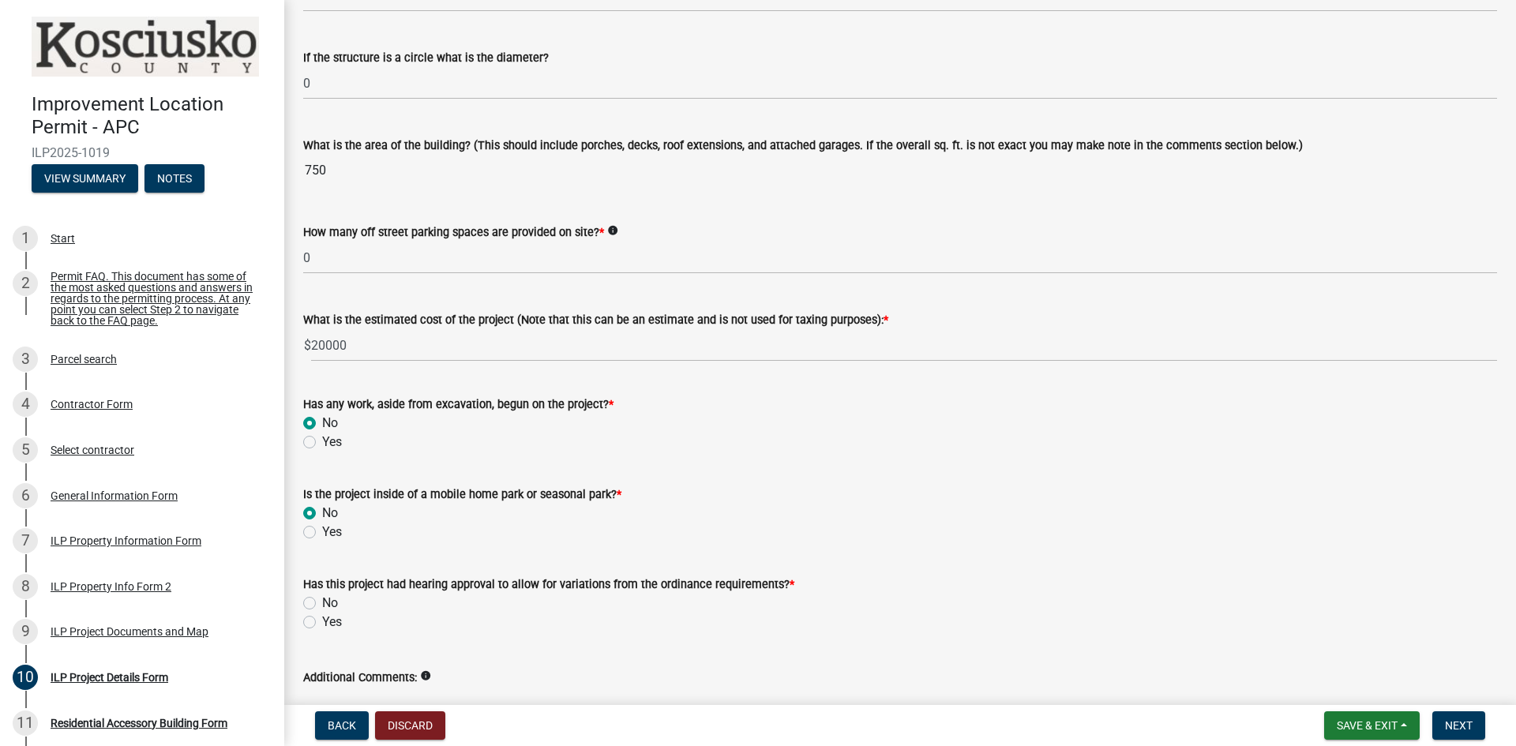
scroll to position [1003, 0]
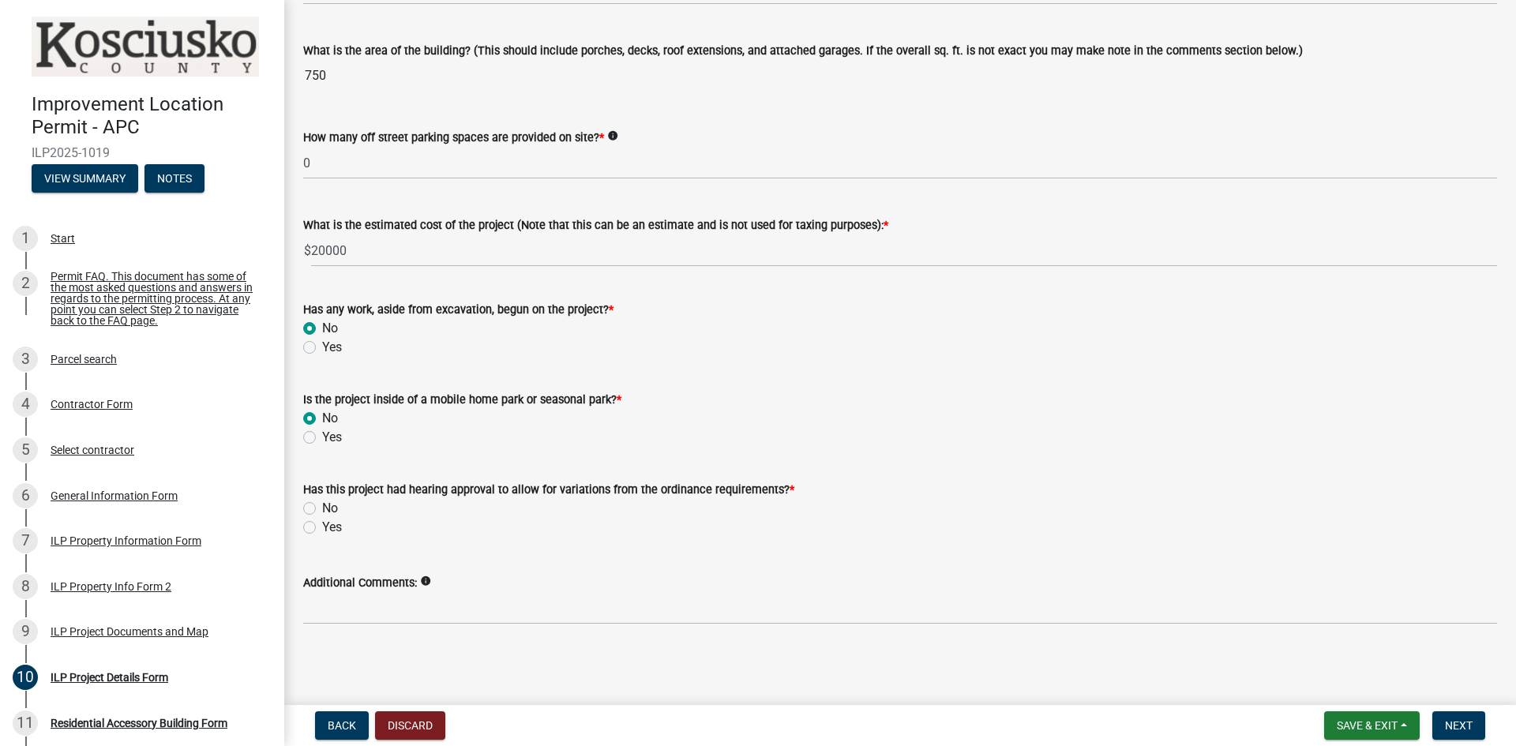
click at [322, 506] on label "No" at bounding box center [330, 508] width 16 height 19
click at [322, 506] on input "No" at bounding box center [327, 504] width 10 height 10
radio input "true"
click at [1471, 722] on span "Next" at bounding box center [1459, 725] width 28 height 13
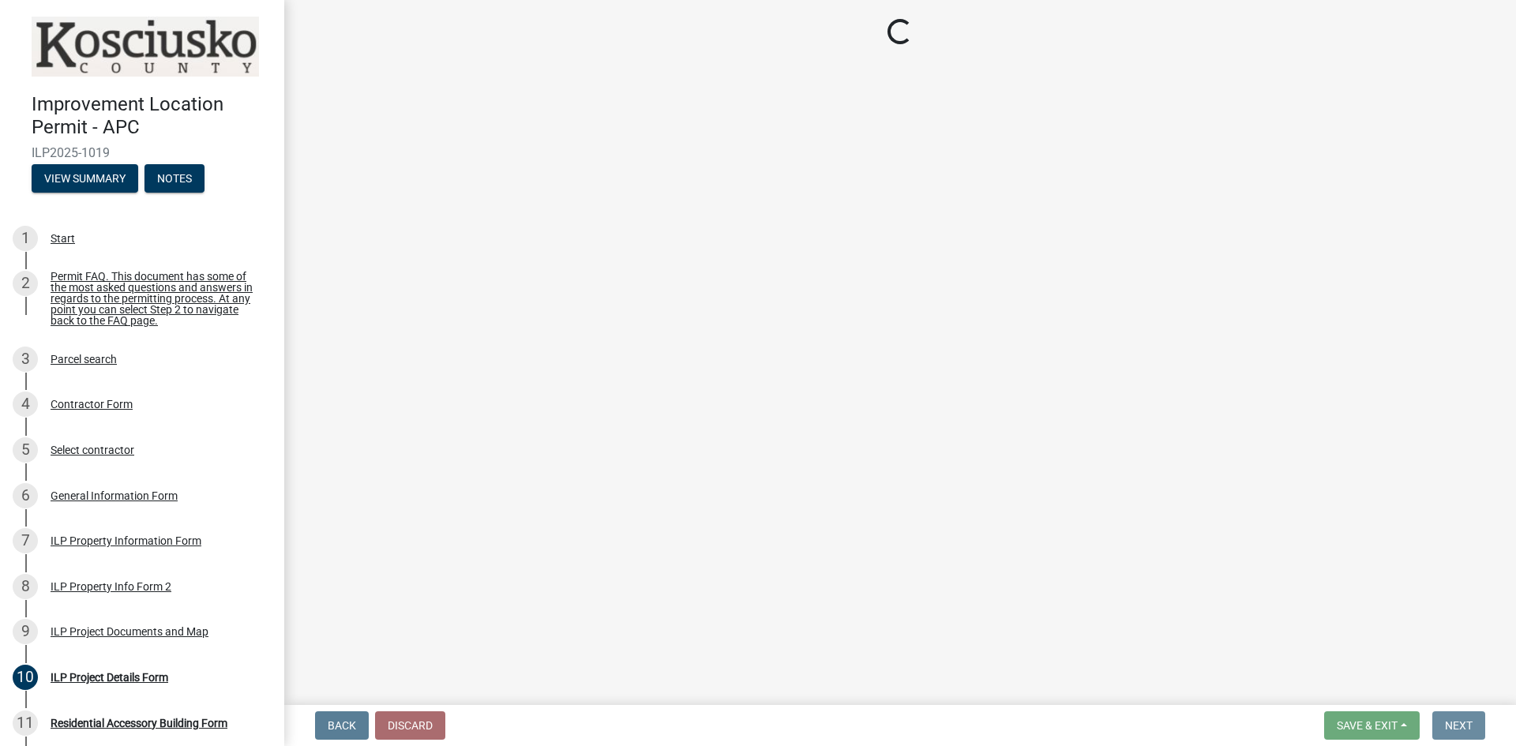
scroll to position [0, 0]
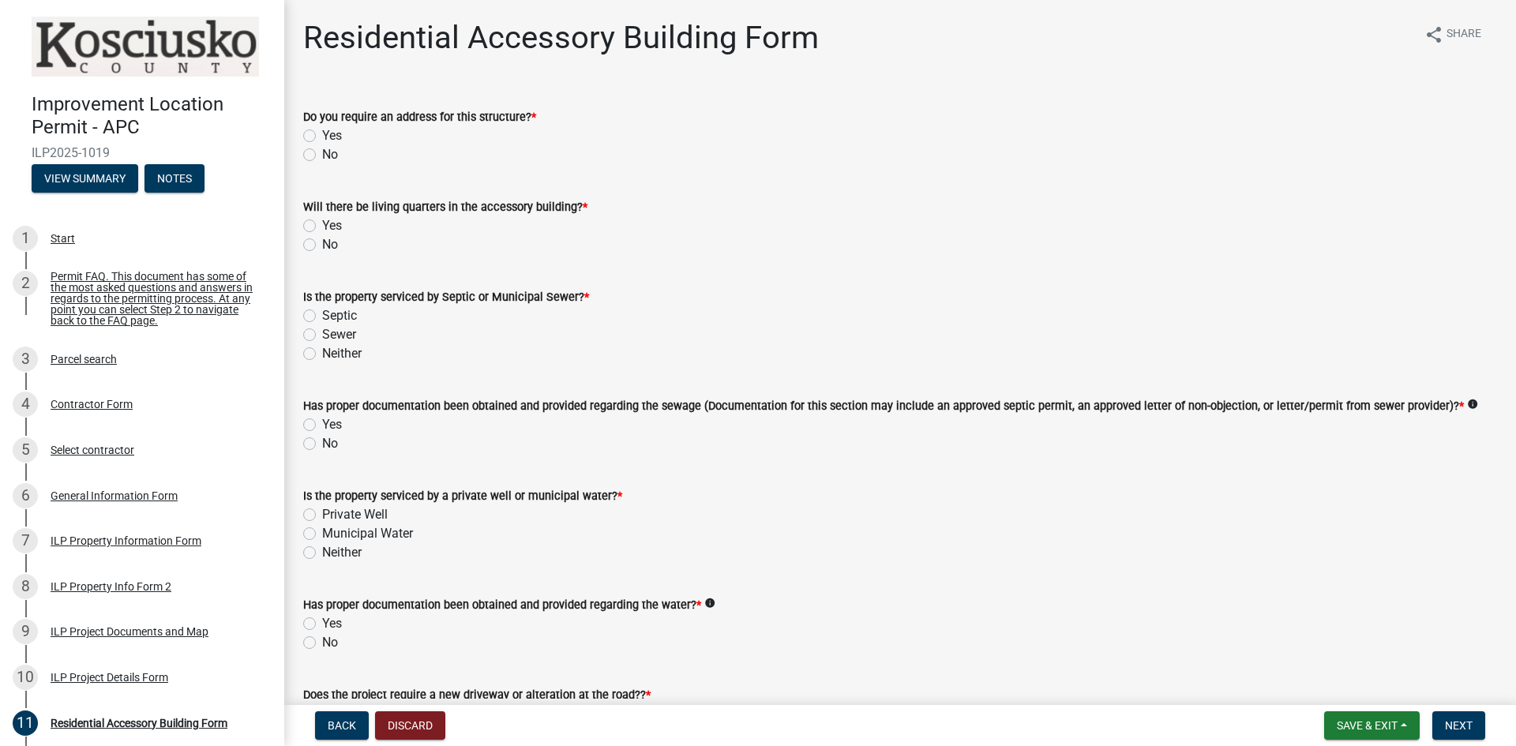
click at [322, 157] on label "No" at bounding box center [330, 154] width 16 height 19
click at [322, 156] on input "No" at bounding box center [327, 150] width 10 height 10
radio input "true"
click at [322, 244] on label "No" at bounding box center [330, 244] width 16 height 19
click at [322, 244] on input "No" at bounding box center [327, 240] width 10 height 10
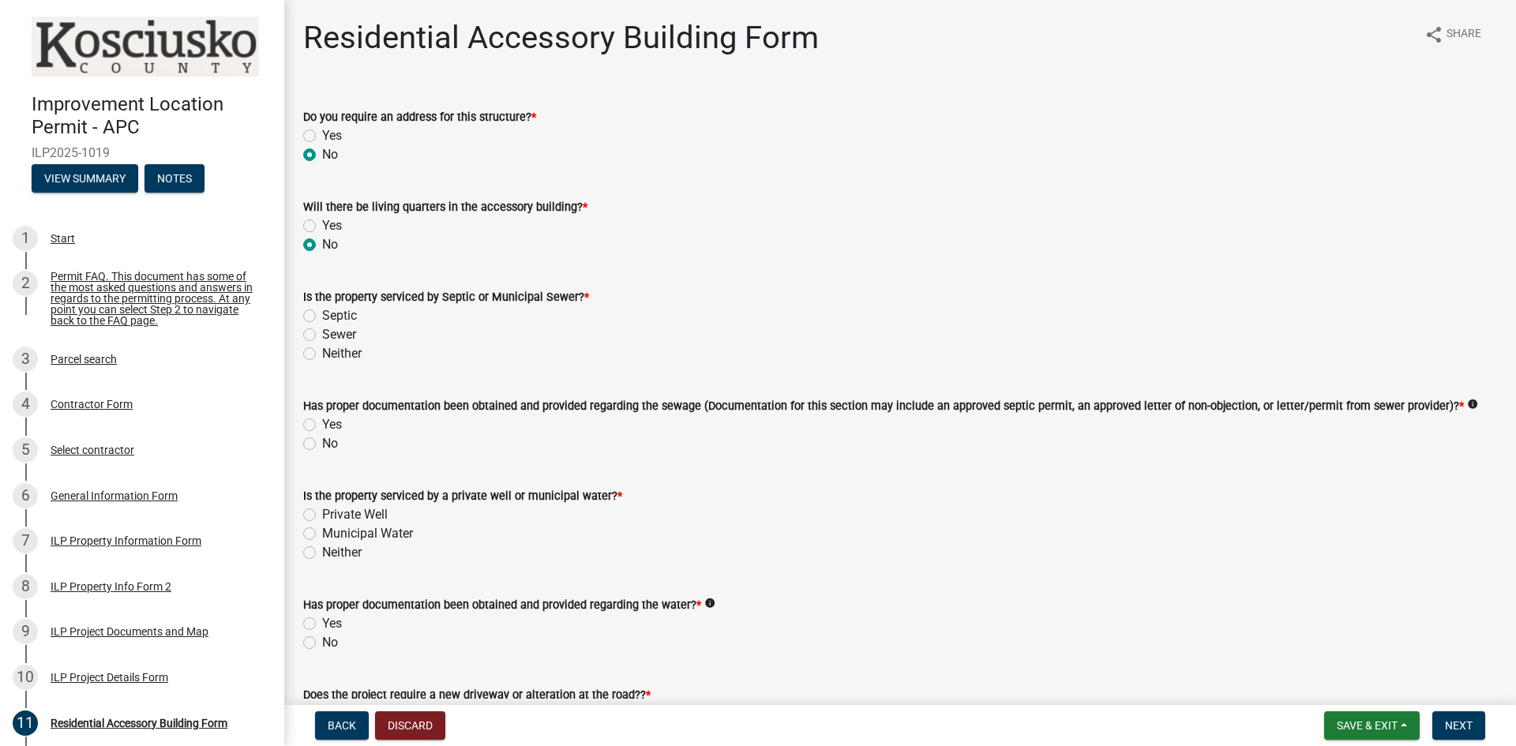
radio input "true"
click at [322, 356] on label "Neither" at bounding box center [341, 353] width 39 height 19
click at [322, 354] on input "Neither" at bounding box center [327, 349] width 10 height 10
radio input "true"
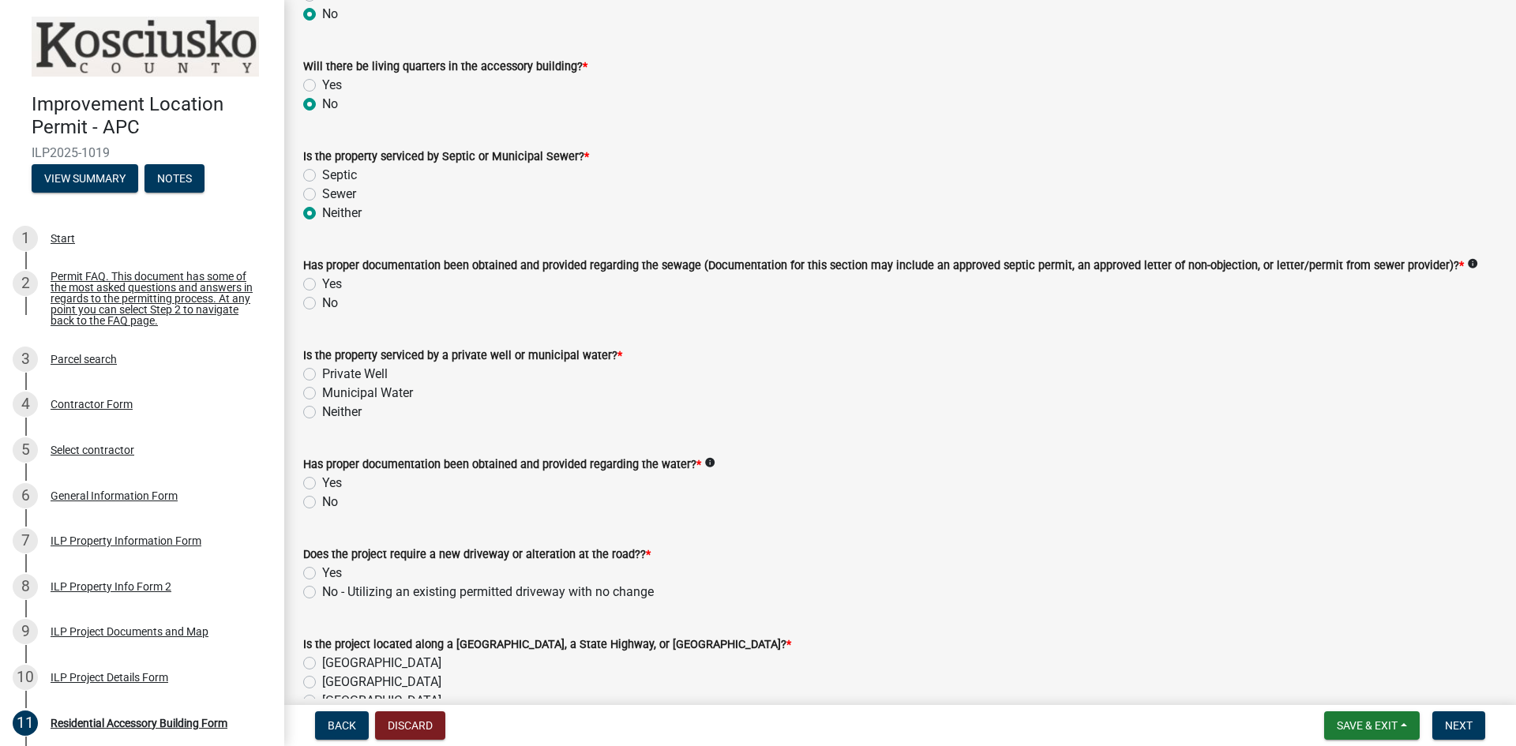
scroll to position [158, 0]
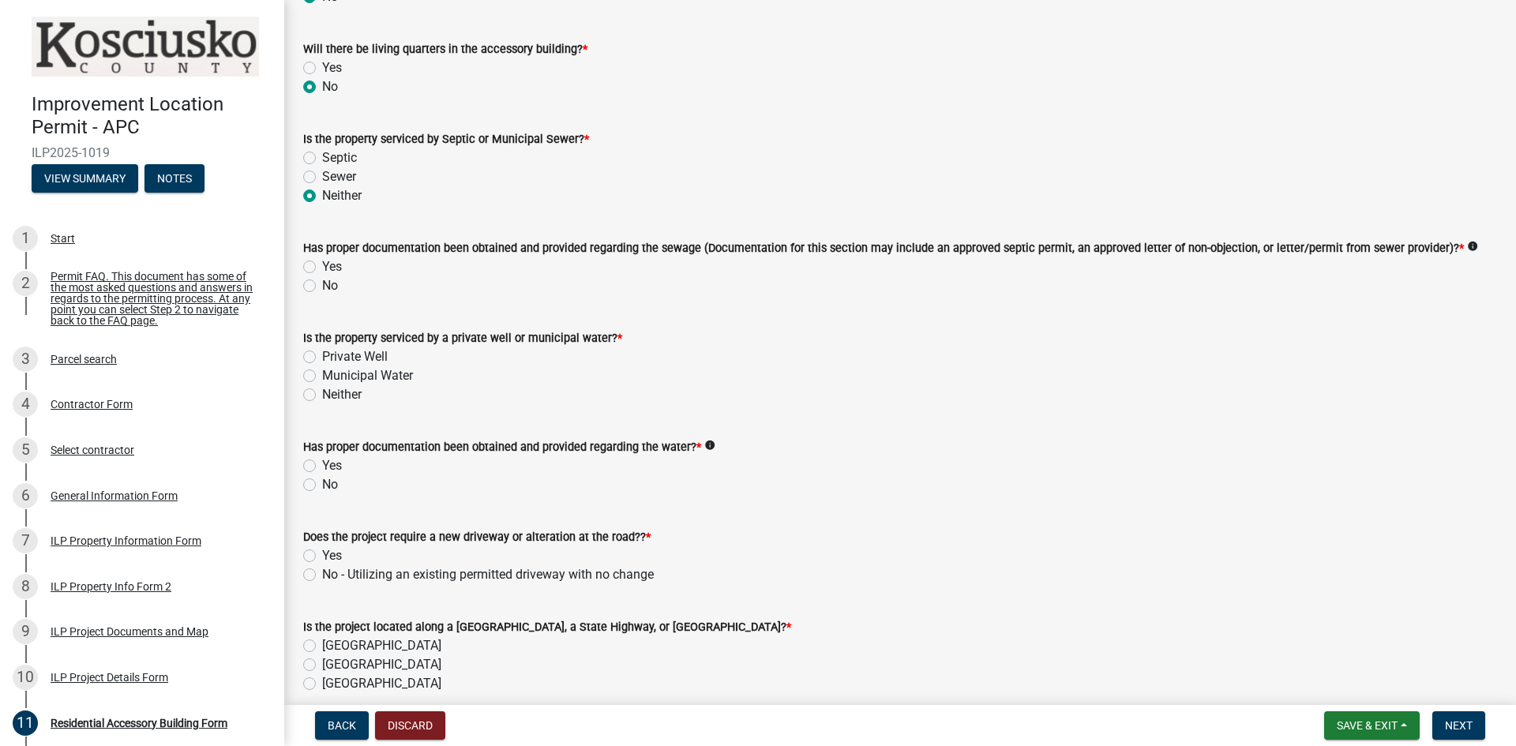
click at [322, 283] on label "No" at bounding box center [330, 285] width 16 height 19
click at [322, 283] on input "No" at bounding box center [327, 281] width 10 height 10
radio input "true"
click at [322, 396] on label "Neither" at bounding box center [341, 394] width 39 height 19
click at [322, 396] on input "Neither" at bounding box center [327, 390] width 10 height 10
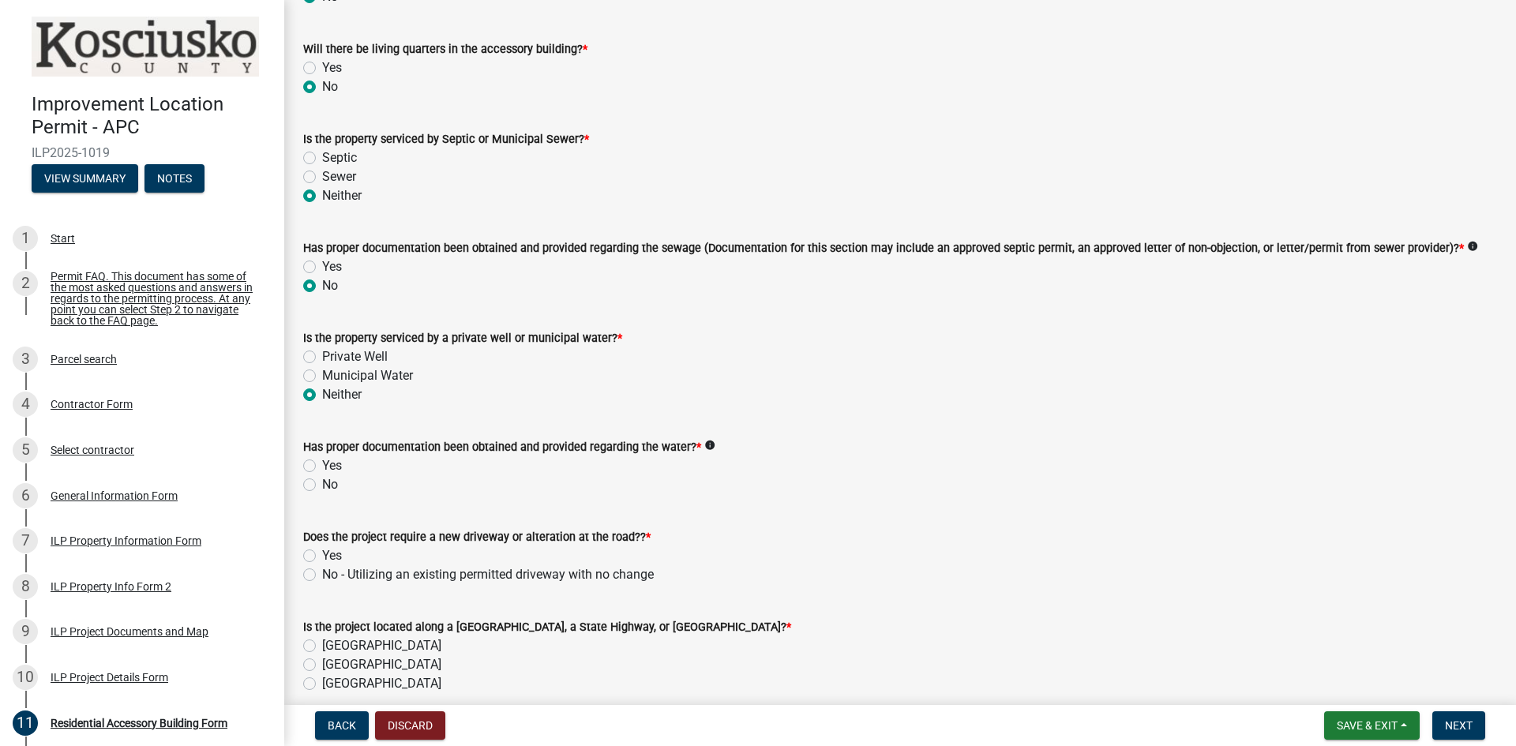
radio input "true"
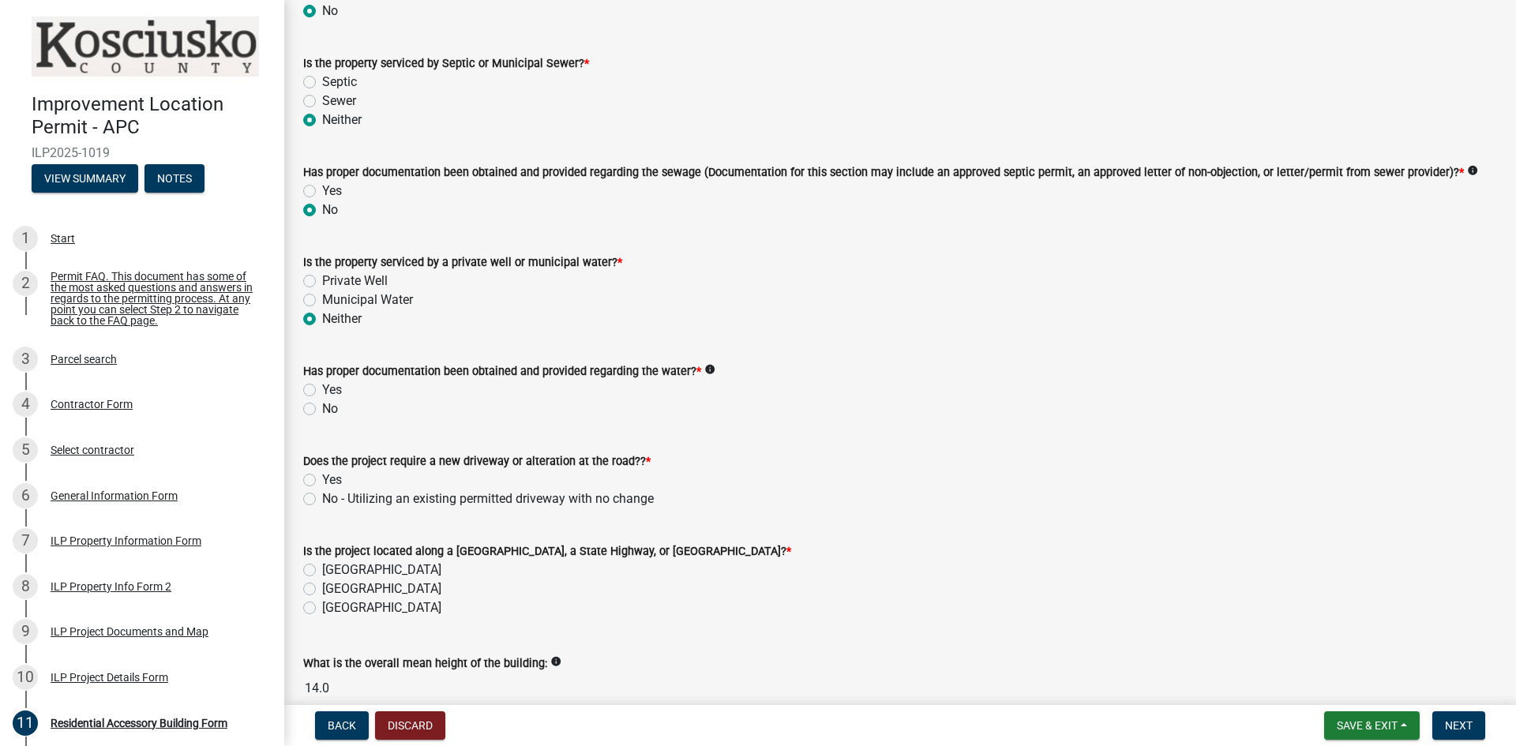
scroll to position [316, 0]
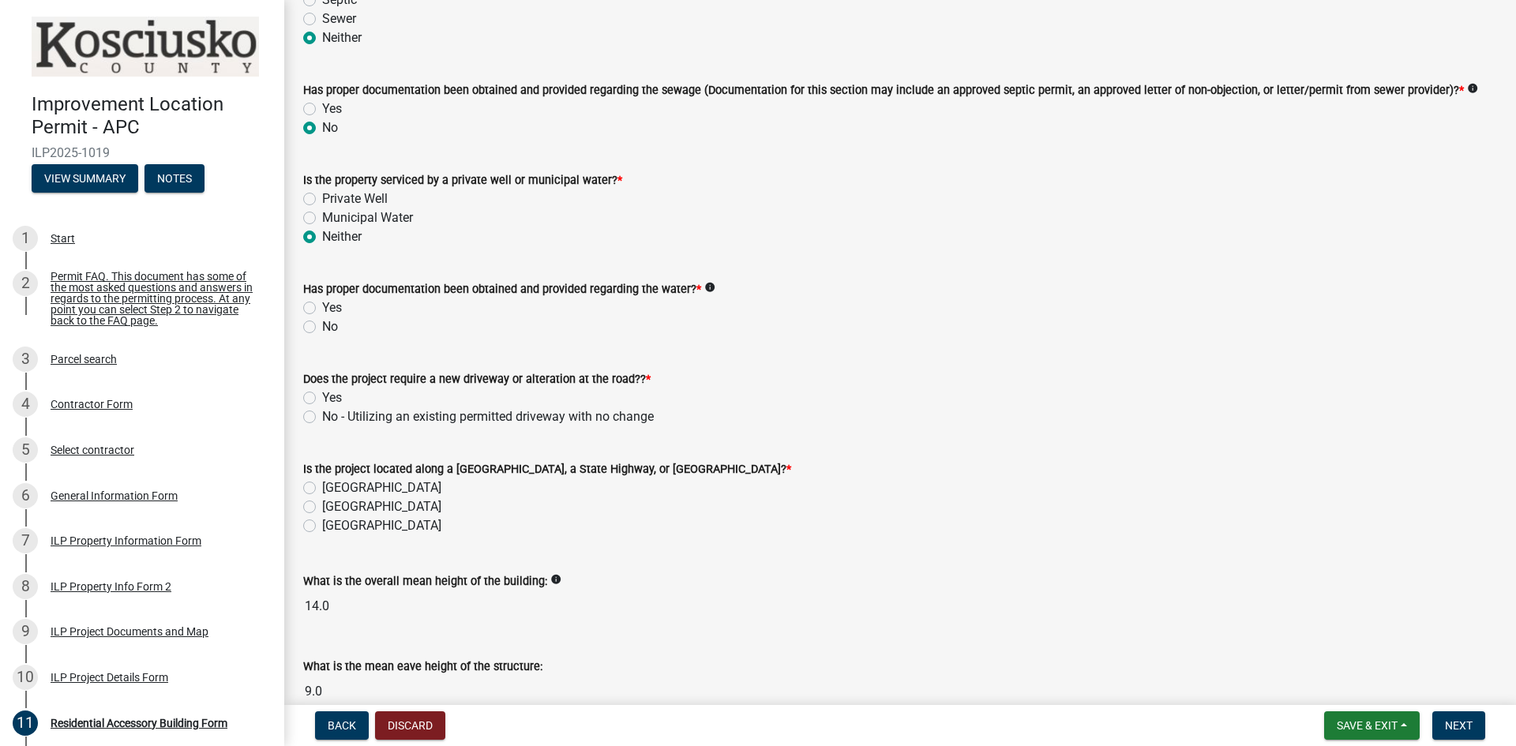
click at [322, 324] on label "No" at bounding box center [330, 326] width 16 height 19
click at [322, 324] on input "No" at bounding box center [327, 322] width 10 height 10
radio input "true"
click at [707, 285] on icon "info" at bounding box center [709, 287] width 11 height 11
click at [534, 309] on div "Yes" at bounding box center [900, 307] width 1194 height 19
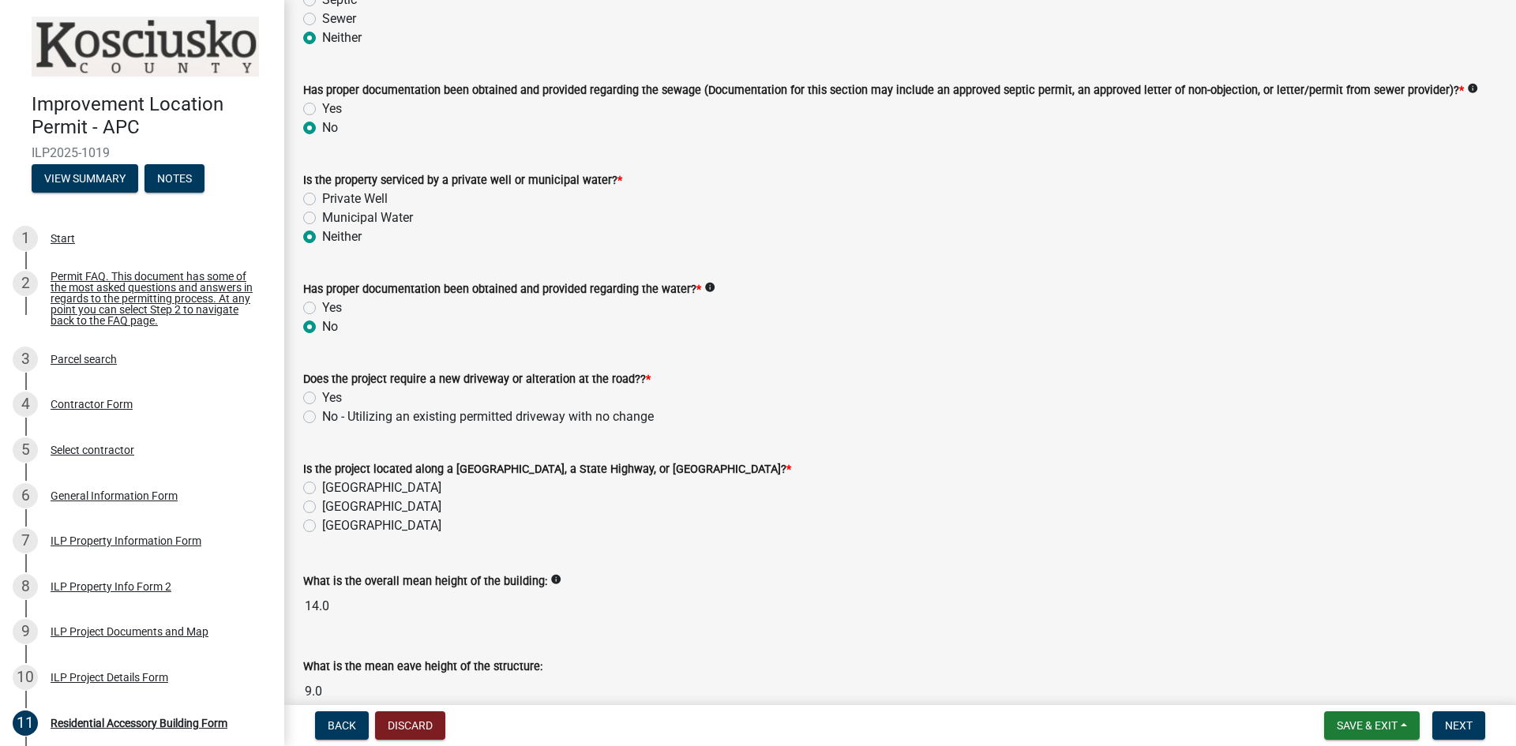
click at [322, 420] on label "No - Utilizing an existing permitted driveway with no change" at bounding box center [488, 416] width 332 height 19
click at [322, 418] on input "No - Utilizing an existing permitted driveway with no change" at bounding box center [327, 412] width 10 height 10
radio input "true"
click at [325, 487] on label "[GEOGRAPHIC_DATA]" at bounding box center [381, 487] width 119 height 19
click at [325, 487] on input "[GEOGRAPHIC_DATA]" at bounding box center [327, 483] width 10 height 10
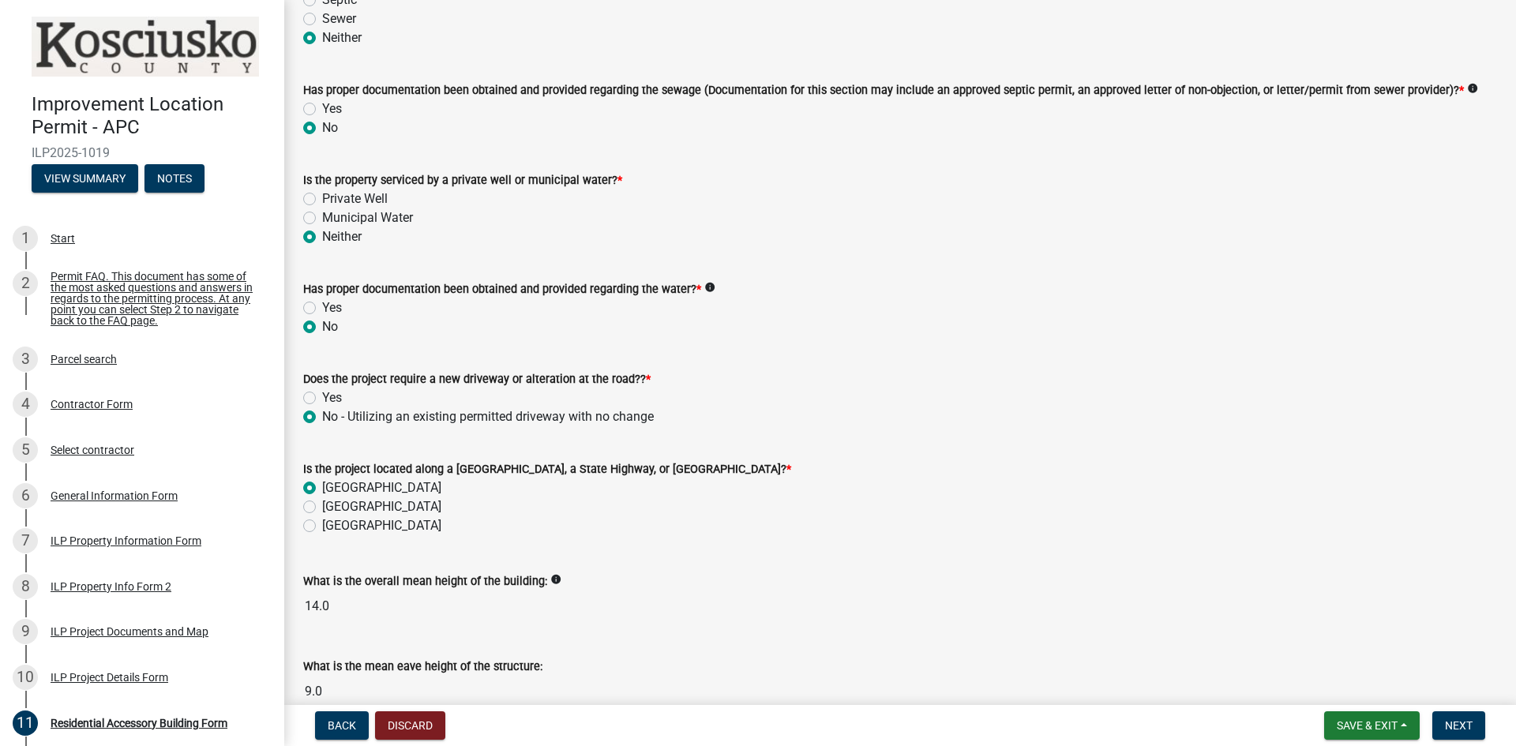
radio input "true"
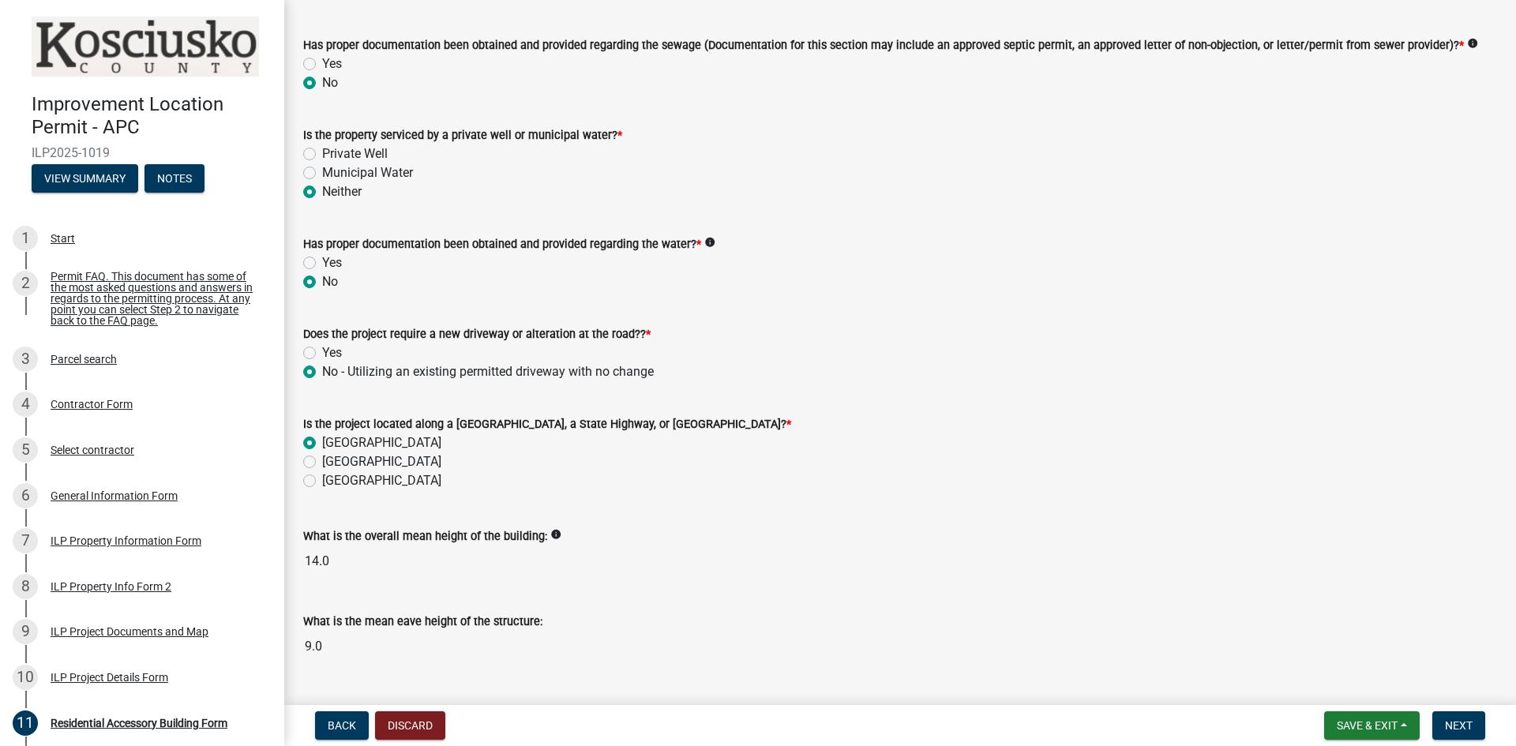
scroll to position [399, 0]
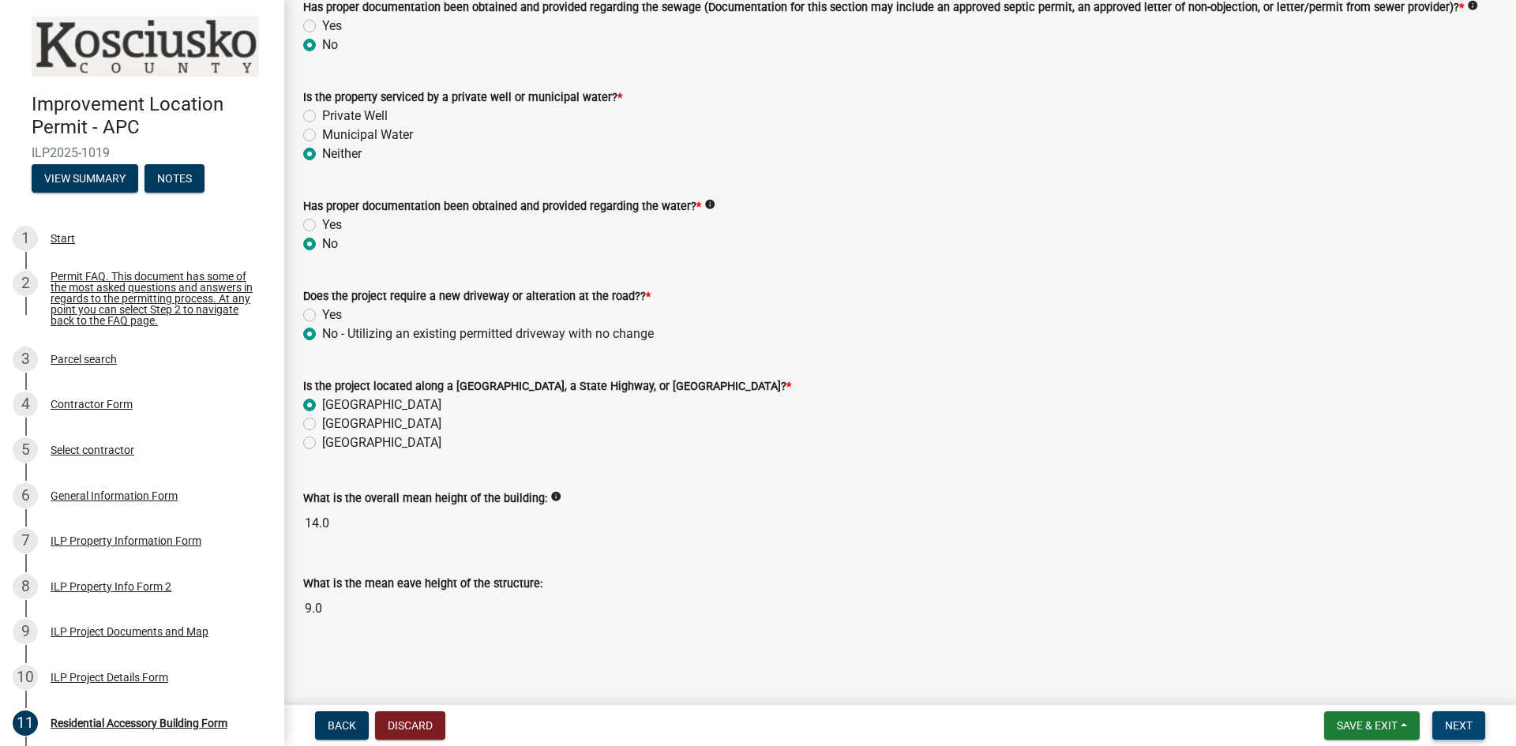
click at [1455, 733] on button "Next" at bounding box center [1458, 725] width 53 height 28
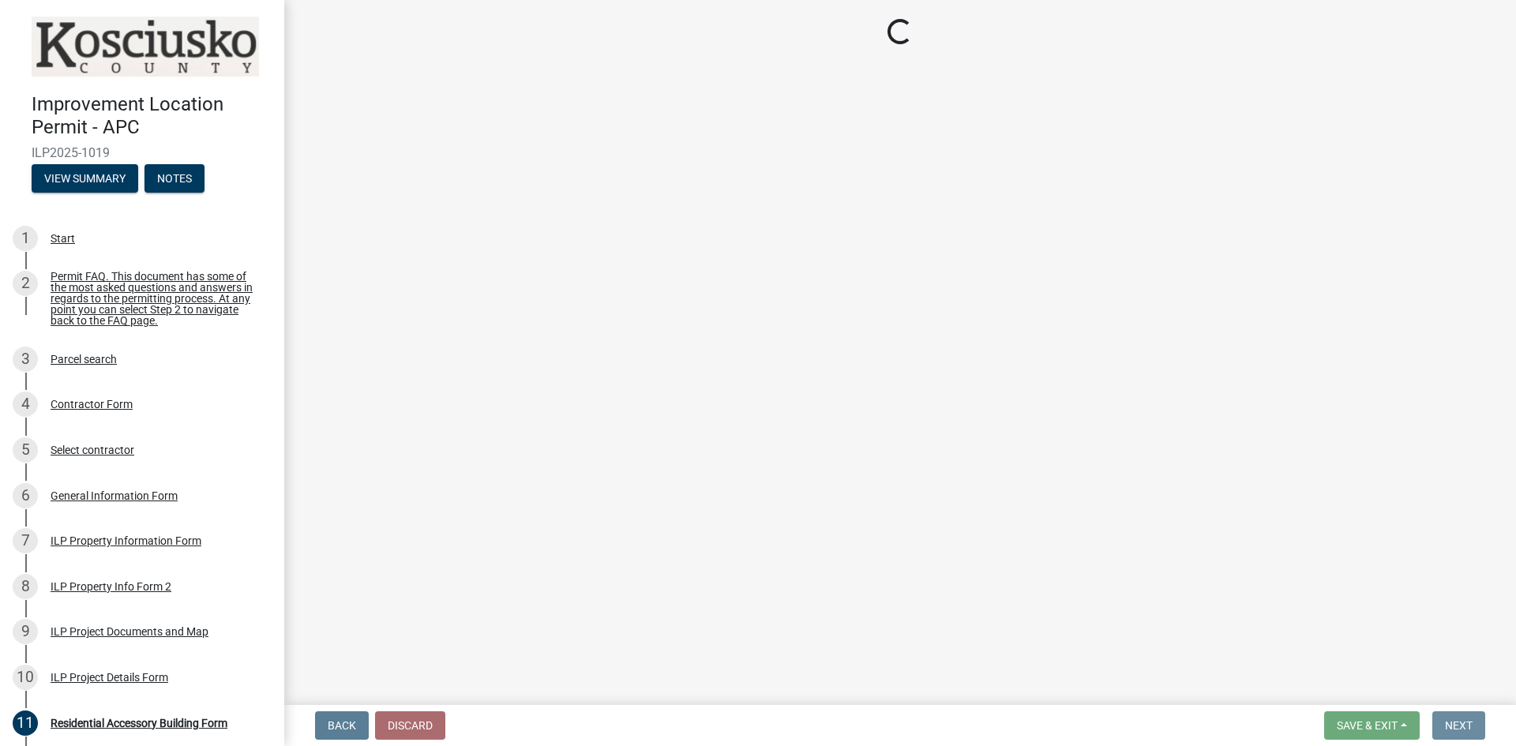
scroll to position [0, 0]
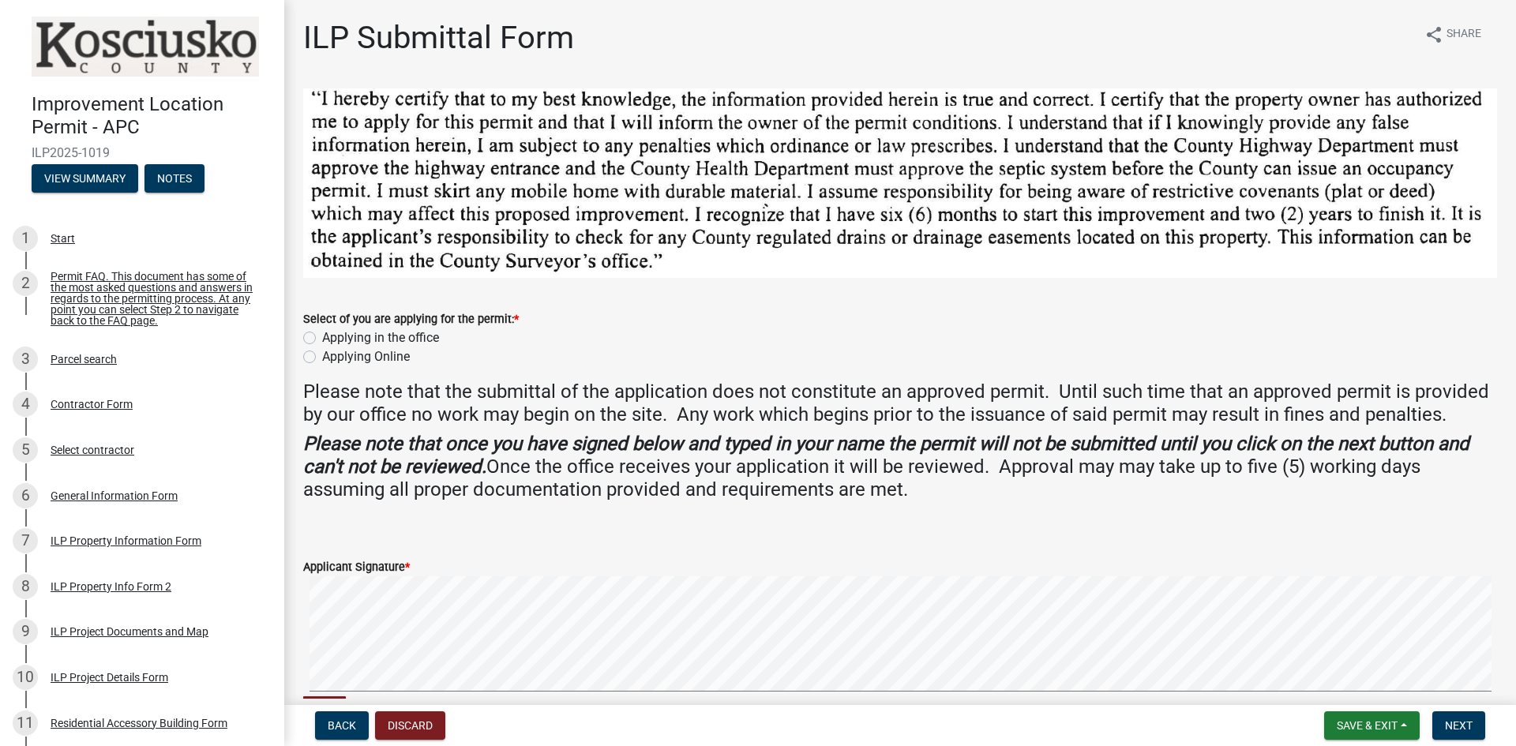
click at [322, 354] on label "Applying Online" at bounding box center [366, 356] width 88 height 19
click at [322, 354] on input "Applying Online" at bounding box center [327, 352] width 10 height 10
radio input "true"
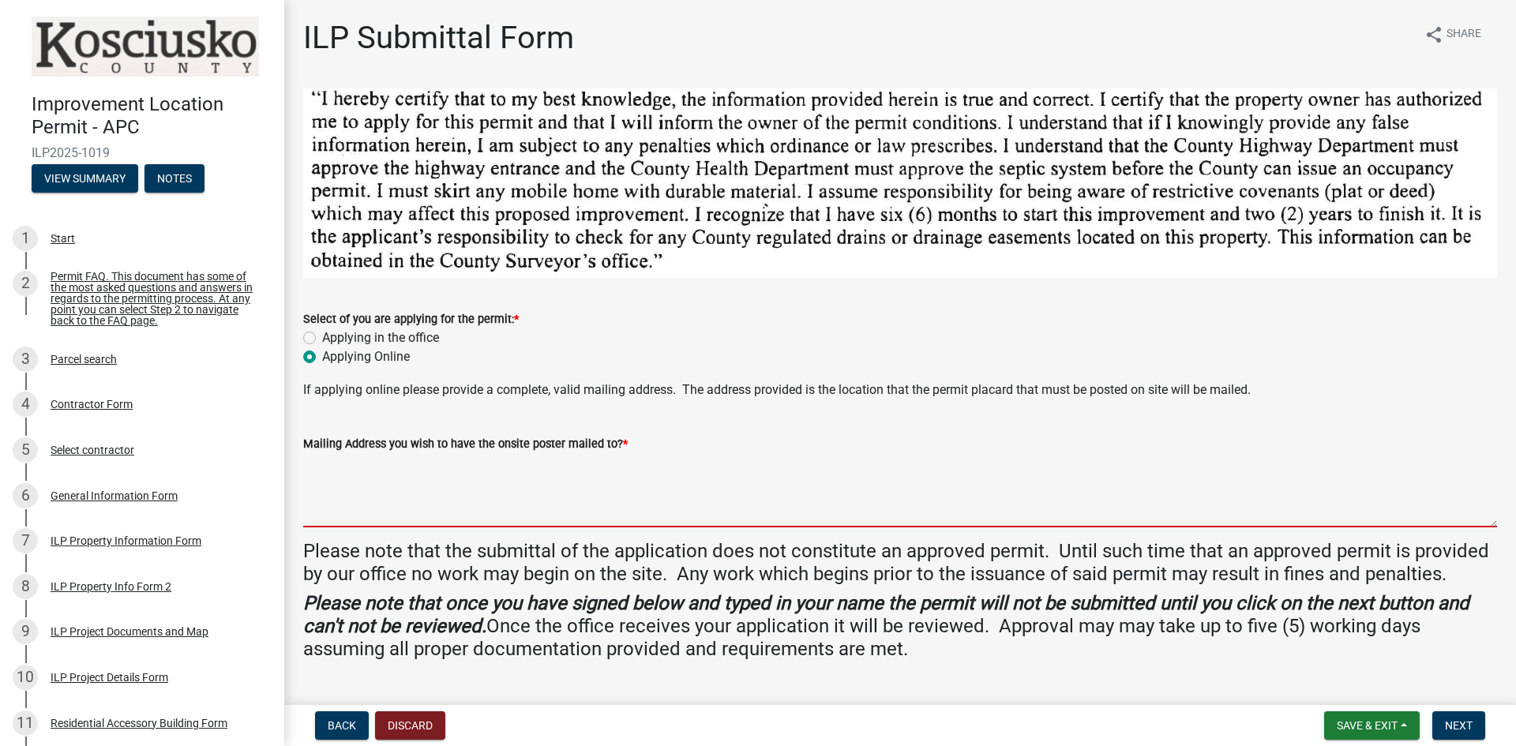
click at [478, 468] on textarea "Mailing Address you wish to have the onsite poster mailed to? *" at bounding box center [900, 490] width 1194 height 74
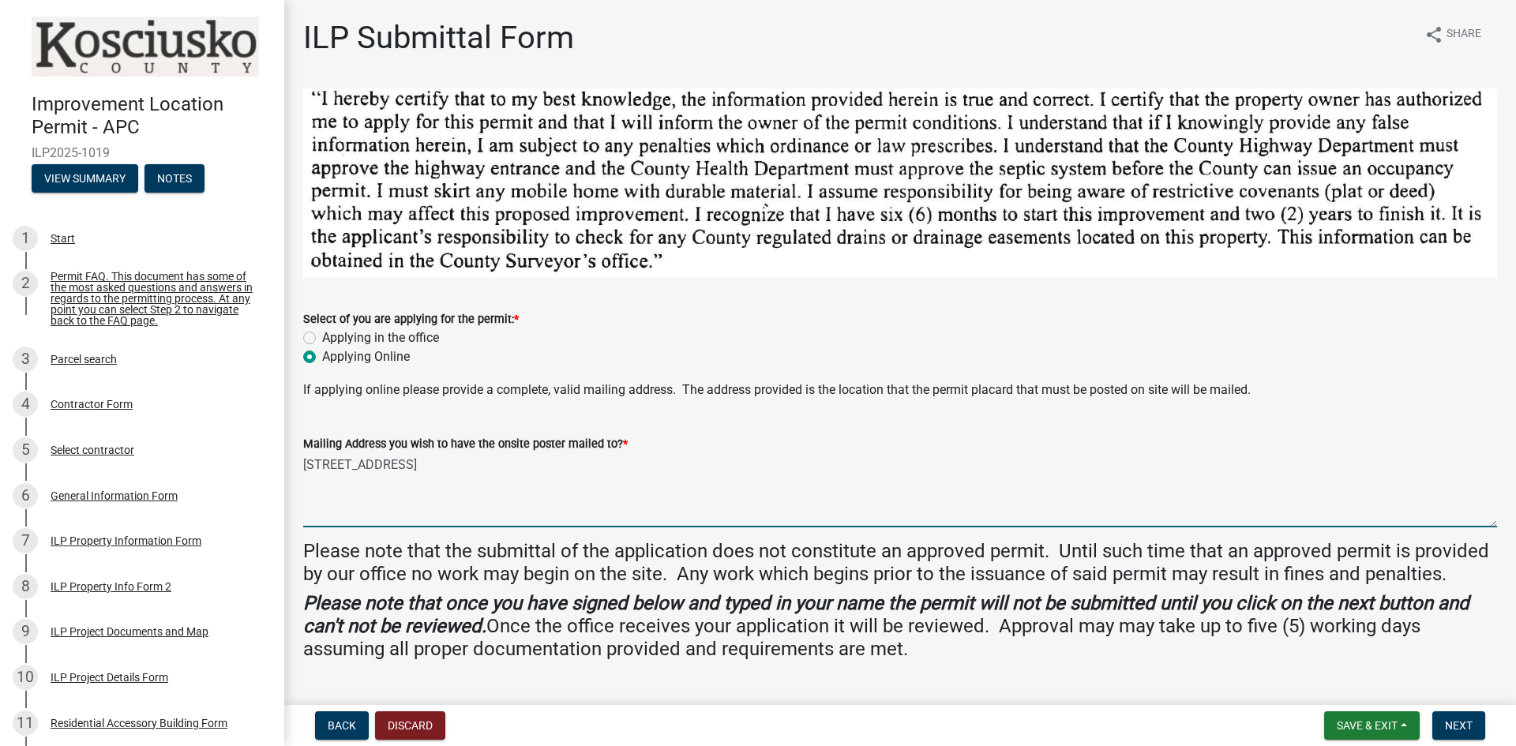
type textarea "[STREET_ADDRESS]"
click at [1151, 621] on h4 "Please note that once you have signed below and typed in your name the permit w…" at bounding box center [900, 626] width 1194 height 68
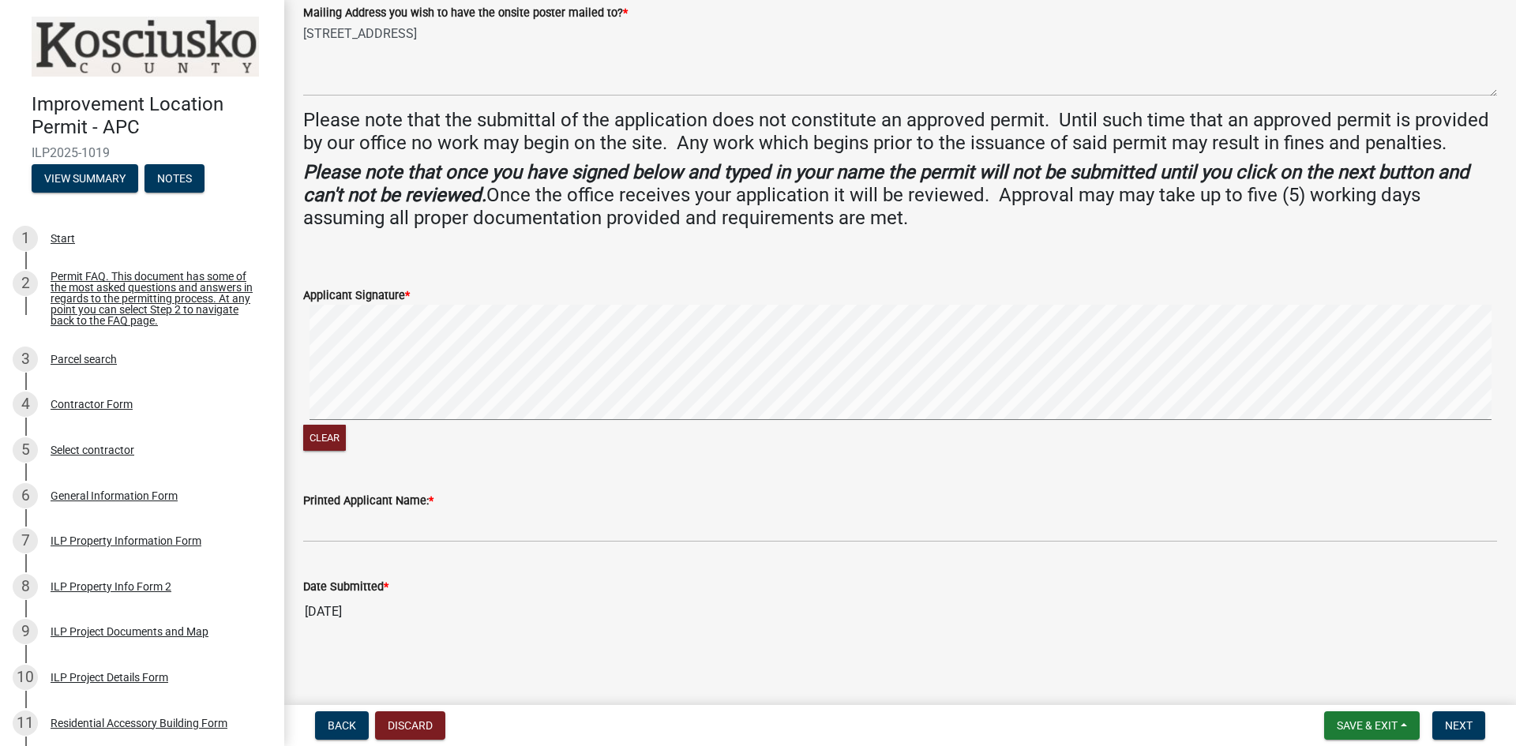
scroll to position [432, 0]
click at [1458, 723] on span "Next" at bounding box center [1459, 725] width 28 height 13
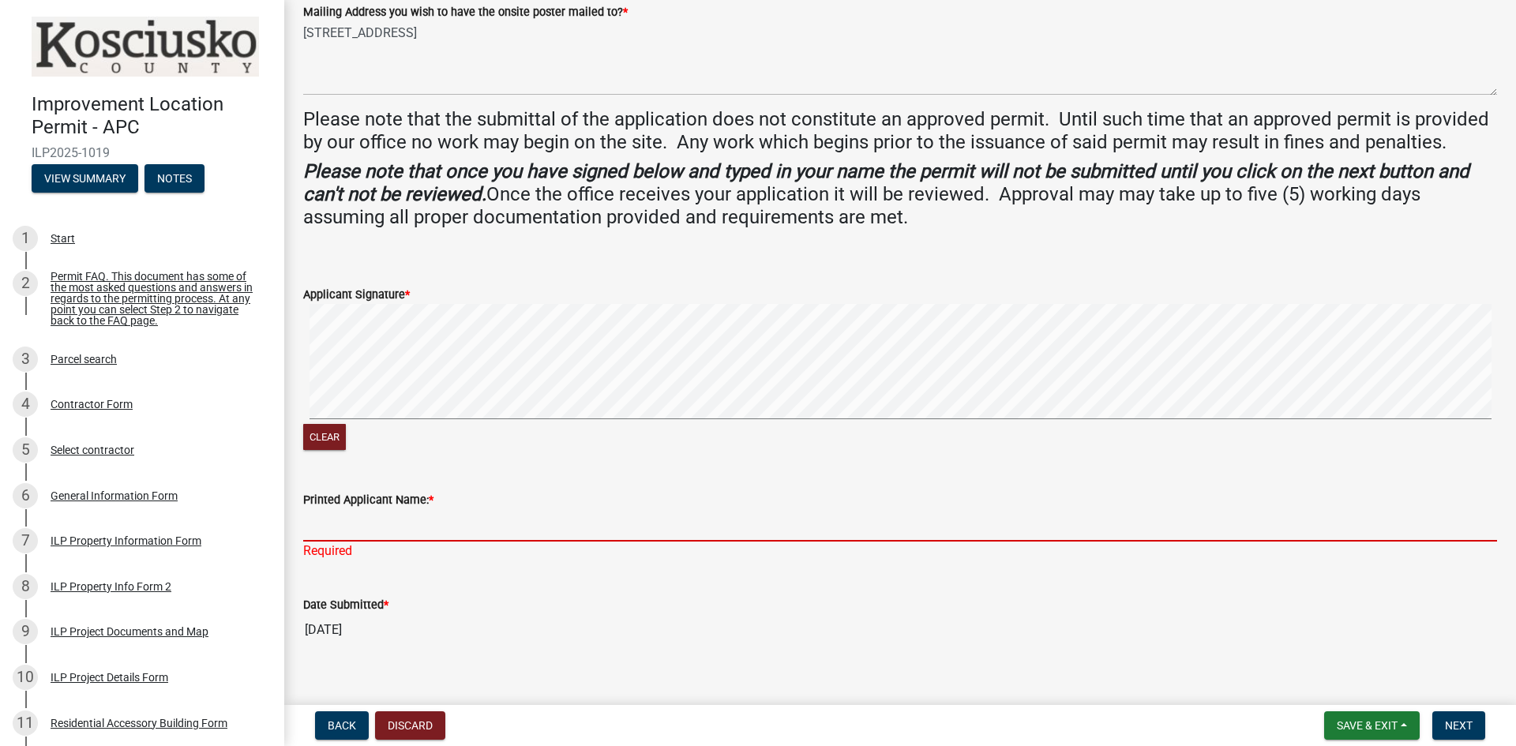
click at [328, 530] on input "Printed Applicant Name: *" at bounding box center [900, 525] width 1194 height 32
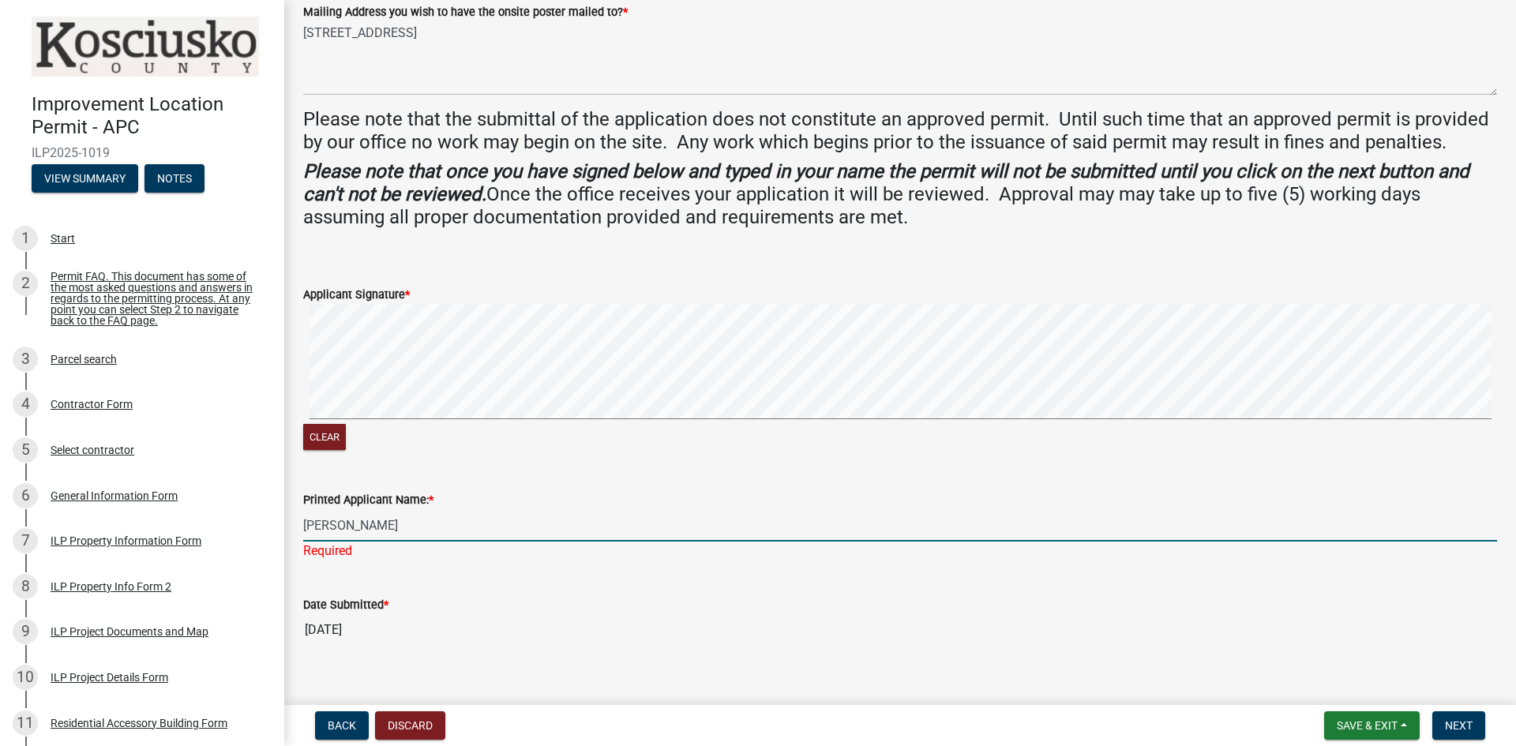
type input "[PERSON_NAME]"
click at [1475, 722] on button "Next" at bounding box center [1458, 725] width 53 height 28
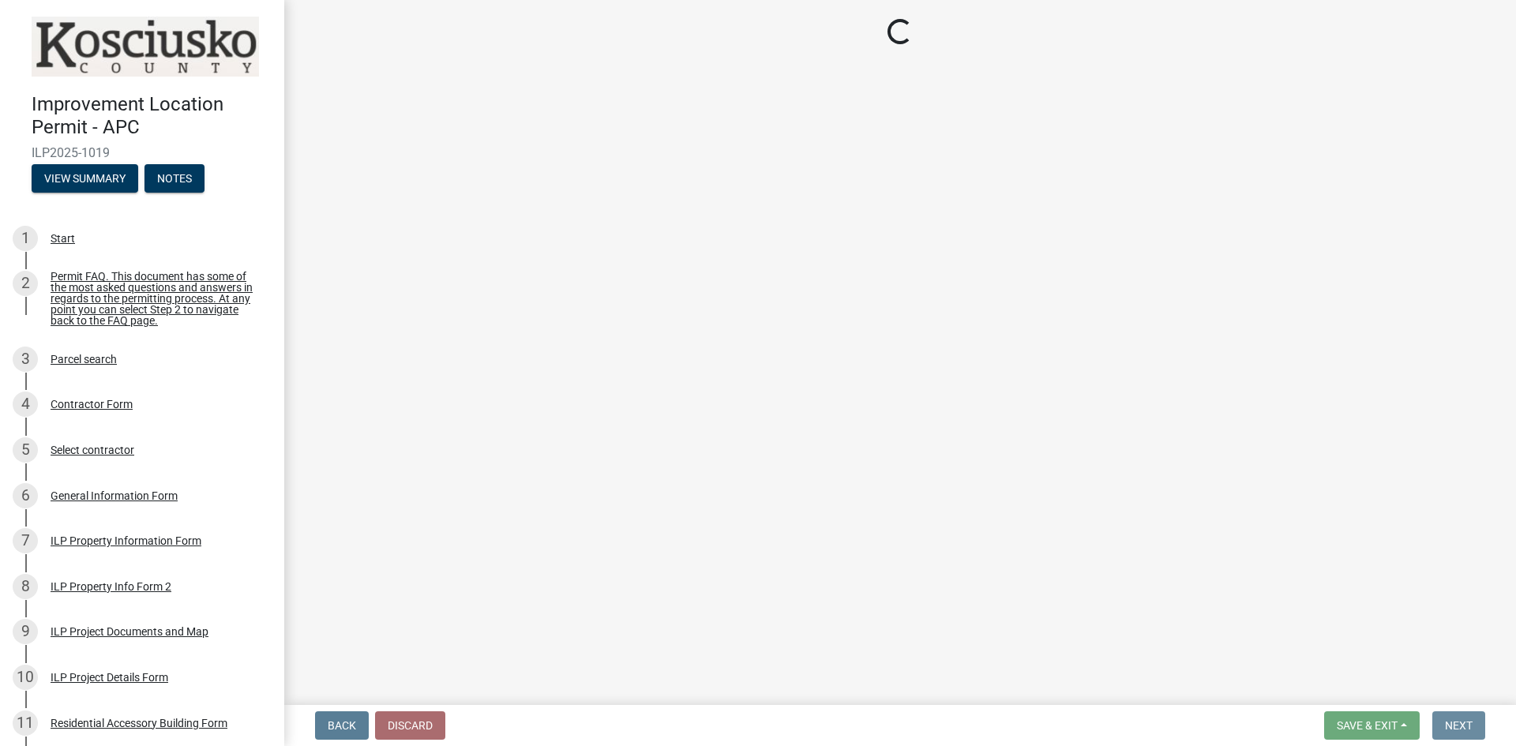
scroll to position [0, 0]
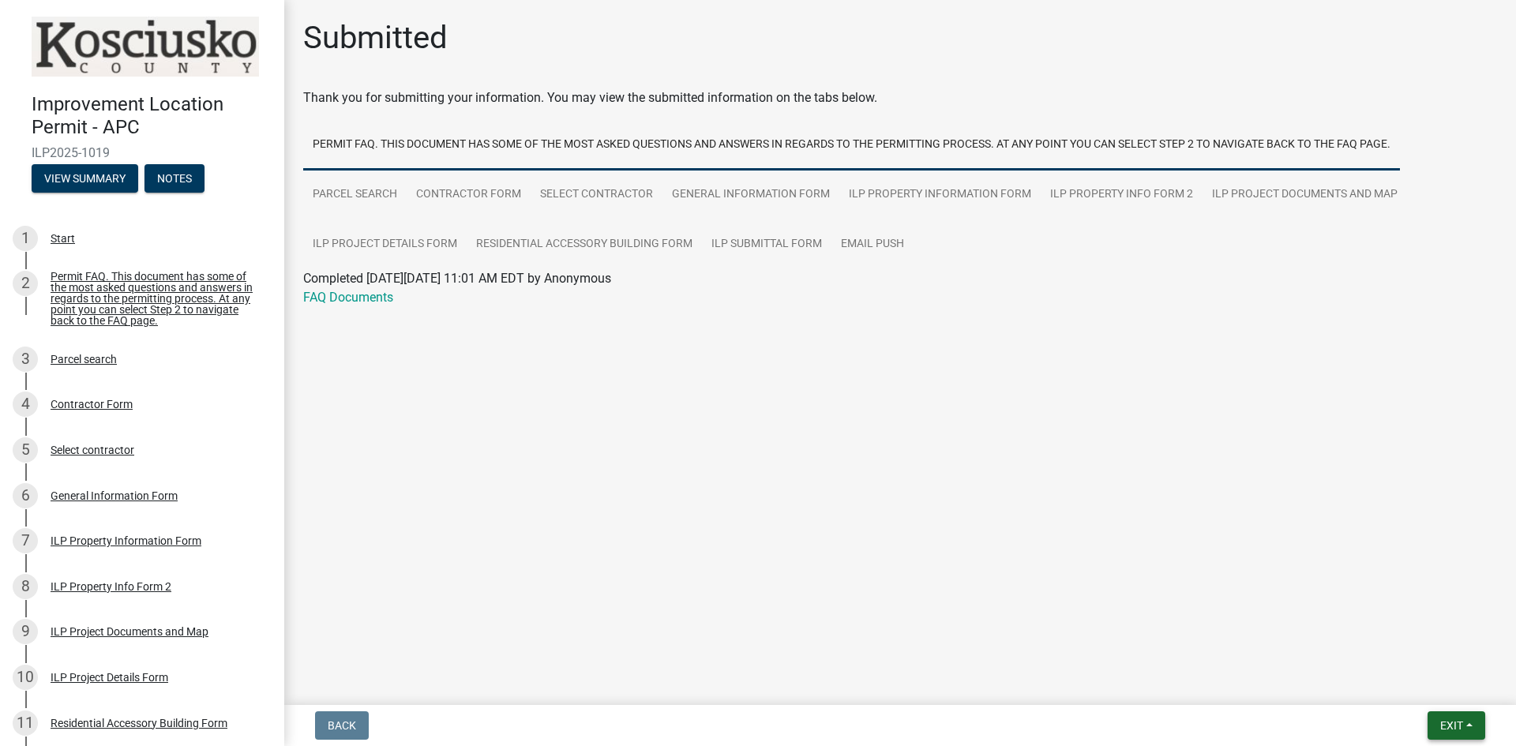
click at [1447, 722] on span "Exit" at bounding box center [1451, 725] width 23 height 13
click at [1415, 647] on button "Save" at bounding box center [1422, 647] width 126 height 38
click at [1447, 729] on span "Exit" at bounding box center [1451, 725] width 23 height 13
click at [1390, 685] on button "Save & Exit" at bounding box center [1422, 685] width 126 height 38
